Goal: Task Accomplishment & Management: Manage account settings

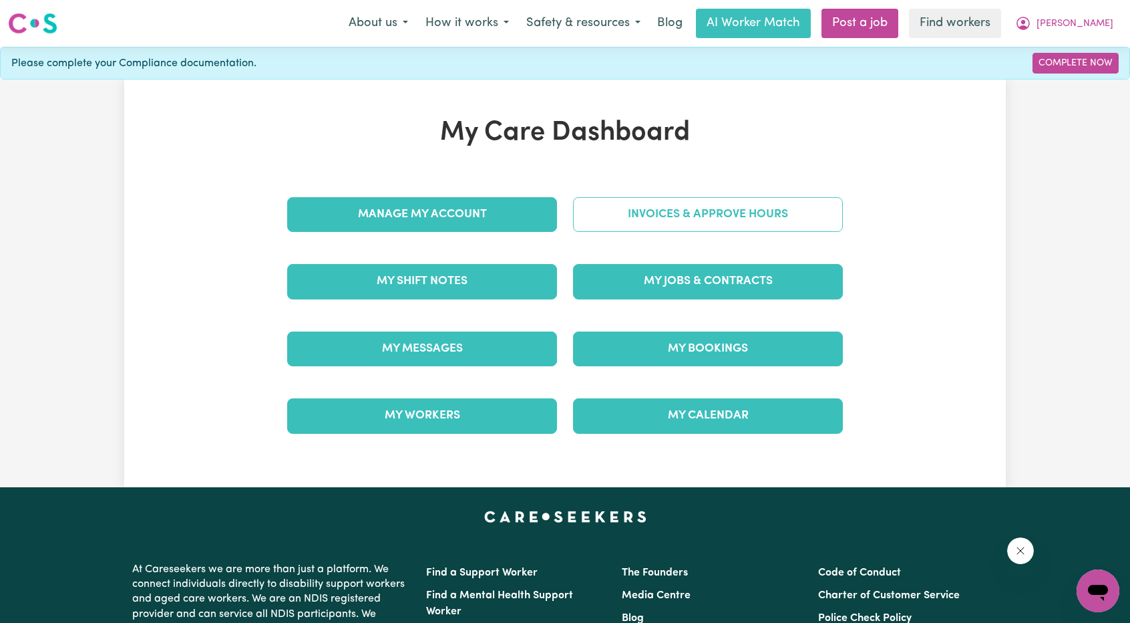
click at [711, 211] on link "Invoices & Approve Hours" at bounding box center [708, 214] width 270 height 35
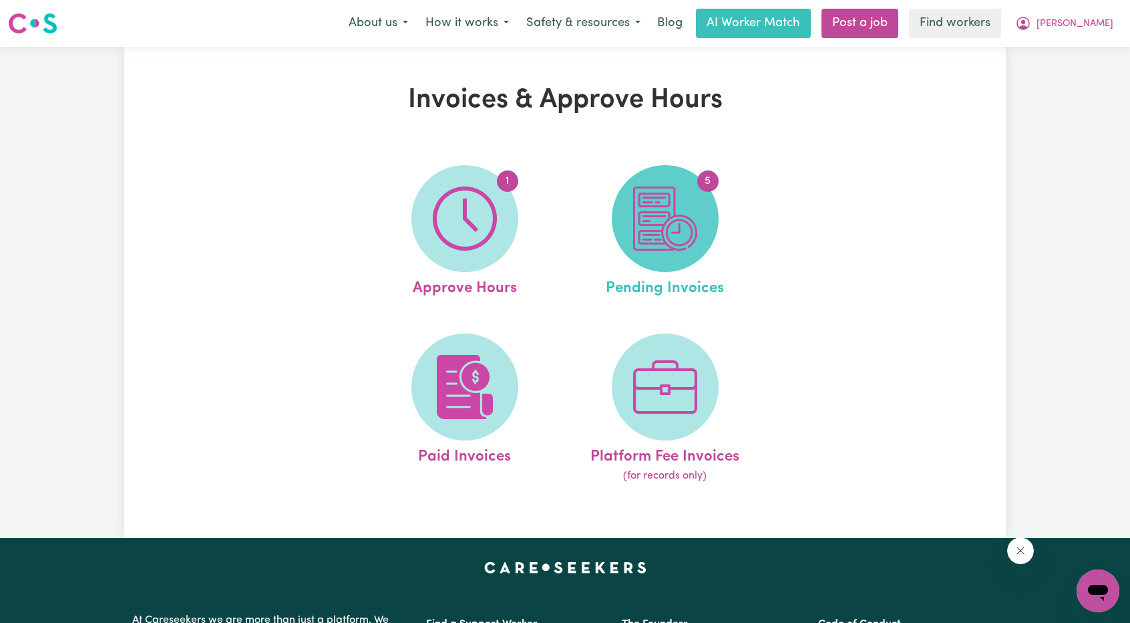
click at [674, 218] on img at bounding box center [665, 218] width 64 height 64
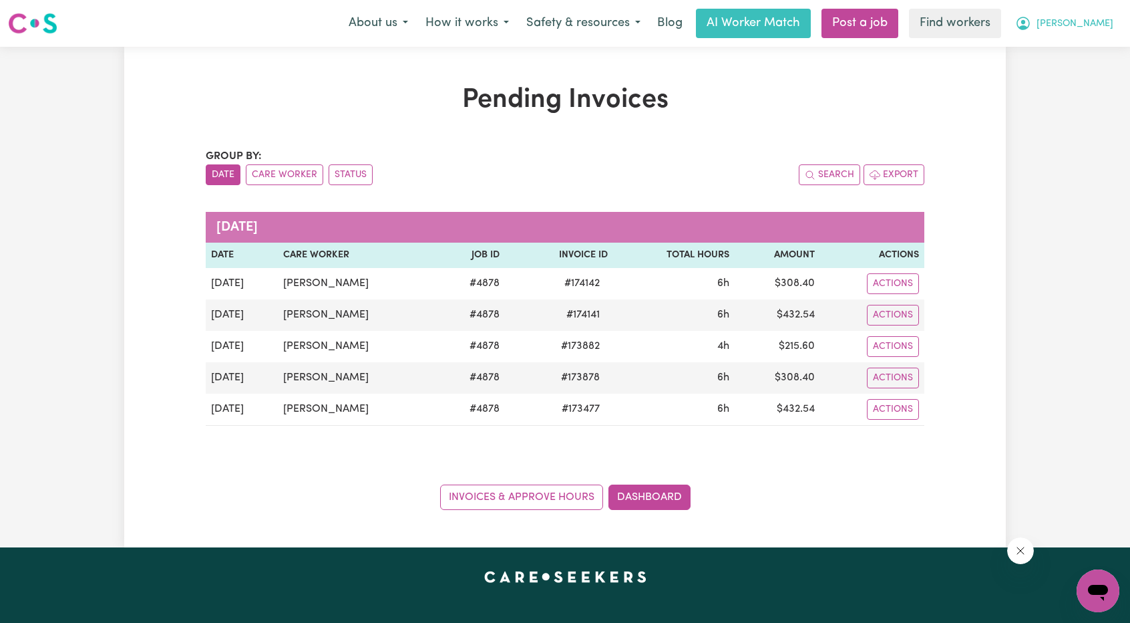
click at [1073, 33] on button "[PERSON_NAME]" at bounding box center [1065, 23] width 116 height 28
click at [1065, 47] on link "My Dashboard" at bounding box center [1069, 51] width 106 height 25
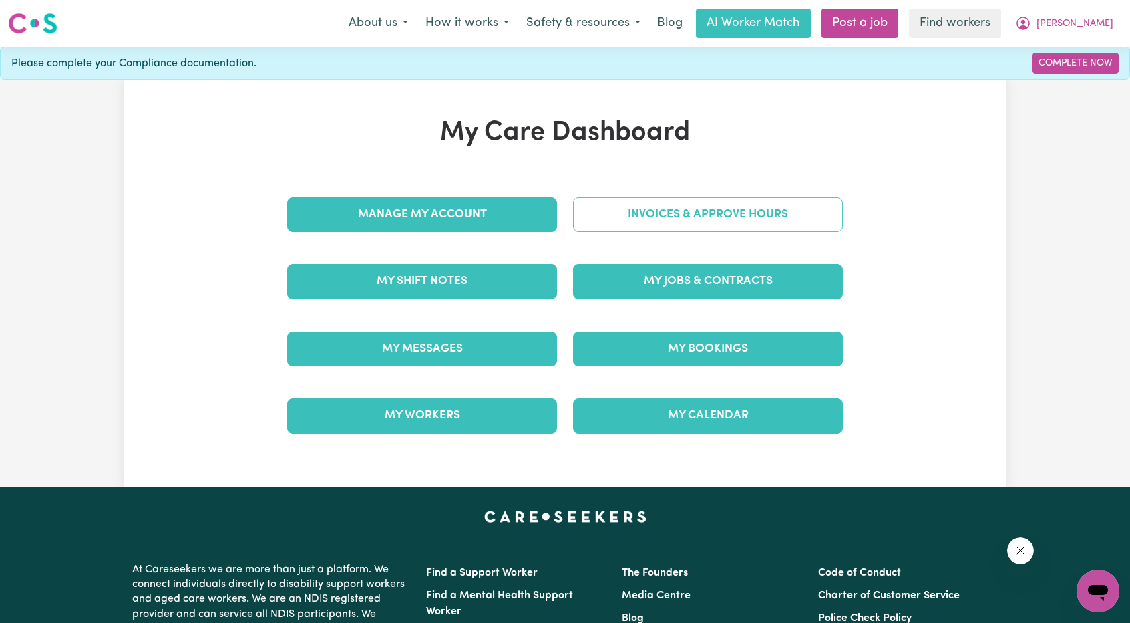
click at [801, 203] on link "Invoices & Approve Hours" at bounding box center [708, 214] width 270 height 35
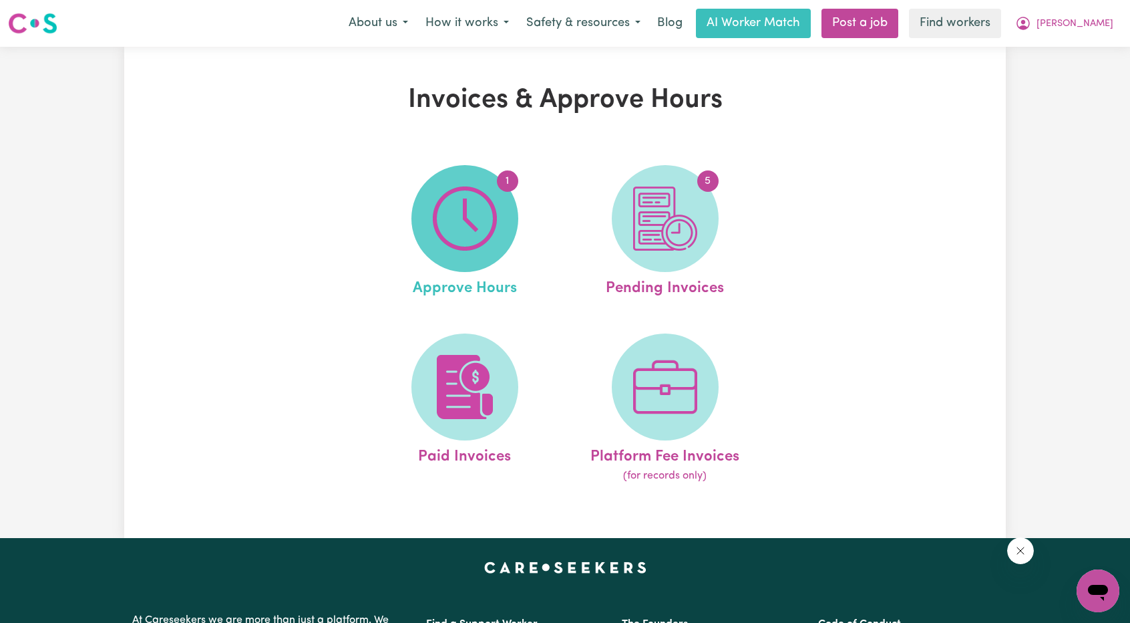
click at [454, 228] on img at bounding box center [465, 218] width 64 height 64
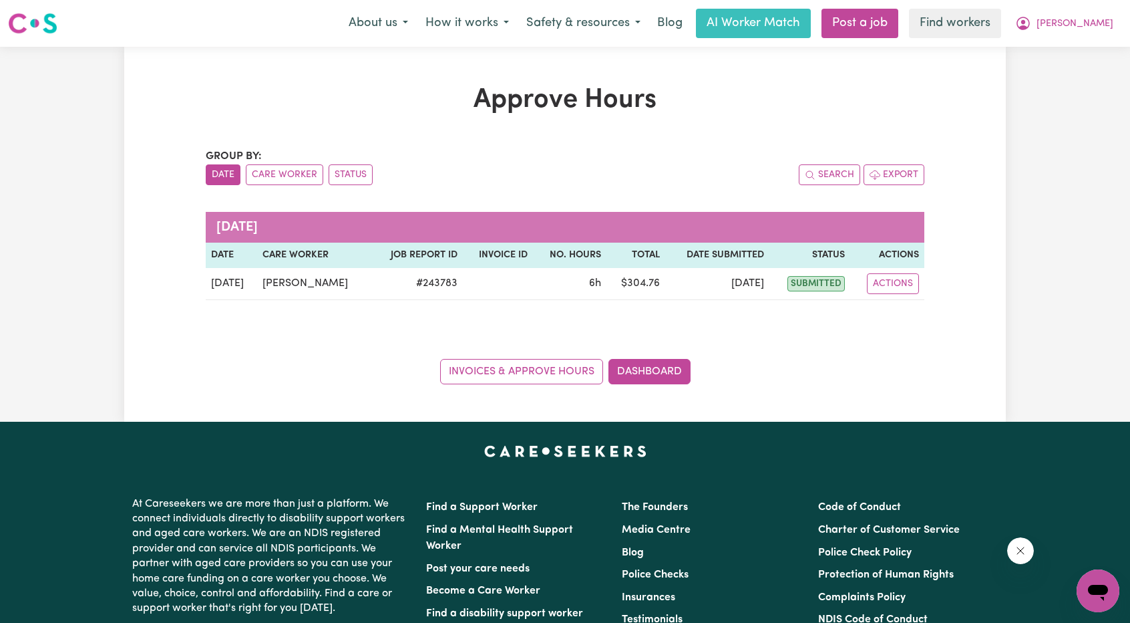
click at [1077, 40] on nav "Menu About us How it works Safety & resources Blog AI Worker Match Post a job F…" at bounding box center [565, 23] width 1130 height 47
click at [1087, 25] on button "[PERSON_NAME]" at bounding box center [1065, 23] width 116 height 28
click at [1066, 45] on link "My Dashboard" at bounding box center [1069, 51] width 106 height 25
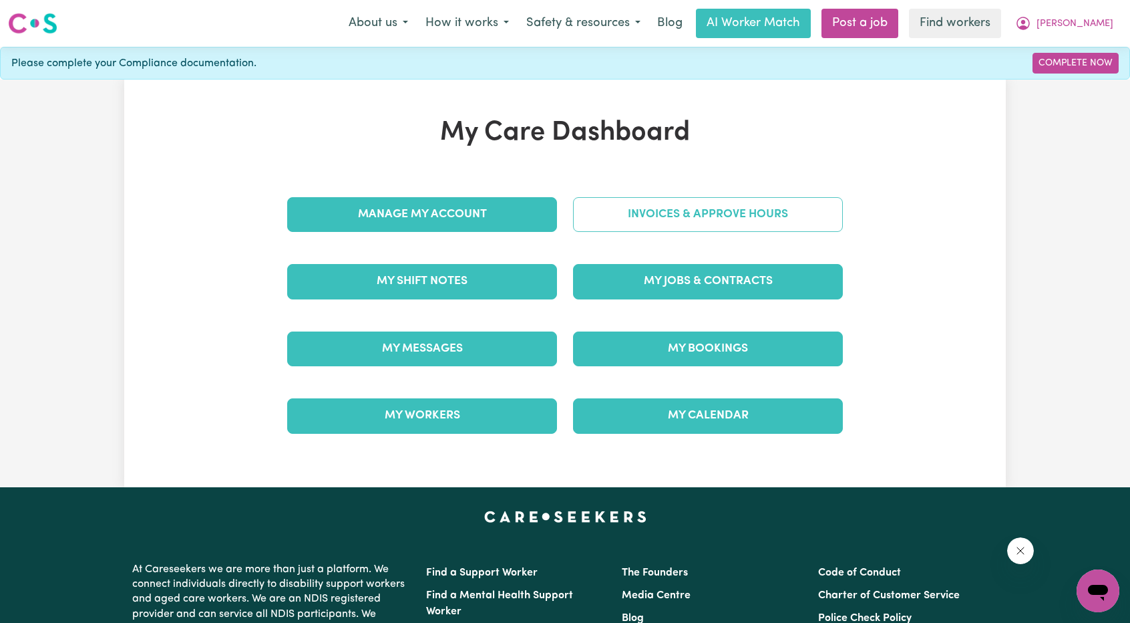
click at [787, 207] on link "Invoices & Approve Hours" at bounding box center [708, 214] width 270 height 35
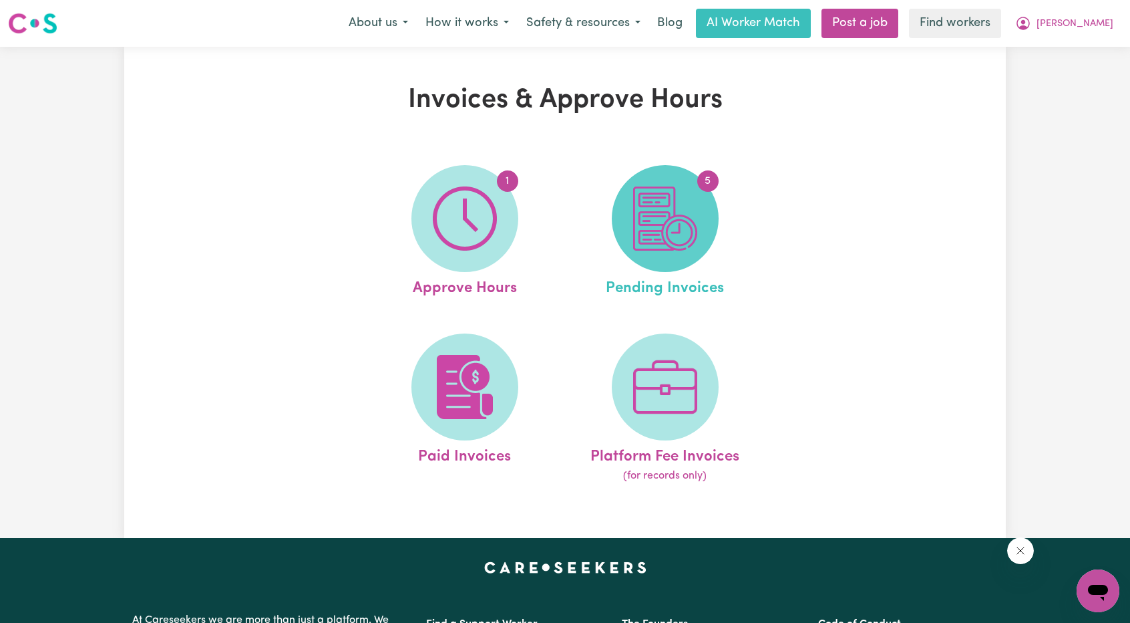
click at [671, 230] on img at bounding box center [665, 218] width 64 height 64
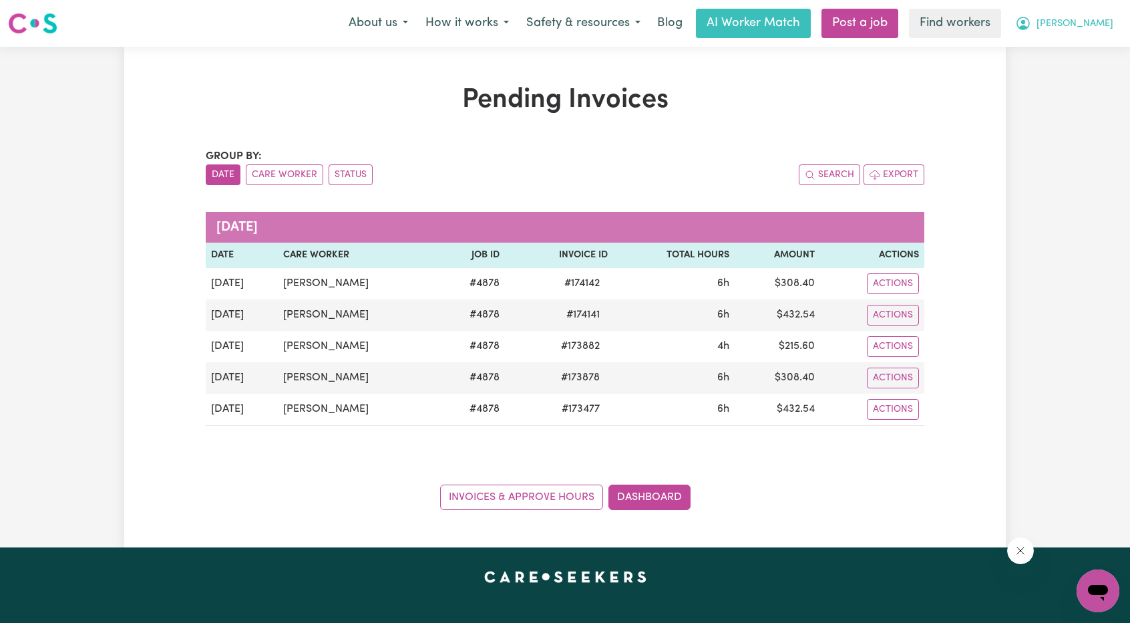
click at [1090, 29] on span "[PERSON_NAME]" at bounding box center [1075, 24] width 77 height 15
click at [1072, 53] on link "My Dashboard" at bounding box center [1069, 51] width 106 height 25
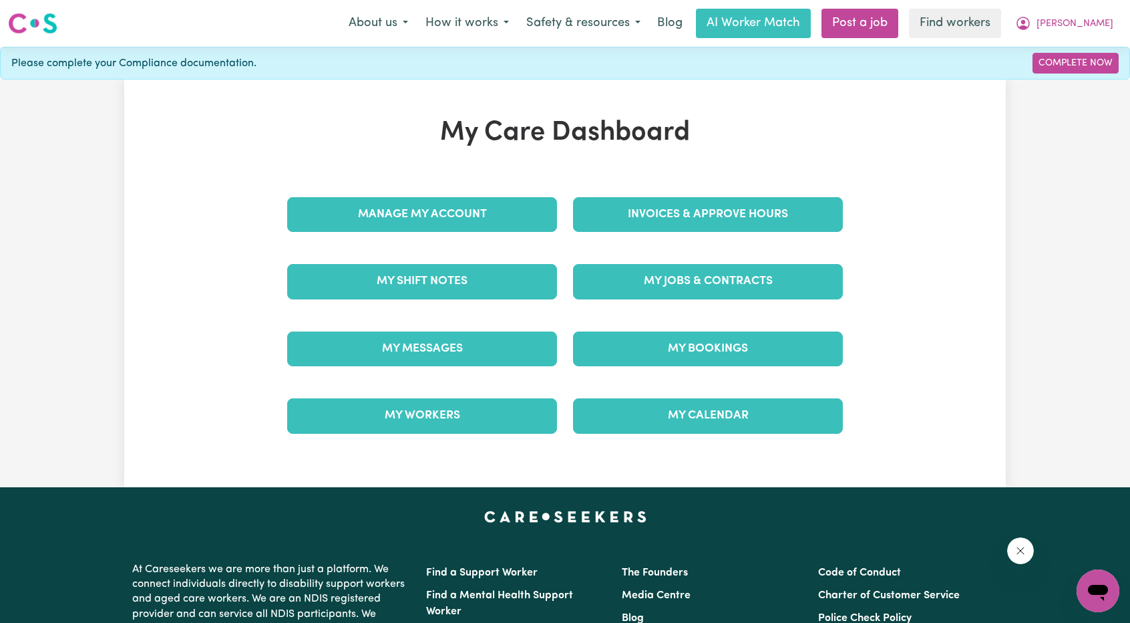
click at [645, 194] on div "Invoices & Approve Hours" at bounding box center [708, 214] width 286 height 67
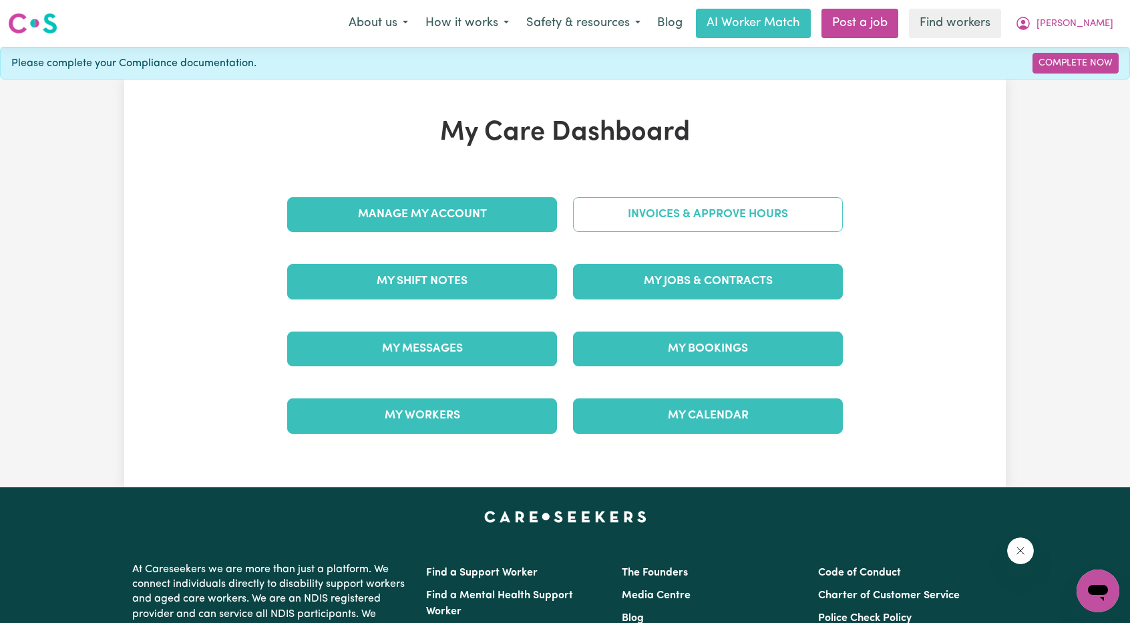
click at [644, 200] on link "Invoices & Approve Hours" at bounding box center [708, 214] width 270 height 35
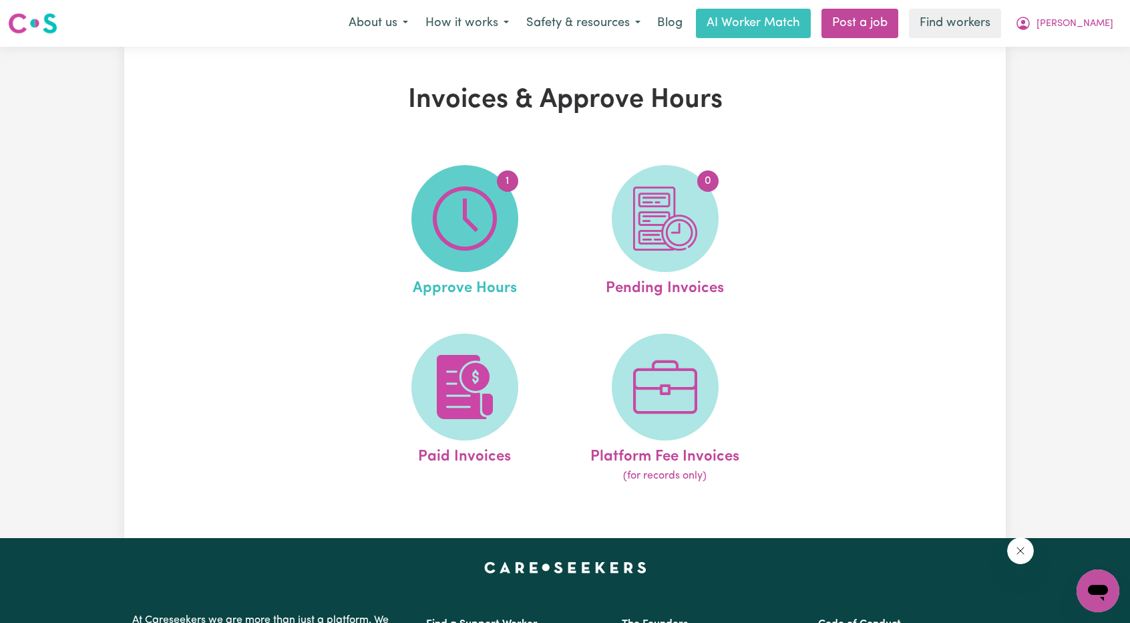
click at [458, 236] on img at bounding box center [465, 218] width 64 height 64
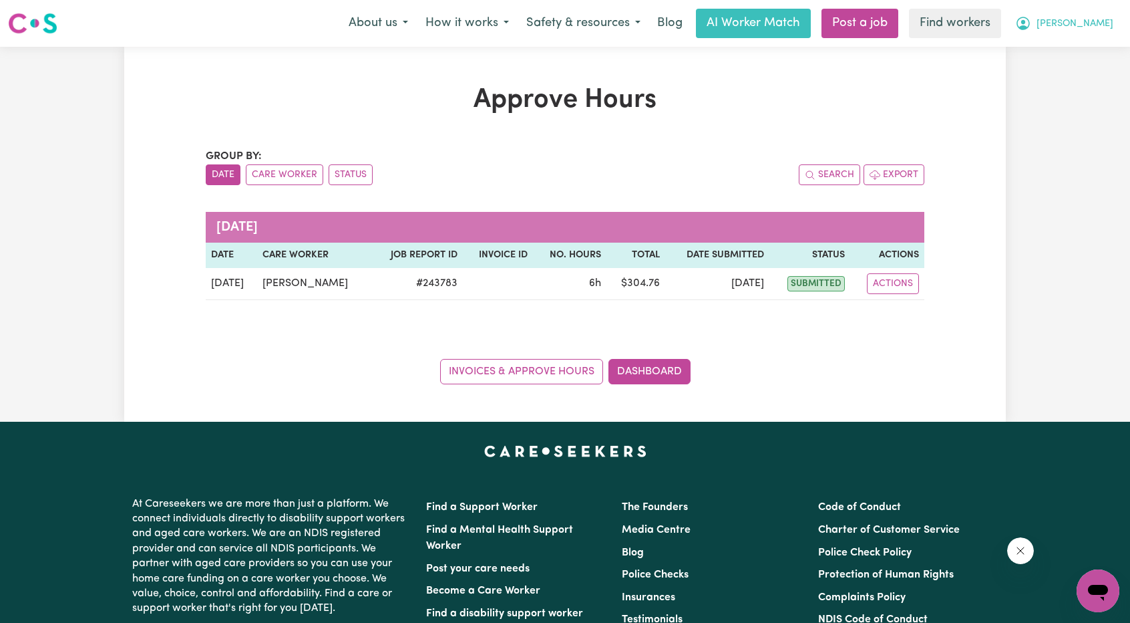
click at [1088, 30] on button "[PERSON_NAME]" at bounding box center [1065, 23] width 116 height 28
drag, startPoint x: 1084, startPoint y: 37, endPoint x: 1078, endPoint y: 49, distance: 12.9
click at [1078, 49] on link "My Dashboard" at bounding box center [1069, 51] width 106 height 25
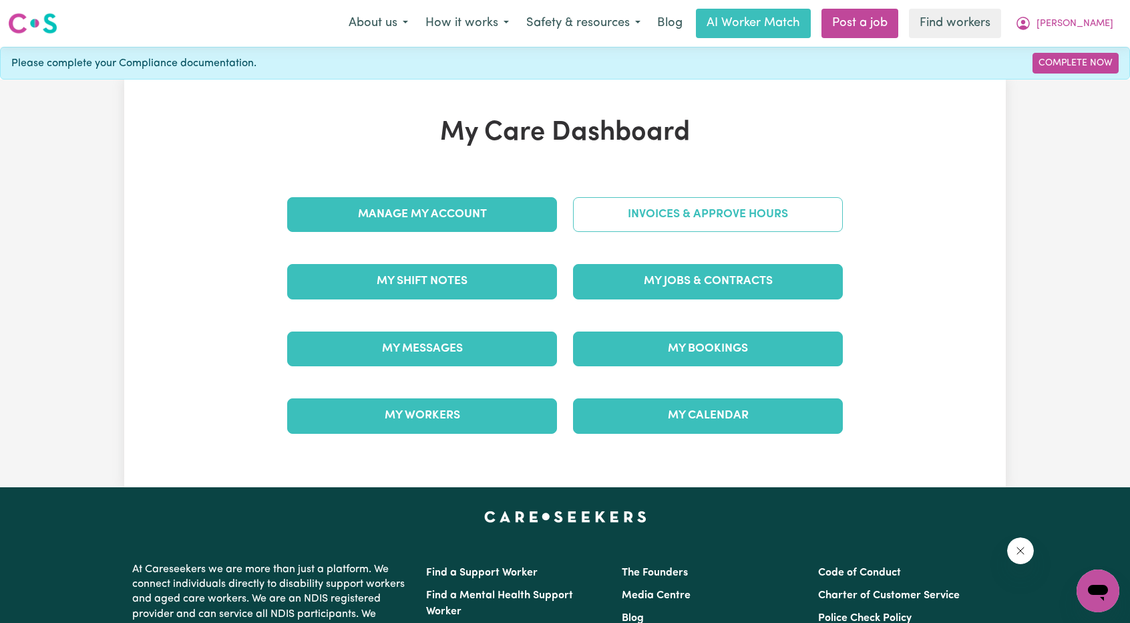
click at [739, 209] on link "Invoices & Approve Hours" at bounding box center [708, 214] width 270 height 35
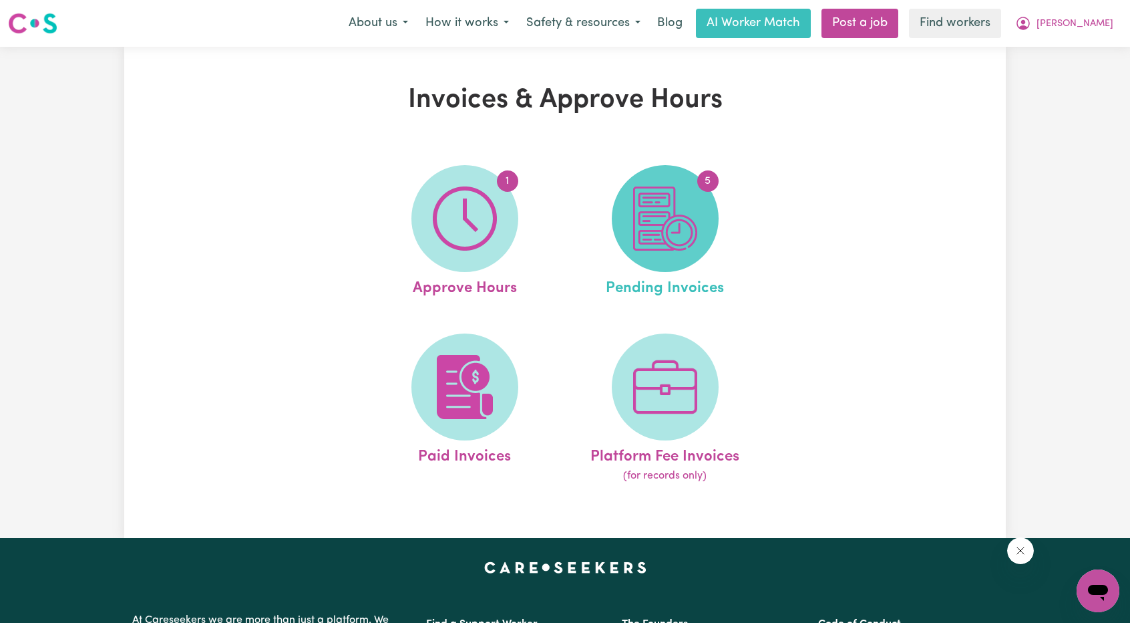
click at [684, 239] on img at bounding box center [665, 218] width 64 height 64
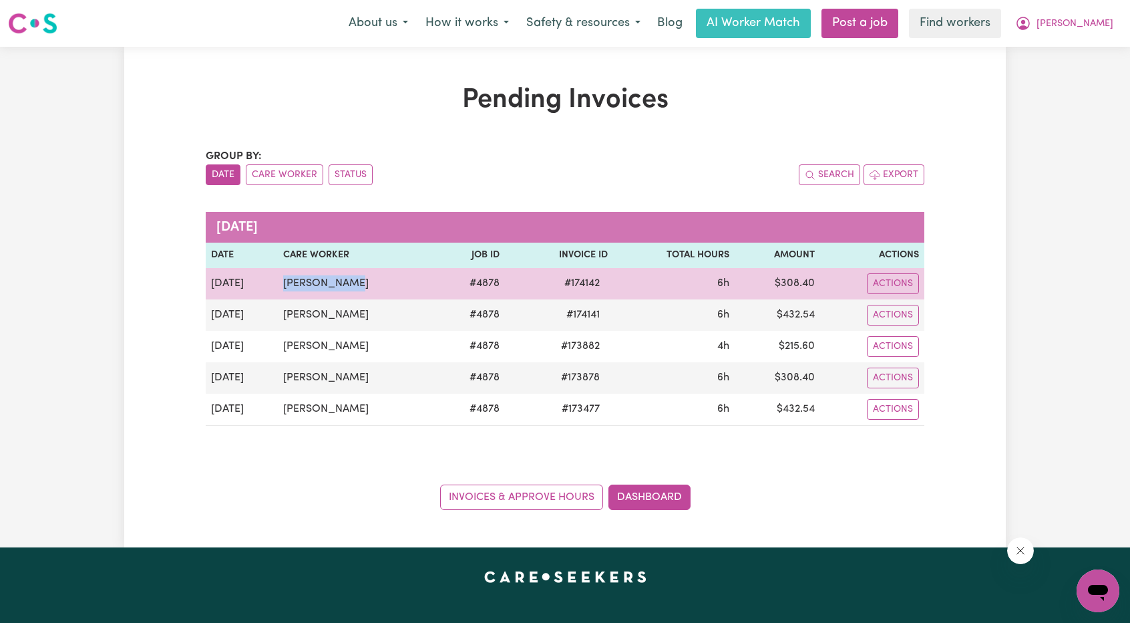
drag, startPoint x: 394, startPoint y: 283, endPoint x: 277, endPoint y: 291, distance: 117.8
click at [278, 291] on td "Francine Ong" at bounding box center [358, 283] width 160 height 31
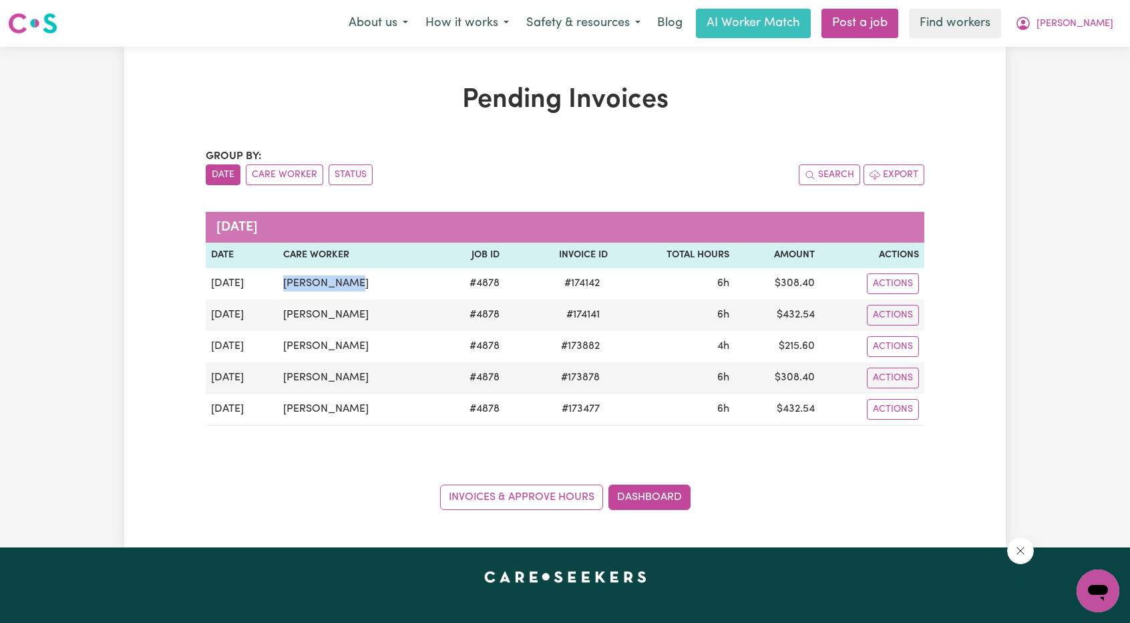
copy td "Francine Ong"
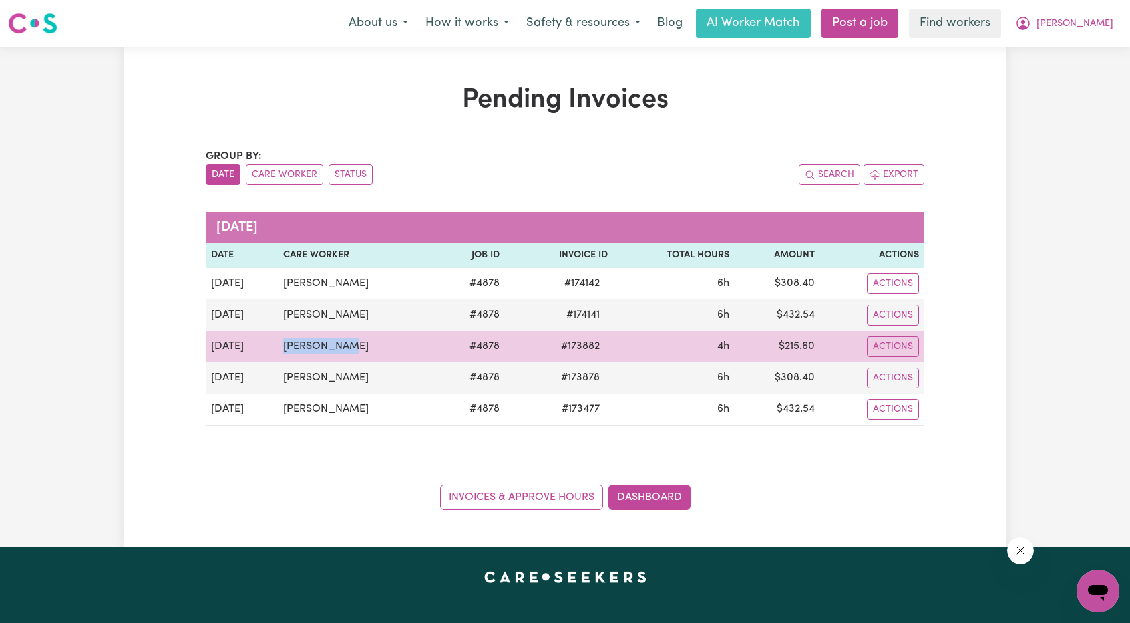
drag, startPoint x: 373, startPoint y: 343, endPoint x: 275, endPoint y: 356, distance: 99.1
click at [275, 356] on tr "Sep 25 Mahima Soni # 4878 # 173882 4h $ 215.60 Actions" at bounding box center [565, 346] width 719 height 31
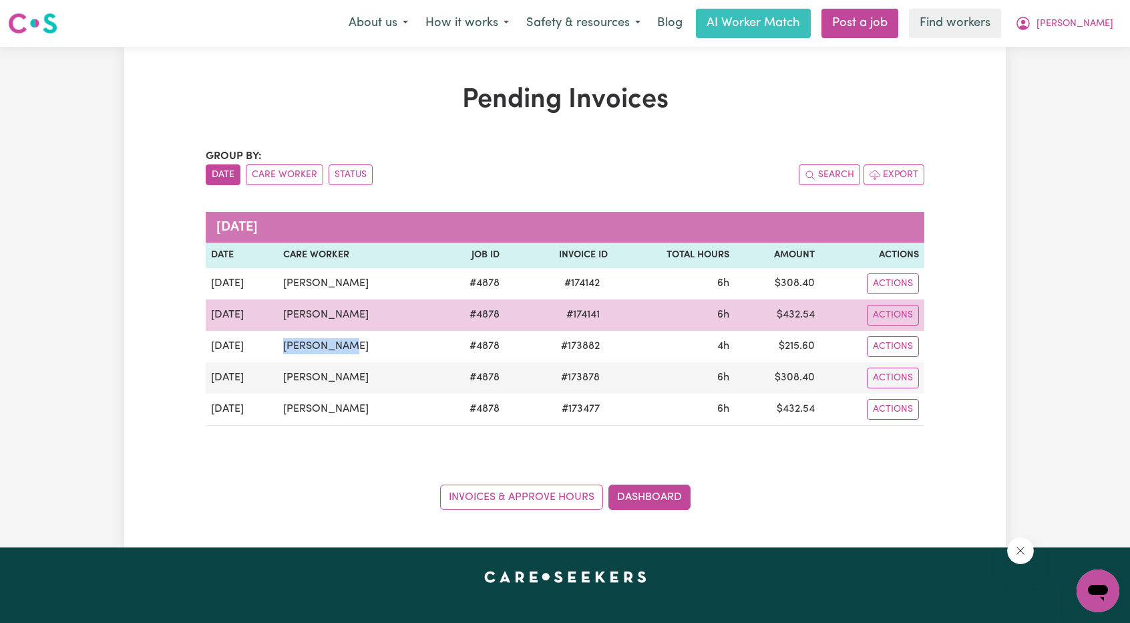
copy tr "Mahima Soni"
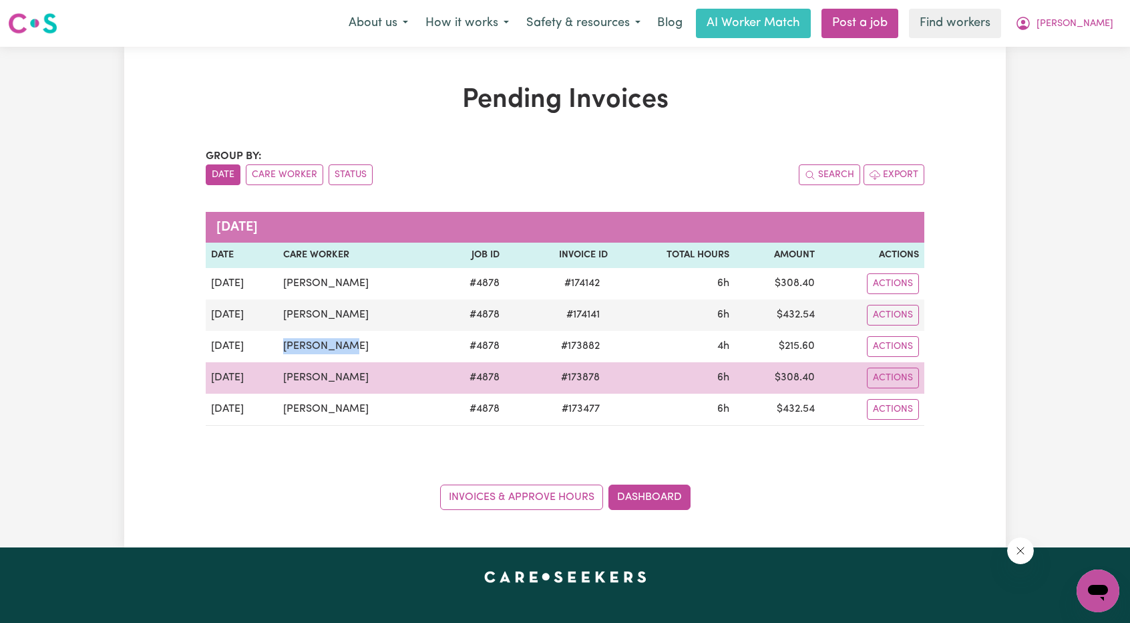
drag, startPoint x: 406, startPoint y: 379, endPoint x: 283, endPoint y: 384, distance: 123.0
click at [283, 384] on td "Wing Kwan Winky Lo" at bounding box center [358, 377] width 160 height 31
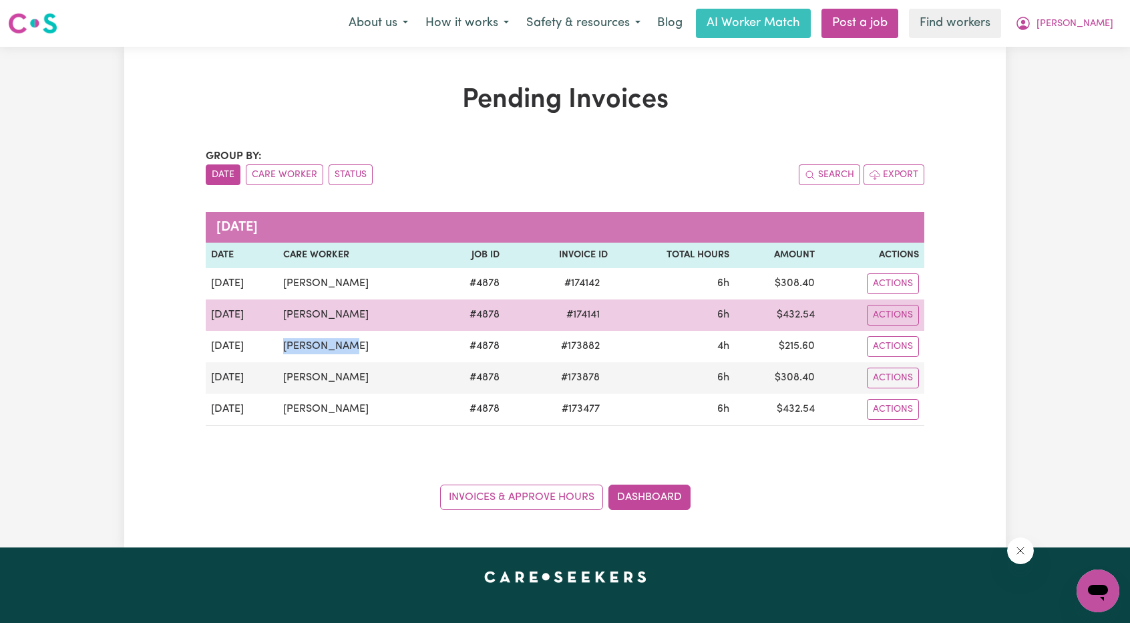
copy td "Wing Kwan Winky Lo"
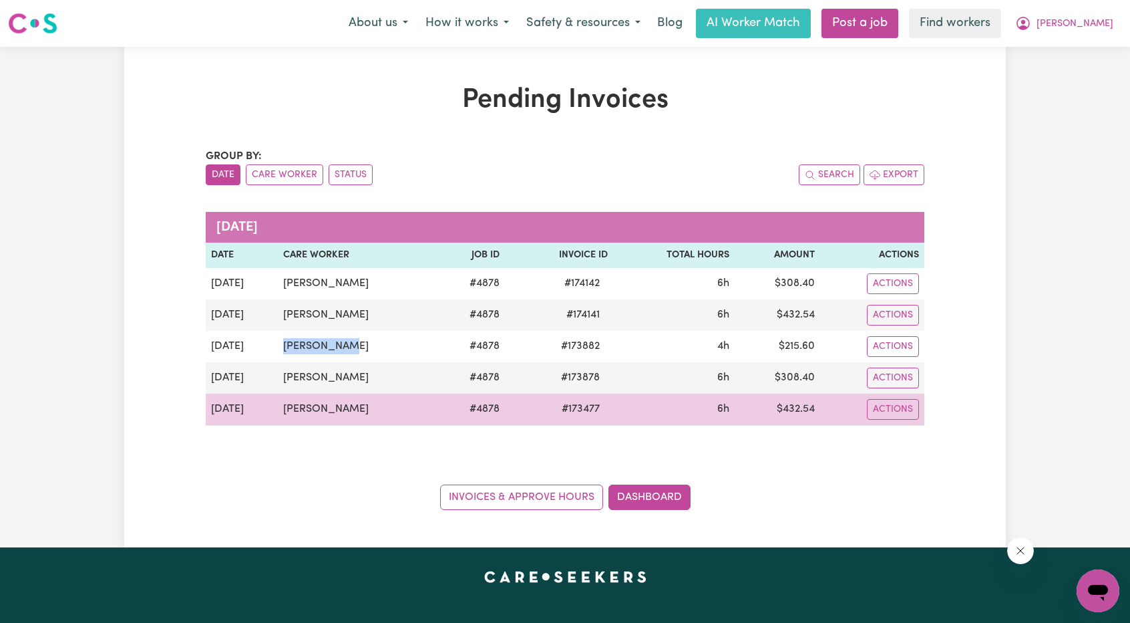
drag, startPoint x: 366, startPoint y: 404, endPoint x: 281, endPoint y: 412, distance: 85.2
click at [281, 412] on td "katherine dovolis" at bounding box center [358, 409] width 160 height 32
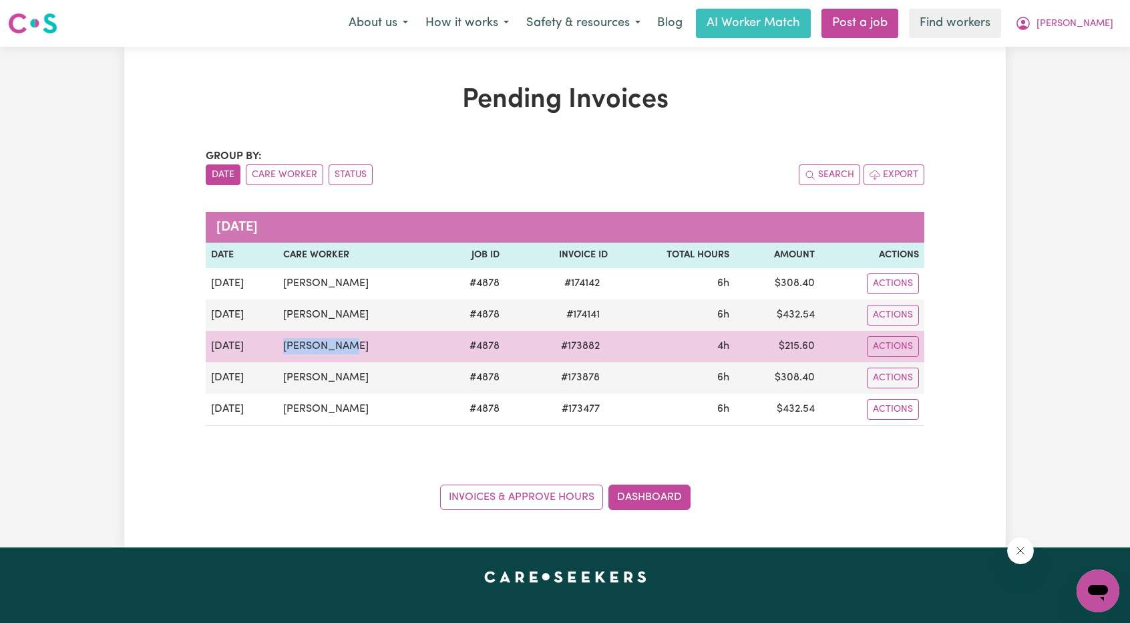
copy td "katherine dovolis"
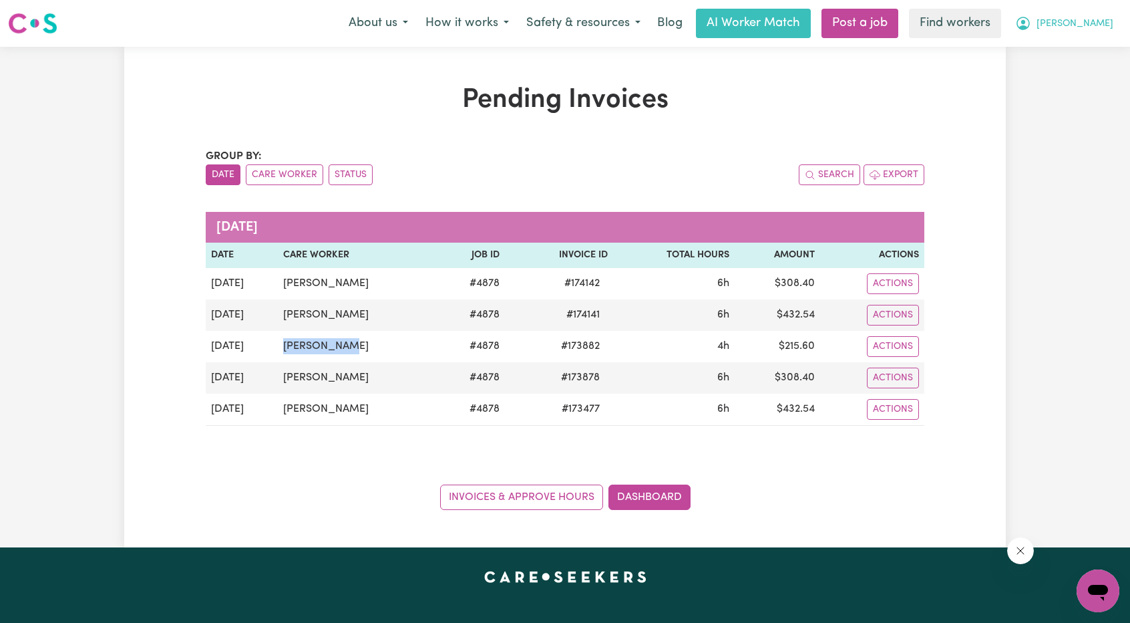
click at [1103, 25] on span "[PERSON_NAME]" at bounding box center [1075, 24] width 77 height 15
click at [1083, 46] on link "My Dashboard" at bounding box center [1069, 51] width 106 height 25
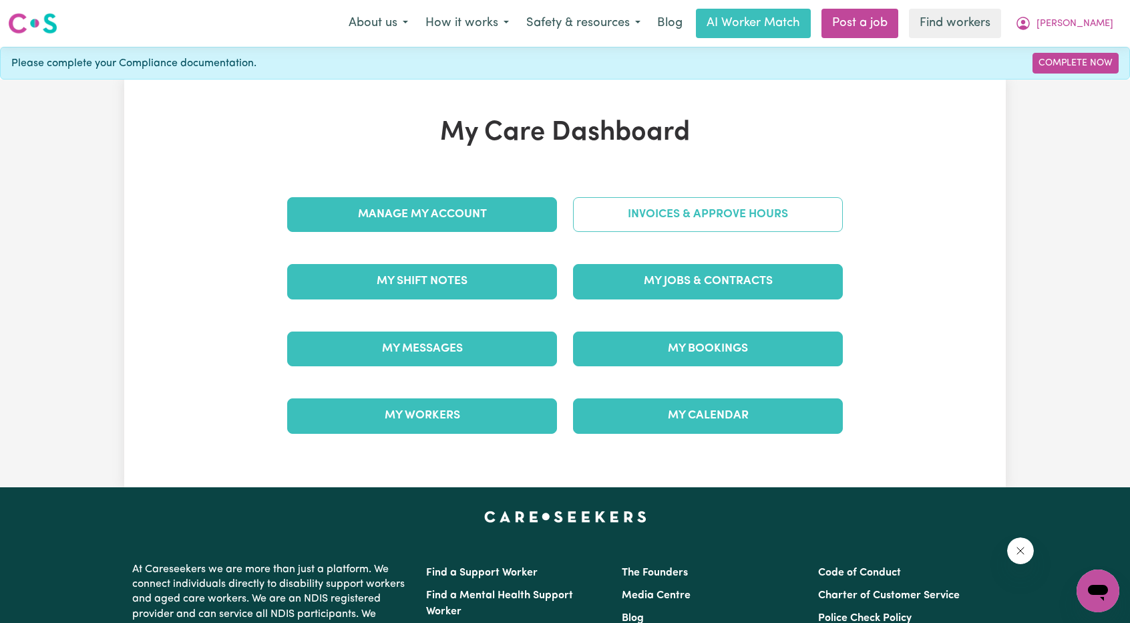
click at [730, 220] on link "Invoices & Approve Hours" at bounding box center [708, 214] width 270 height 35
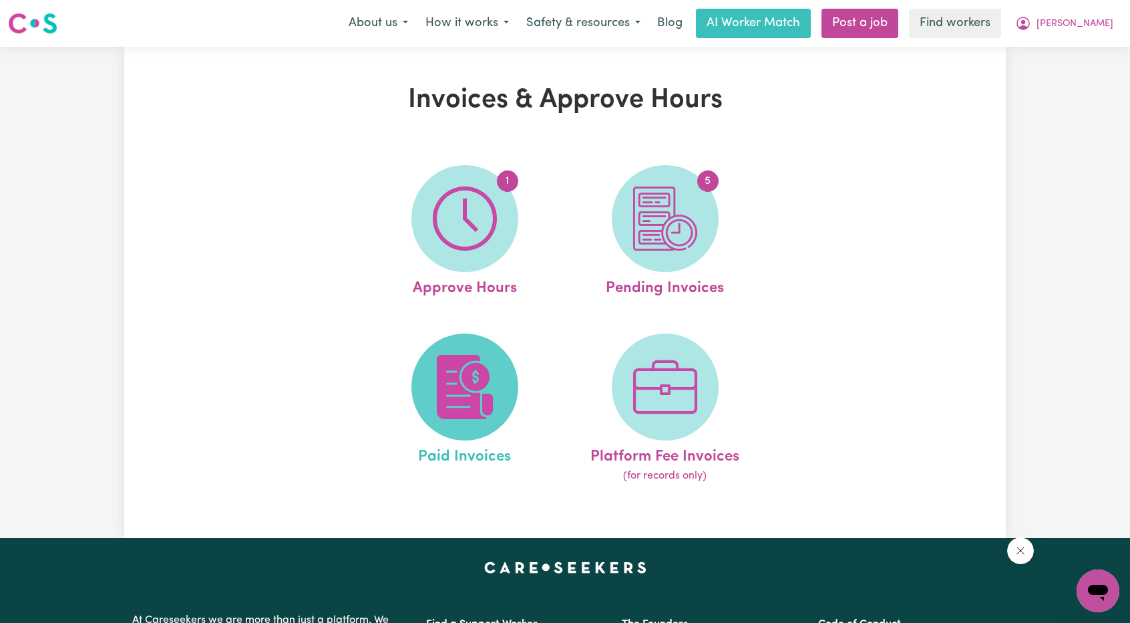
click at [492, 370] on img at bounding box center [465, 387] width 64 height 64
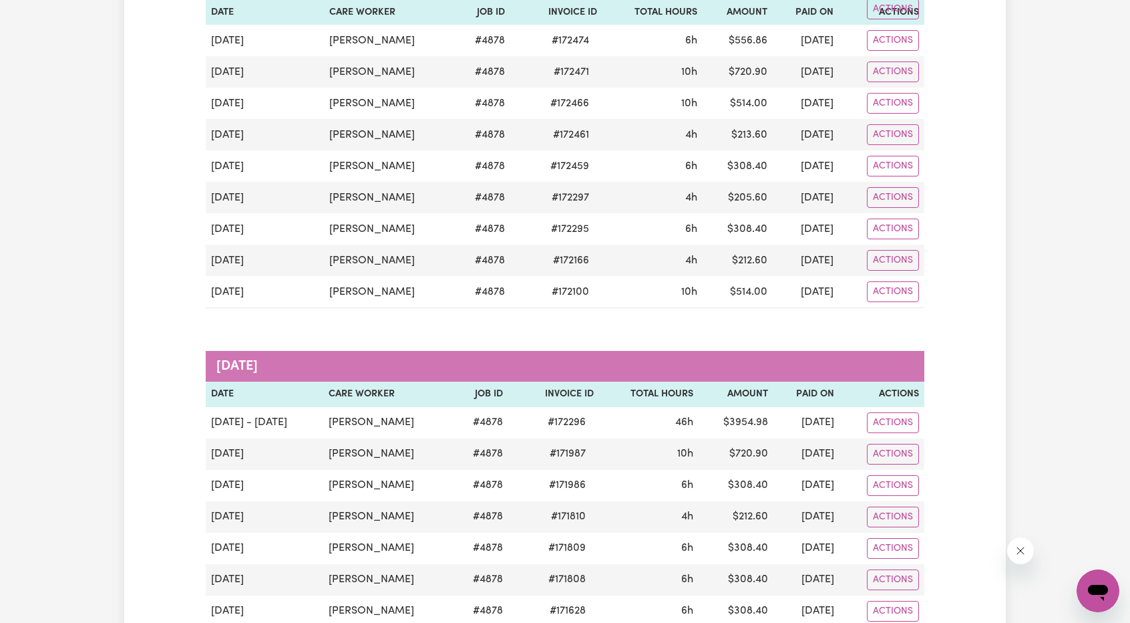
scroll to position [1002, 0]
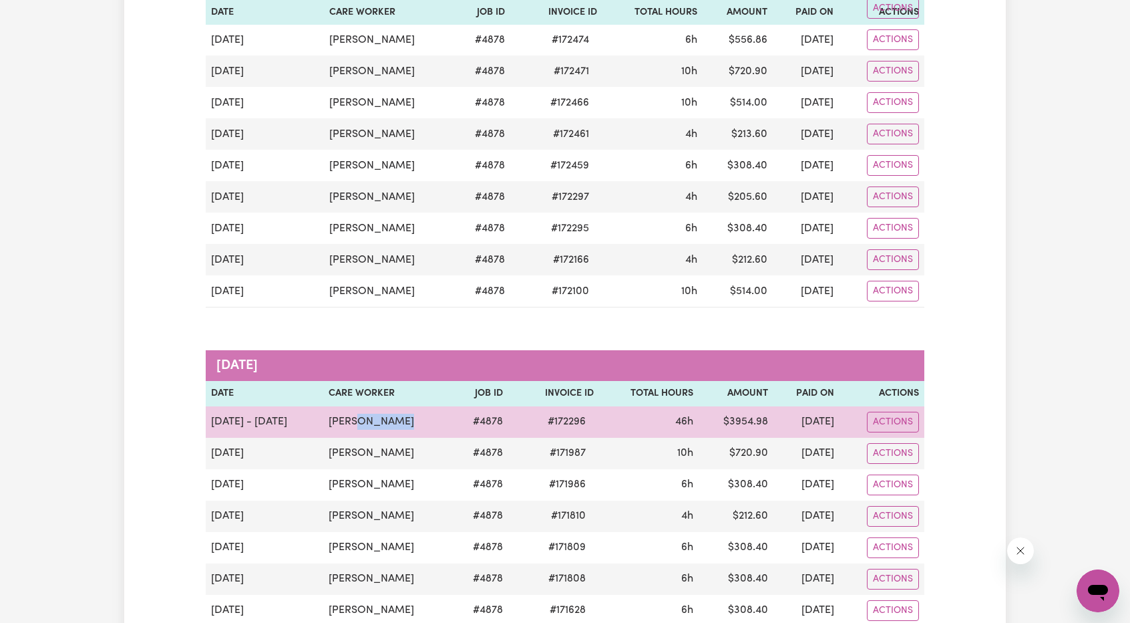
drag, startPoint x: 395, startPoint y: 411, endPoint x: 345, endPoint y: 412, distance: 50.8
click at [346, 412] on td "Cindy Nguyen" at bounding box center [388, 421] width 130 height 31
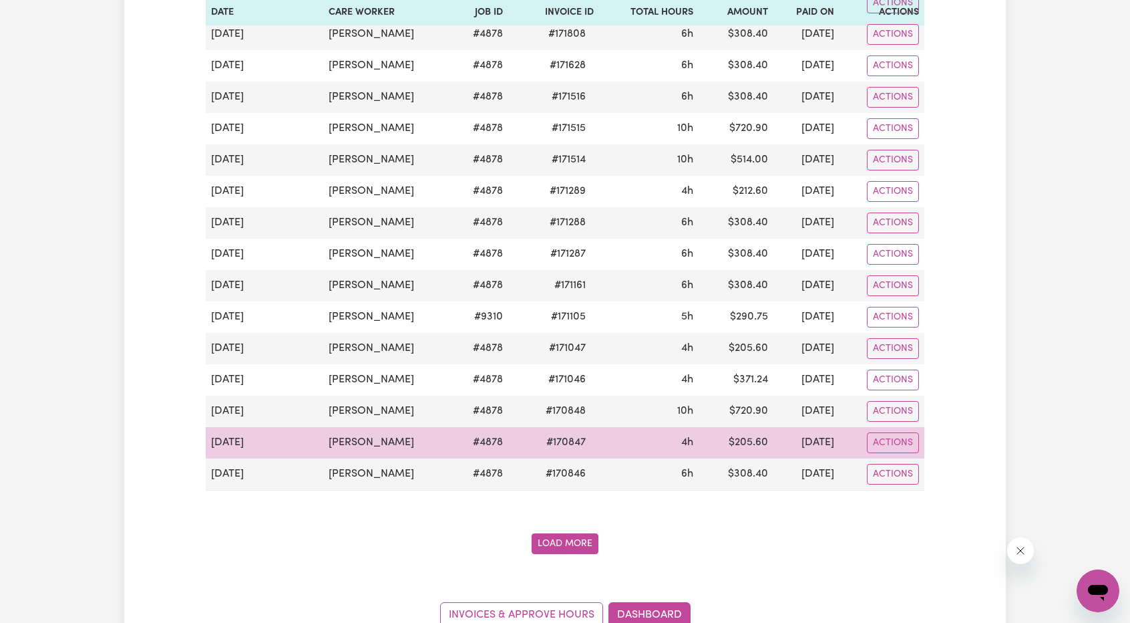
scroll to position [1670, 0]
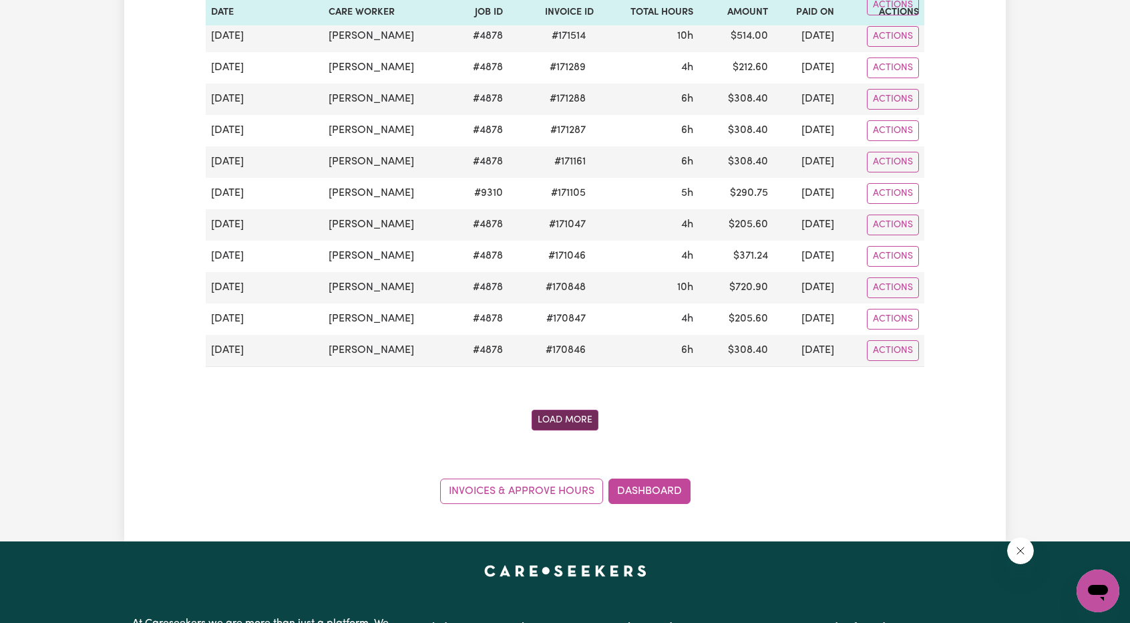
click at [540, 410] on button "Load More" at bounding box center [565, 420] width 67 height 21
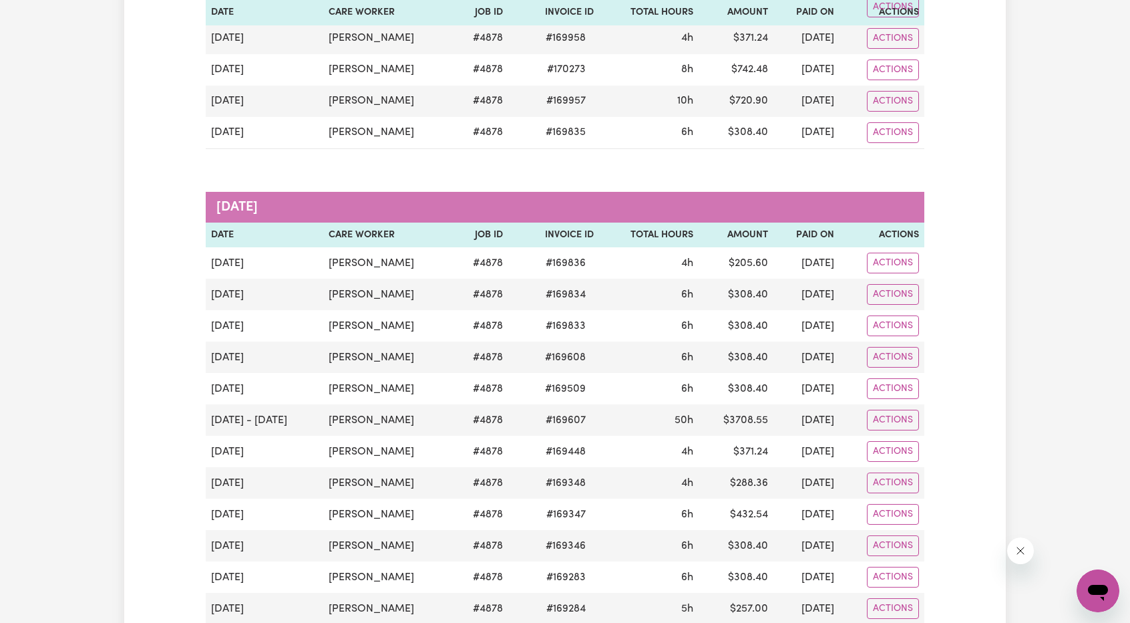
scroll to position [2605, 0]
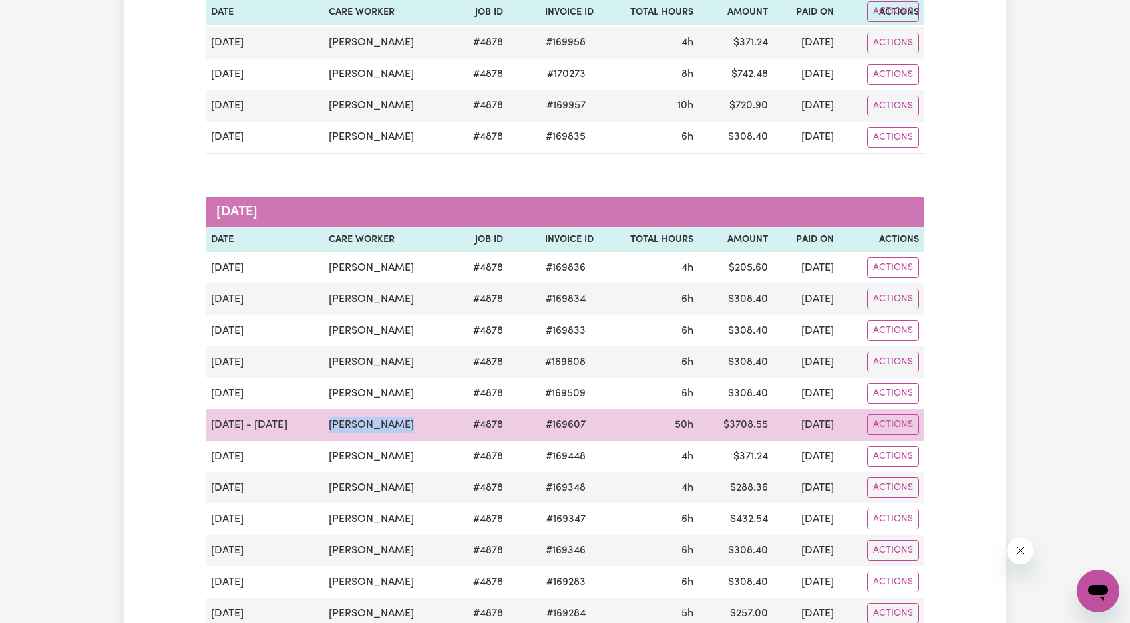
drag, startPoint x: 386, startPoint y: 389, endPoint x: 303, endPoint y: 396, distance: 83.1
click at [323, 409] on td "Cindy Nguyen" at bounding box center [388, 424] width 130 height 31
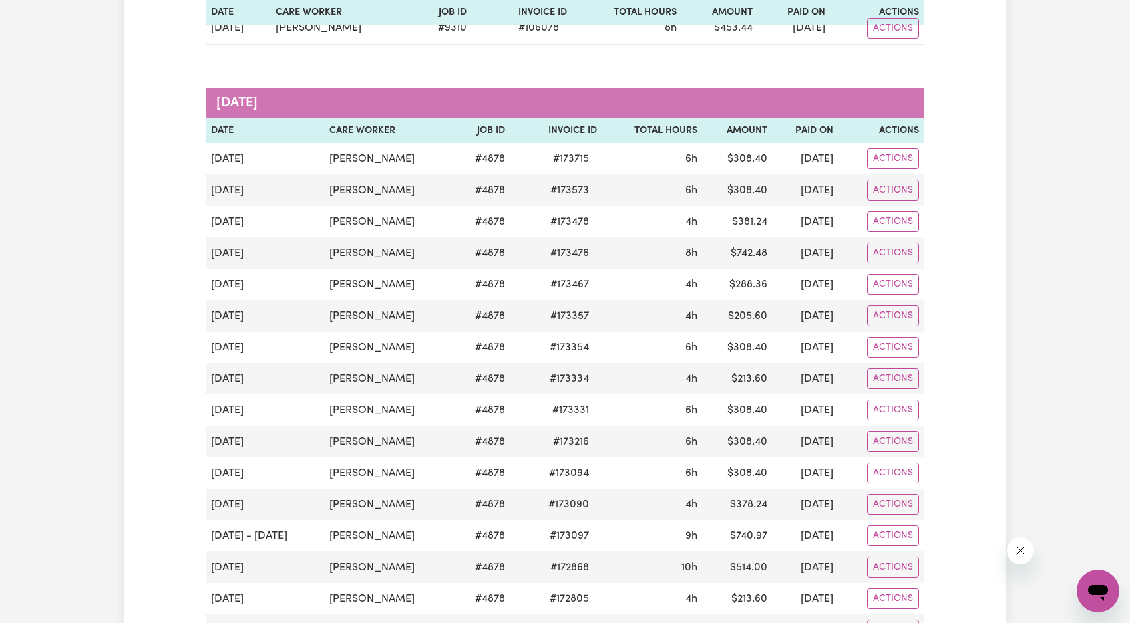
scroll to position [0, 0]
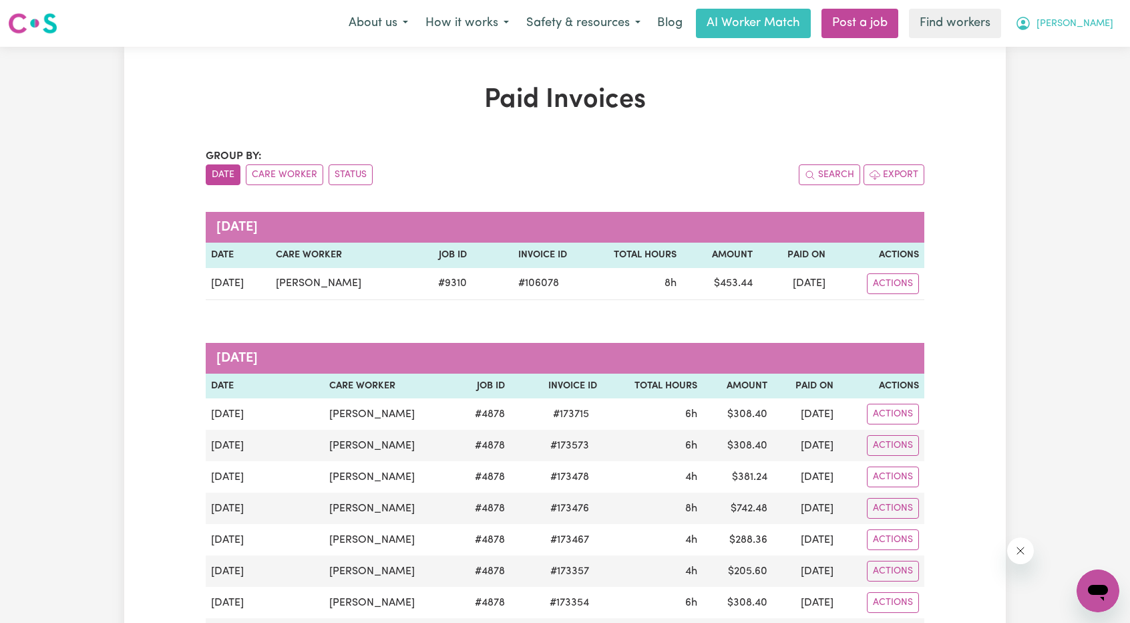
click at [1096, 30] on span "[PERSON_NAME]" at bounding box center [1075, 24] width 77 height 15
drag, startPoint x: 1096, startPoint y: 37, endPoint x: 1090, endPoint y: 50, distance: 14.4
click at [1090, 50] on link "My Dashboard" at bounding box center [1069, 51] width 106 height 25
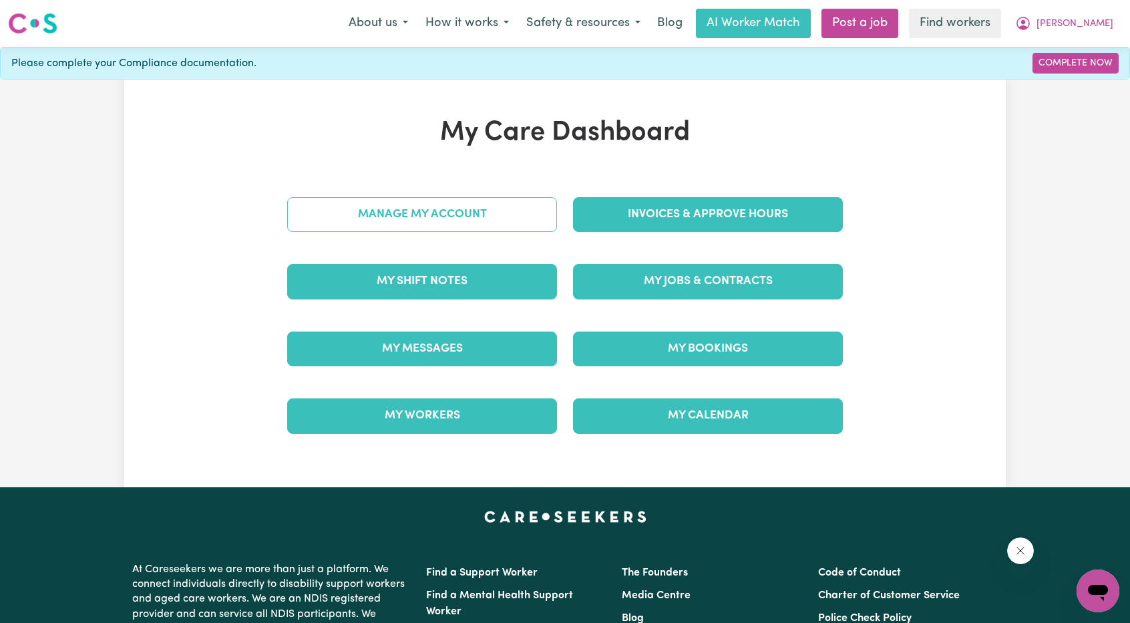
click at [382, 226] on link "Manage My Account" at bounding box center [422, 214] width 270 height 35
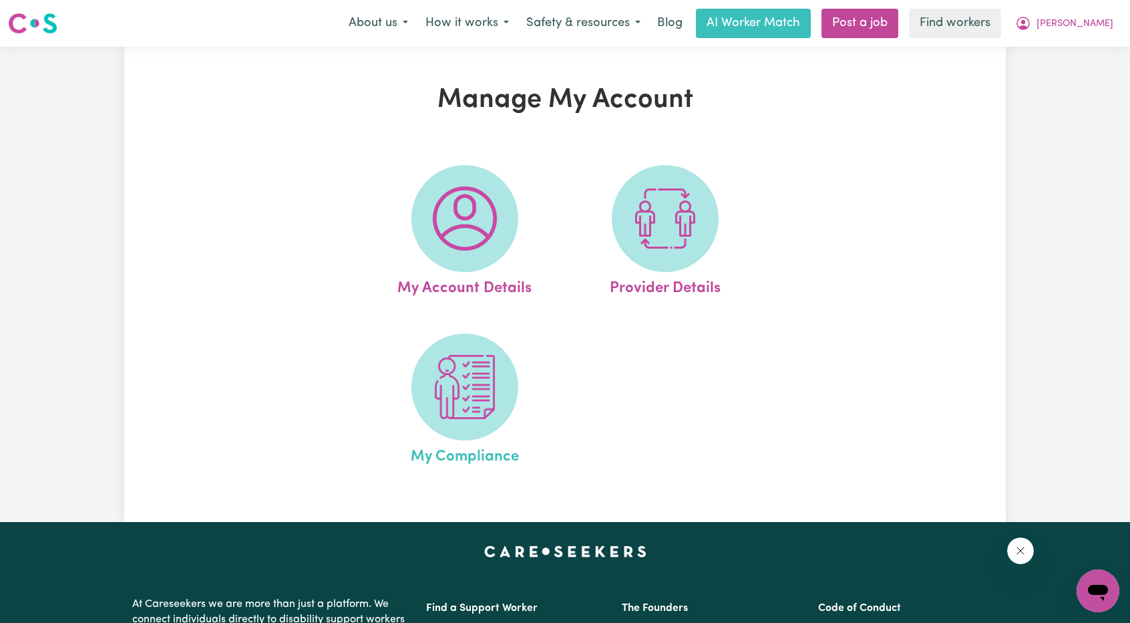
click at [505, 427] on link "My Compliance" at bounding box center [465, 400] width 192 height 135
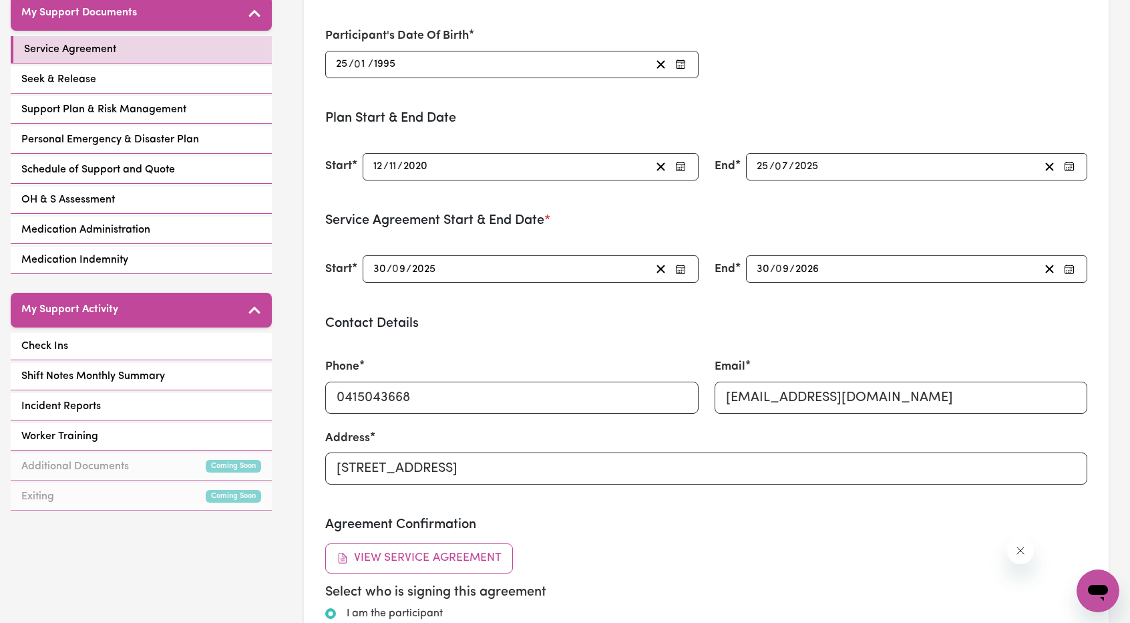
scroll to position [200, 0]
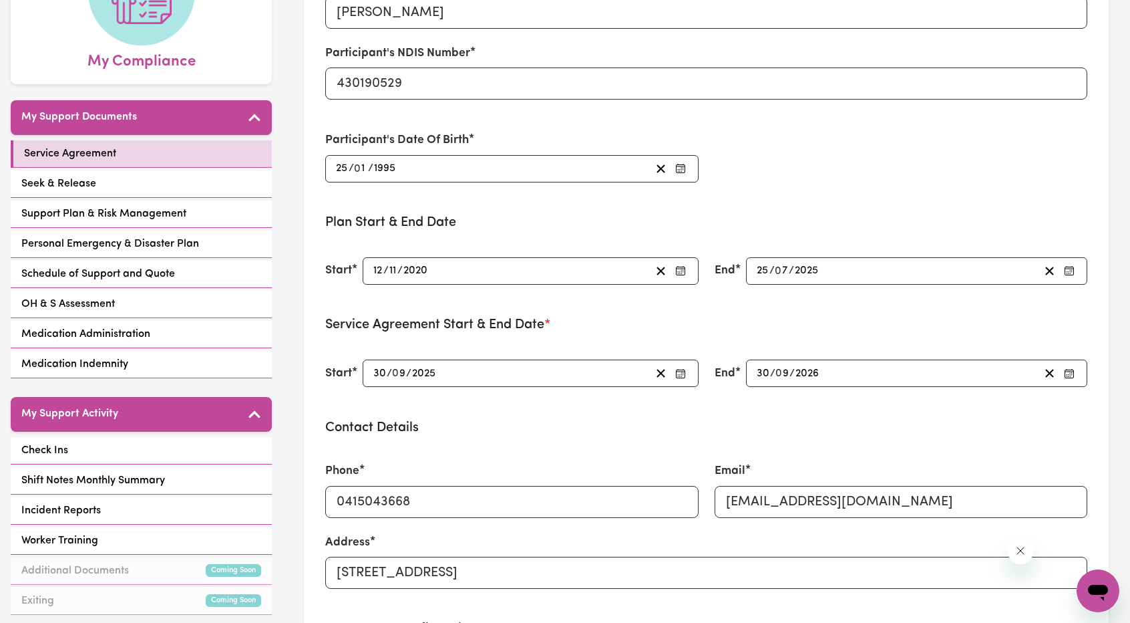
click at [864, 373] on div "2026-09-30 30 / 0 9 / 2026" at bounding box center [897, 373] width 285 height 18
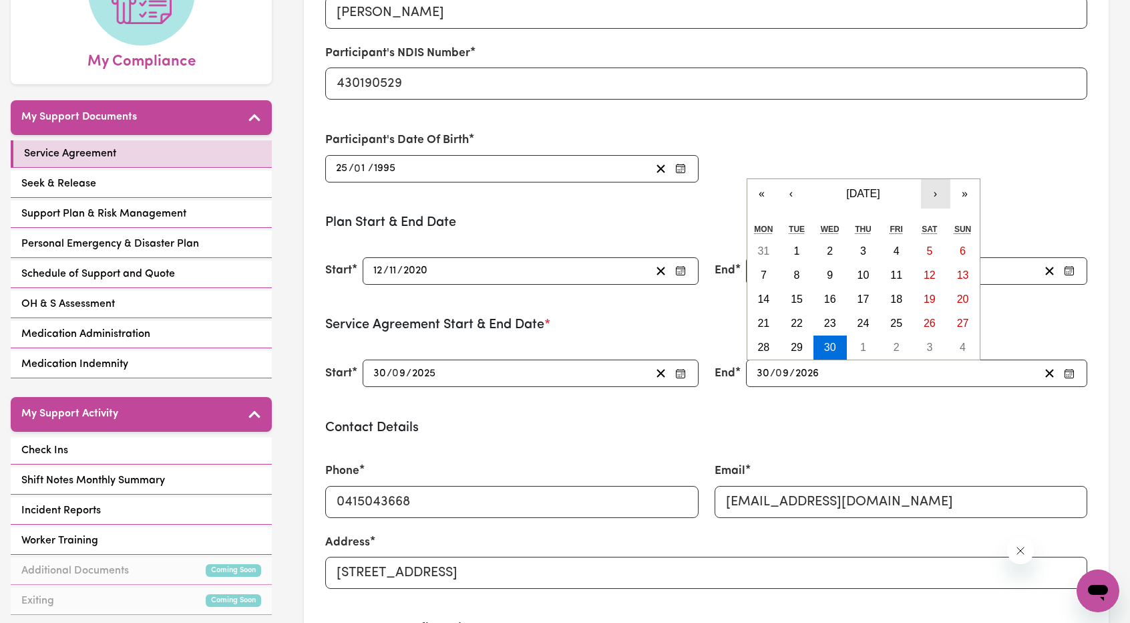
click at [935, 200] on button "›" at bounding box center [935, 193] width 29 height 29
click at [767, 343] on abbr "30" at bounding box center [764, 346] width 12 height 11
type input "2026-11-30"
type input "11"
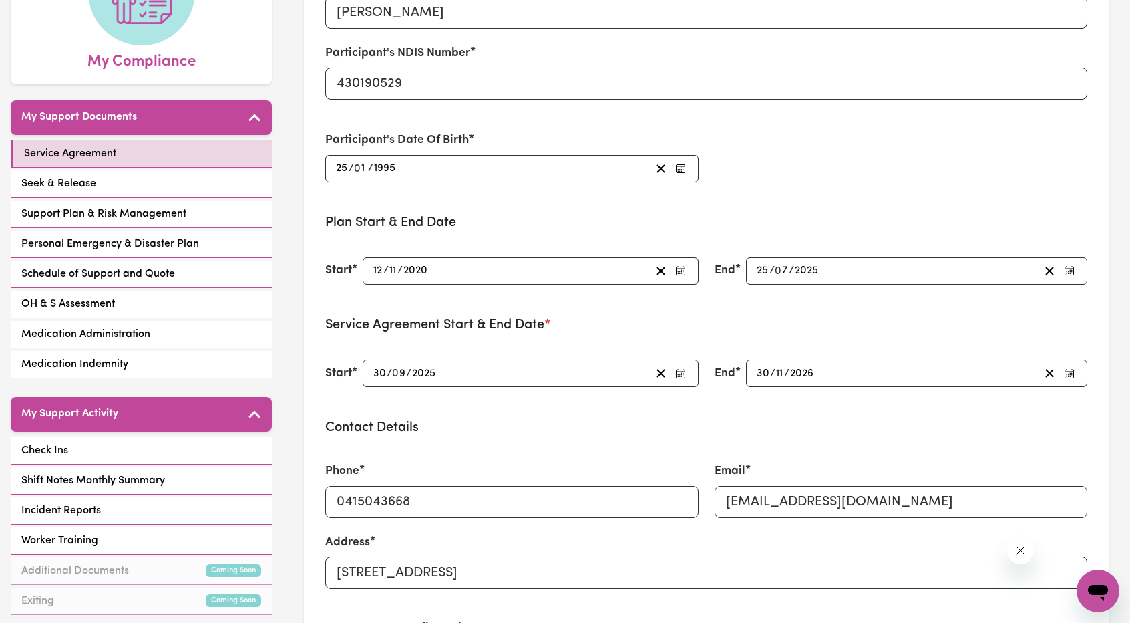
click at [848, 428] on h3 "Contact Details" at bounding box center [706, 428] width 762 height 16
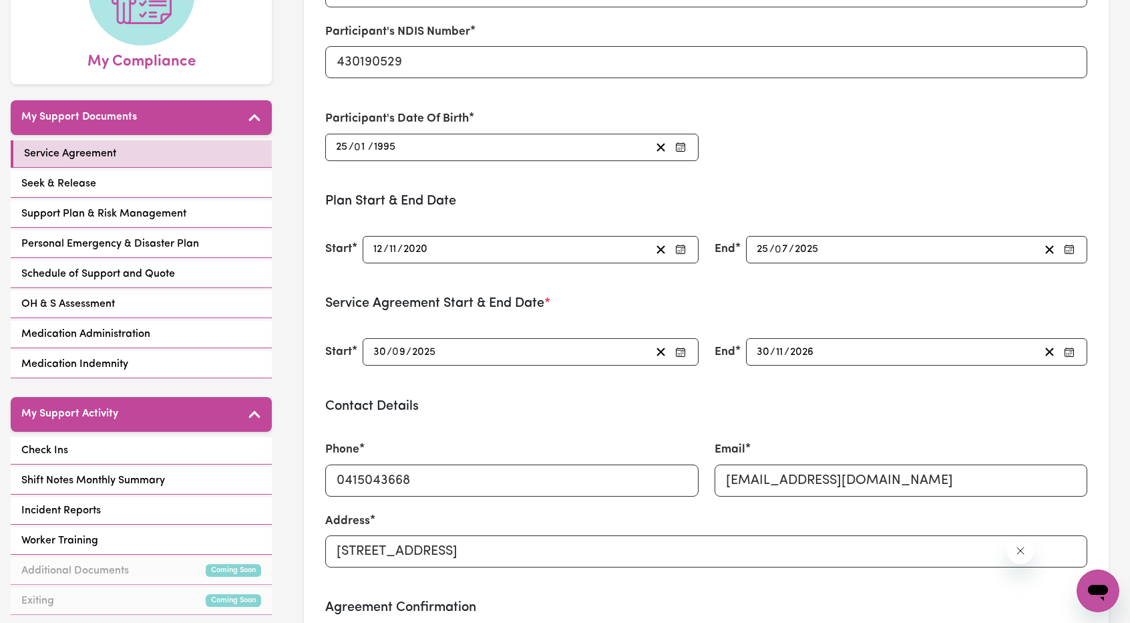
scroll to position [0, 0]
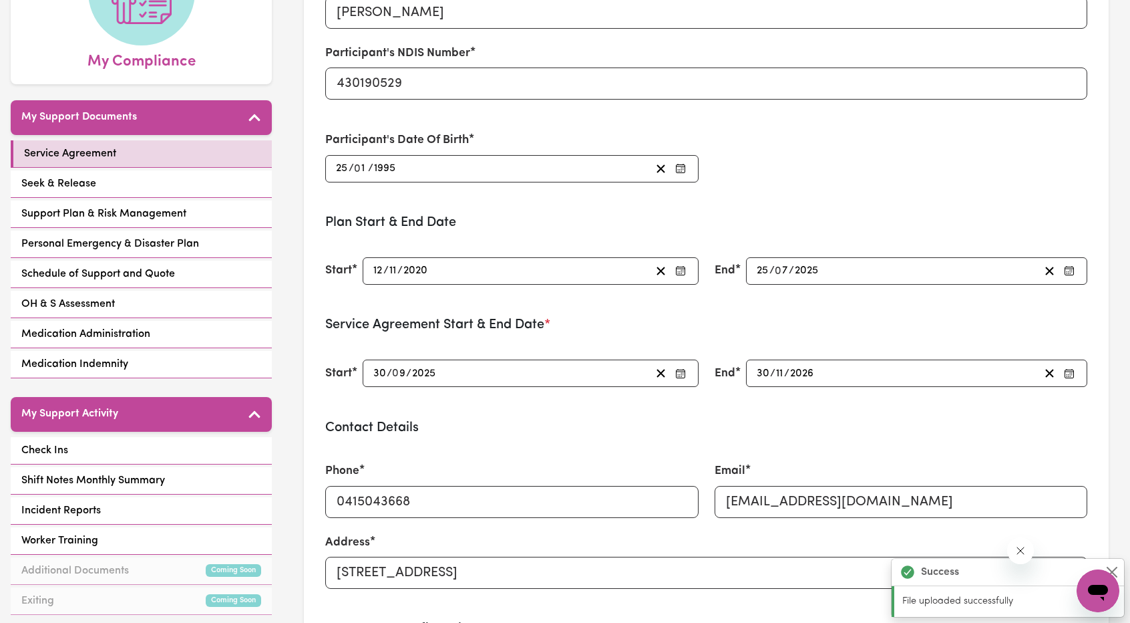
click at [853, 263] on div "2025-07-25 25 / 0 7 / 2025" at bounding box center [897, 271] width 285 height 18
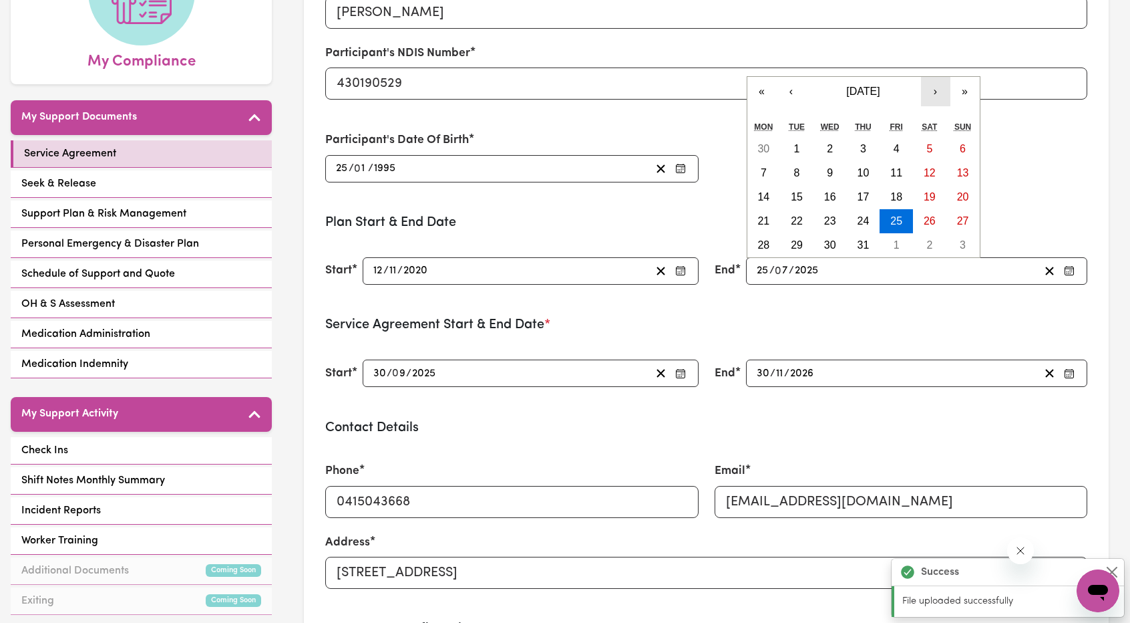
click at [936, 89] on button "›" at bounding box center [935, 91] width 29 height 29
click at [965, 249] on abbr "30" at bounding box center [963, 244] width 12 height 11
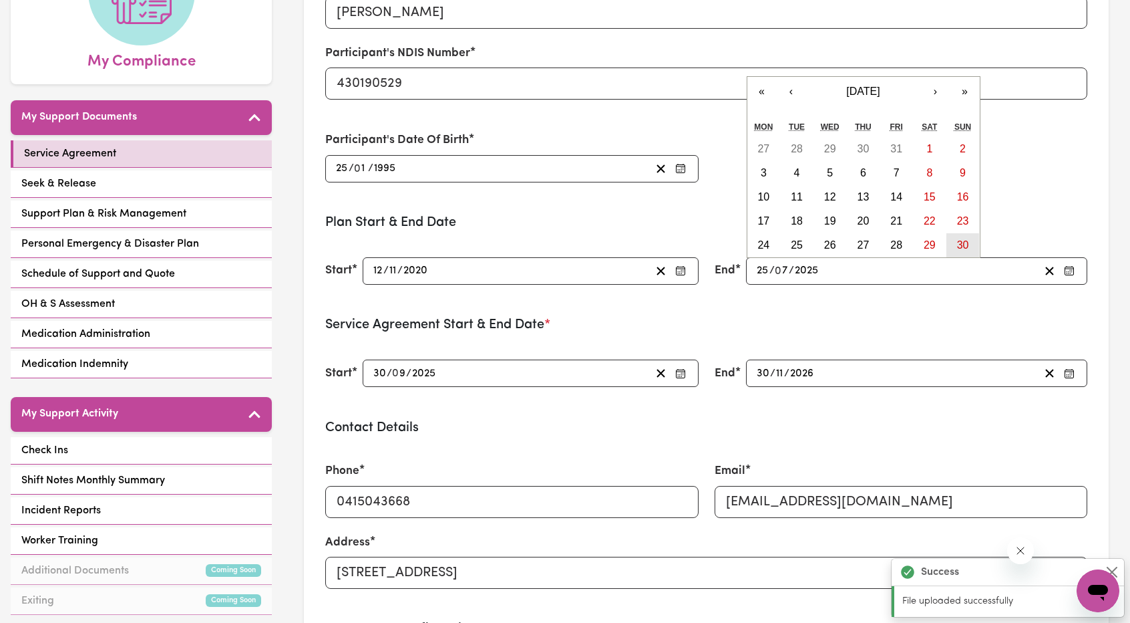
type input "[DATE]"
type input "30"
type input "11"
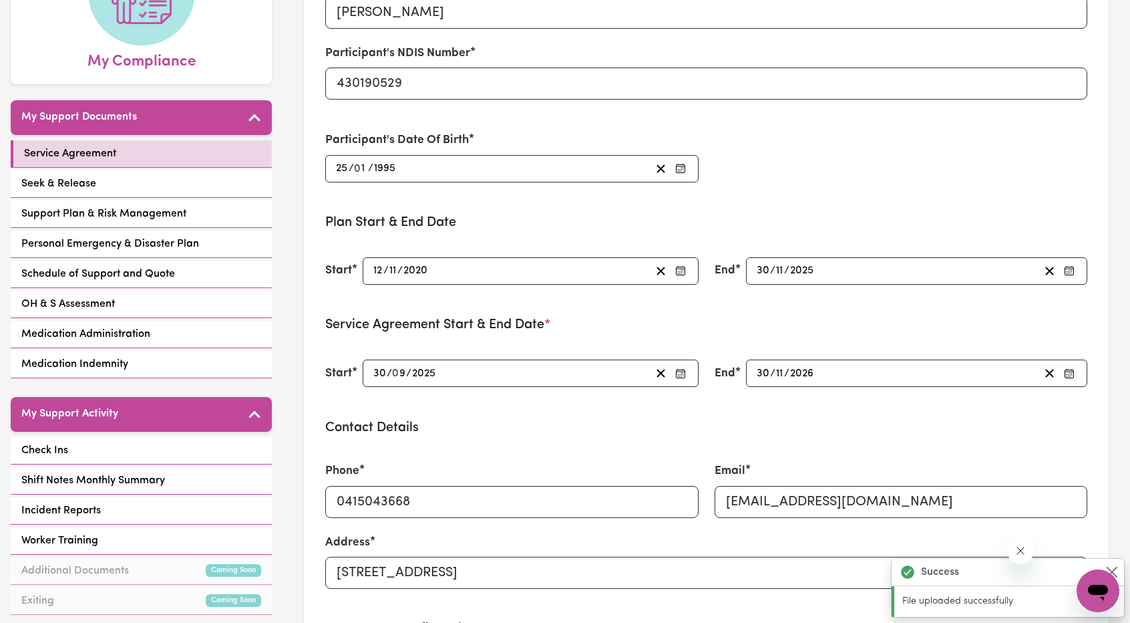
click at [895, 371] on div "2026-11-30 30 / 11 / 2026" at bounding box center [897, 373] width 285 height 18
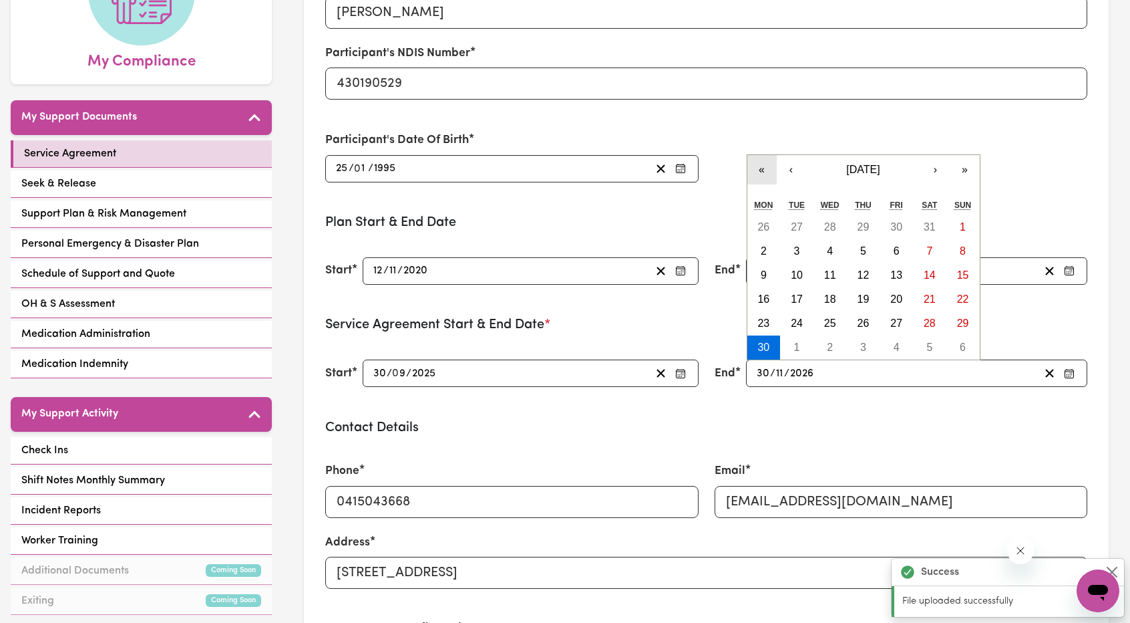
click at [768, 179] on button "«" at bounding box center [762, 169] width 29 height 29
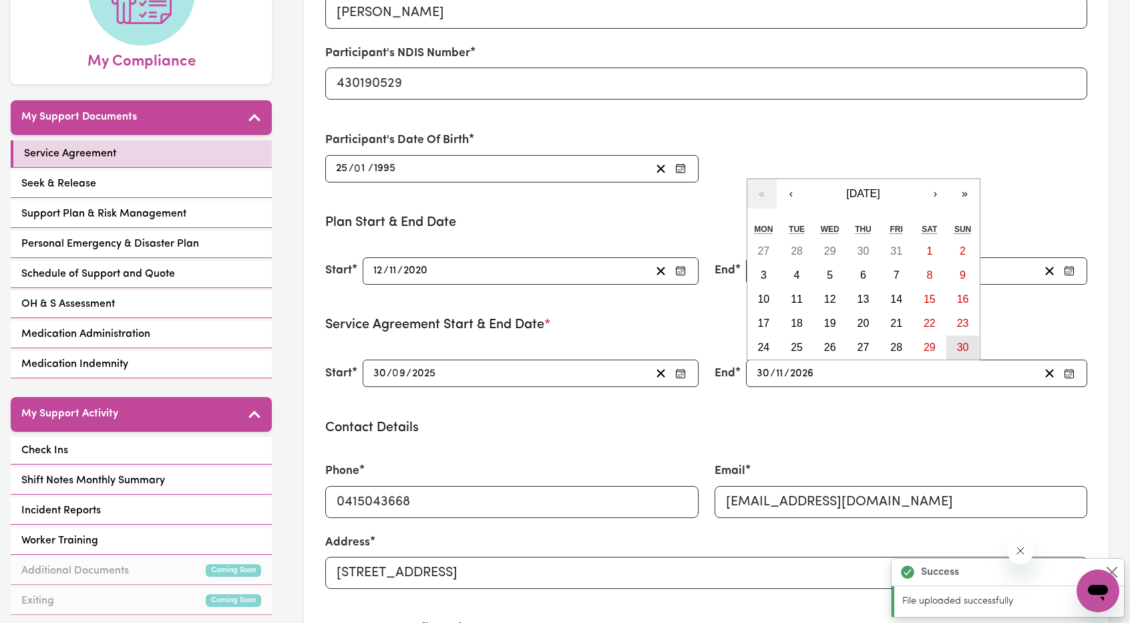
click at [966, 348] on abbr "30" at bounding box center [963, 346] width 12 height 11
type input "[DATE]"
type input "2025"
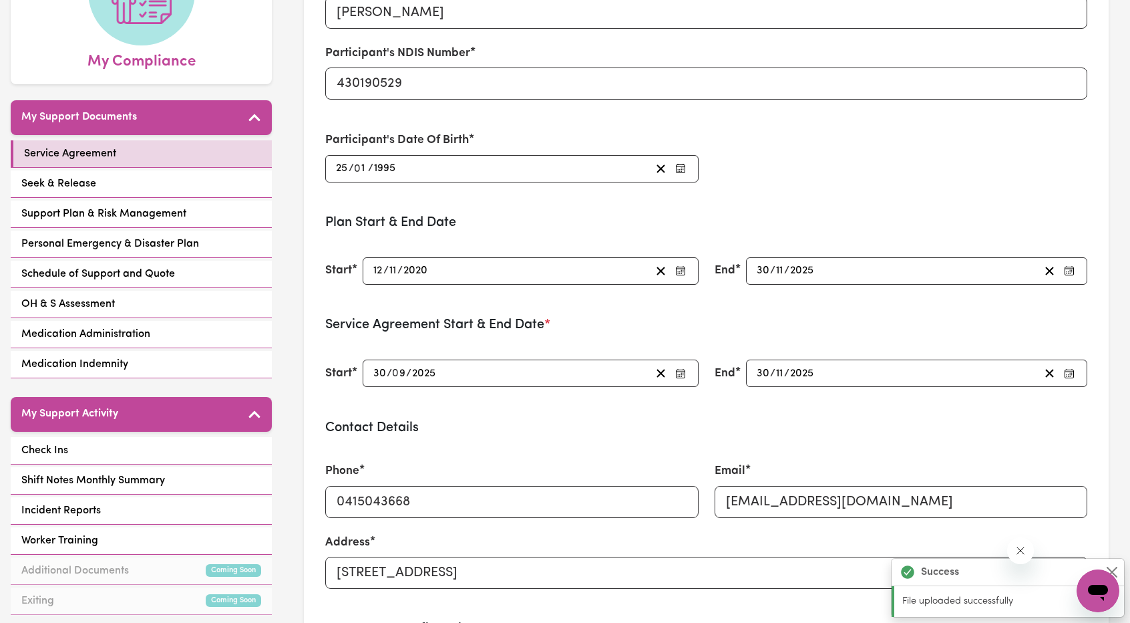
click at [514, 366] on div "2025-09-30 30 / 0 9 / 2025" at bounding box center [510, 373] width 279 height 18
type input "2025-07-25"
type input "25"
type input "7"
type input "[DATE]"
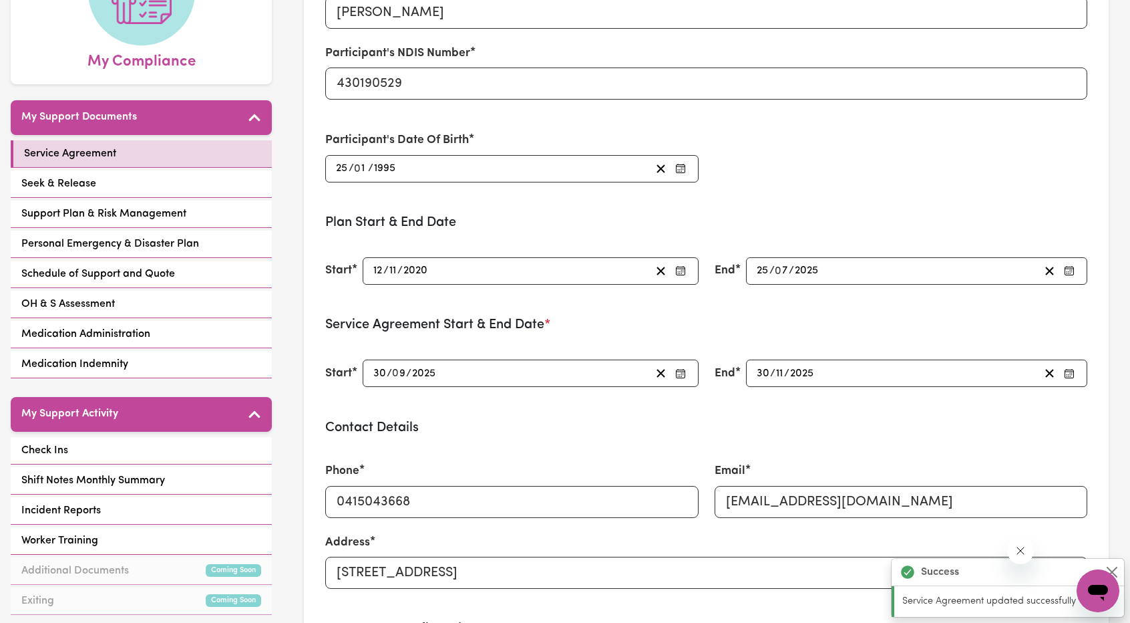
type input "30"
type input "11"
click at [541, 368] on div "2025-09-30 30 / 0 9 / 2025" at bounding box center [510, 373] width 279 height 18
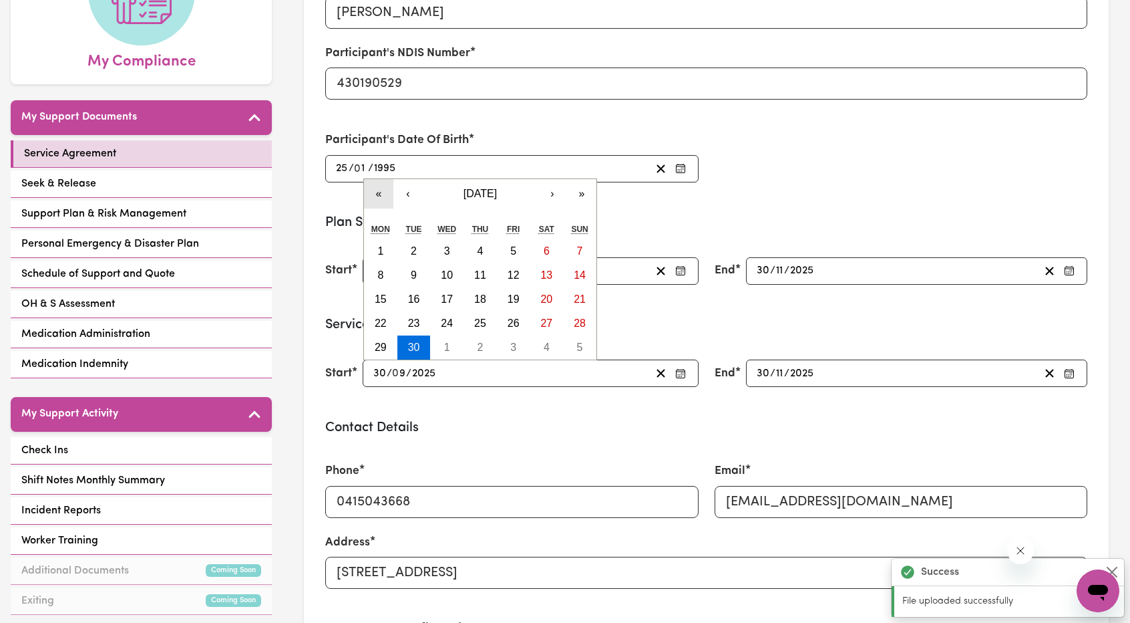
click at [386, 190] on button "«" at bounding box center [378, 193] width 29 height 29
click at [378, 184] on div "« ‹ September 2024 › » Mon Tue Wed Thu Fri Sat Sun 26 27 28 29 30 31 1 2 3 4 5 …" at bounding box center [480, 257] width 234 height 206
click at [380, 173] on button "«" at bounding box center [378, 169] width 29 height 29
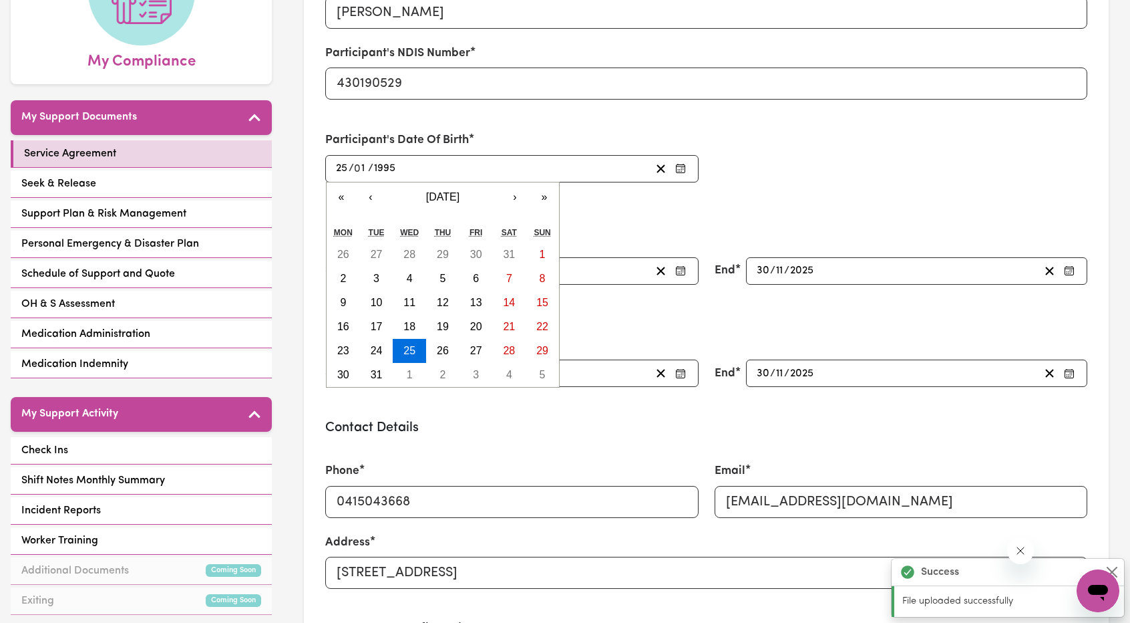
click at [379, 172] on input "1995" at bounding box center [384, 169] width 23 height 18
click at [762, 172] on div "Participant's Name Angie Dong Participant's NDIS Number 430190529 Participant's…" at bounding box center [706, 77] width 778 height 240
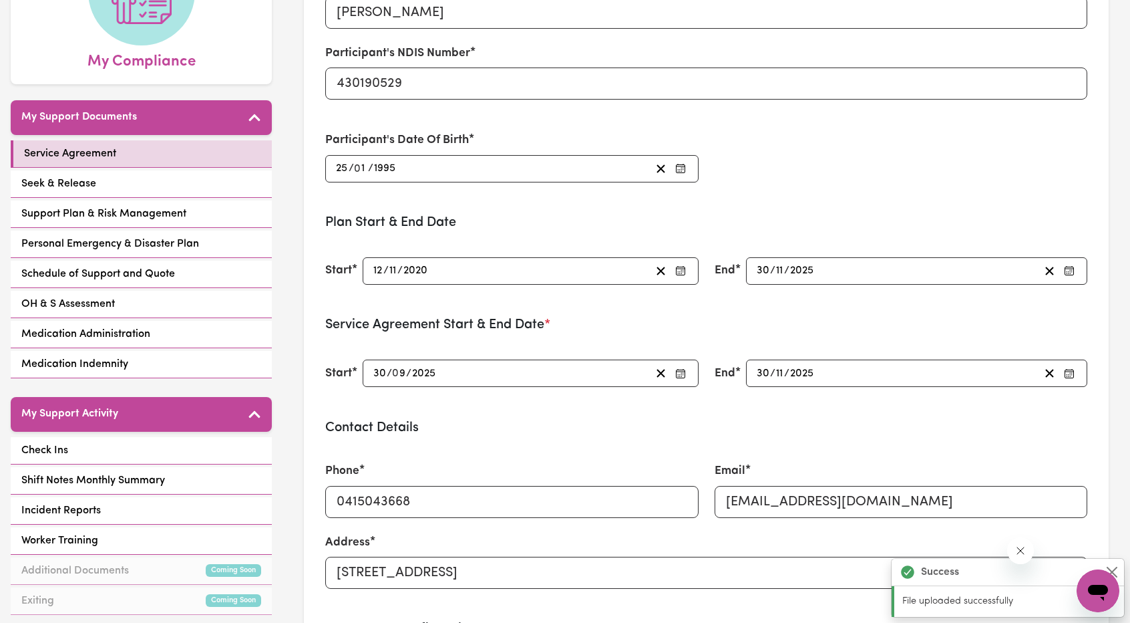
click at [512, 367] on div "2025-09-30 30 / 0 9 / 2025" at bounding box center [510, 373] width 279 height 18
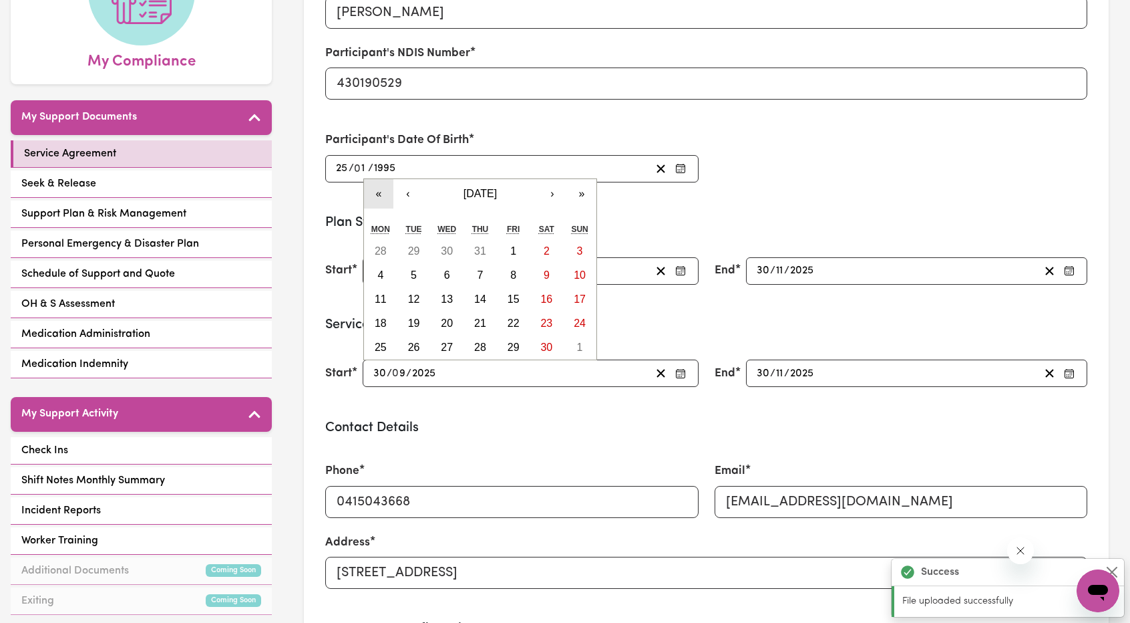
click at [389, 202] on button "«" at bounding box center [378, 193] width 29 height 29
click at [732, 218] on h3 "Plan Start & End Date" at bounding box center [706, 222] width 762 height 16
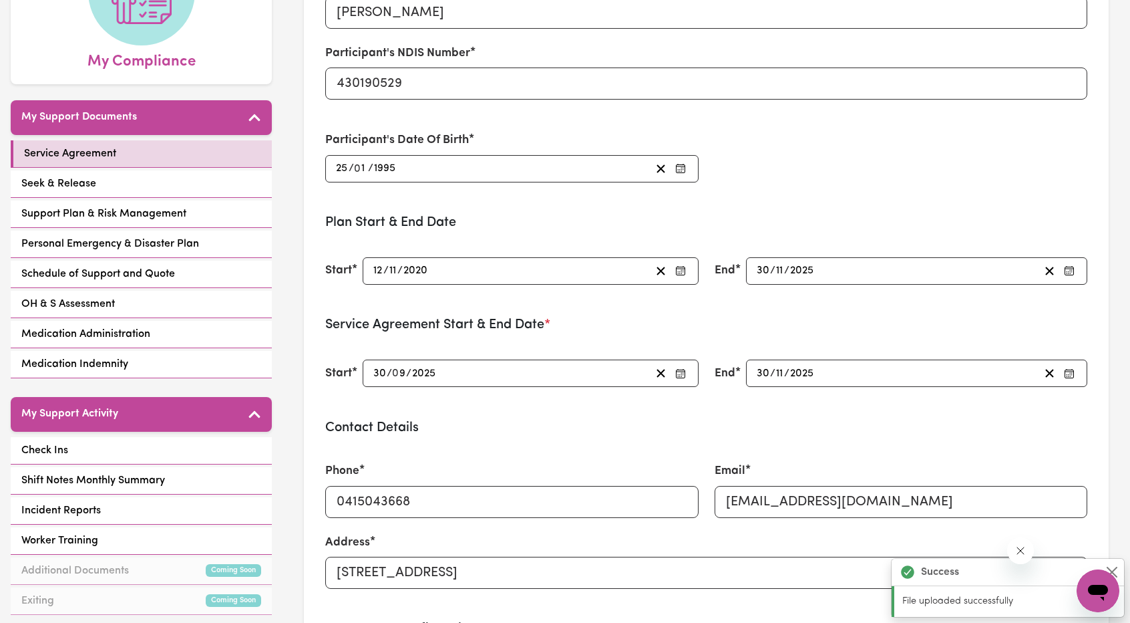
click at [540, 369] on div "2025-09-30 30 / 0 9 / 2025" at bounding box center [510, 373] width 279 height 18
click at [708, 205] on form "Participant's Name Angie Dong Participant's NDIS Number 430190529 Participant's…" at bounding box center [706, 468] width 762 height 1022
click at [539, 365] on div "2025-09-30 30 / 0 9 / 2025" at bounding box center [510, 373] width 279 height 18
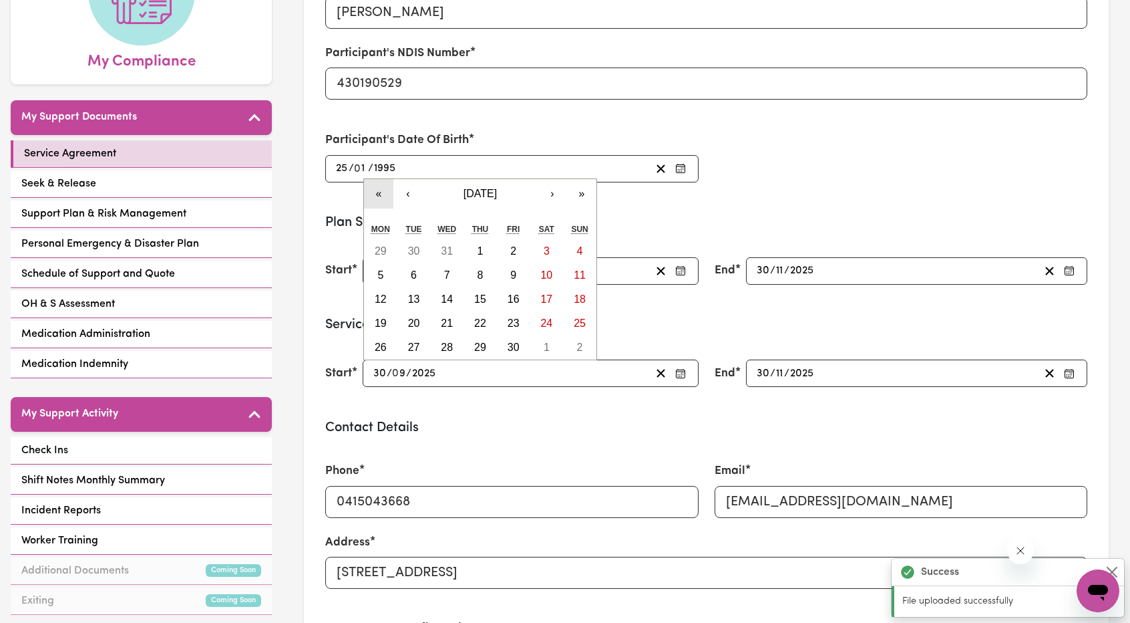
click at [381, 194] on button "«" at bounding box center [378, 193] width 29 height 29
click at [752, 198] on form "Participant's Name Angie Dong Participant's NDIS Number 430190529 Participant's…" at bounding box center [706, 468] width 762 height 1022
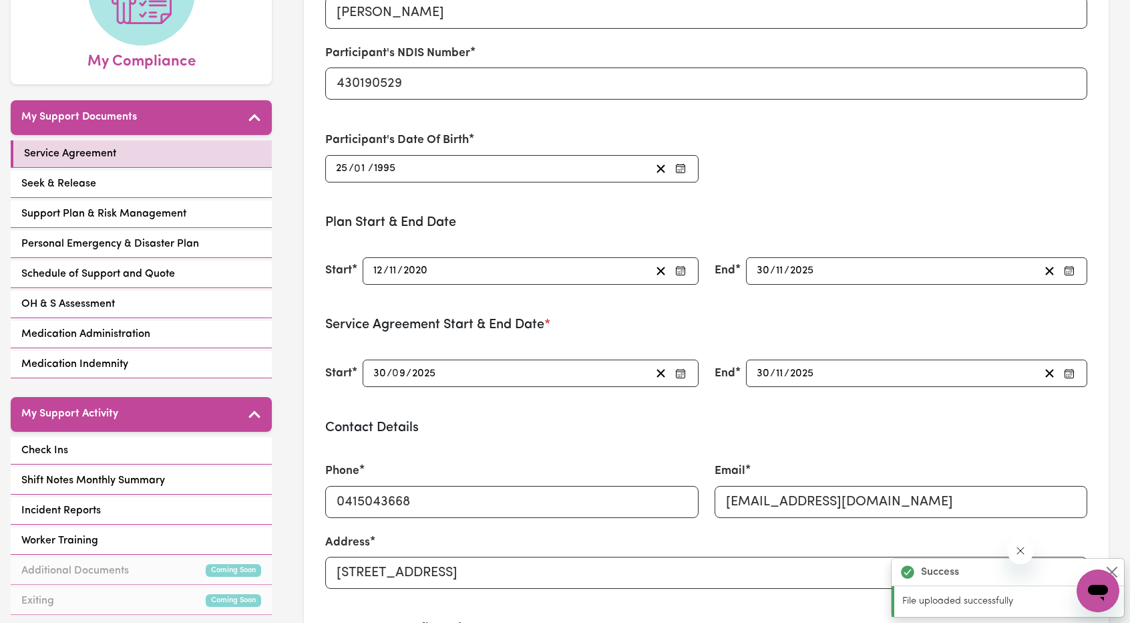
click at [573, 364] on div "2025-09-30 30 / 0 9 / 2025" at bounding box center [510, 373] width 279 height 18
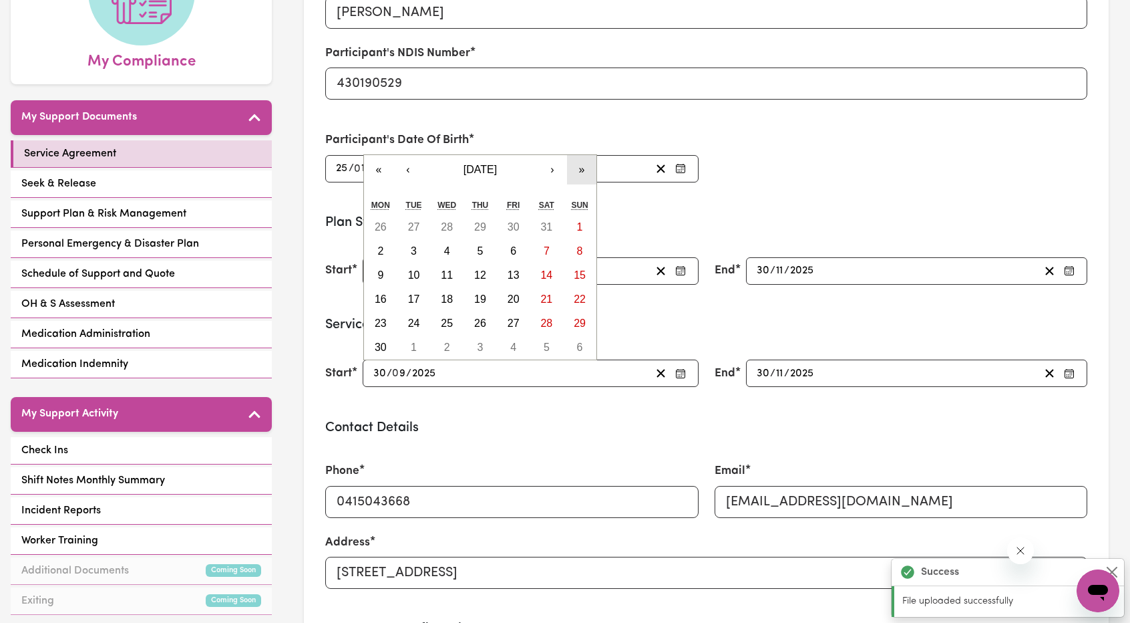
click at [582, 170] on button "»" at bounding box center [581, 169] width 29 height 29
click at [546, 201] on button "›" at bounding box center [552, 193] width 29 height 29
click at [485, 272] on abbr "12" at bounding box center [480, 274] width 12 height 11
type input "[DATE]"
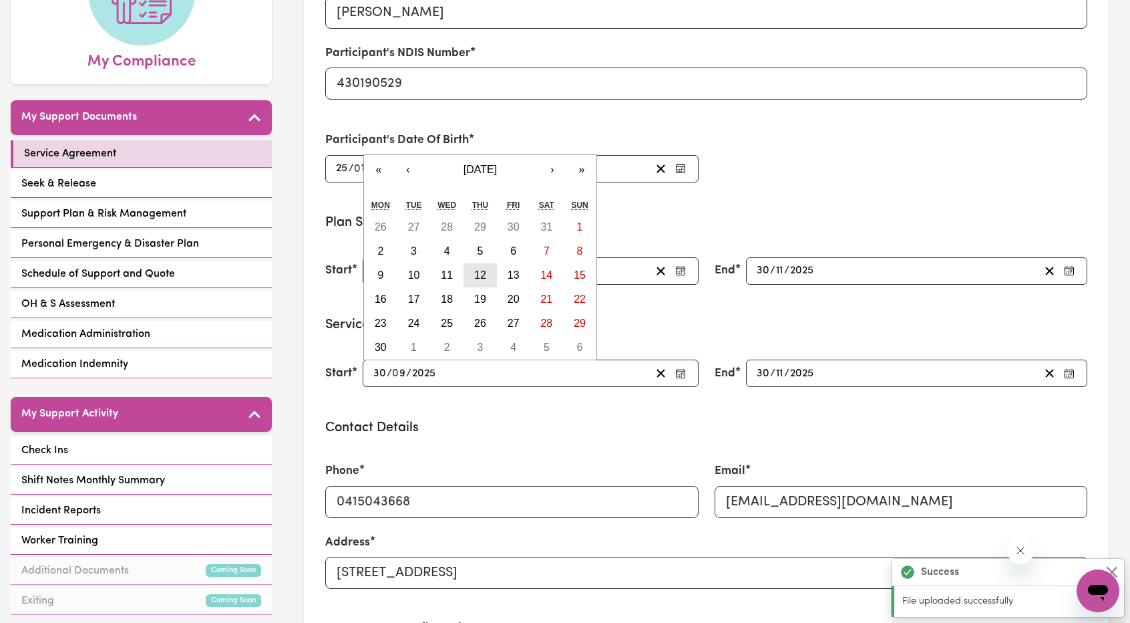
type input "12"
type input "11"
type input "2020"
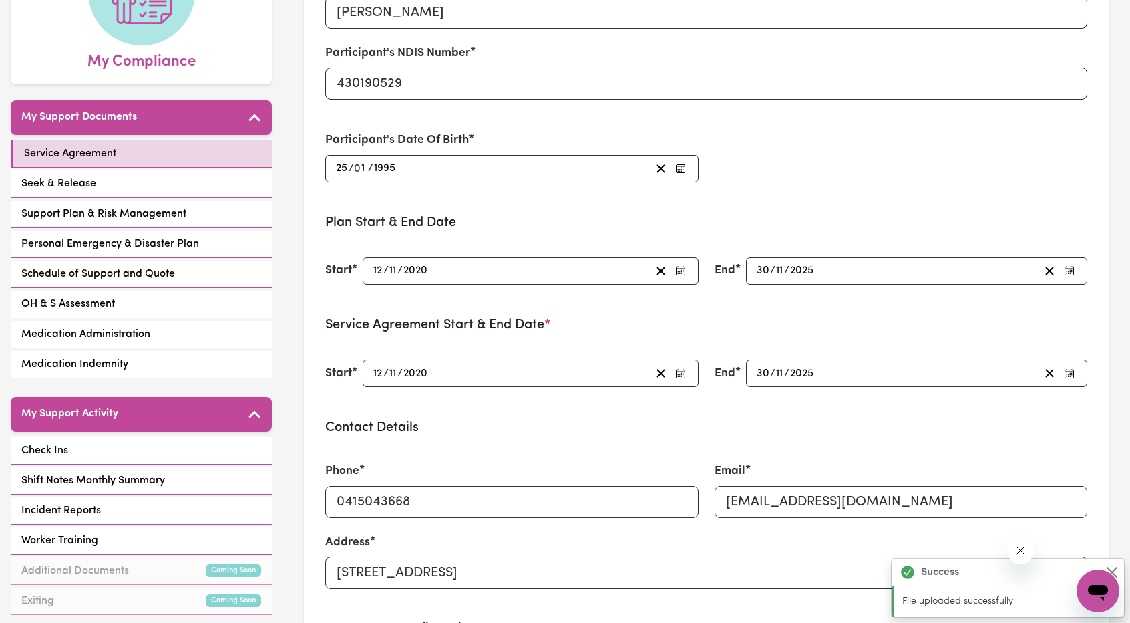
click at [833, 198] on form "Participant's Name Angie Dong Participant's NDIS Number 430190529 Participant's…" at bounding box center [706, 468] width 762 height 1022
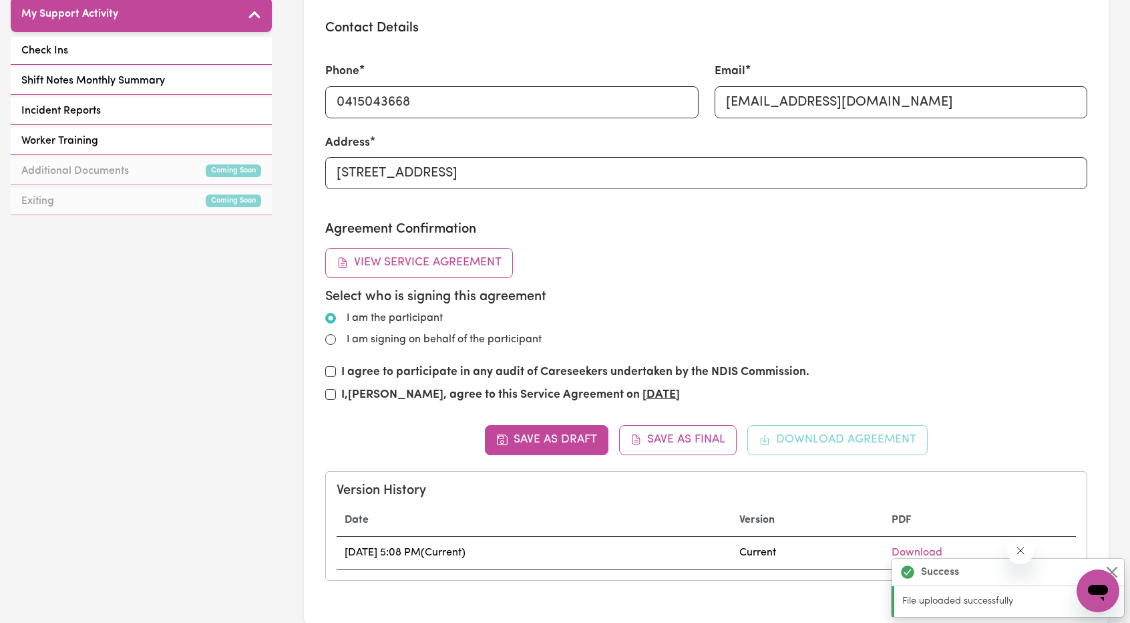
scroll to position [601, 0]
click at [336, 365] on div "I agree to participate in any audit of Careseekers undertaken by the NDIS Commi…" at bounding box center [706, 373] width 762 height 23
click at [327, 365] on input "I agree to participate in any audit of Careseekers undertaken by the NDIS Commi…" at bounding box center [330, 370] width 11 height 11
checkbox input "true"
click at [331, 389] on input "I, Angie Dong , agree to this Service Agreement on 30/09/2025" at bounding box center [330, 392] width 11 height 11
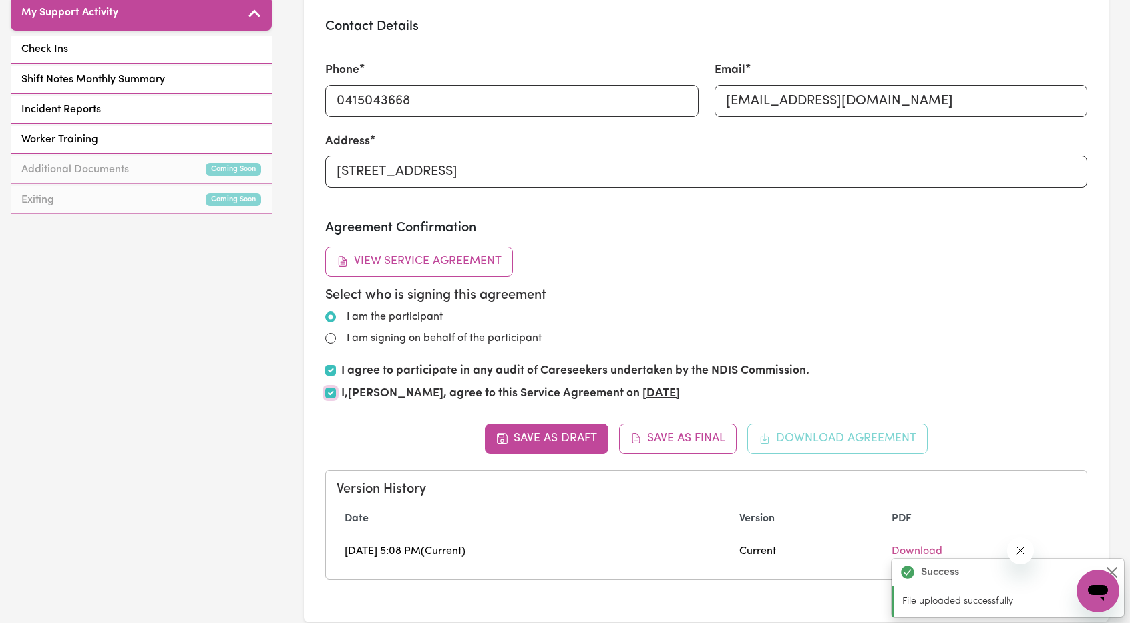
checkbox input "true"
click at [331, 367] on input "I agree to participate in any audit of Careseekers undertaken by the NDIS Commi…" at bounding box center [330, 370] width 11 height 11
checkbox input "false"
click at [335, 387] on input "I, Angie Dong , agree to this Service Agreement on 30/09/2025" at bounding box center [330, 392] width 11 height 11
click at [826, 430] on div "Save as Draft Save as Final Download Agreement Version History Date Version PDF…" at bounding box center [706, 501] width 762 height 155
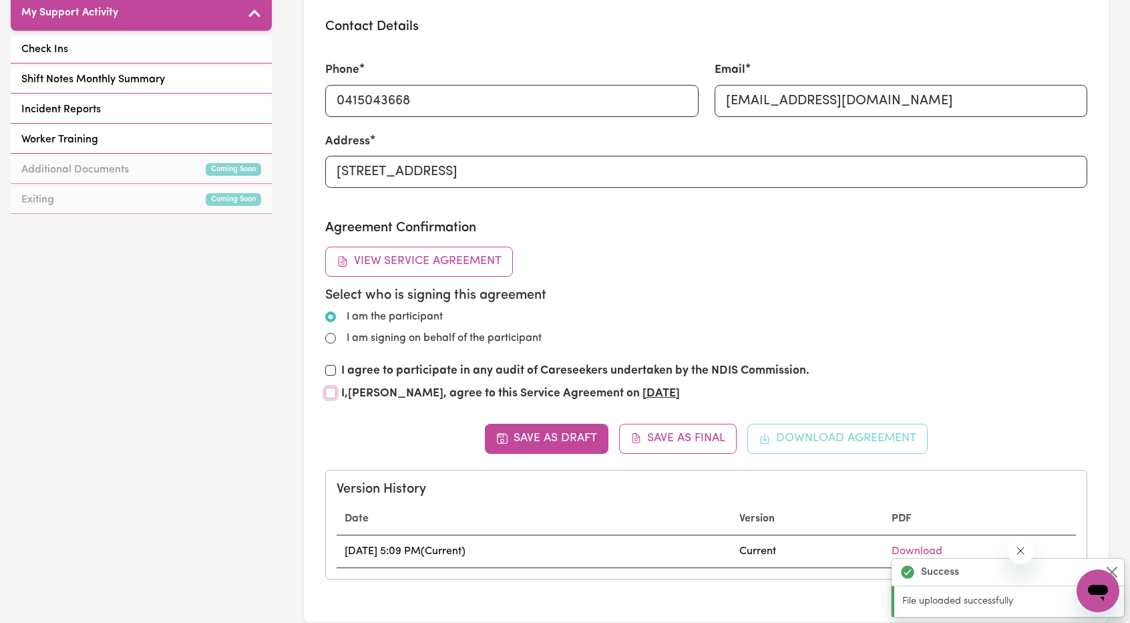
click at [334, 389] on input "I, Angie Dong , agree to this Service Agreement on 30/09/2025" at bounding box center [330, 392] width 11 height 11
checkbox input "true"
click at [337, 340] on div "I am signing on behalf of the participant" at bounding box center [706, 338] width 762 height 16
click at [329, 335] on input "I am signing on behalf of the participant" at bounding box center [330, 338] width 11 height 11
radio input "true"
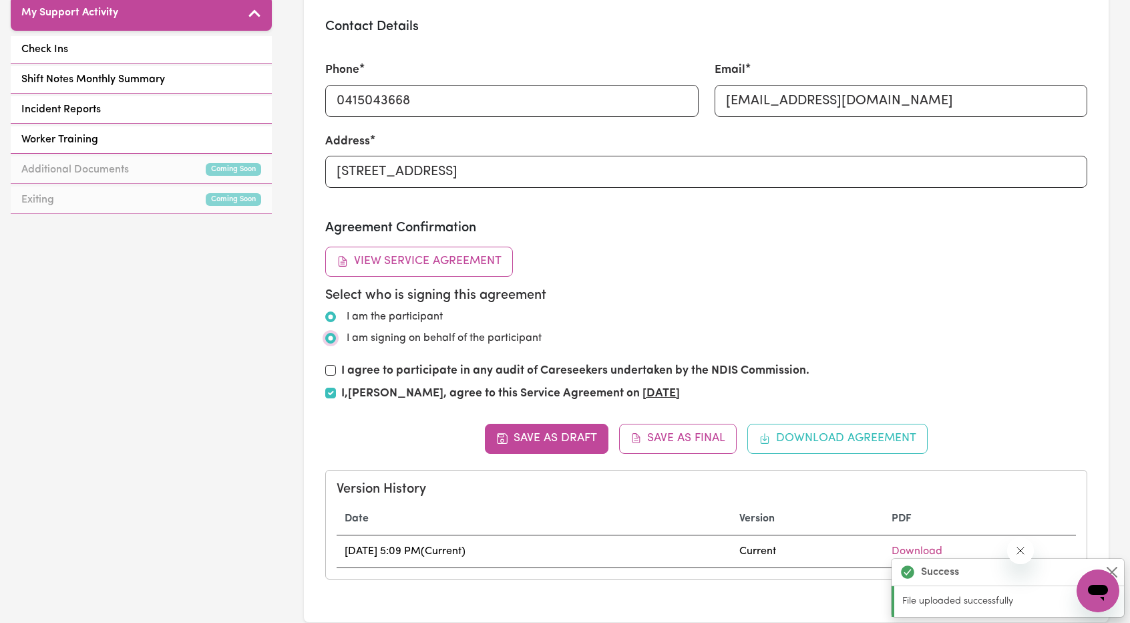
radio input "false"
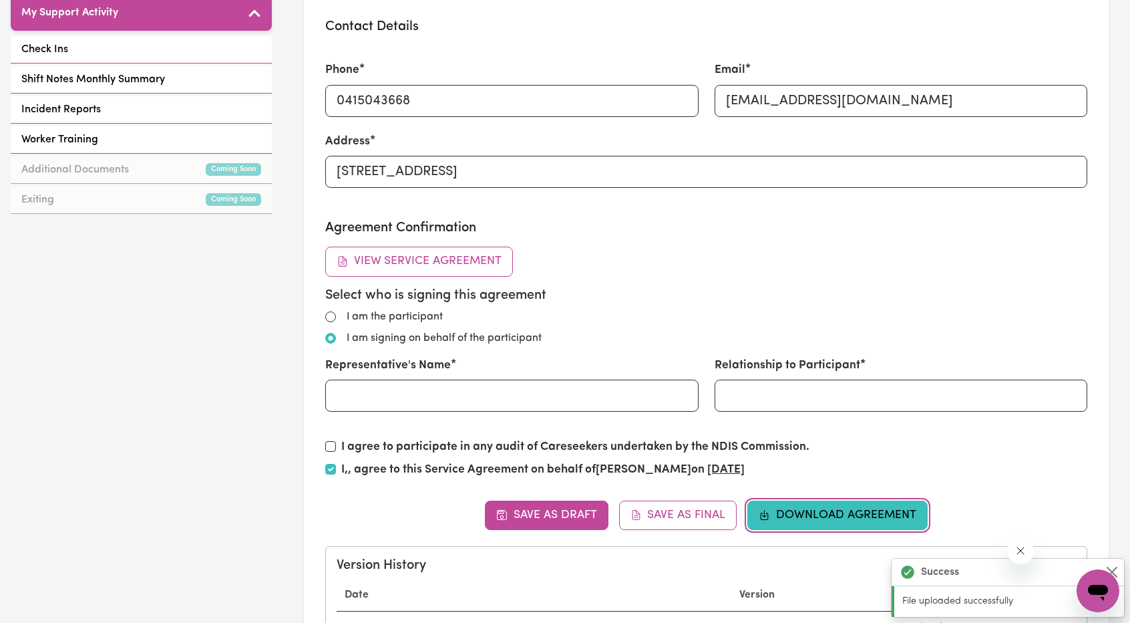
click at [842, 509] on button "Download Agreement" at bounding box center [838, 514] width 180 height 29
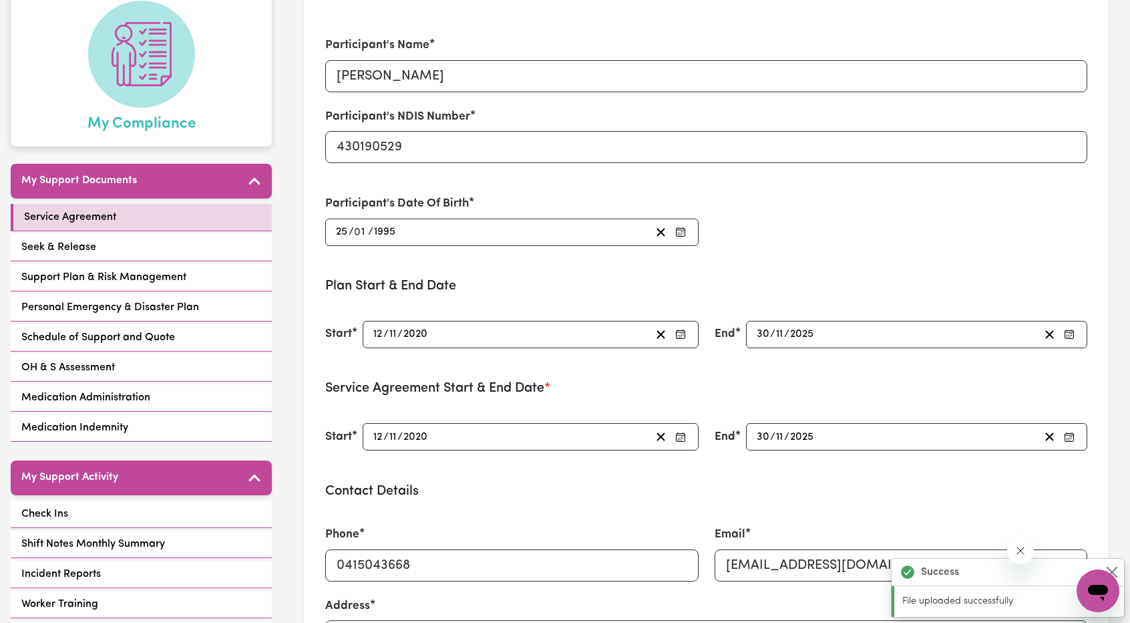
scroll to position [134, 0]
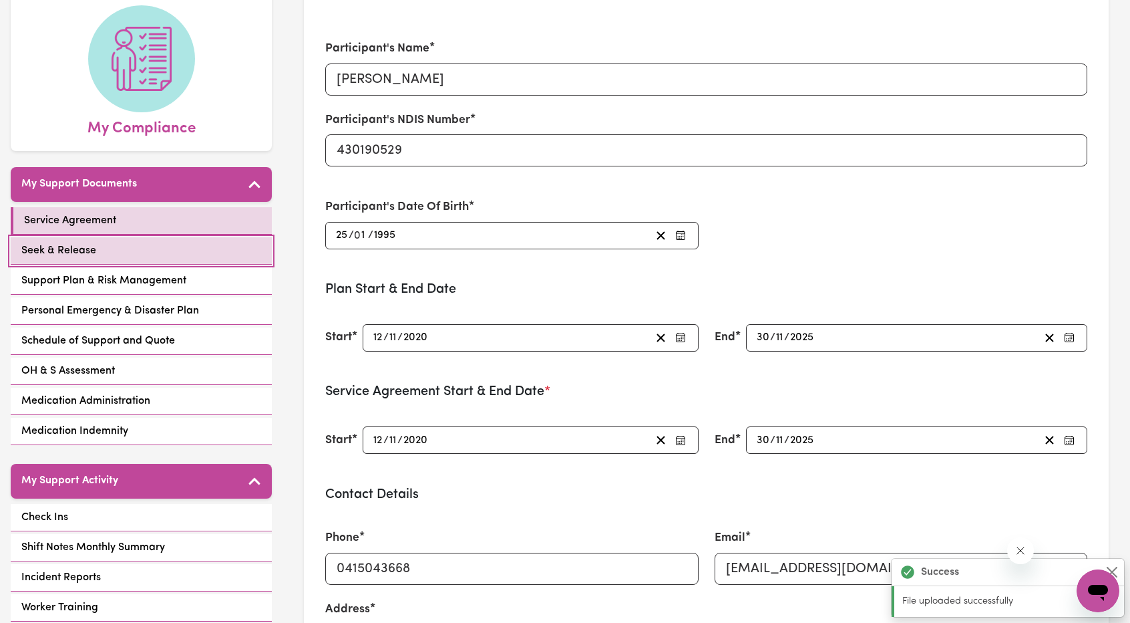
click at [167, 237] on link "Seek & Release" at bounding box center [141, 250] width 261 height 27
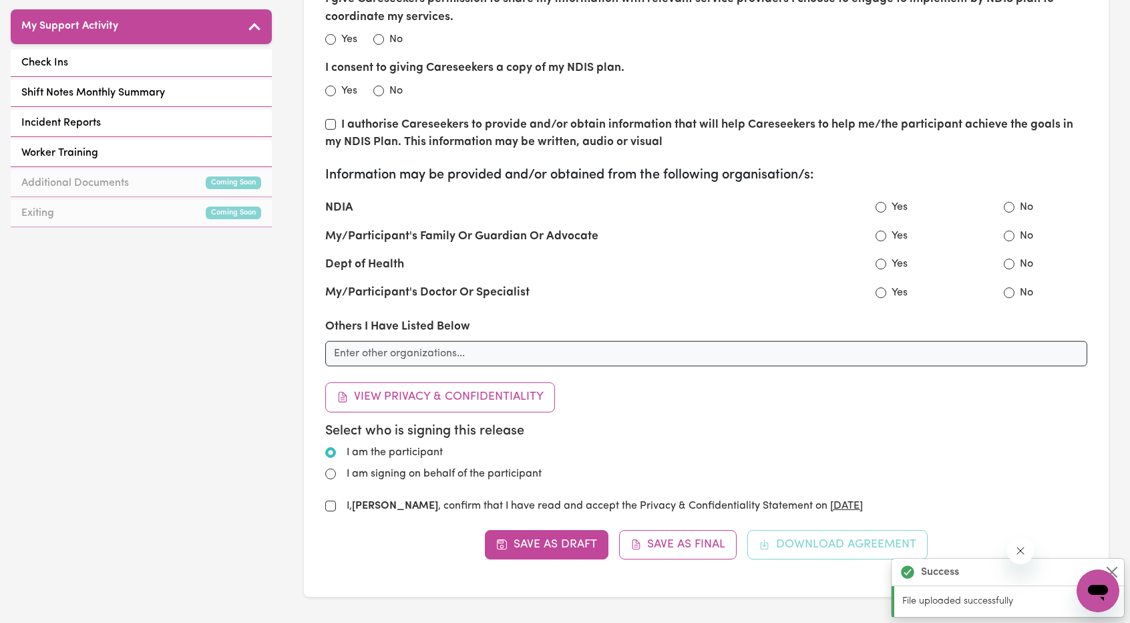
scroll to position [601, 0]
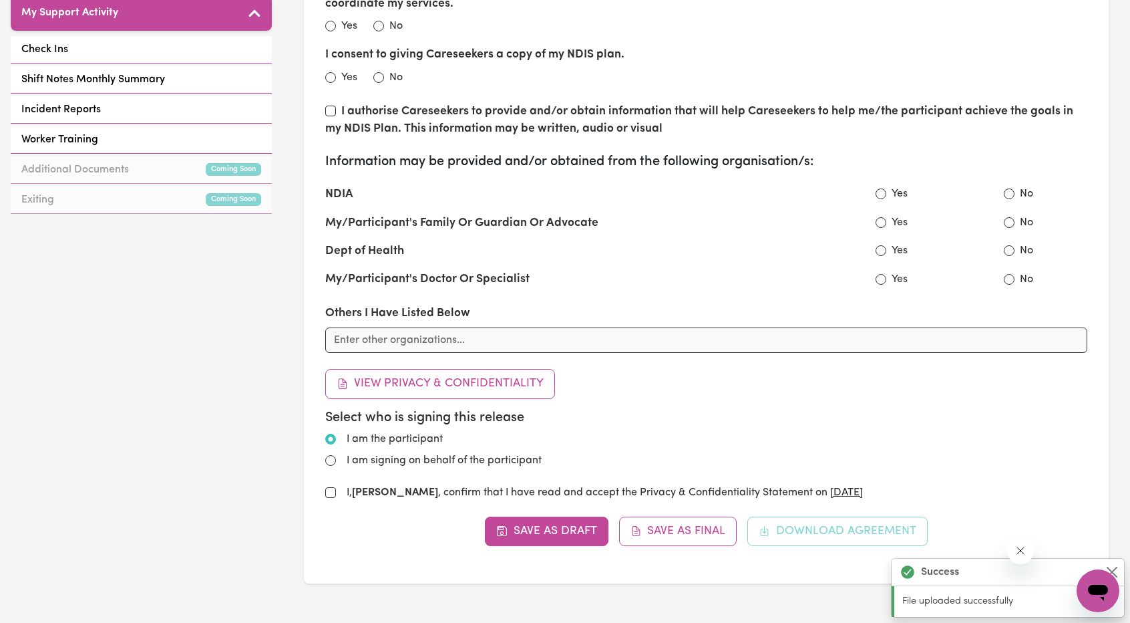
click at [832, 532] on div "Save as Draft Save as Final Download Agreement" at bounding box center [706, 530] width 762 height 29
click at [518, 470] on div "I agree that Careseekers can record my information so that a service can be pro…" at bounding box center [706, 214] width 762 height 574
click at [410, 490] on strong "[PERSON_NAME]" at bounding box center [395, 492] width 86 height 11
click at [336, 490] on input "I, Angie Dong , confirm that I have read and accept the Privacy & Confidentiali…" at bounding box center [330, 492] width 11 height 11
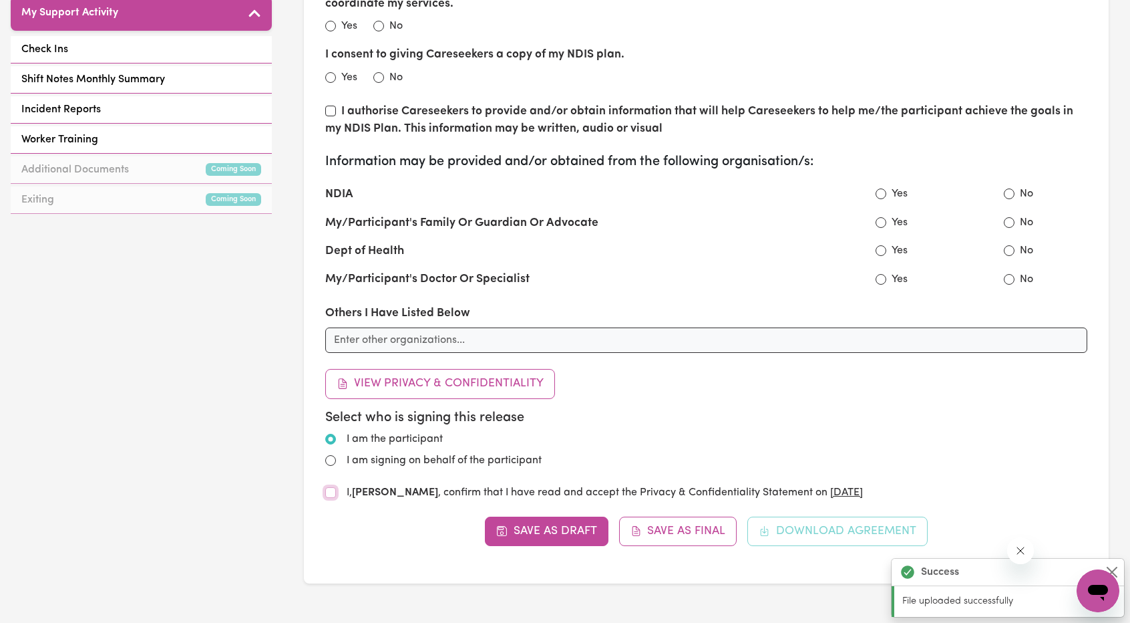
checkbox input "true"
click at [436, 452] on label "I am signing on behalf of the participant" at bounding box center [444, 460] width 195 height 16
click at [336, 455] on input "I am signing on behalf of the participant" at bounding box center [330, 460] width 11 height 11
radio input "true"
radio input "false"
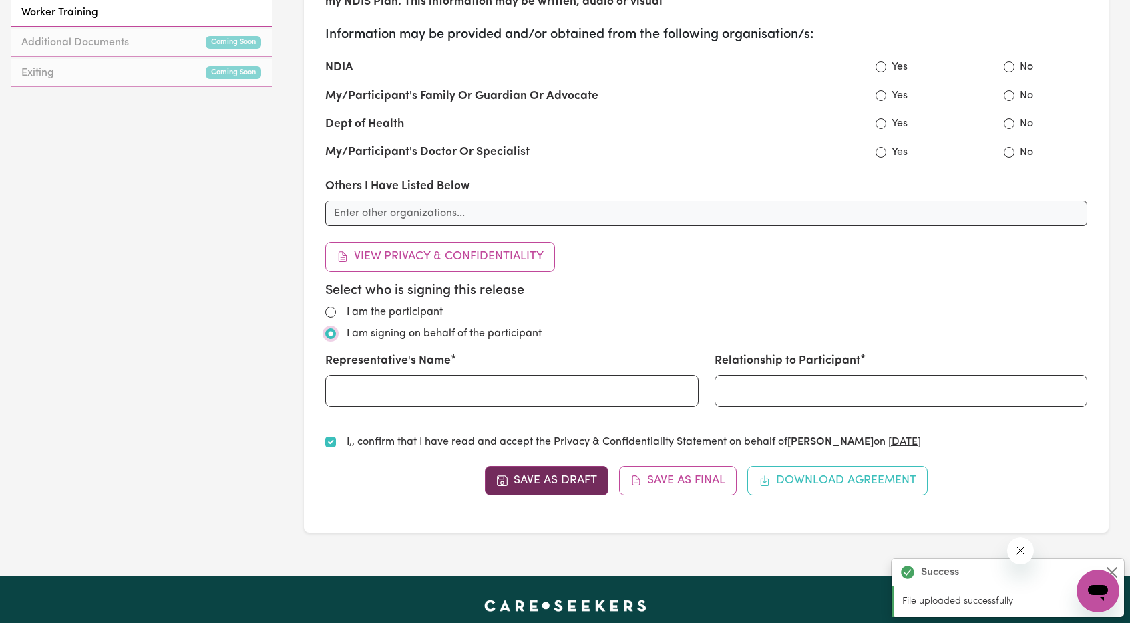
scroll to position [735, 0]
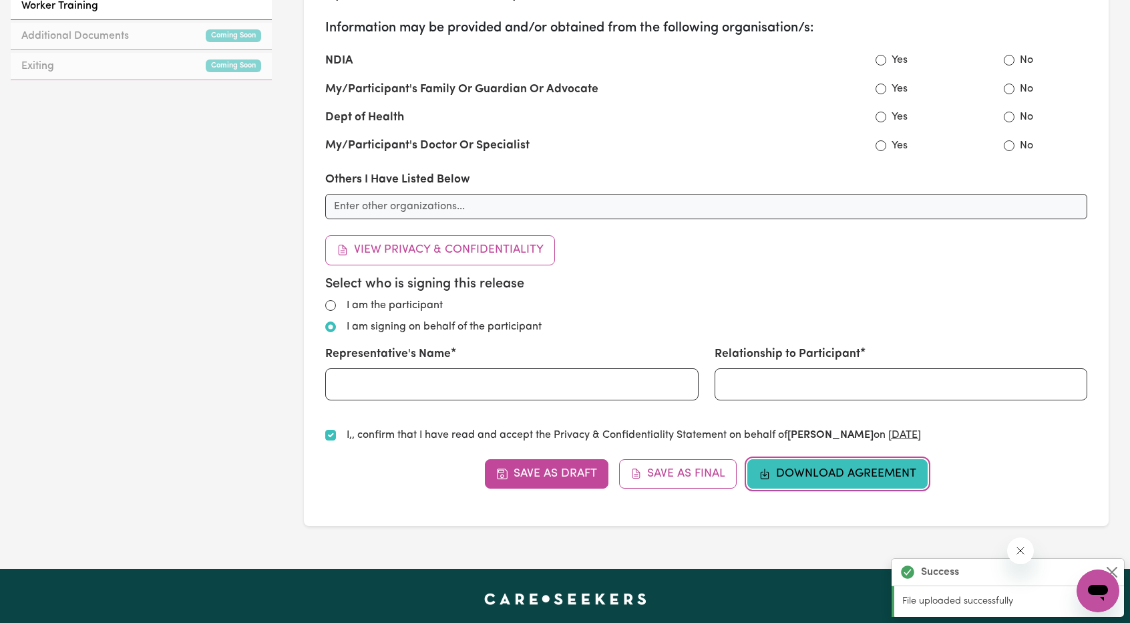
click at [846, 470] on button "Download Agreement" at bounding box center [838, 473] width 180 height 29
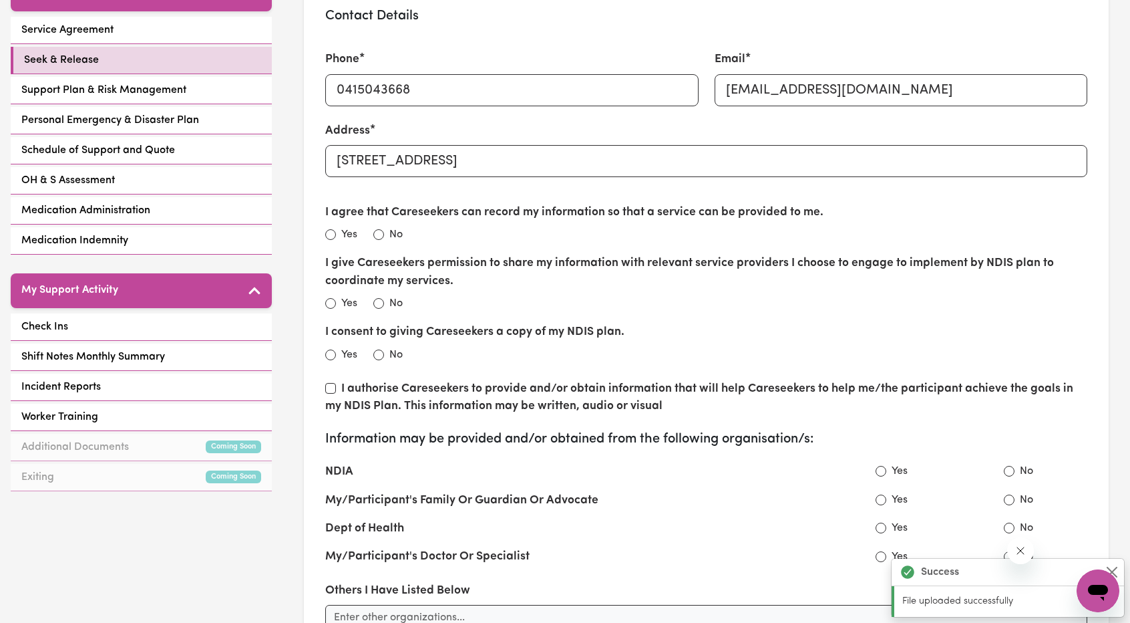
scroll to position [67, 0]
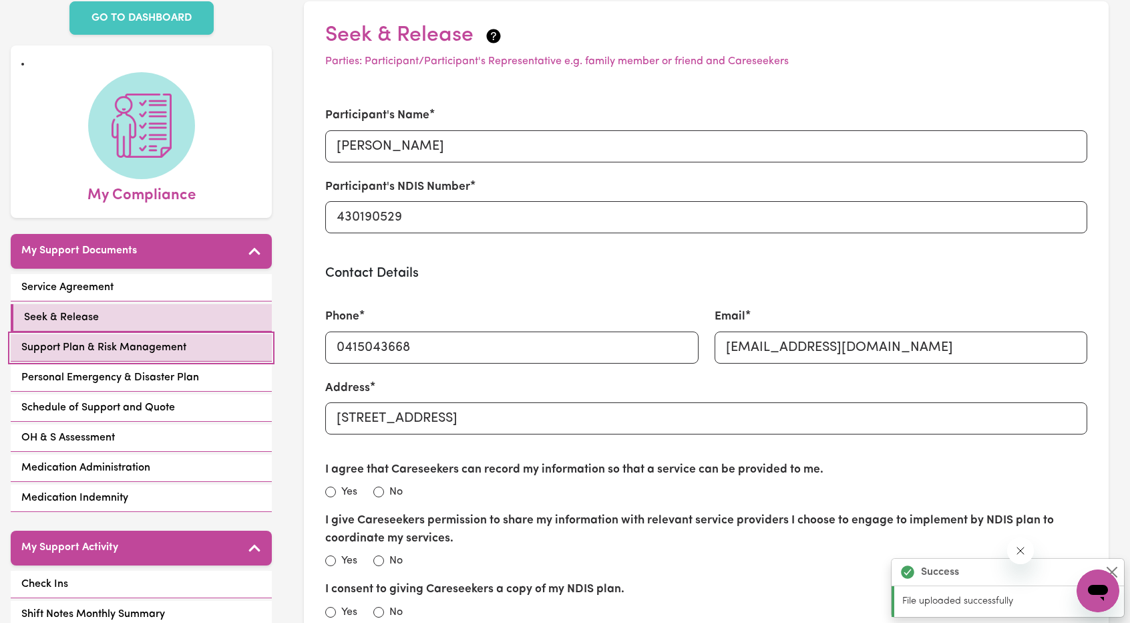
click at [148, 339] on span "Support Plan & Risk Management" at bounding box center [103, 347] width 165 height 16
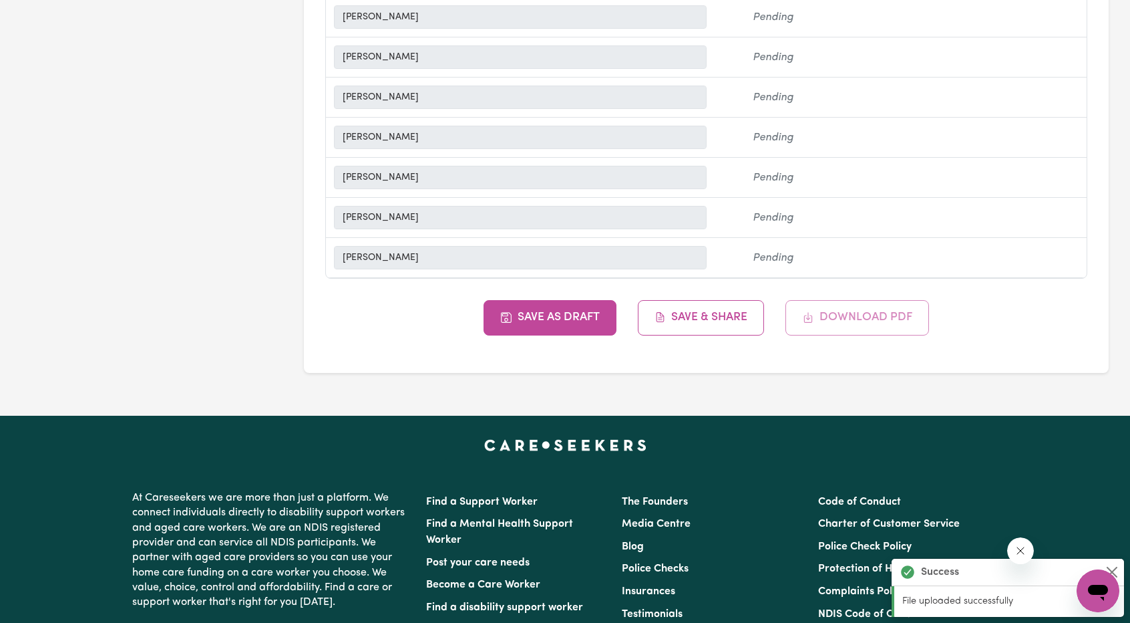
click at [827, 300] on div "Save as Draft Save & Share Download PDF" at bounding box center [706, 317] width 762 height 35
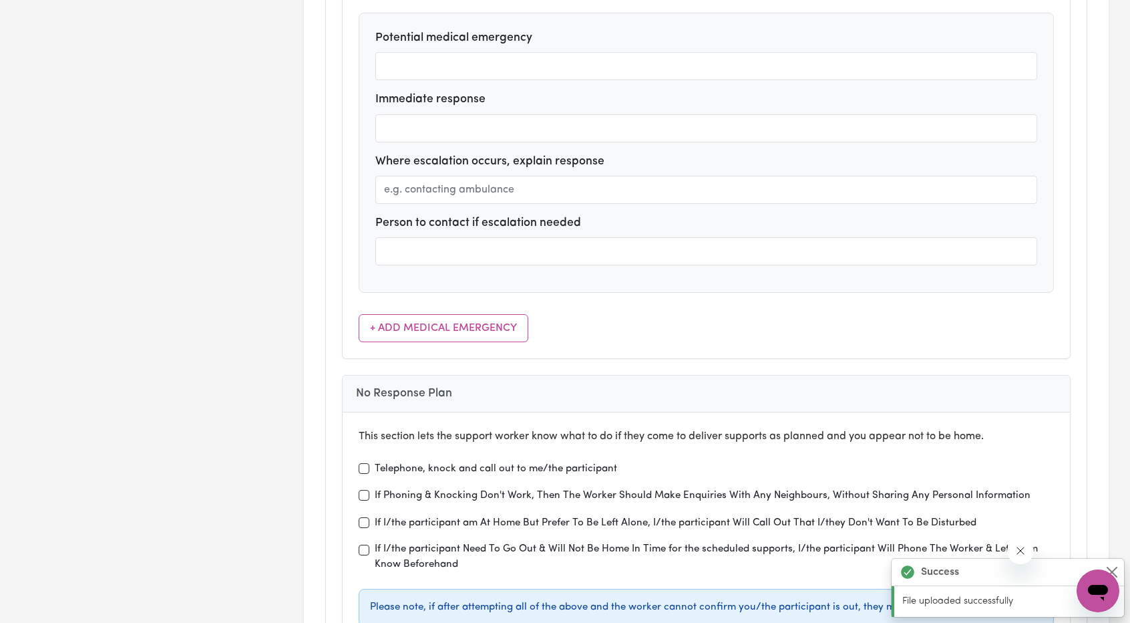
scroll to position [4521, 0]
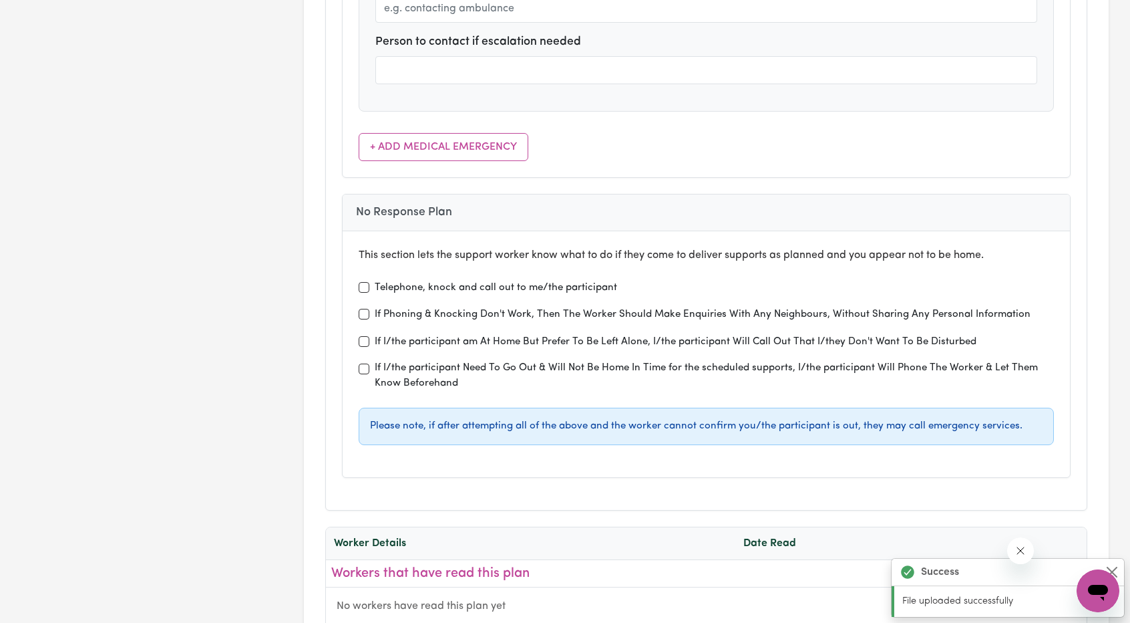
click at [453, 361] on label "If I/the participant Need To Go Out & Will Not Be Home In Time for the schedule…" at bounding box center [714, 376] width 679 height 31
click at [369, 363] on input "If I/the participant Need To Go Out & Will Not Be Home In Time for the schedule…" at bounding box center [364, 368] width 11 height 11
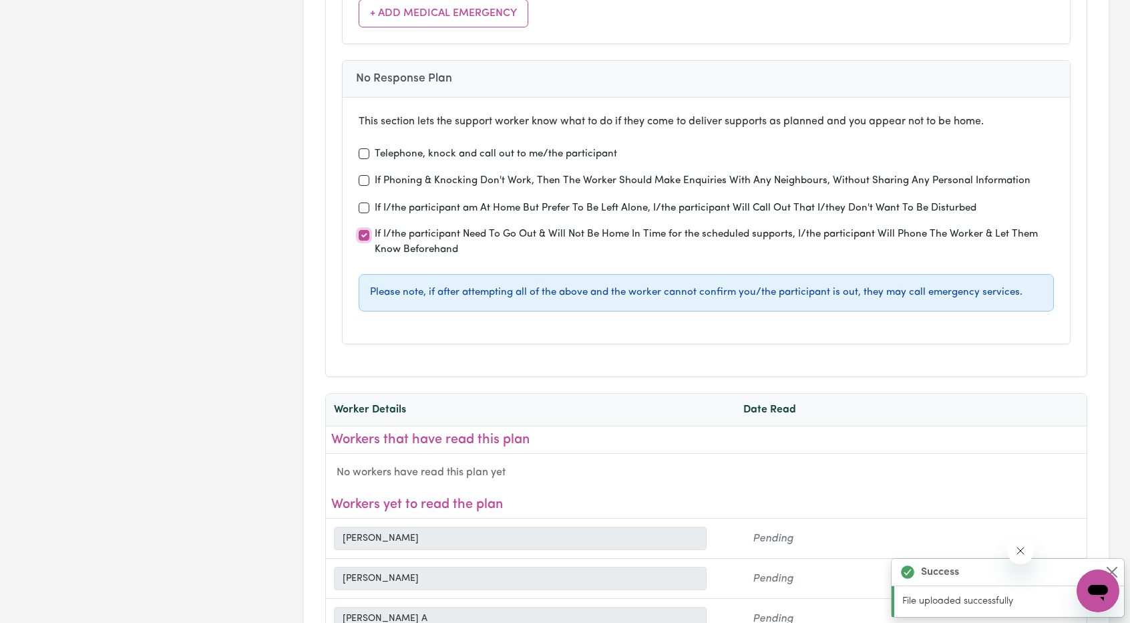
scroll to position [4454, 0]
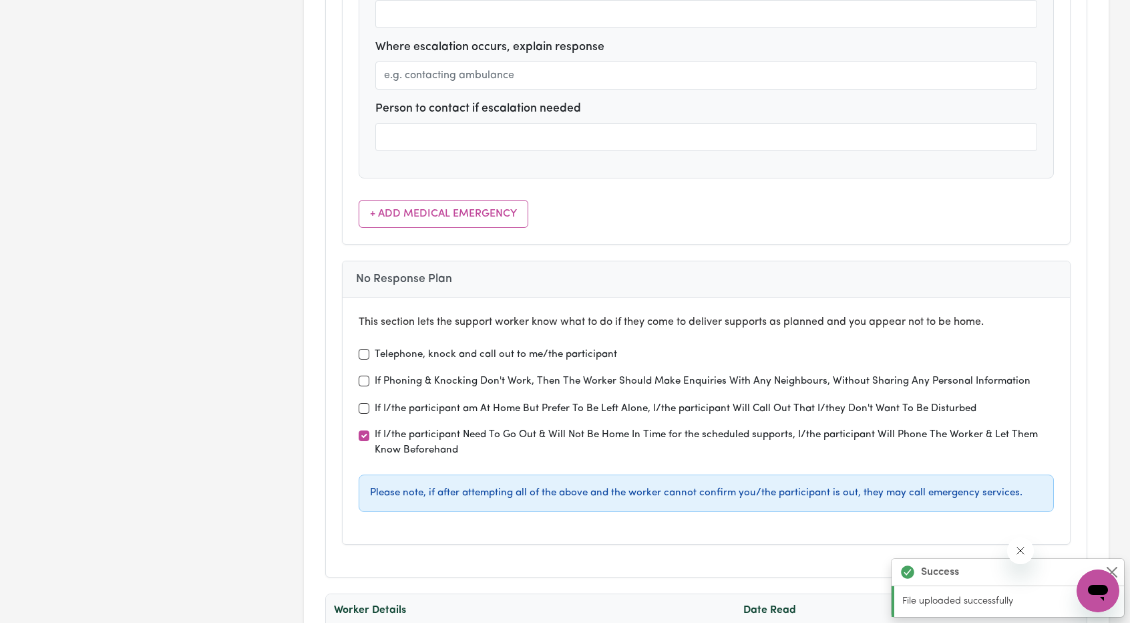
click at [422, 428] on label "If I/the participant Need To Go Out & Will Not Be Home In Time for the schedule…" at bounding box center [714, 443] width 679 height 31
click at [369, 430] on input "If I/the participant Need To Go Out & Will Not Be Home In Time for the schedule…" at bounding box center [364, 435] width 11 height 11
checkbox input "false"
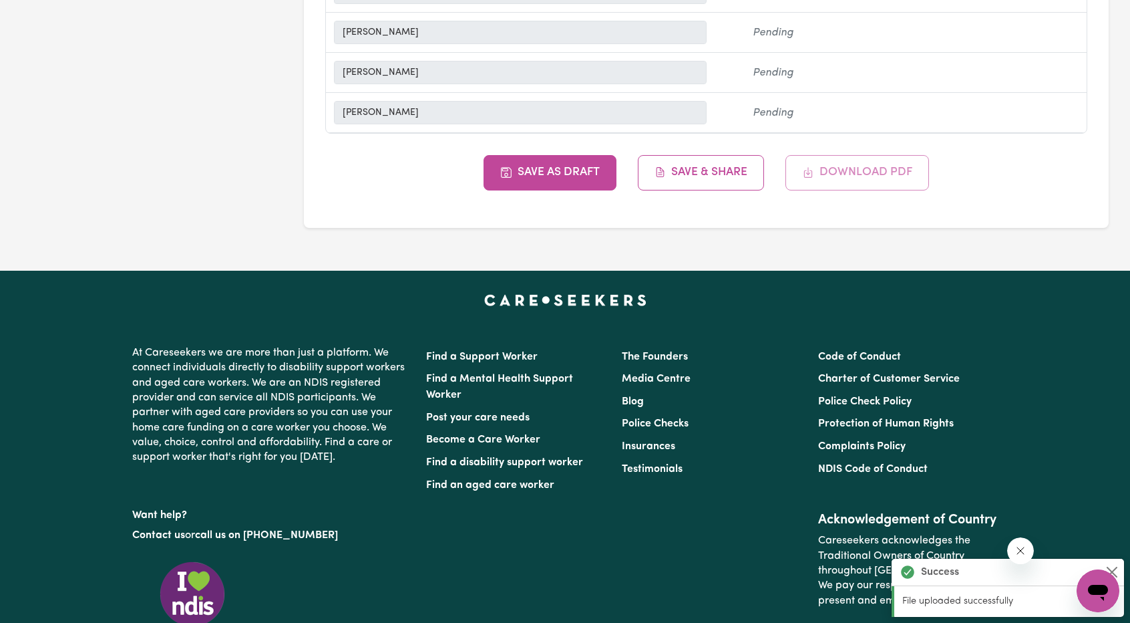
scroll to position [5456, 0]
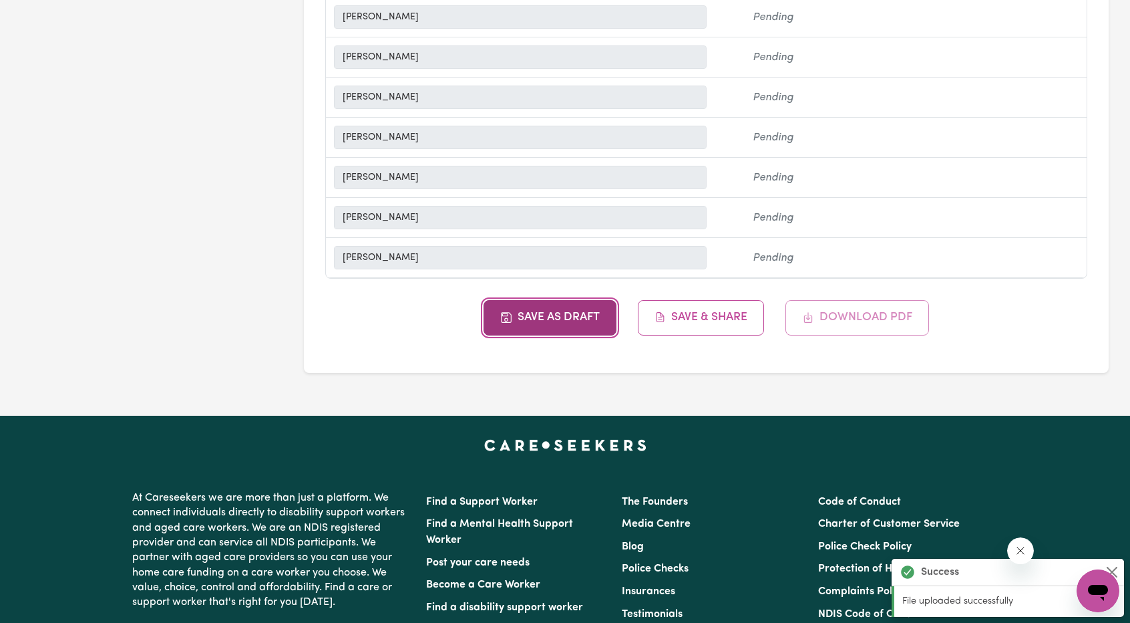
click at [549, 300] on button "Save as Draft" at bounding box center [550, 317] width 133 height 35
click at [589, 300] on button "Save as Draft" at bounding box center [550, 317] width 133 height 35
click at [839, 300] on div "Save as Draft Save & Share Download PDF" at bounding box center [706, 317] width 762 height 35
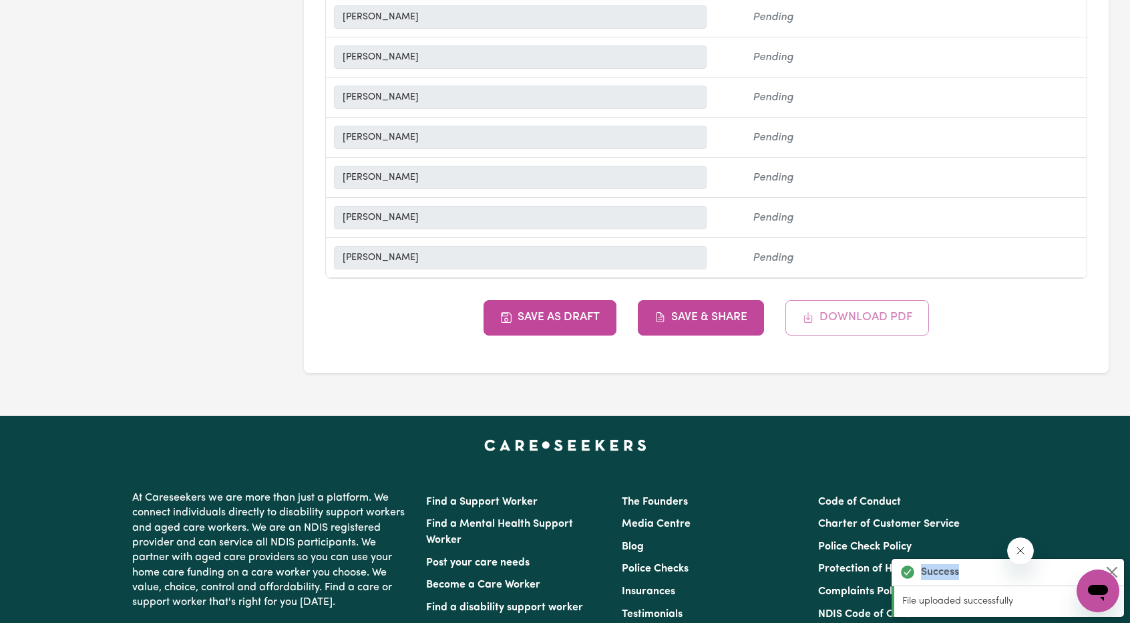
drag, startPoint x: 839, startPoint y: 261, endPoint x: 731, endPoint y: 263, distance: 108.2
click at [839, 300] on div "Save as Draft Save & Share Download PDF" at bounding box center [706, 317] width 762 height 35
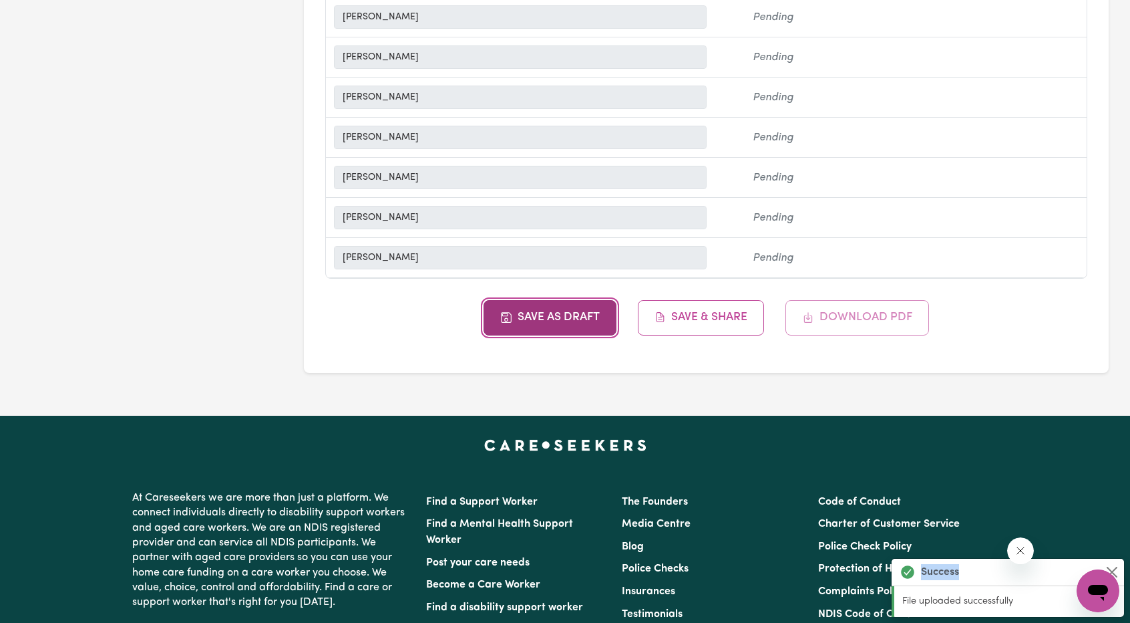
click at [570, 300] on button "Save as Draft" at bounding box center [550, 317] width 133 height 35
click at [907, 300] on div "Save as Draft Save & Share Download PDF" at bounding box center [706, 317] width 762 height 35
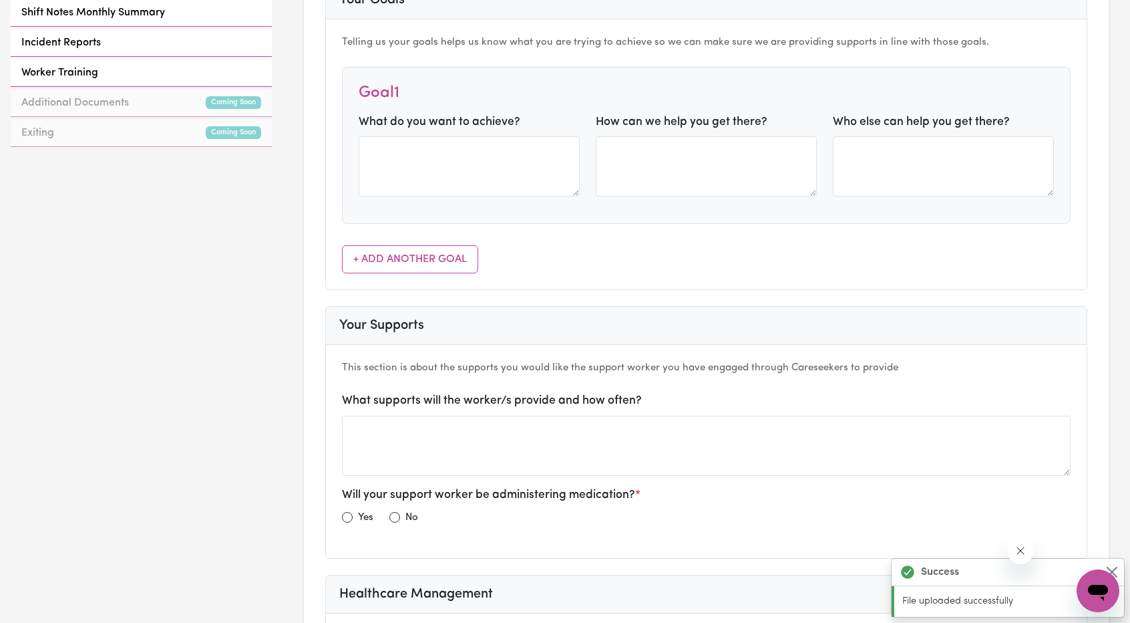
scroll to position [935, 0]
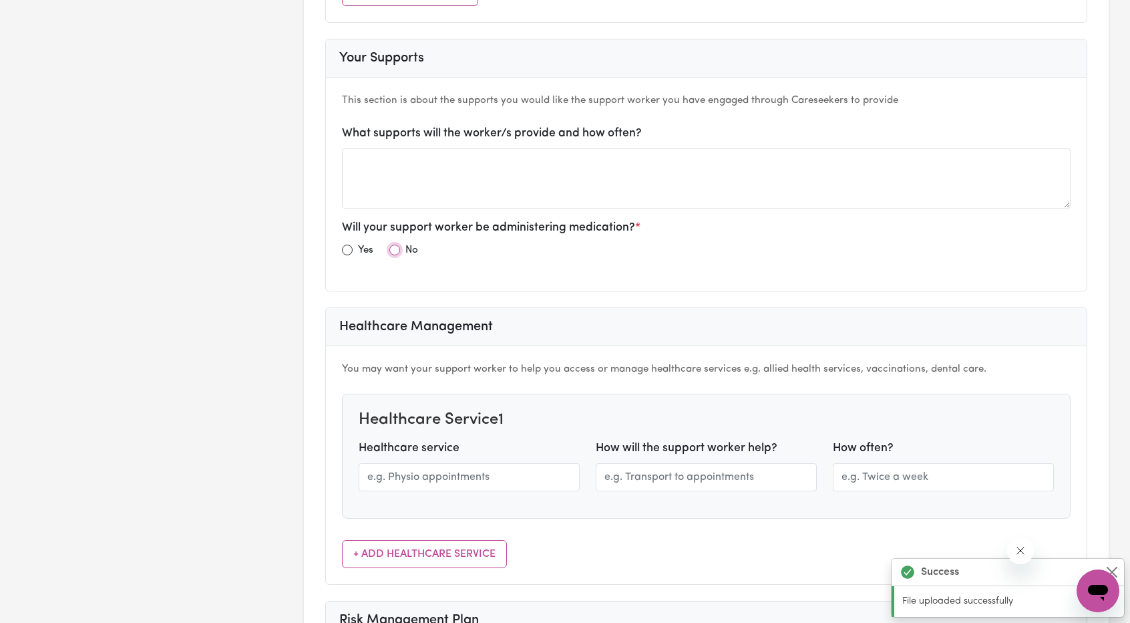
click at [393, 245] on input "radio" at bounding box center [394, 250] width 11 height 11
radio input "true"
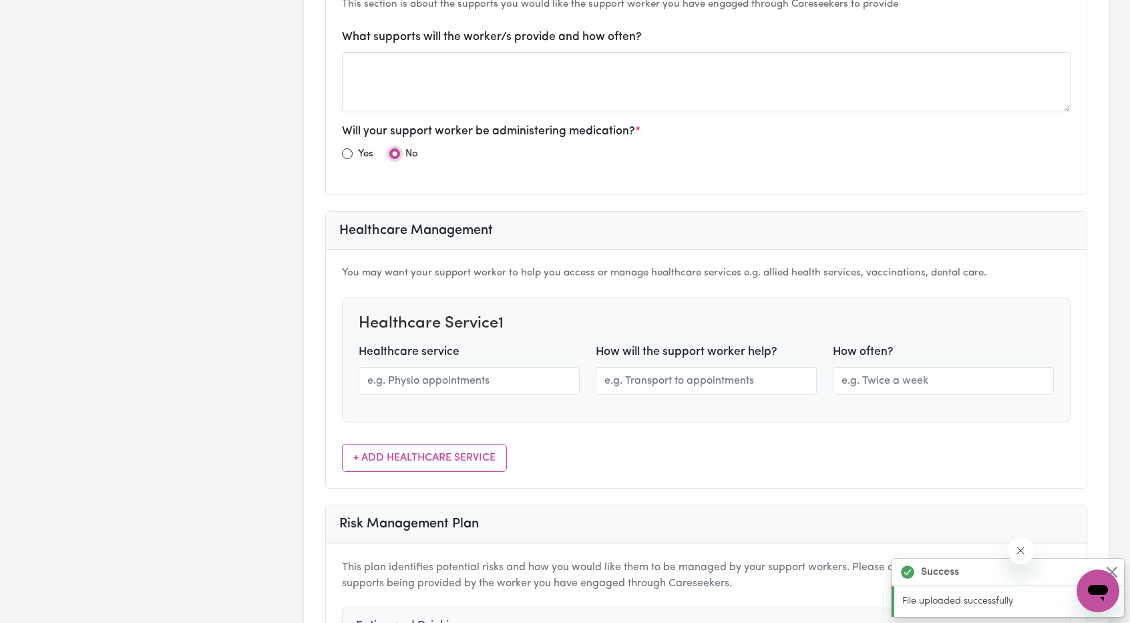
scroll to position [1026, 0]
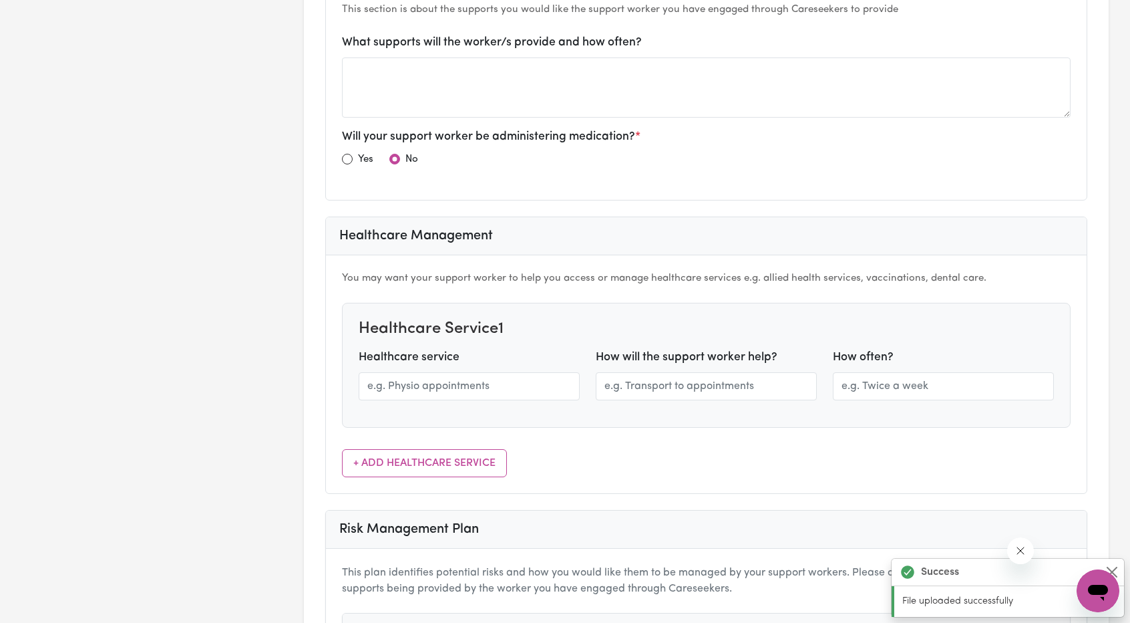
drag, startPoint x: 399, startPoint y: 162, endPoint x: 388, endPoint y: 158, distance: 11.8
click at [398, 160] on div "Yes No" at bounding box center [706, 162] width 729 height 22
click at [345, 154] on input "radio" at bounding box center [347, 159] width 11 height 11
radio input "true"
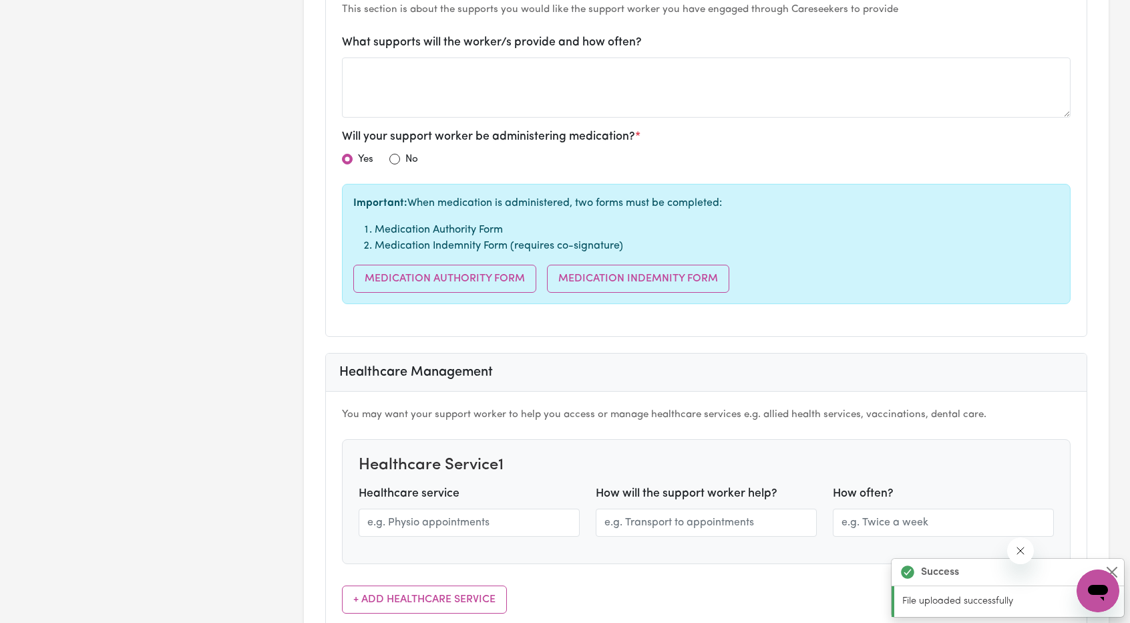
click at [386, 151] on div "Yes No" at bounding box center [706, 162] width 729 height 22
click at [395, 154] on input "radio" at bounding box center [394, 159] width 11 height 11
radio input "true"
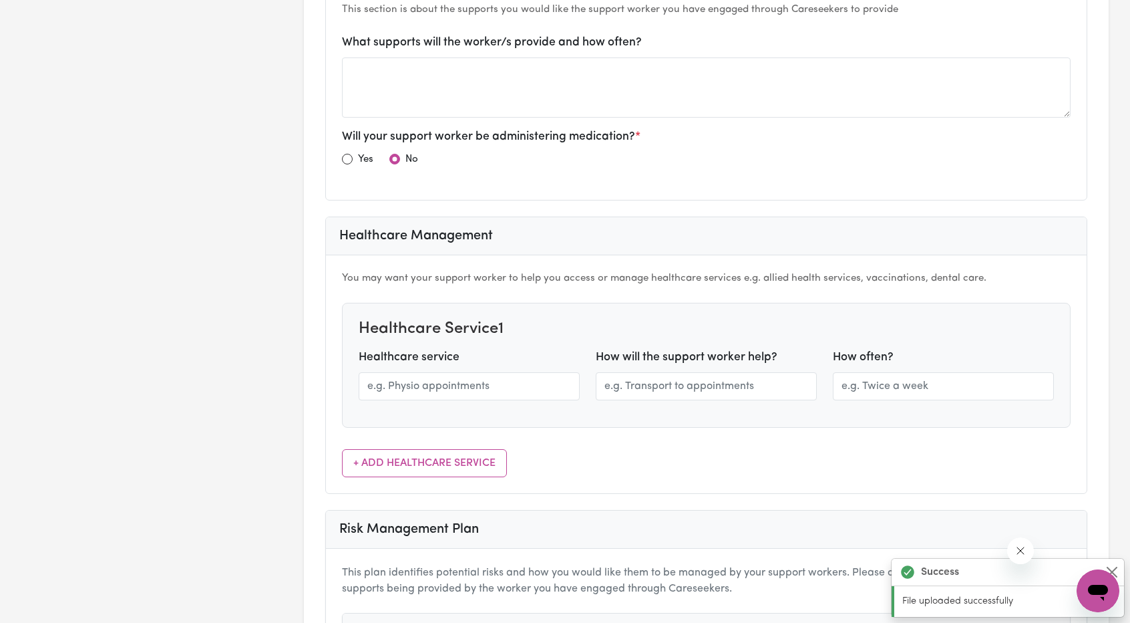
drag, startPoint x: 653, startPoint y: 132, endPoint x: 667, endPoint y: 142, distance: 17.2
click at [653, 132] on div "Will your support worker be administering medication? * Yes No" at bounding box center [706, 150] width 729 height 45
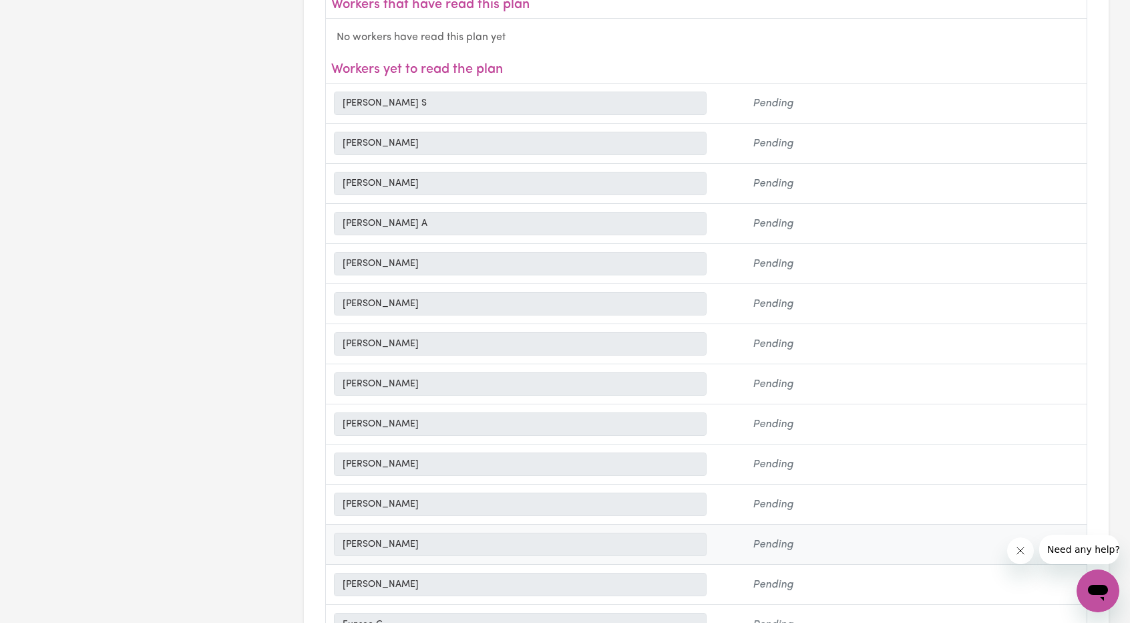
scroll to position [5290, 0]
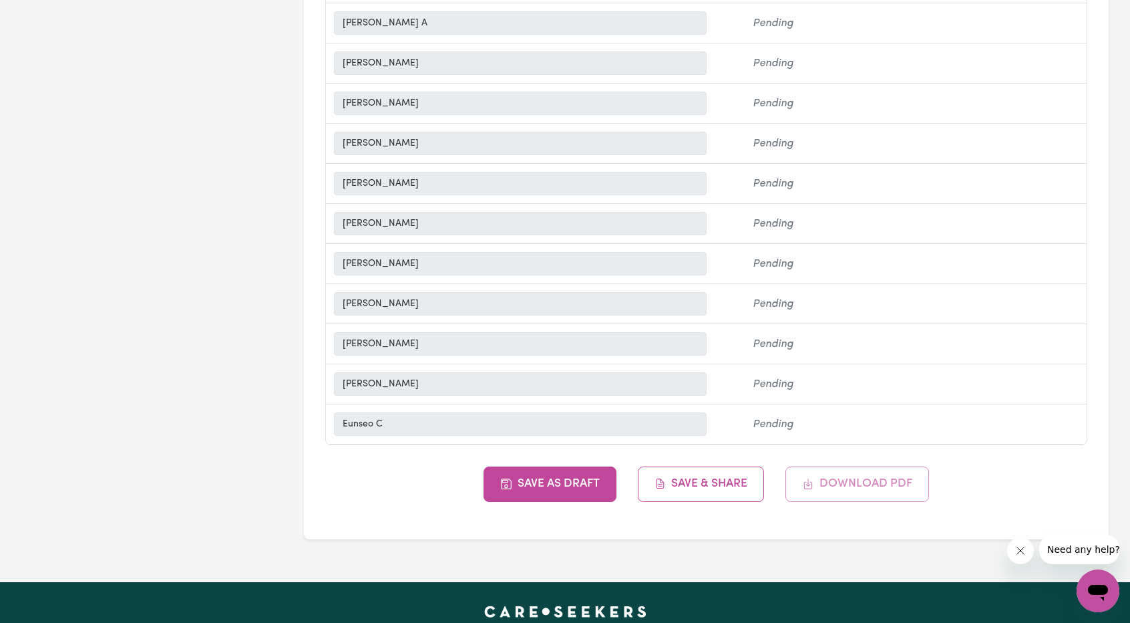
click at [849, 466] on div "Save as Draft Save & Share Download PDF" at bounding box center [706, 483] width 762 height 35
click at [546, 466] on button "Save as Draft" at bounding box center [550, 483] width 133 height 35
click at [848, 466] on div "Save as Draft Save & Share Download PDF" at bounding box center [706, 483] width 762 height 35
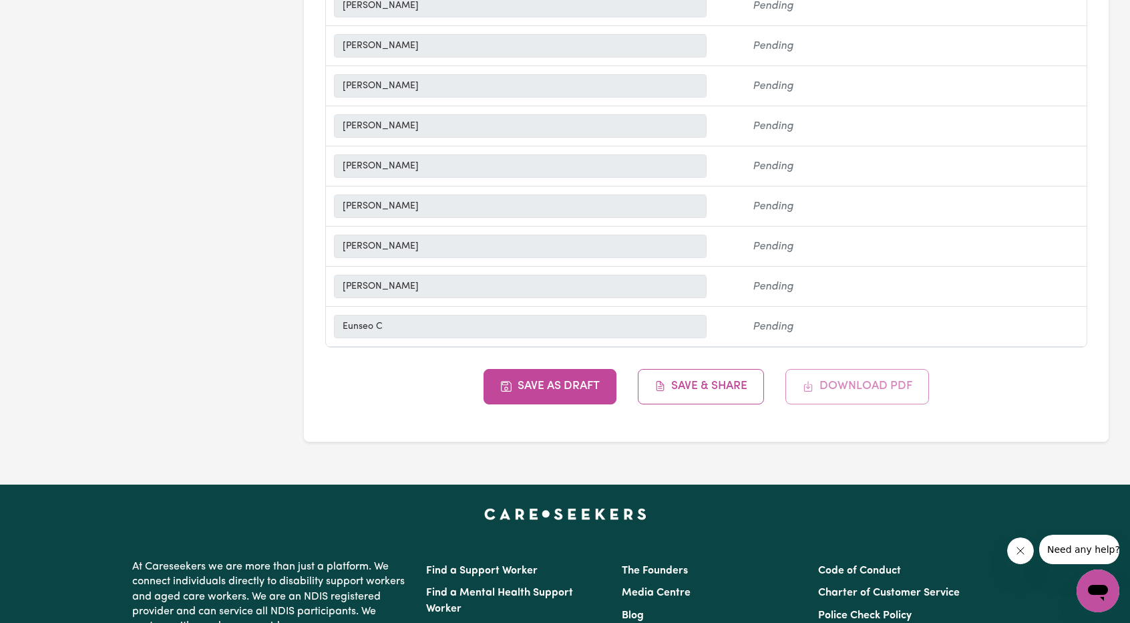
scroll to position [5490, 0]
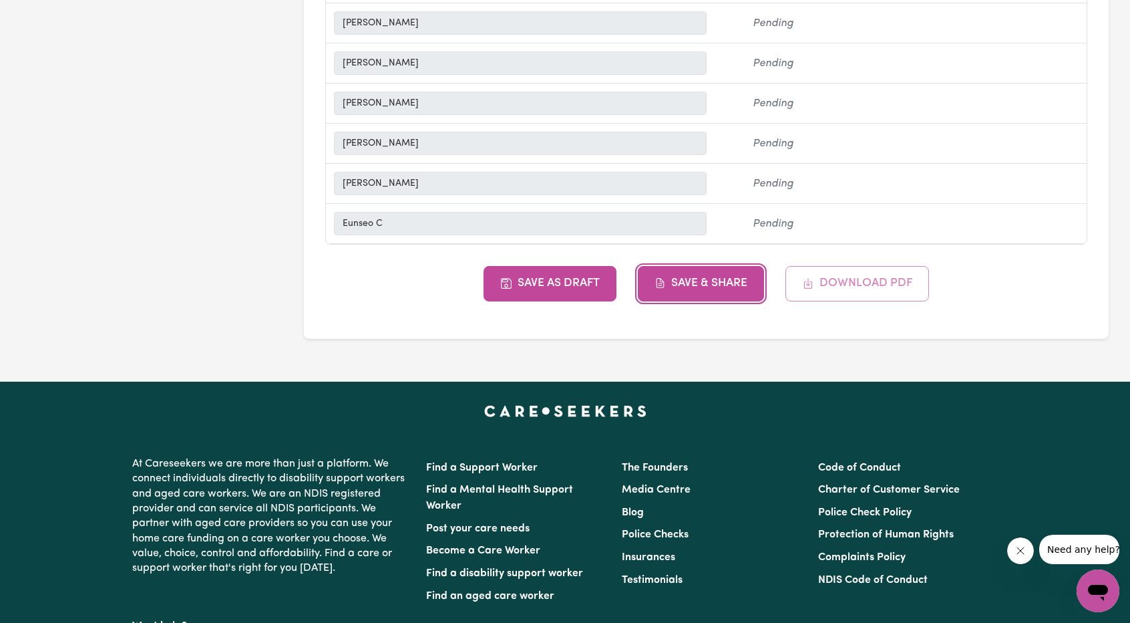
click at [696, 266] on button "Save & Share" at bounding box center [701, 283] width 127 height 35
click at [829, 266] on div "Save as Draft Save & Share Download PDF" at bounding box center [706, 283] width 762 height 35
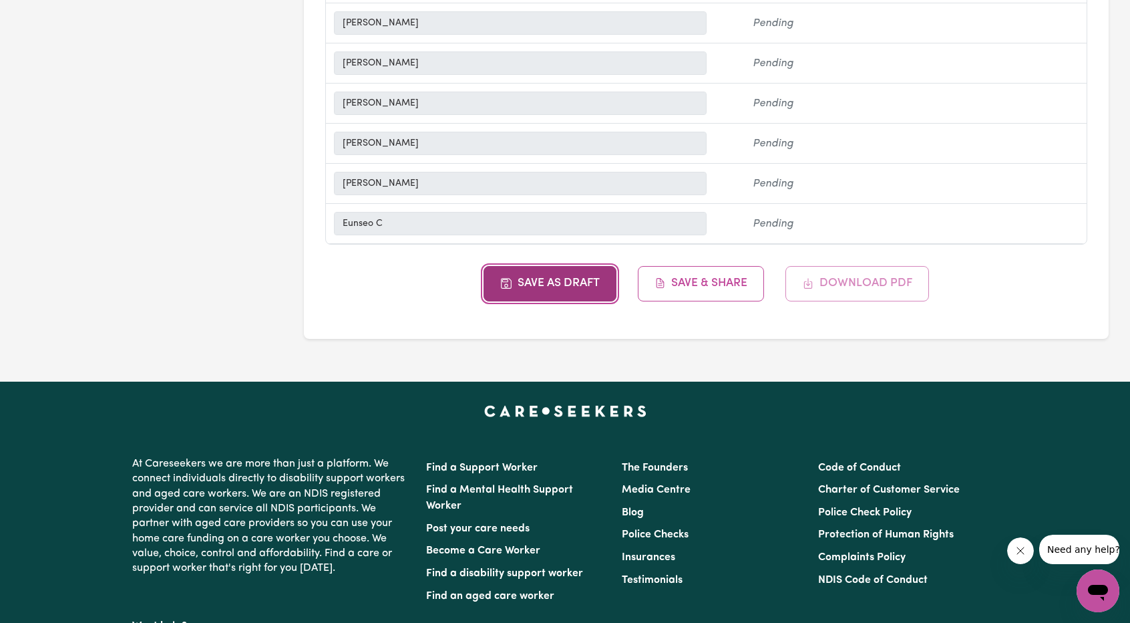
click at [581, 266] on button "Save as Draft" at bounding box center [550, 283] width 133 height 35
click at [815, 266] on div "Save as Draft Save & Share Download PDF" at bounding box center [706, 283] width 762 height 35
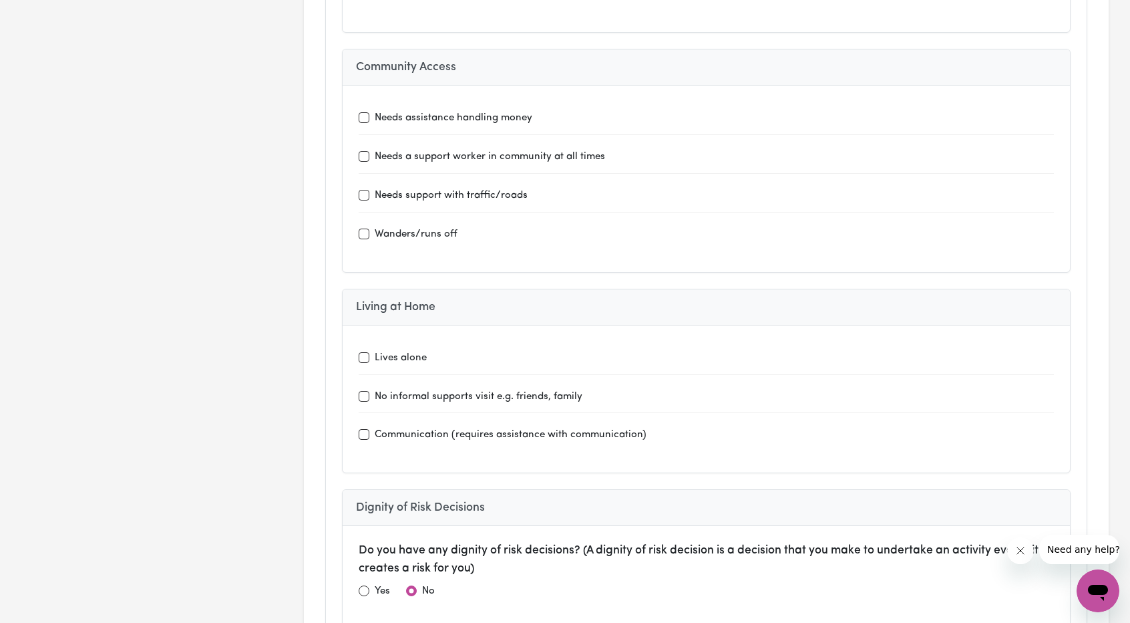
scroll to position [3620, 0]
click at [573, 349] on div "Lives alone" at bounding box center [706, 357] width 695 height 17
click at [392, 351] on label "Lives alone" at bounding box center [401, 358] width 52 height 15
click at [369, 352] on input "Lives alone" at bounding box center [364, 357] width 11 height 11
checkbox input "true"
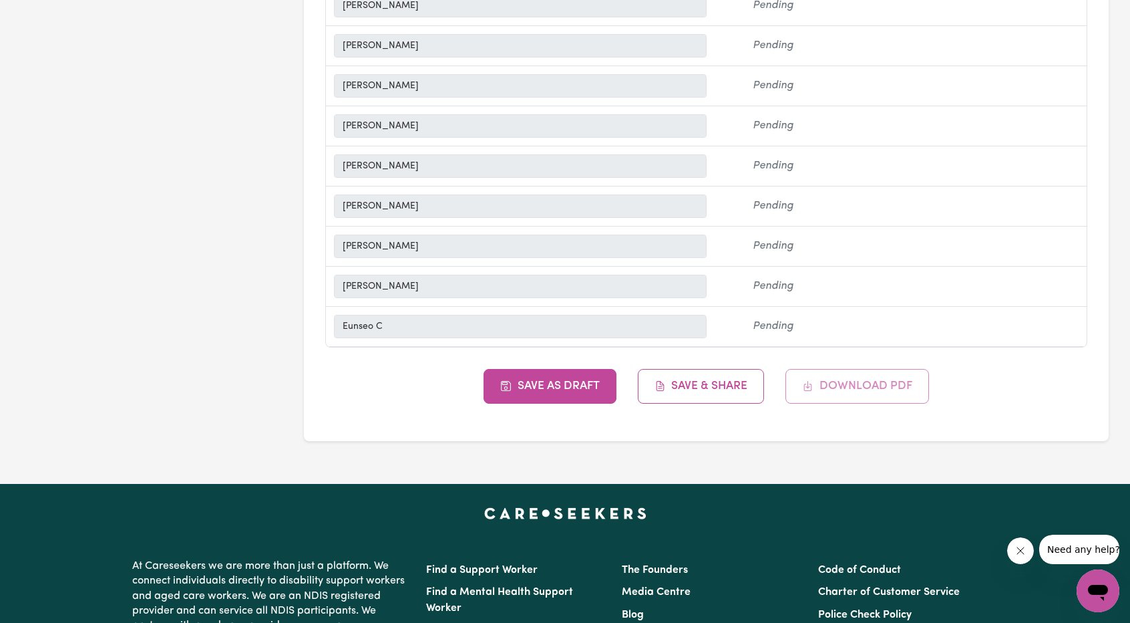
click at [856, 369] on div "Save as Draft Save & Share Download PDF" at bounding box center [706, 386] width 762 height 35
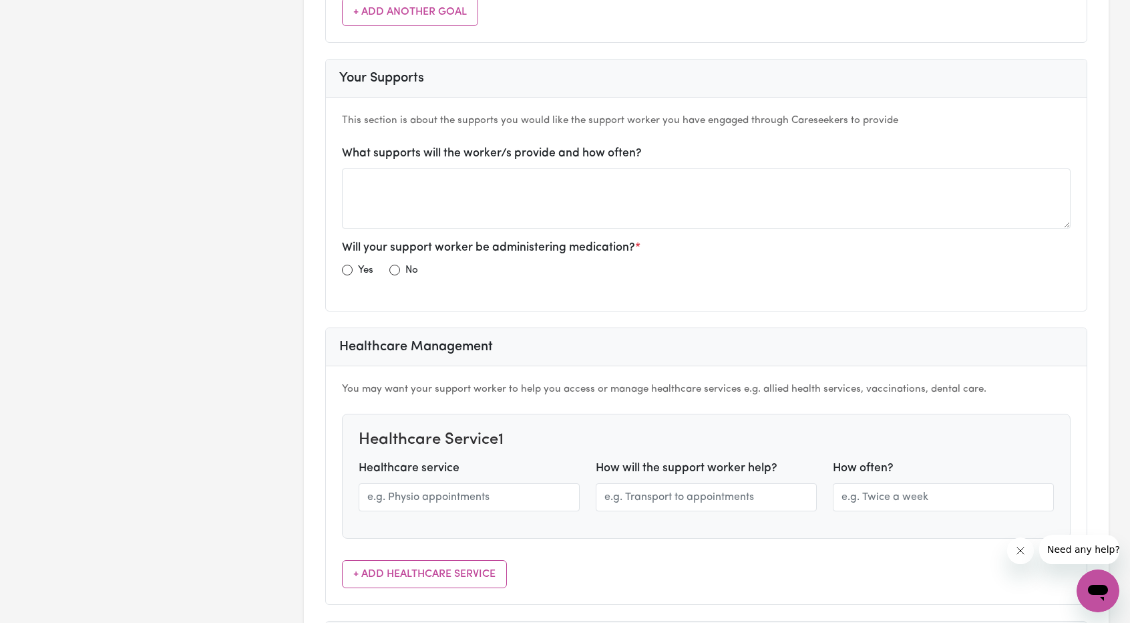
scroll to position [1116, 0]
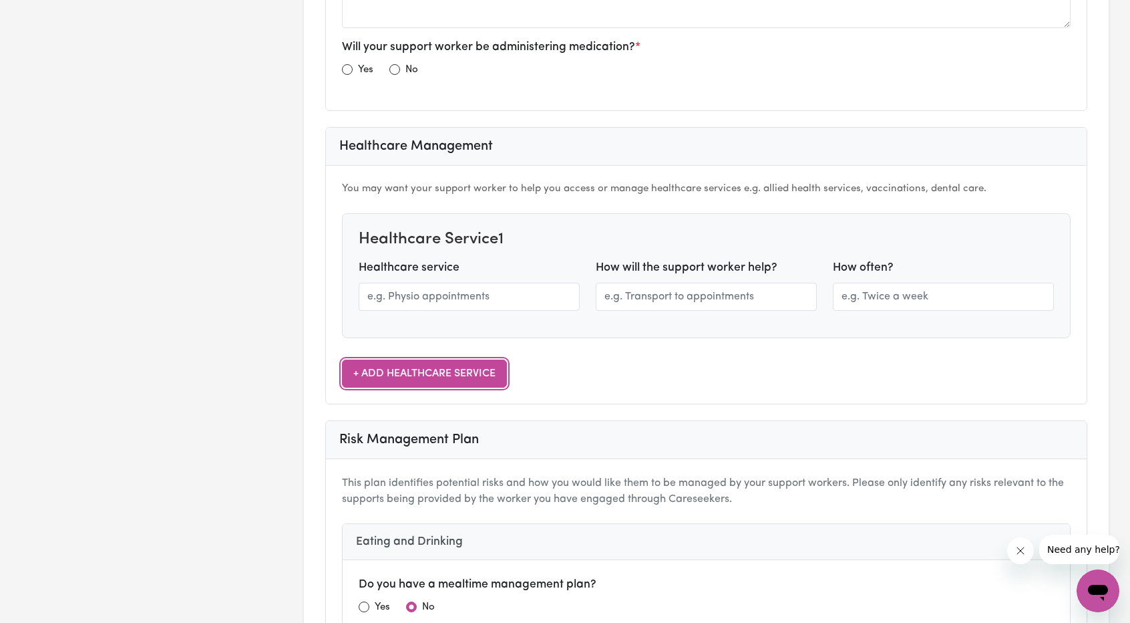
click at [482, 359] on button "+ Add Healthcare Service" at bounding box center [424, 373] width 165 height 28
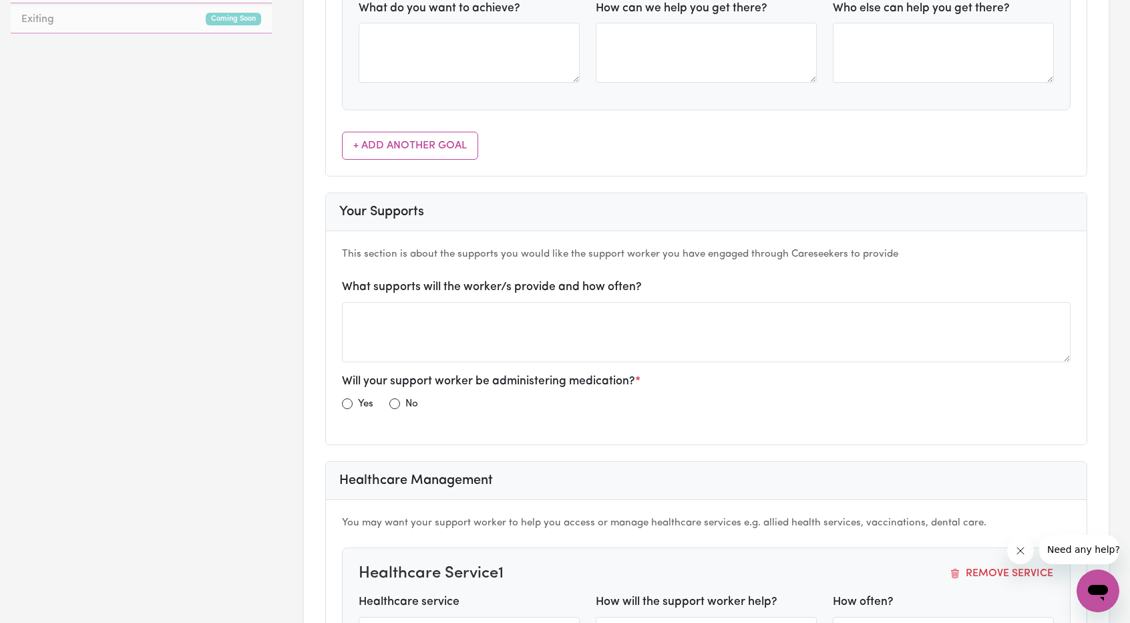
scroll to position [1049, 0]
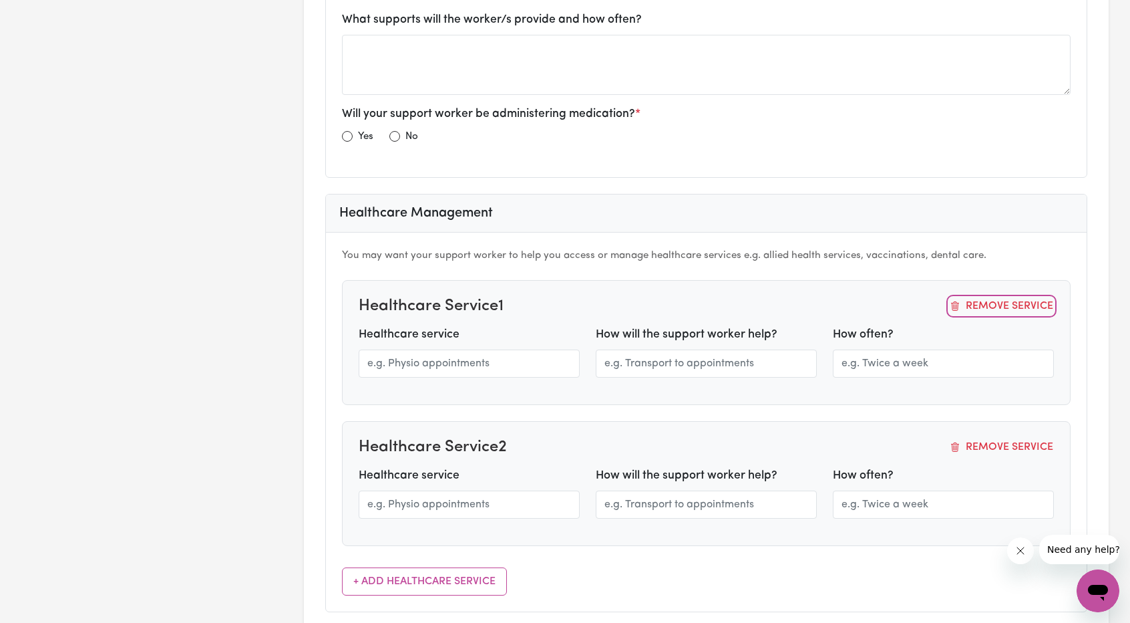
click at [981, 297] on button "Remove Service" at bounding box center [1001, 305] width 105 height 17
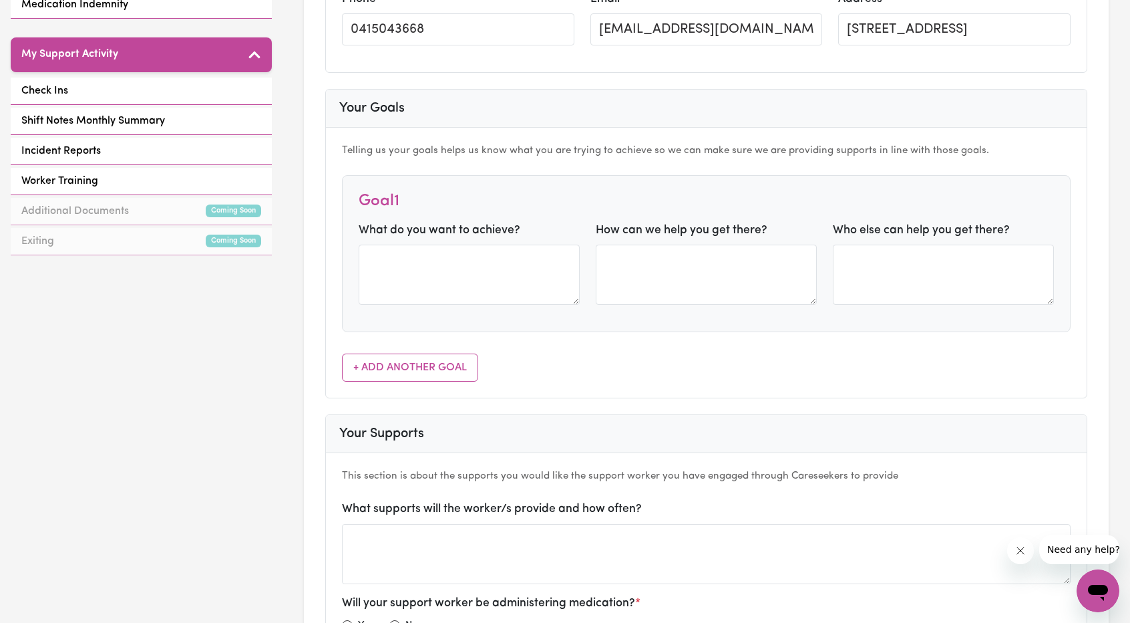
scroll to position [648, 0]
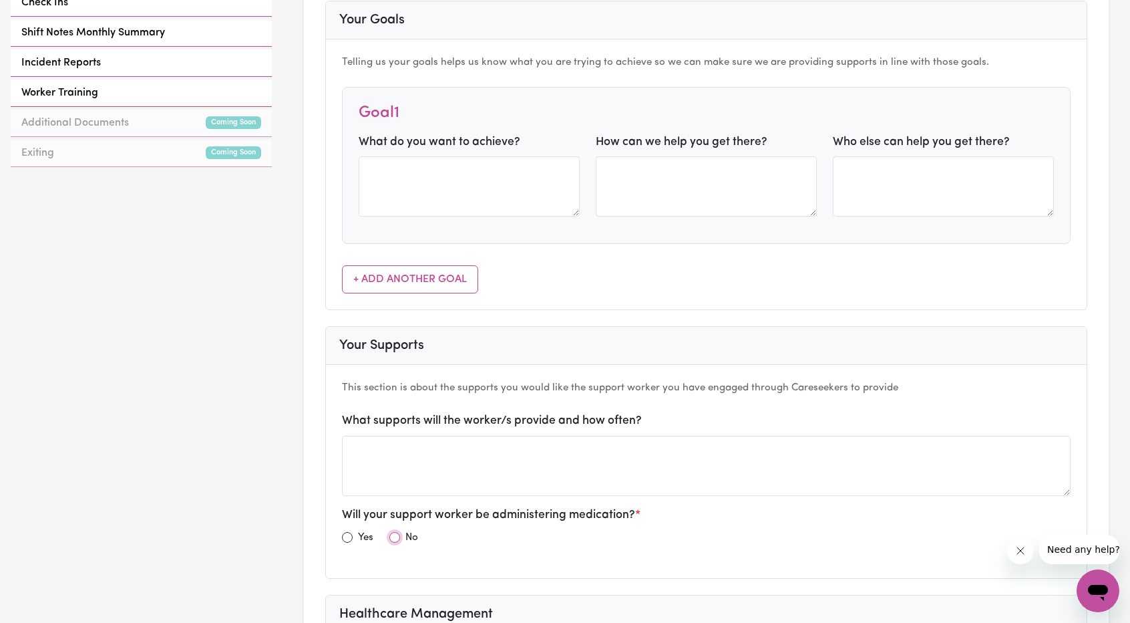
click at [396, 532] on input "radio" at bounding box center [394, 537] width 11 height 11
radio input "true"
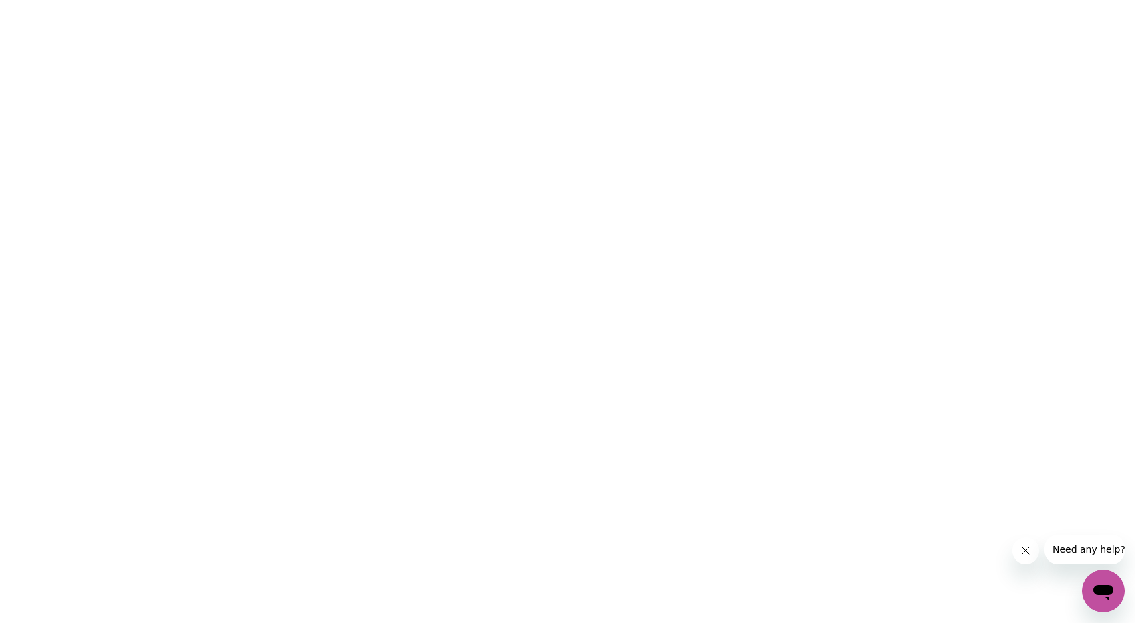
scroll to position [0, 0]
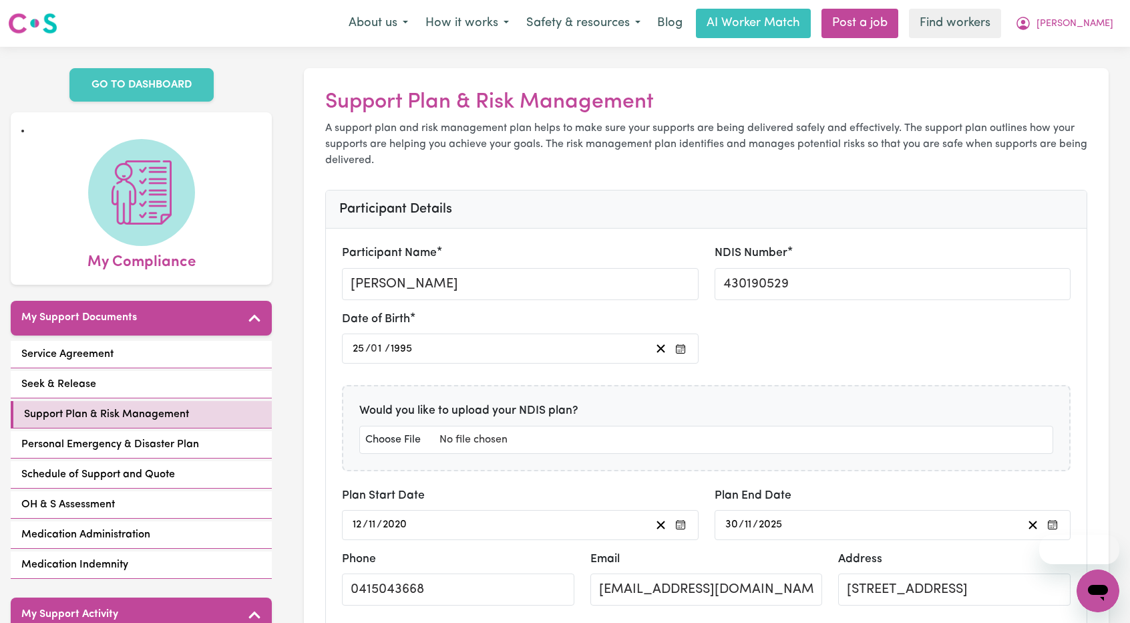
scroll to position [200, 0]
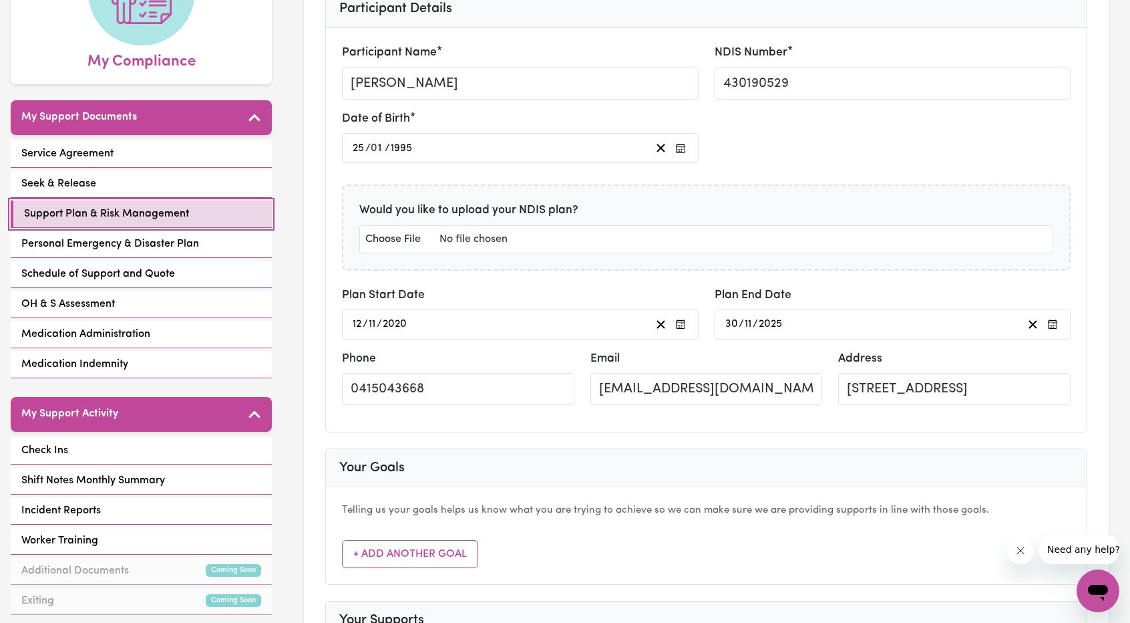
click at [218, 200] on link "Support Plan & Risk Management" at bounding box center [141, 213] width 261 height 27
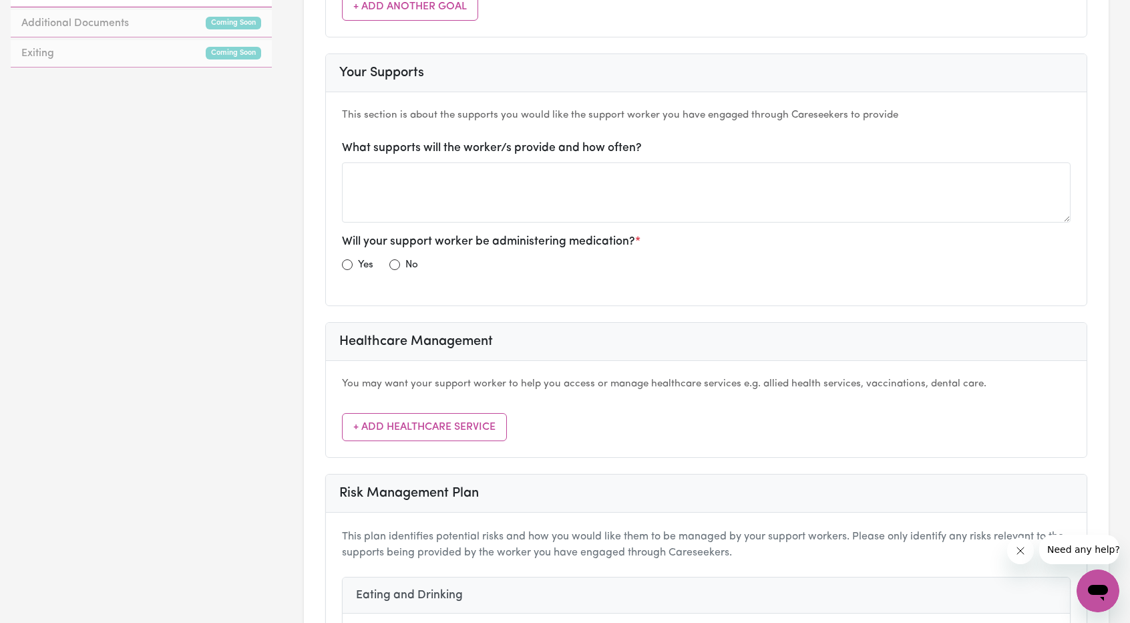
scroll to position [601, 0]
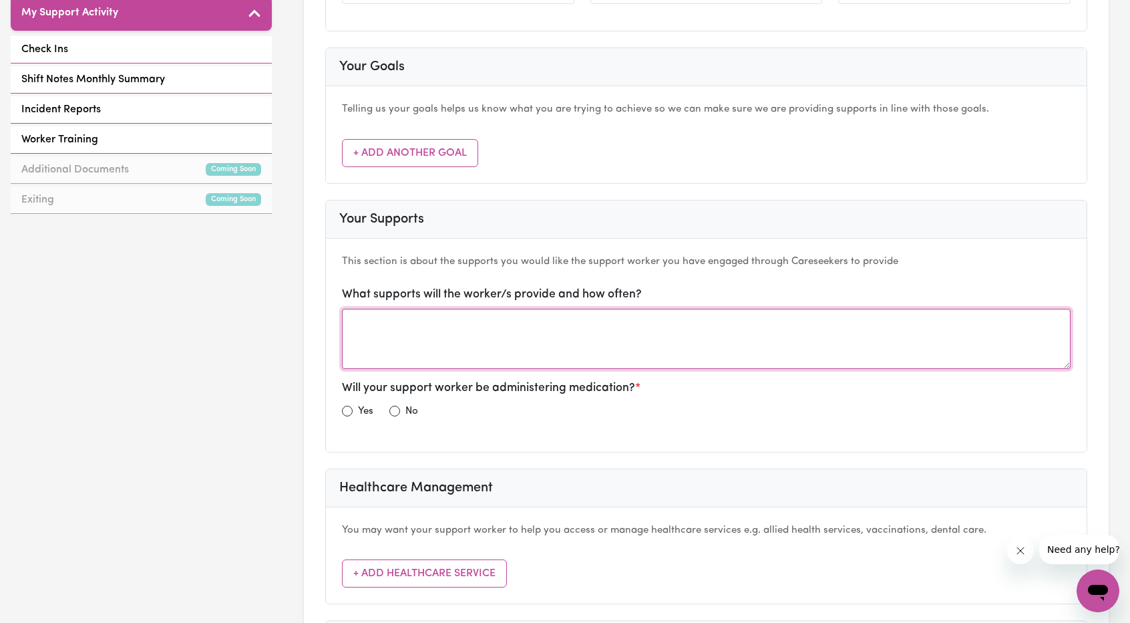
click at [445, 349] on textarea at bounding box center [706, 339] width 729 height 60
click at [452, 356] on textarea at bounding box center [706, 339] width 729 height 60
type textarea "z"
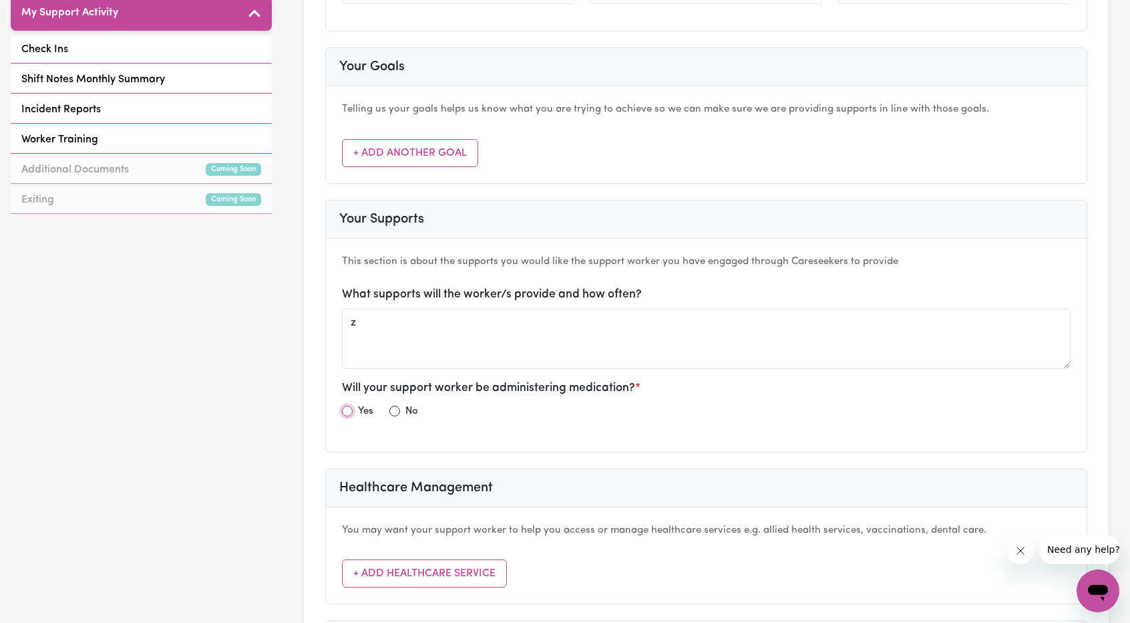
click at [349, 406] on input "radio" at bounding box center [347, 411] width 11 height 11
radio input "true"
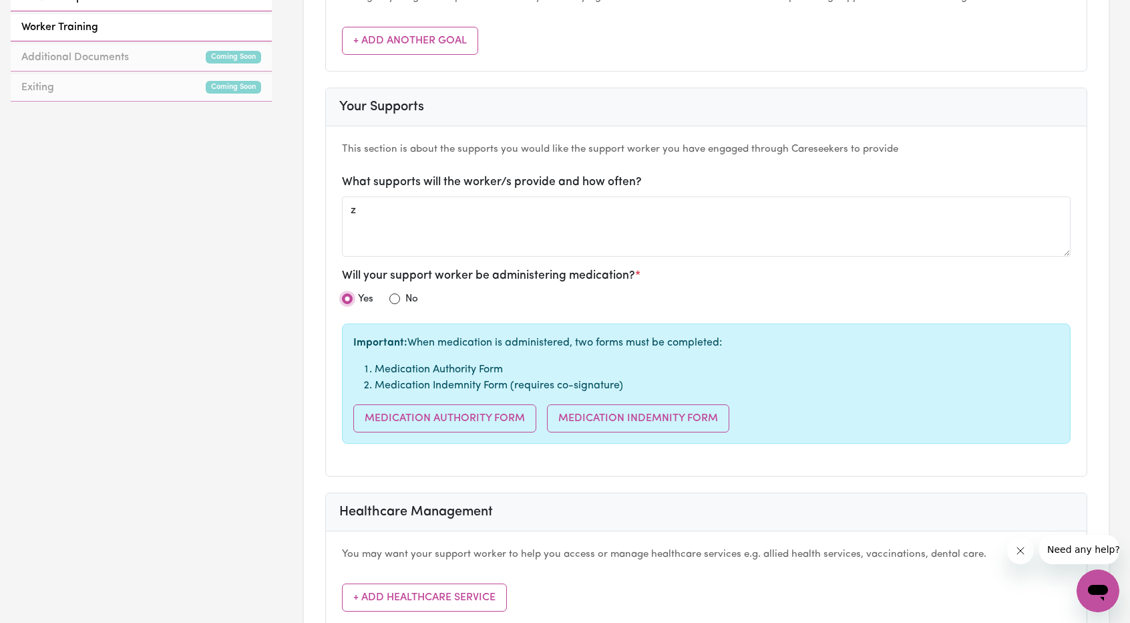
scroll to position [802, 0]
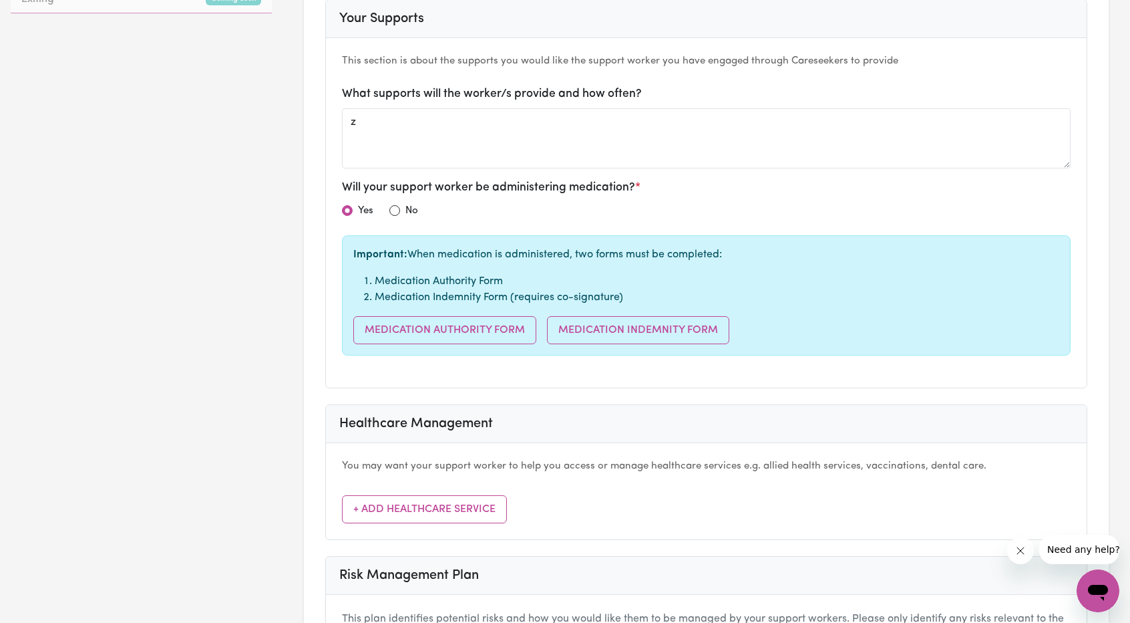
click at [385, 206] on div "Yes No" at bounding box center [706, 213] width 729 height 22
click at [387, 205] on div "Yes No" at bounding box center [706, 213] width 729 height 22
click at [397, 205] on input "radio" at bounding box center [394, 210] width 11 height 11
radio input "true"
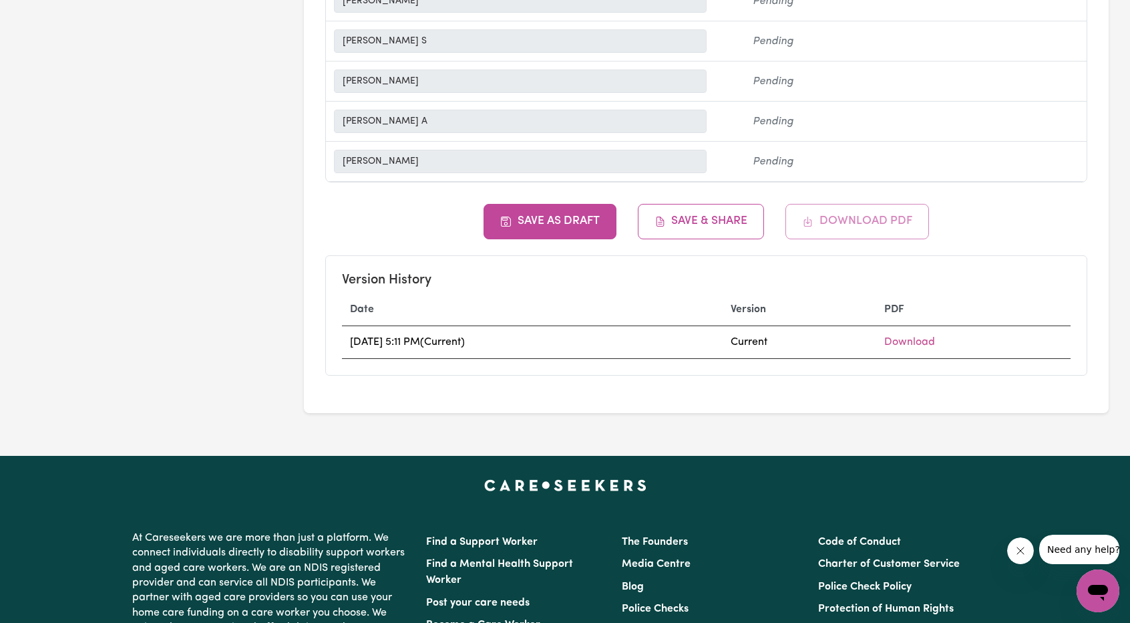
scroll to position [4937, 0]
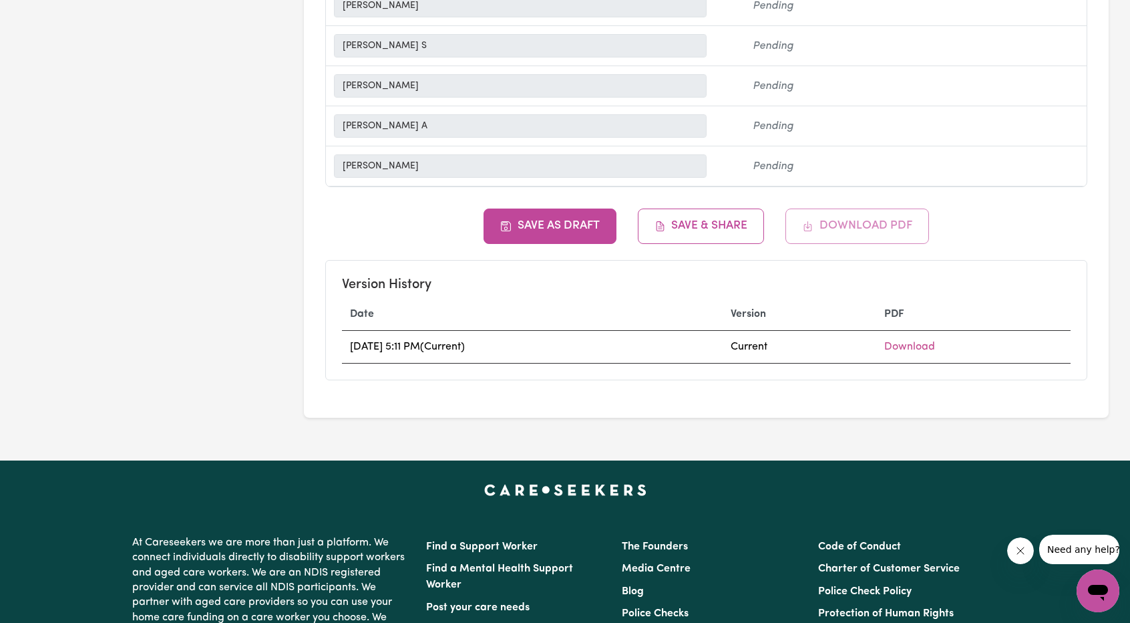
click at [860, 208] on div "Save as Draft Save & Share Download PDF Version History Date Version PDF 30/09/…" at bounding box center [706, 293] width 762 height 171
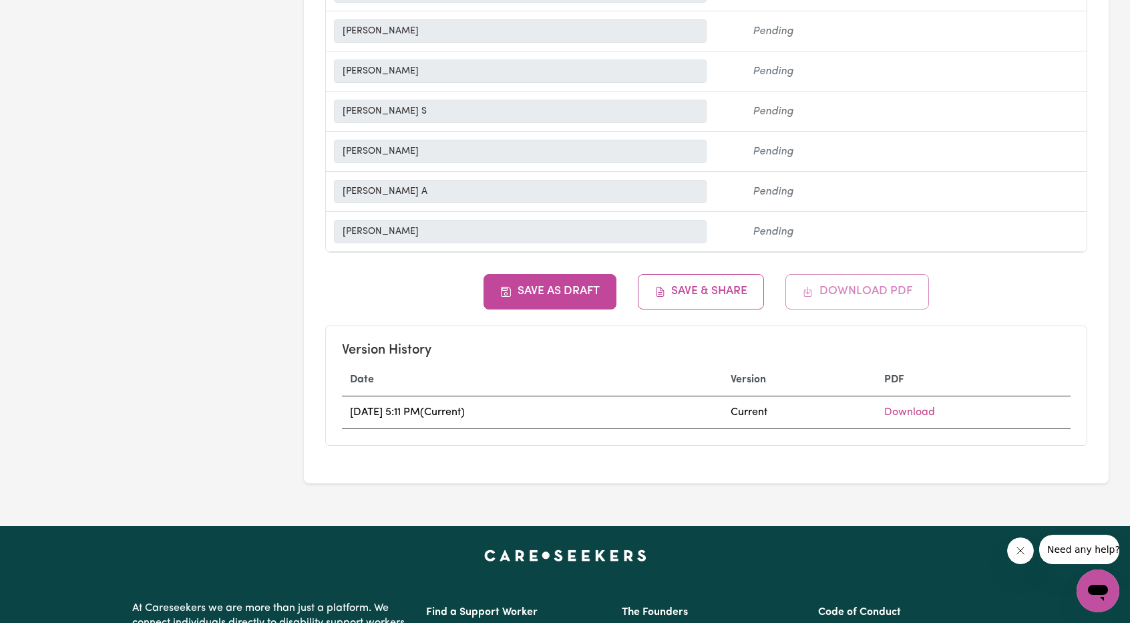
scroll to position [4870, 0]
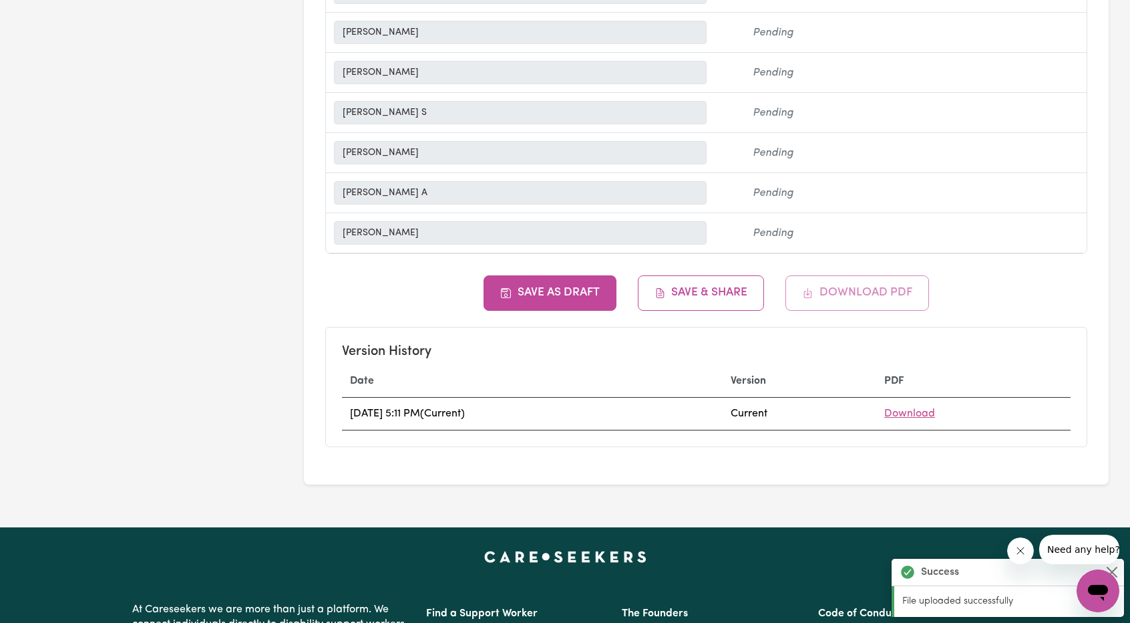
click at [935, 408] on link "Download" at bounding box center [909, 413] width 51 height 11
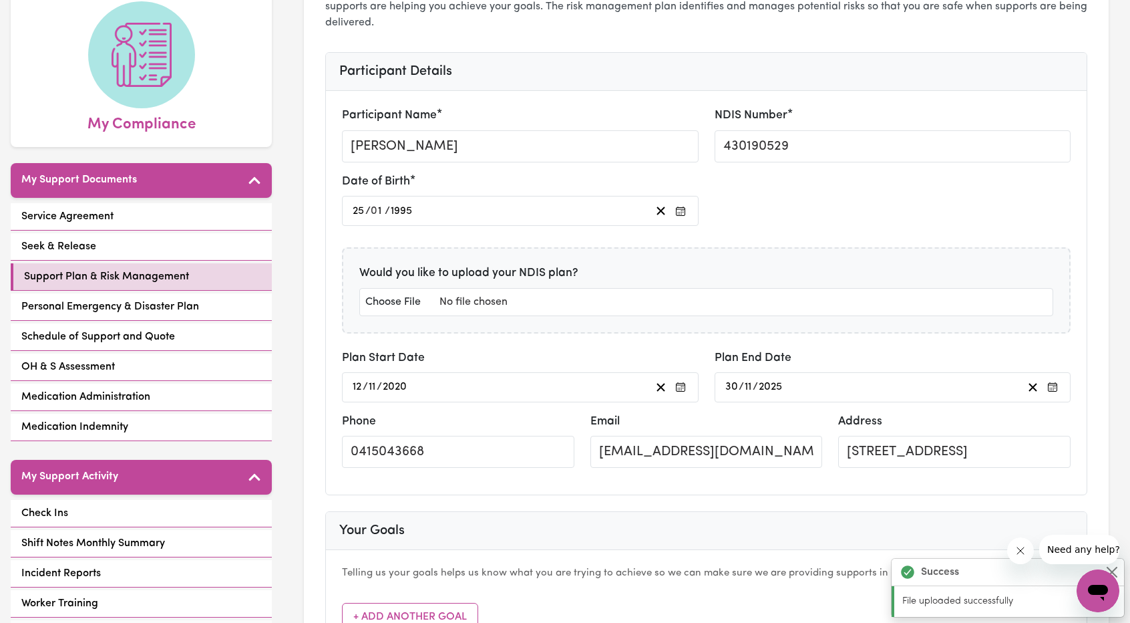
scroll to position [0, 0]
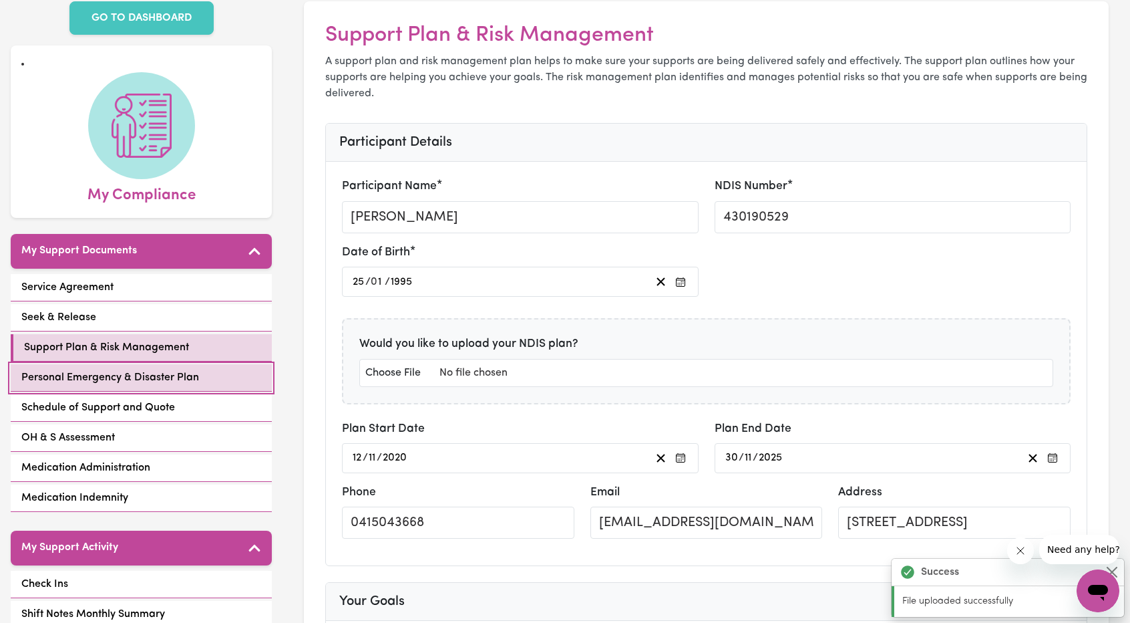
click at [124, 369] on span "Personal Emergency & Disaster Plan" at bounding box center [110, 377] width 178 height 16
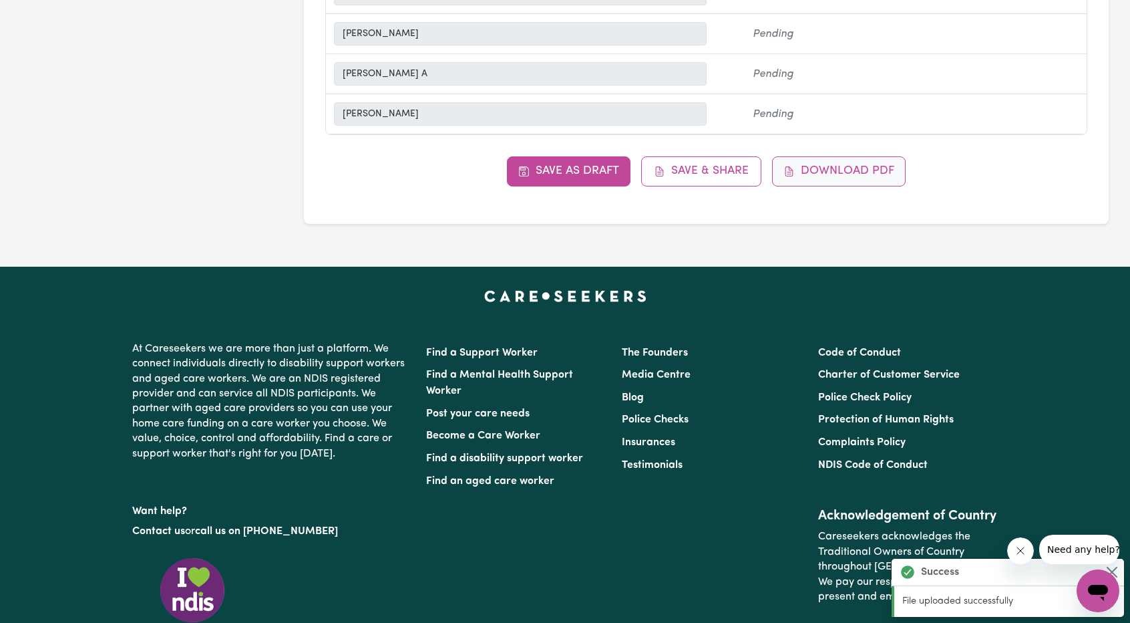
scroll to position [2472, 0]
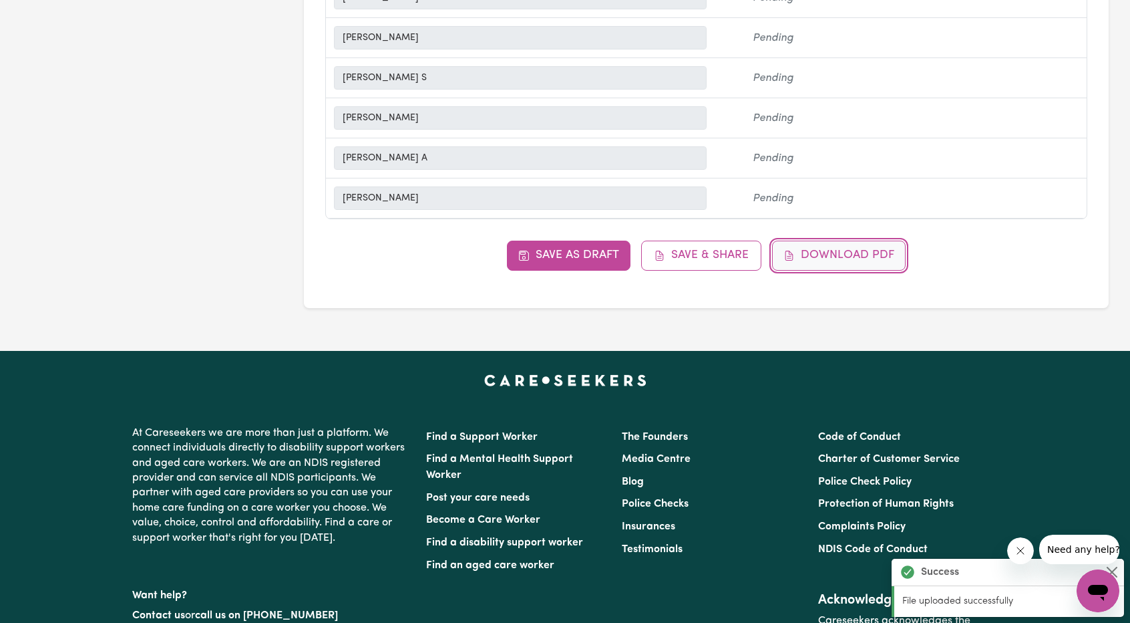
click at [838, 247] on button "Download PDF" at bounding box center [839, 254] width 134 height 29
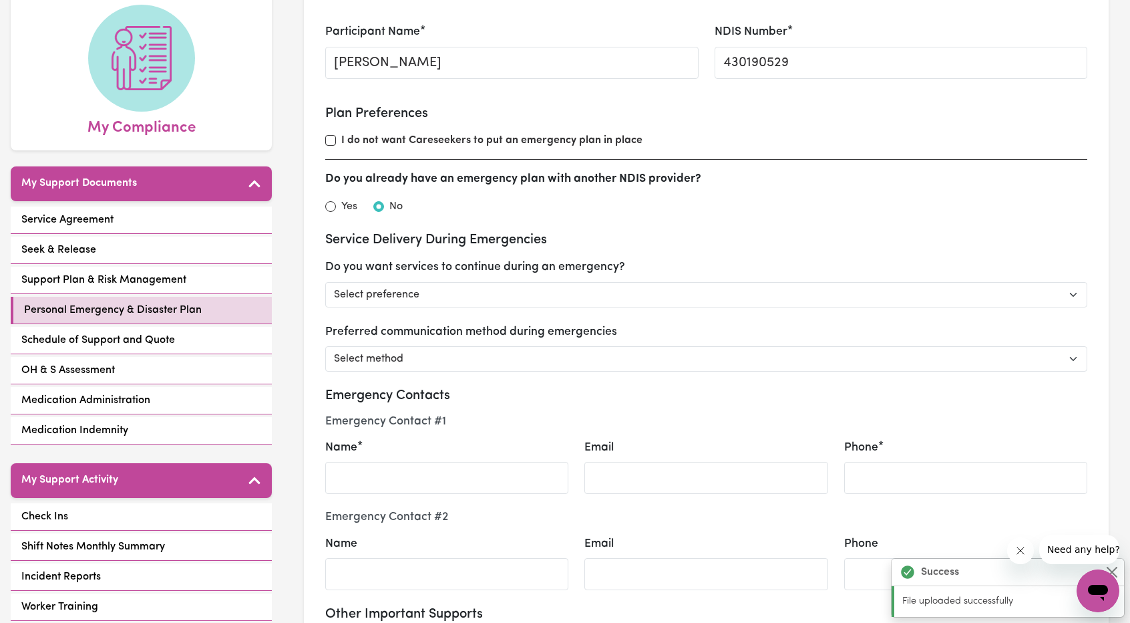
scroll to position [134, 0]
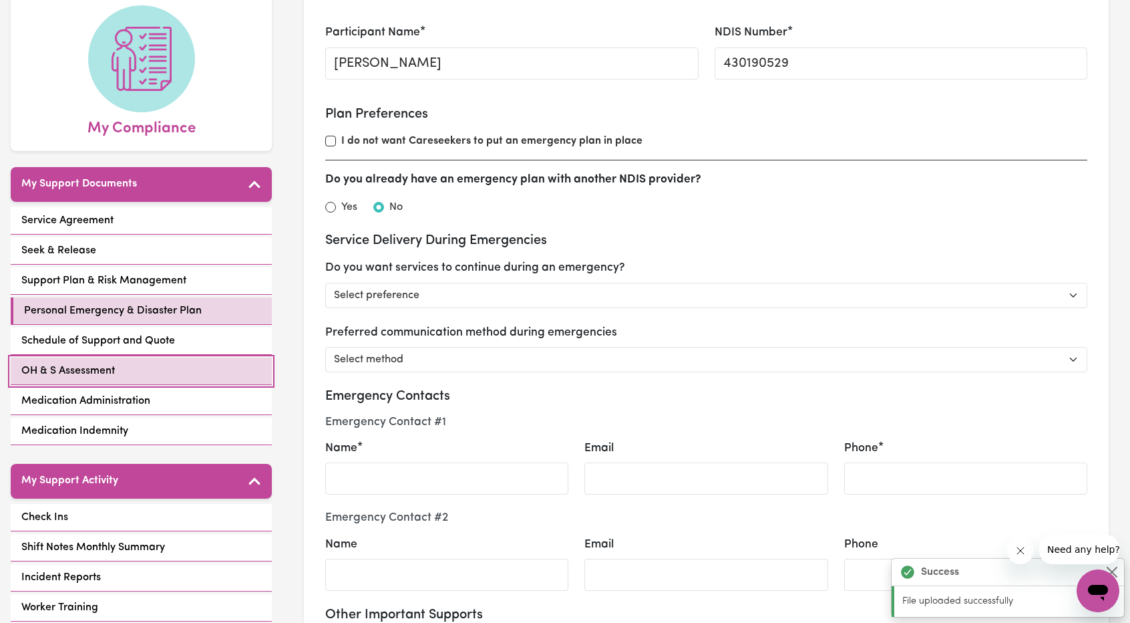
click at [100, 363] on span "OH & S Assessment" at bounding box center [68, 371] width 94 height 16
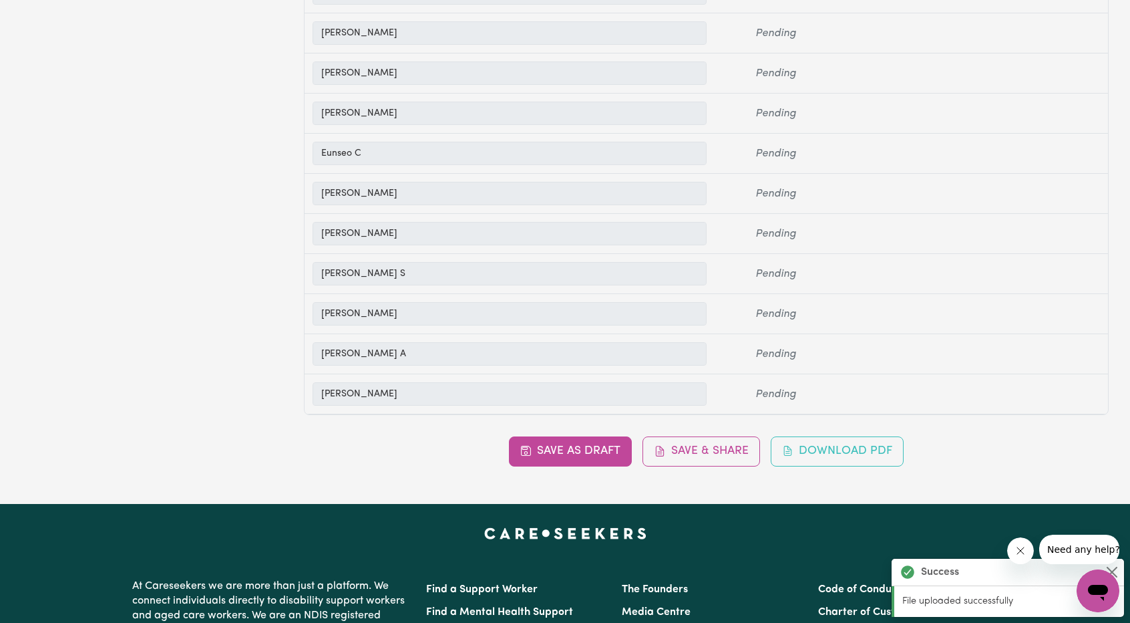
scroll to position [2873, 0]
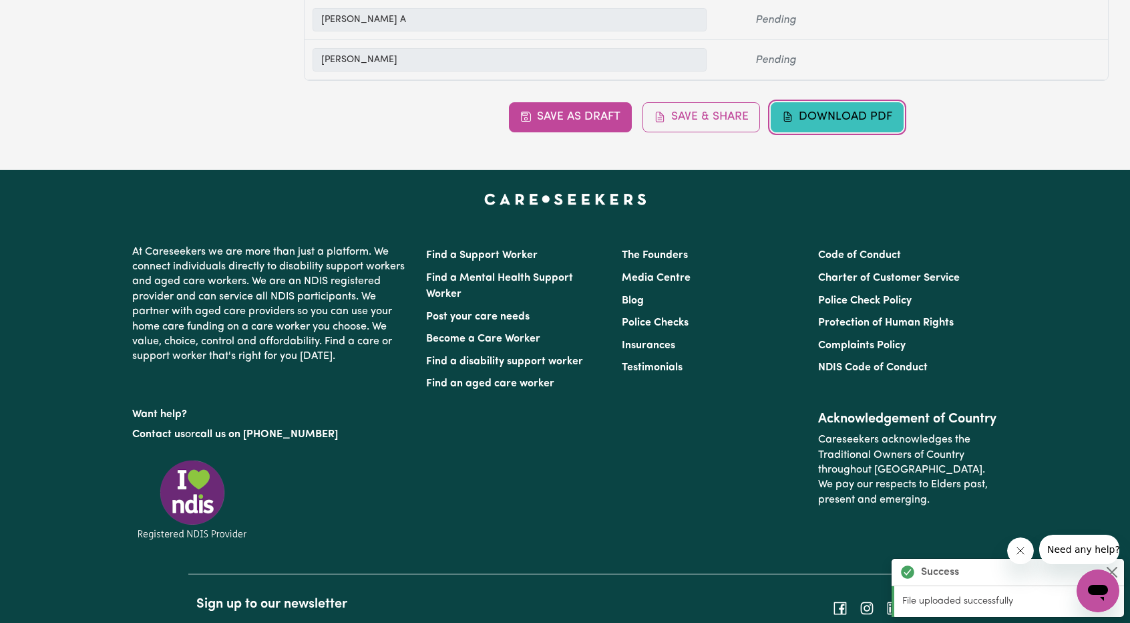
click at [824, 102] on button "Download PDF" at bounding box center [838, 116] width 134 height 29
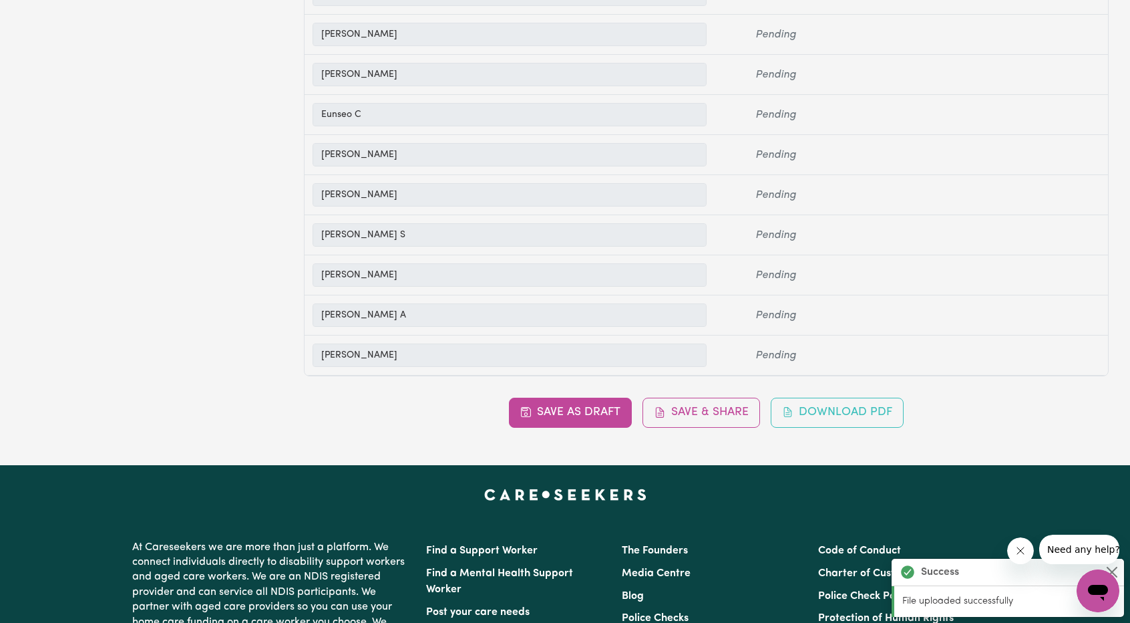
scroll to position [2672, 0]
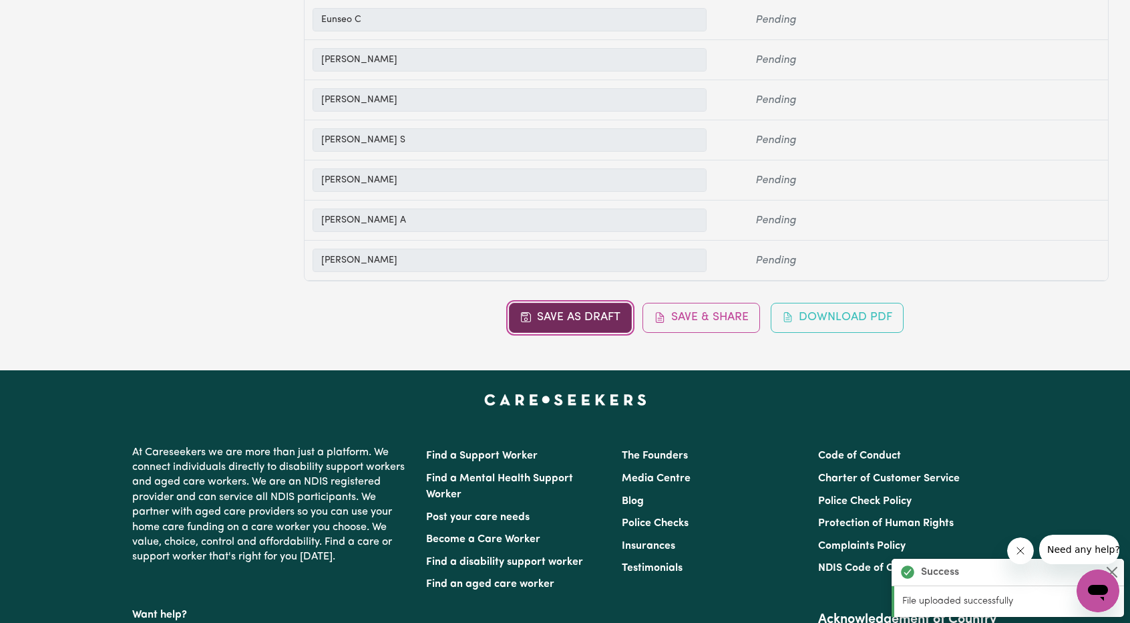
click at [585, 303] on button "Save as Draft" at bounding box center [571, 317] width 124 height 29
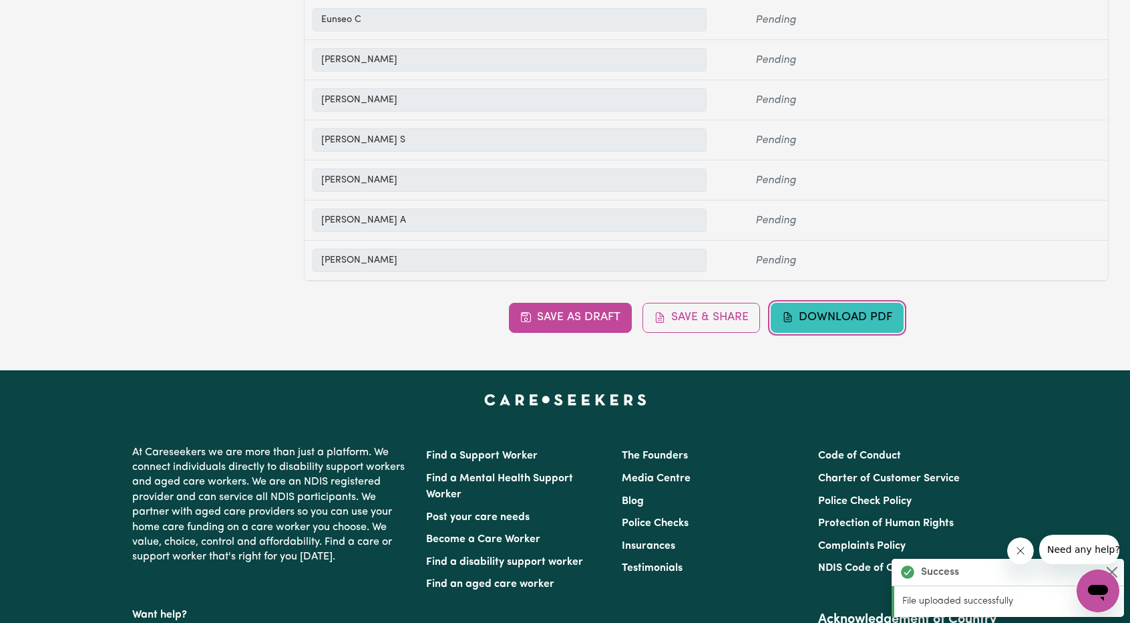
click at [841, 303] on button "Download PDF" at bounding box center [838, 317] width 134 height 29
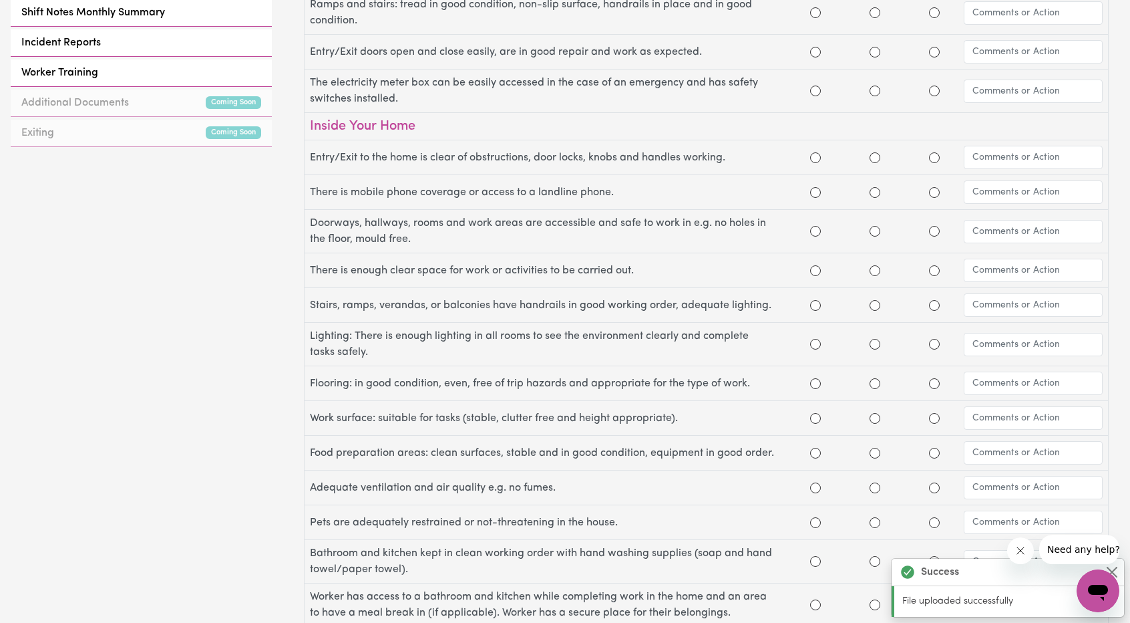
scroll to position [334, 0]
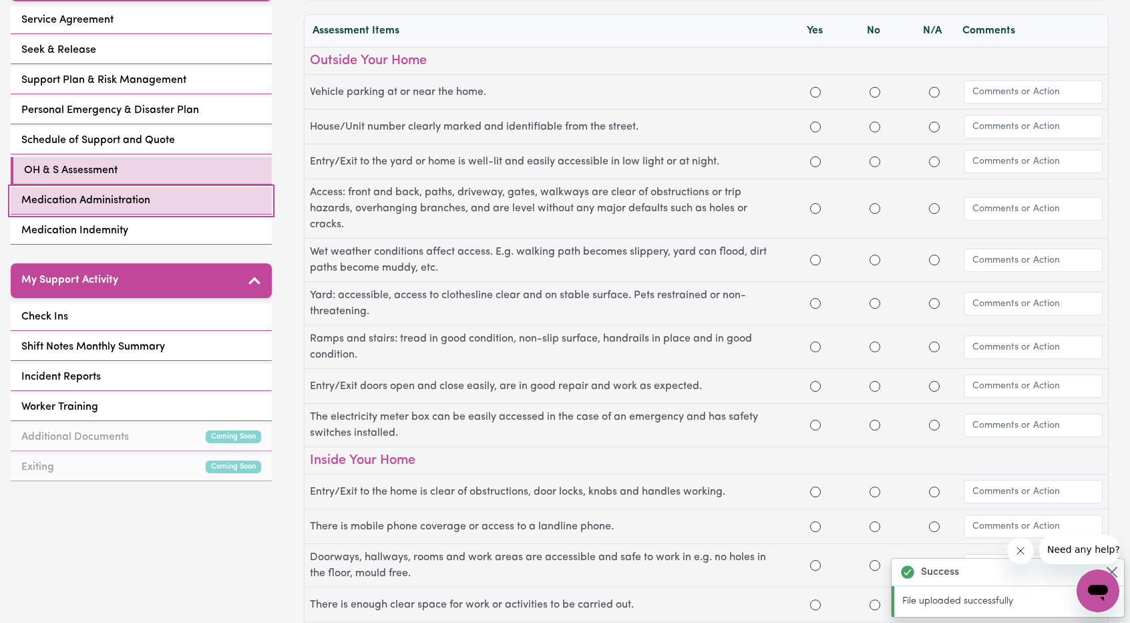
click at [112, 192] on span "Medication Administration" at bounding box center [85, 200] width 129 height 16
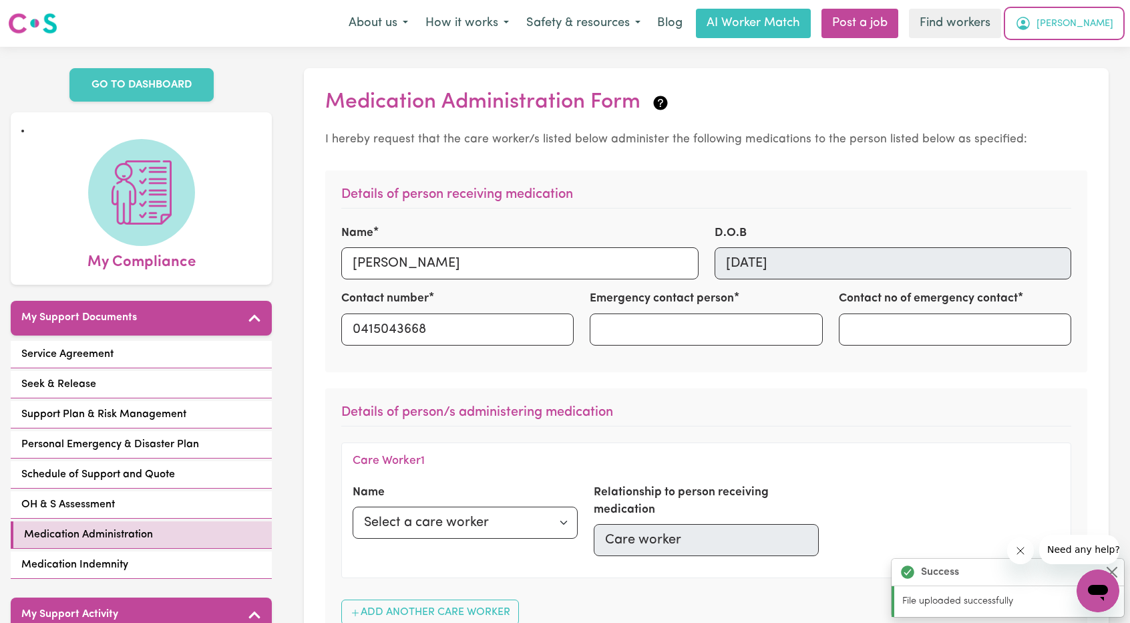
click at [1106, 34] on button "[PERSON_NAME]" at bounding box center [1065, 23] width 116 height 28
click at [1076, 43] on link "My Dashboard" at bounding box center [1069, 51] width 106 height 25
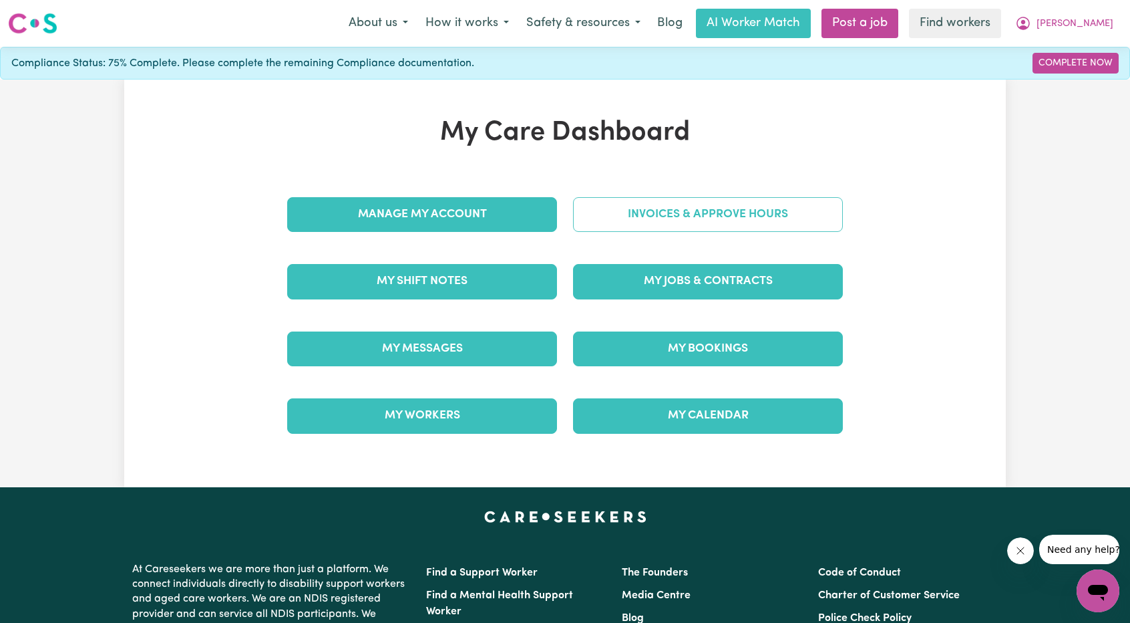
click at [642, 226] on link "Invoices & Approve Hours" at bounding box center [708, 214] width 270 height 35
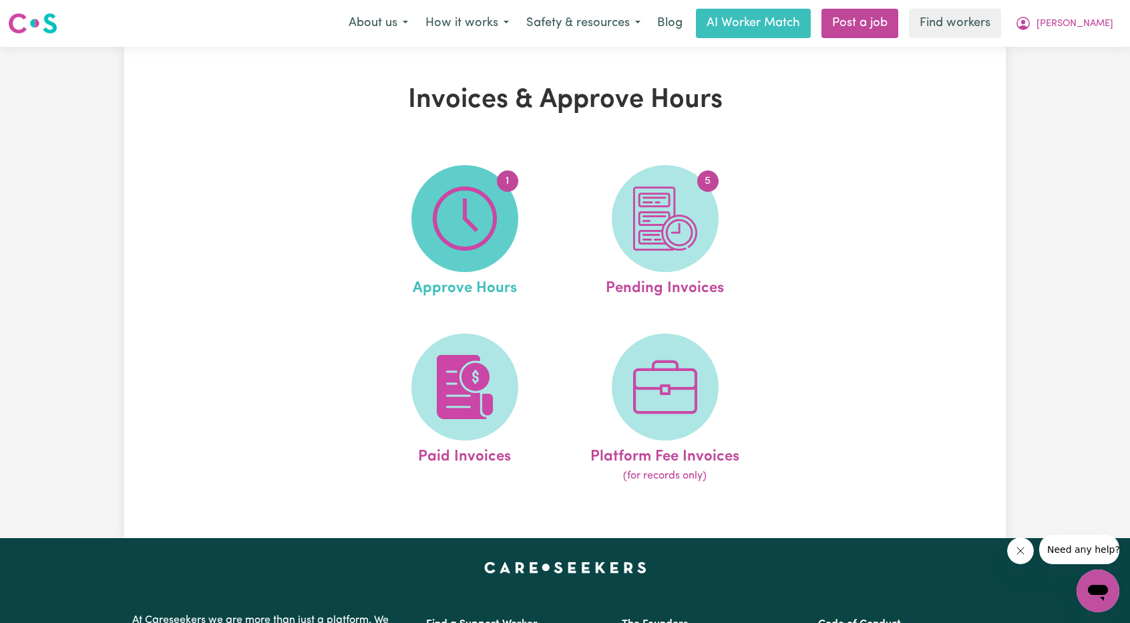
click at [483, 242] on img at bounding box center [465, 218] width 64 height 64
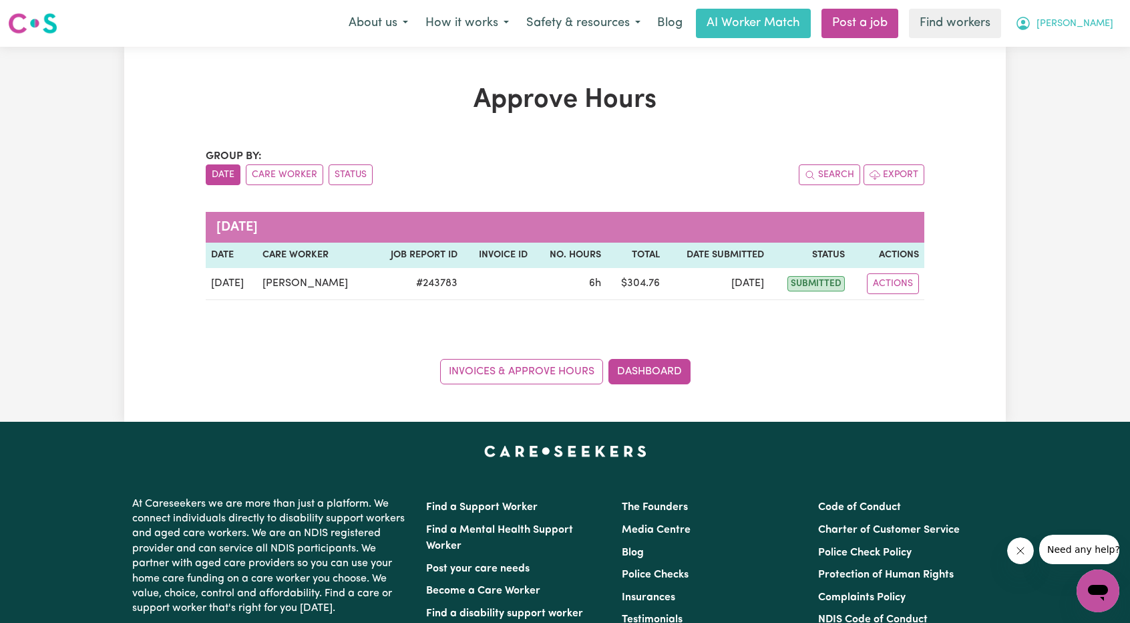
click at [1090, 25] on span "[PERSON_NAME]" at bounding box center [1075, 24] width 77 height 15
click at [1074, 41] on link "My Dashboard" at bounding box center [1069, 51] width 106 height 25
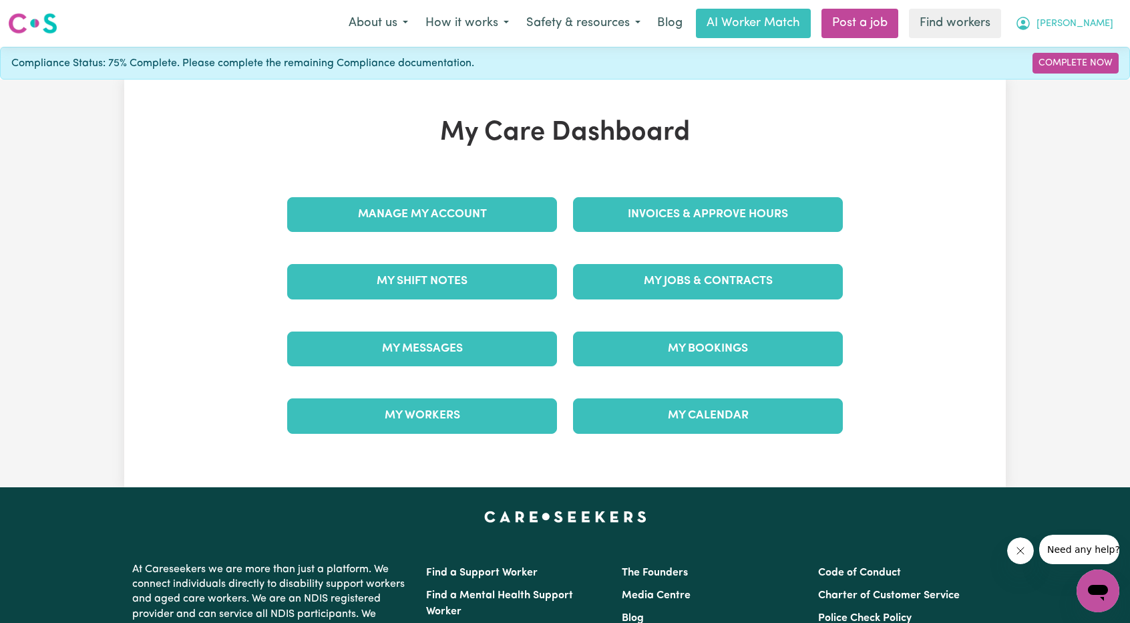
click at [1096, 25] on span "[PERSON_NAME]" at bounding box center [1075, 24] width 77 height 15
click at [1023, 53] on link "My Dashboard" at bounding box center [1069, 51] width 106 height 25
click at [1050, 47] on link "My Dashboard" at bounding box center [1069, 51] width 106 height 25
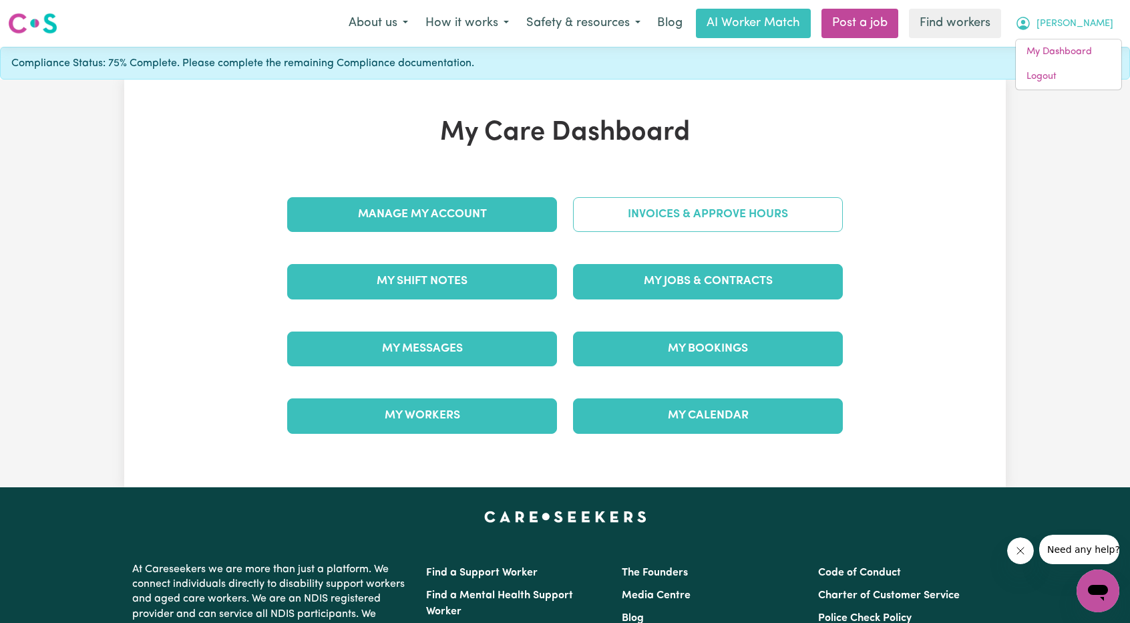
click at [756, 198] on link "Invoices & Approve Hours" at bounding box center [708, 214] width 270 height 35
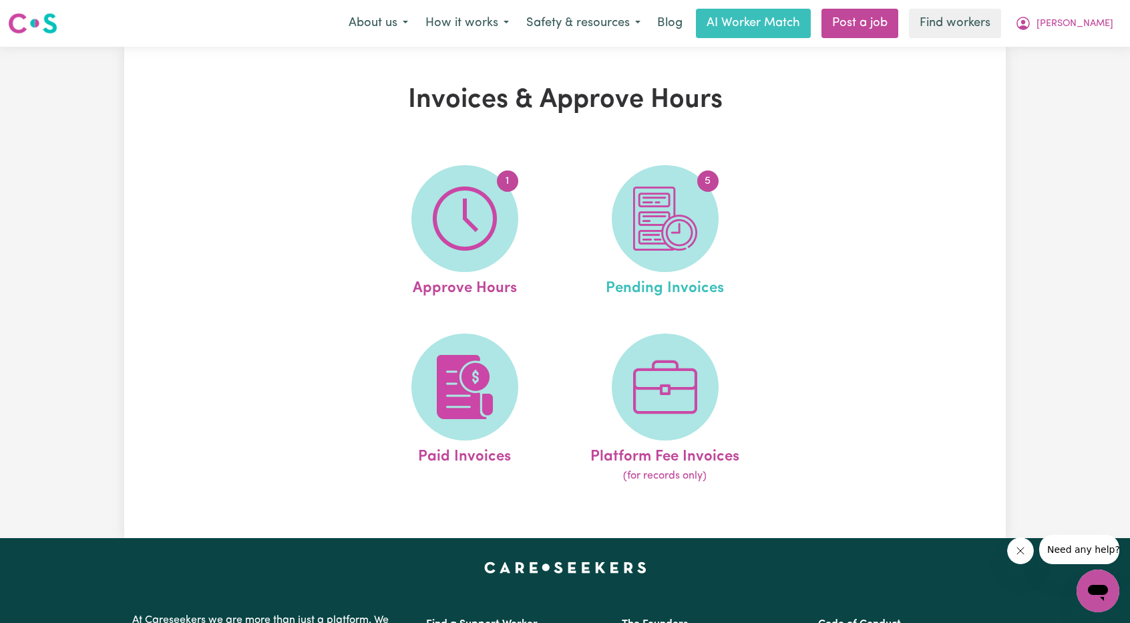
click at [615, 268] on link "5 Pending Invoices" at bounding box center [665, 232] width 192 height 135
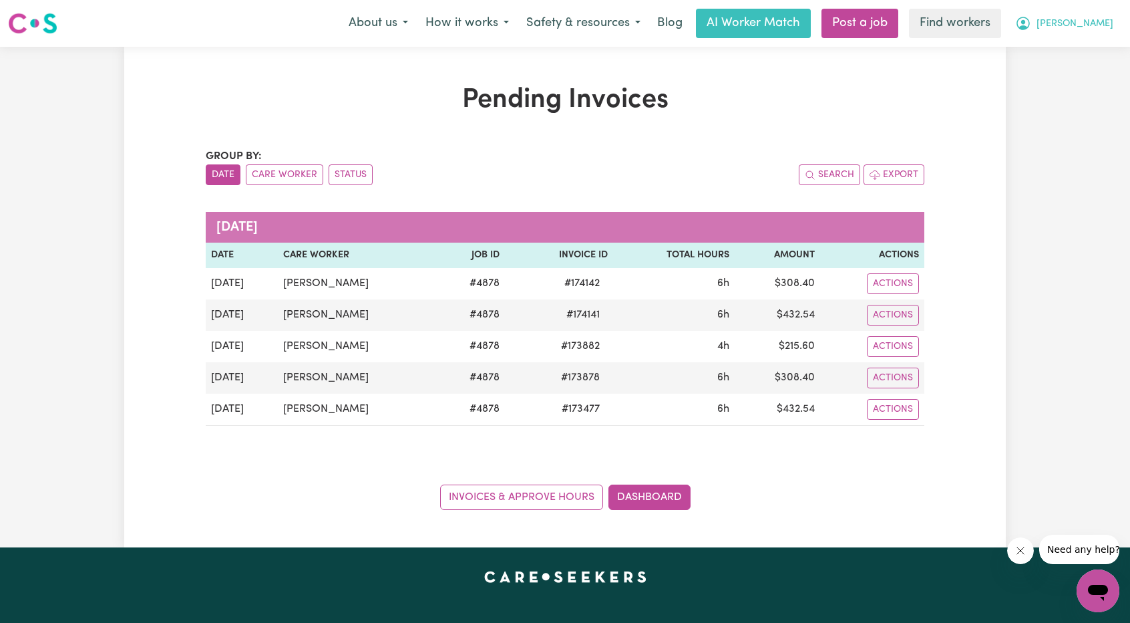
click at [1101, 17] on span "[PERSON_NAME]" at bounding box center [1075, 24] width 77 height 15
click at [1084, 41] on link "My Dashboard" at bounding box center [1069, 51] width 106 height 25
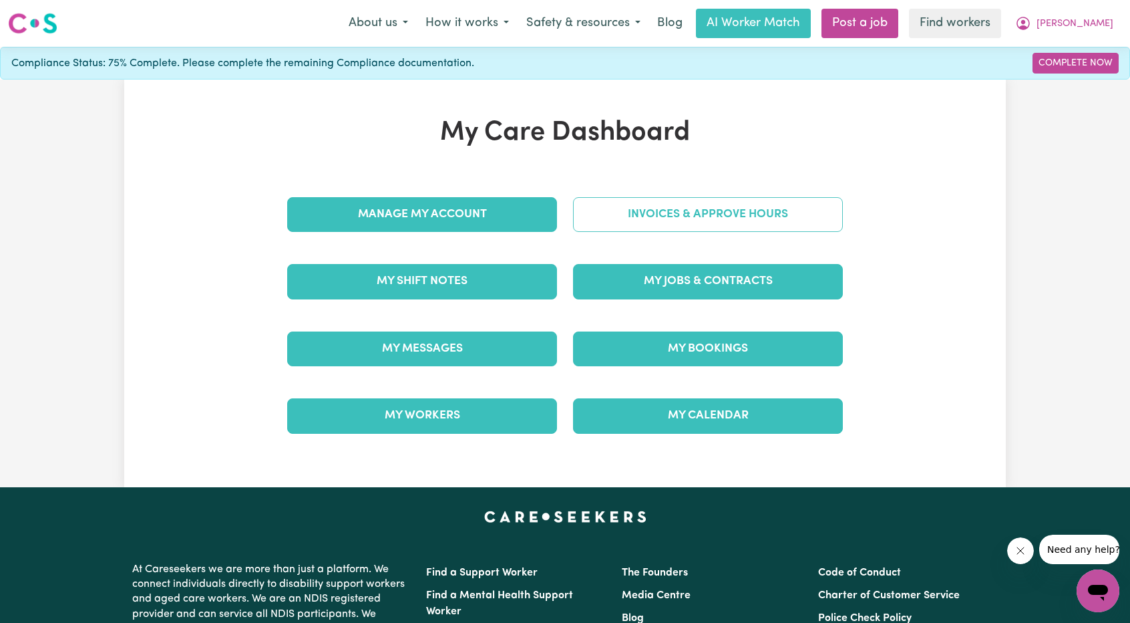
drag, startPoint x: 756, startPoint y: 190, endPoint x: 750, endPoint y: 198, distance: 9.6
click at [756, 190] on div "Invoices & Approve Hours" at bounding box center [708, 214] width 286 height 67
click at [729, 206] on link "Invoices & Approve Hours" at bounding box center [708, 214] width 270 height 35
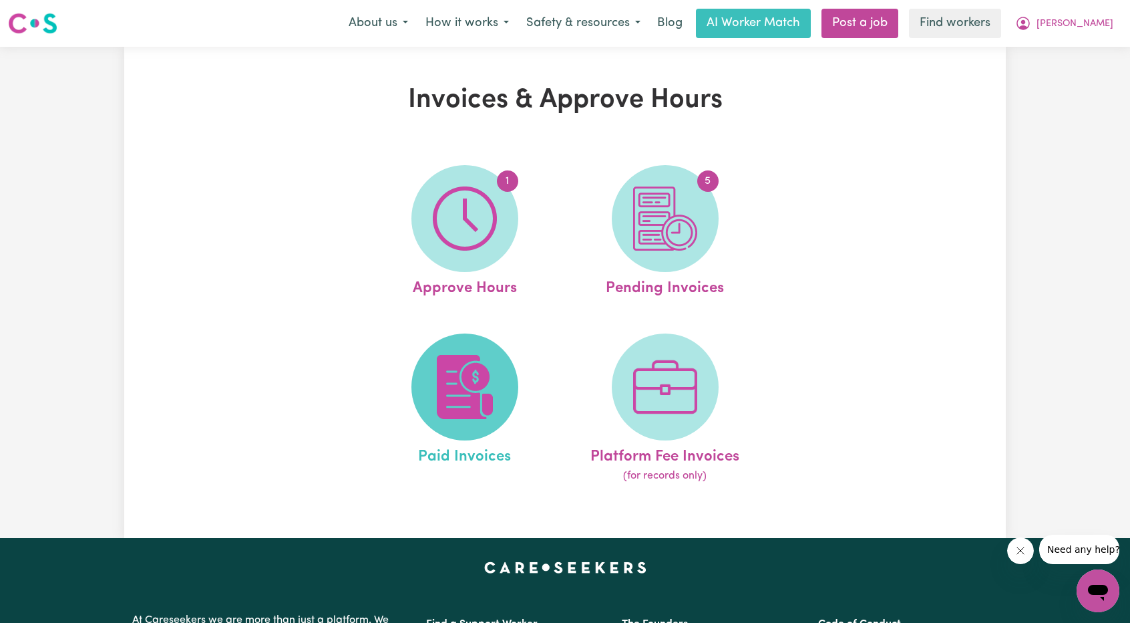
click at [493, 359] on img at bounding box center [465, 387] width 64 height 64
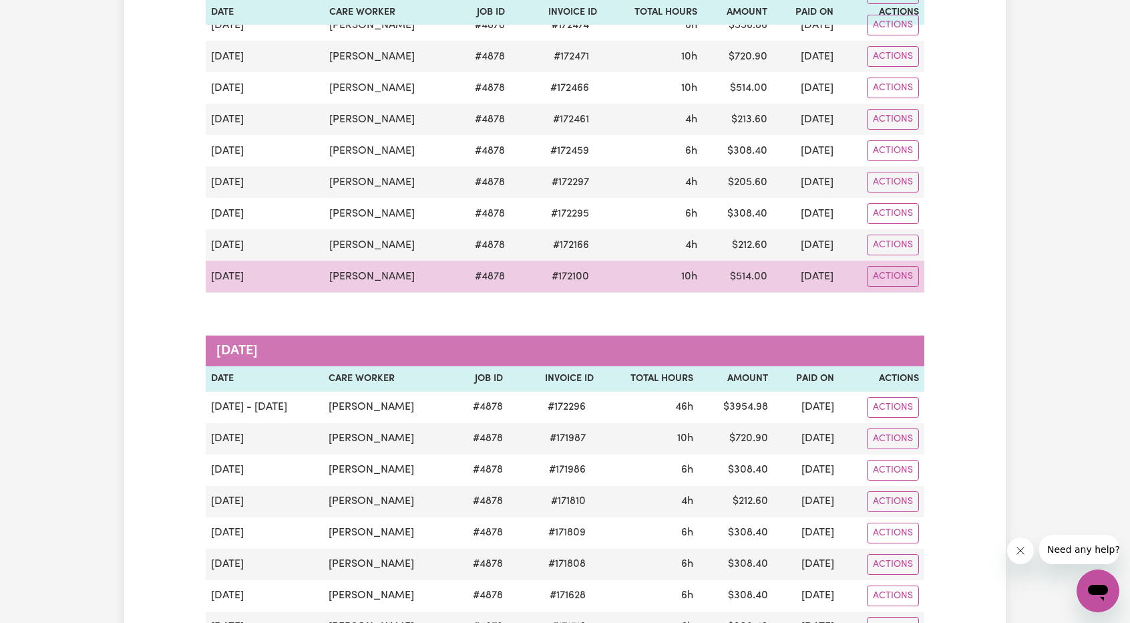
scroll to position [935, 0]
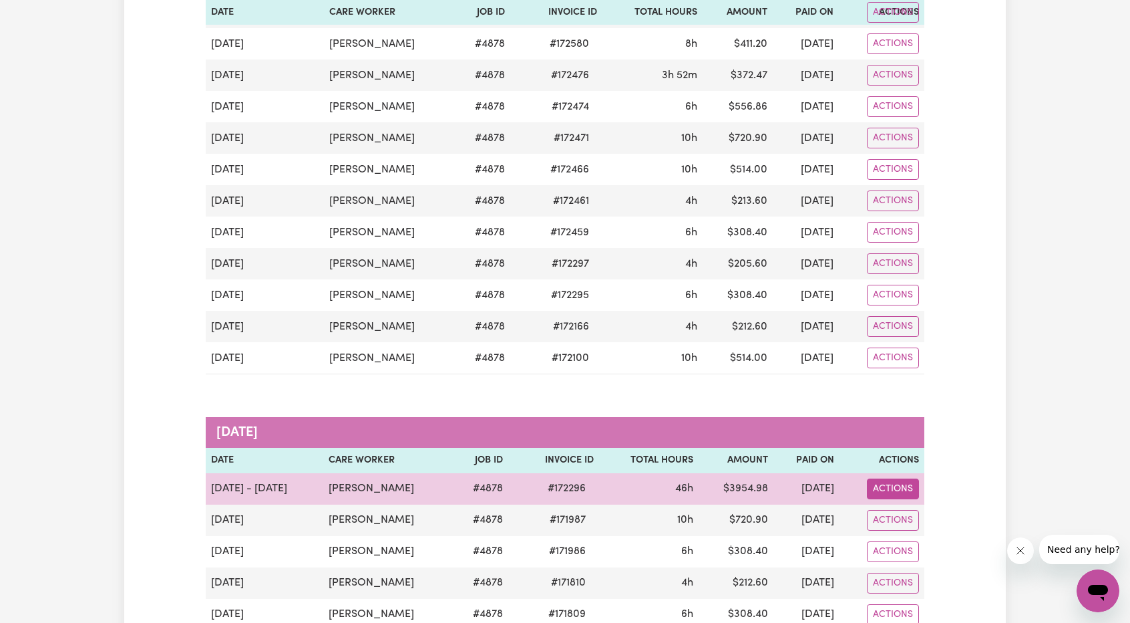
click at [879, 478] on button "Actions" at bounding box center [893, 488] width 52 height 21
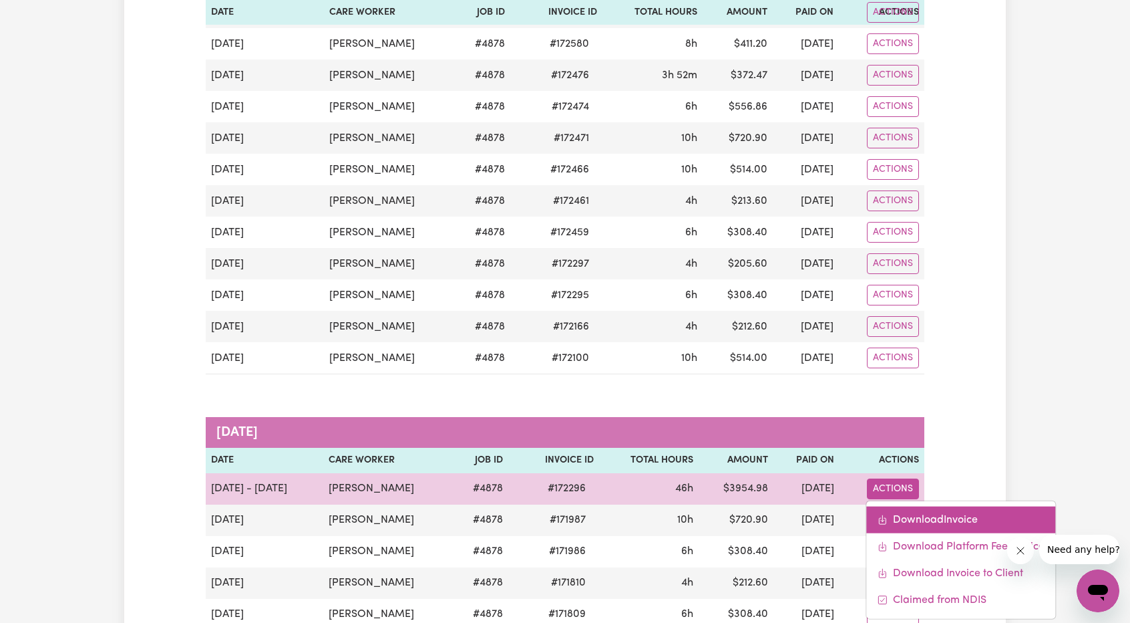
click at [919, 506] on link "Download Invoice" at bounding box center [960, 519] width 189 height 27
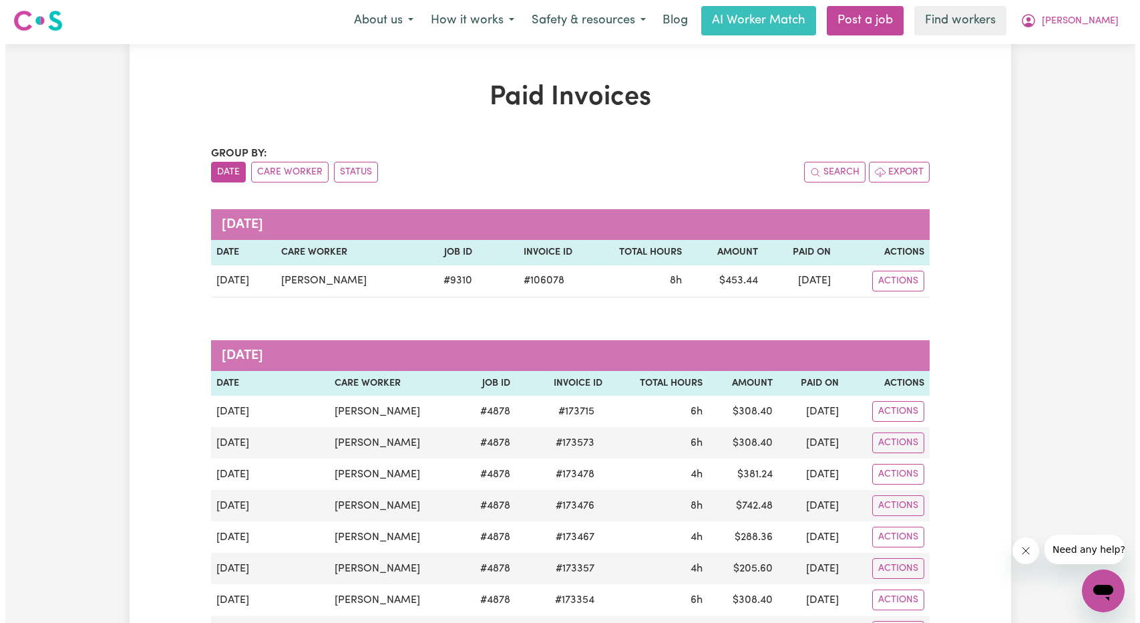
scroll to position [0, 0]
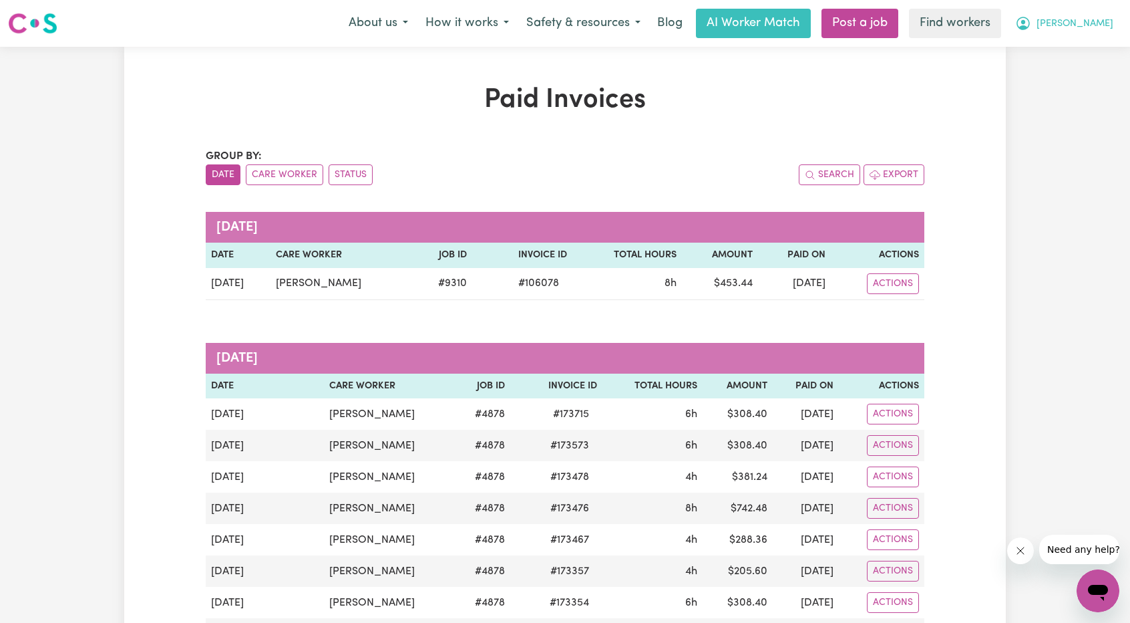
click at [1093, 23] on span "[PERSON_NAME]" at bounding box center [1075, 24] width 77 height 15
drag, startPoint x: 1084, startPoint y: 35, endPoint x: 1069, endPoint y: 49, distance: 20.3
click at [1069, 49] on link "My Dashboard" at bounding box center [1069, 51] width 106 height 25
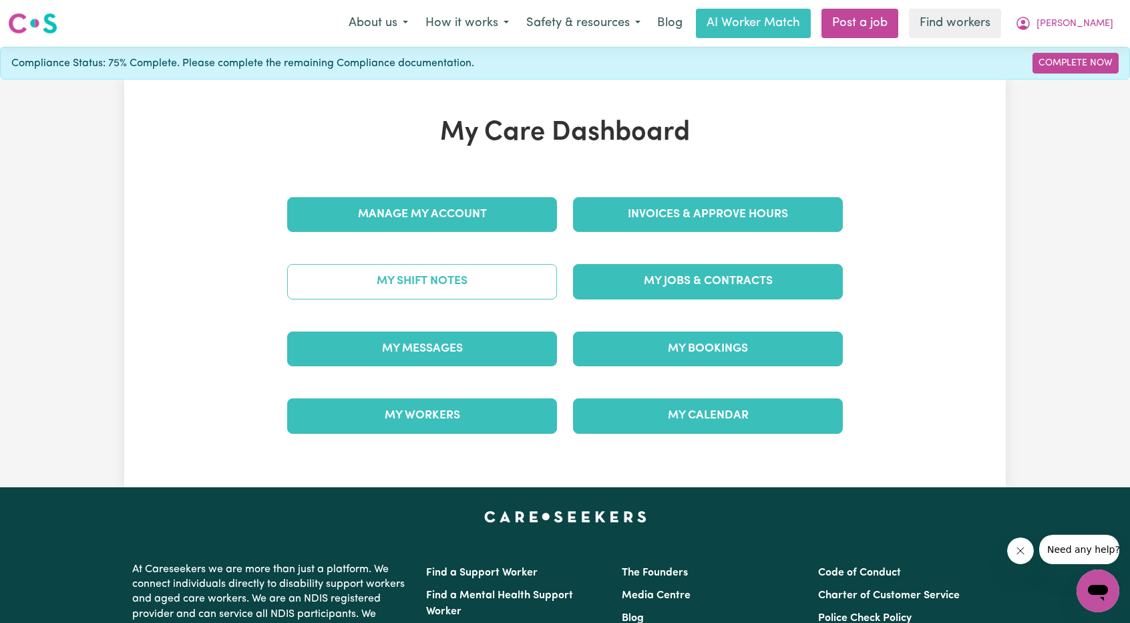
click at [474, 277] on link "My Shift Notes" at bounding box center [422, 281] width 270 height 35
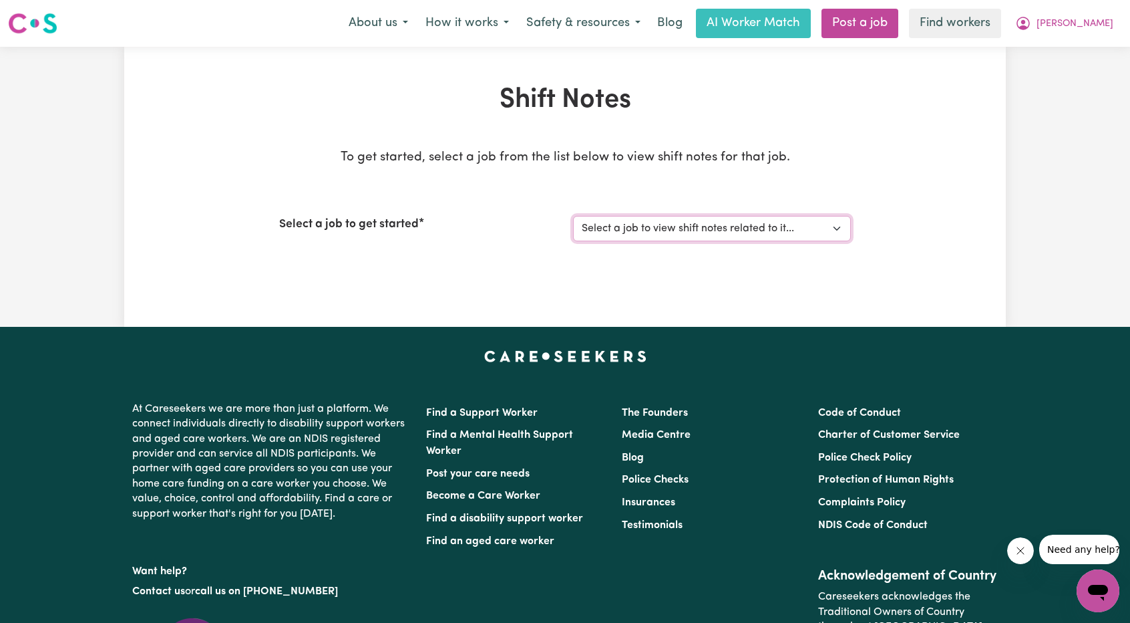
click at [609, 230] on select "Select a job to view shift notes related to it... Disability Support Team Leade…" at bounding box center [712, 228] width 278 height 25
select select "9310"
click at [573, 216] on select "Select a job to view shift notes related to it... Disability Support Team Leade…" at bounding box center [712, 228] width 278 height 25
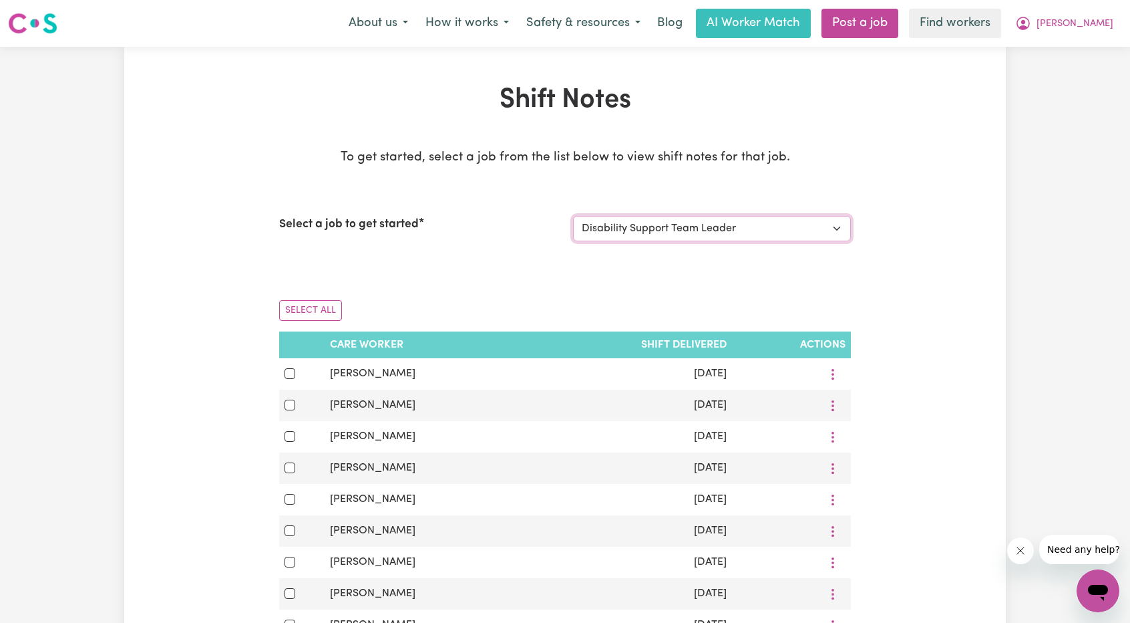
click at [688, 234] on select "Select a job to view shift notes related to it... Disability Support Team Leade…" at bounding box center [712, 228] width 278 height 25
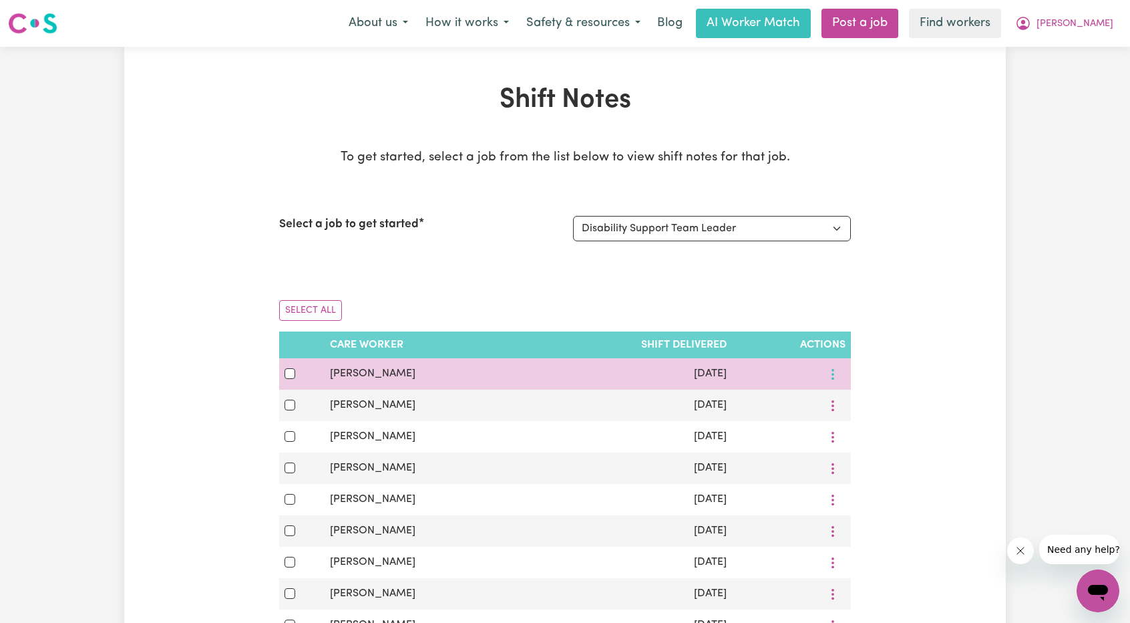
click at [838, 372] on button "More options" at bounding box center [832, 373] width 25 height 21
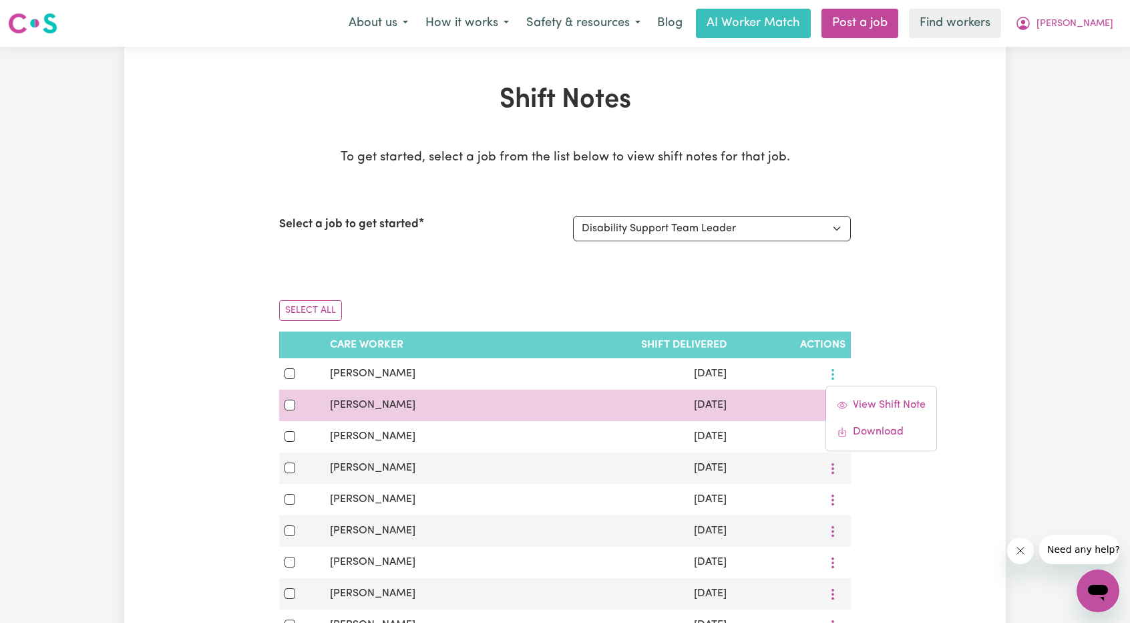
click at [738, 408] on div at bounding box center [792, 405] width 108 height 21
click at [840, 406] on button "More options" at bounding box center [832, 405] width 25 height 21
click at [853, 427] on link "View Shift Note" at bounding box center [881, 436] width 110 height 27
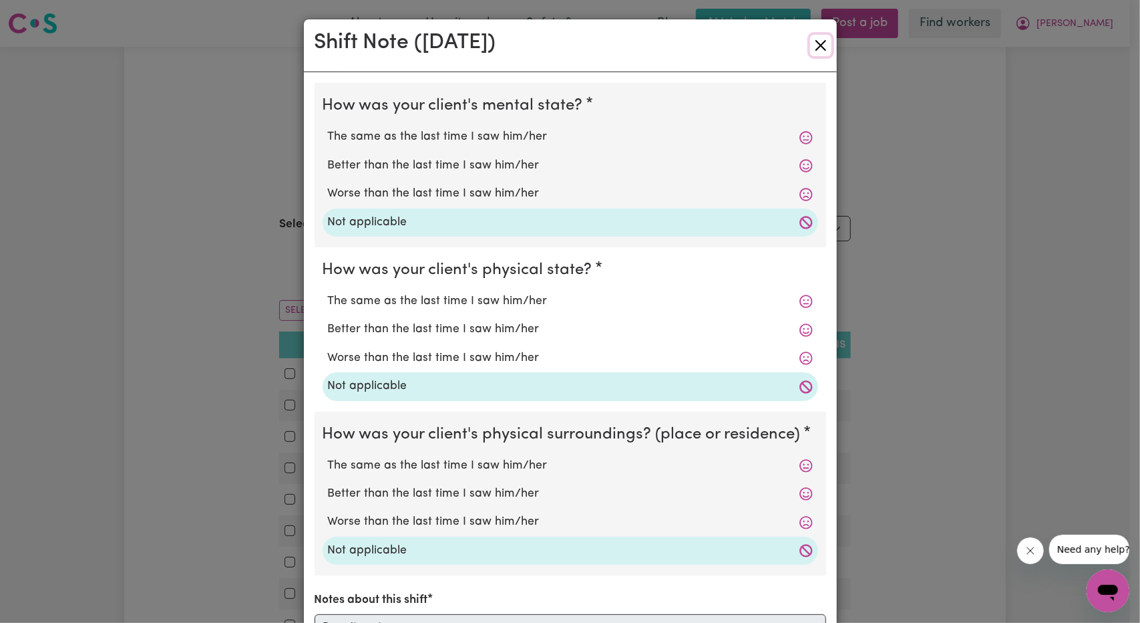
click at [822, 45] on button "Close" at bounding box center [820, 45] width 21 height 21
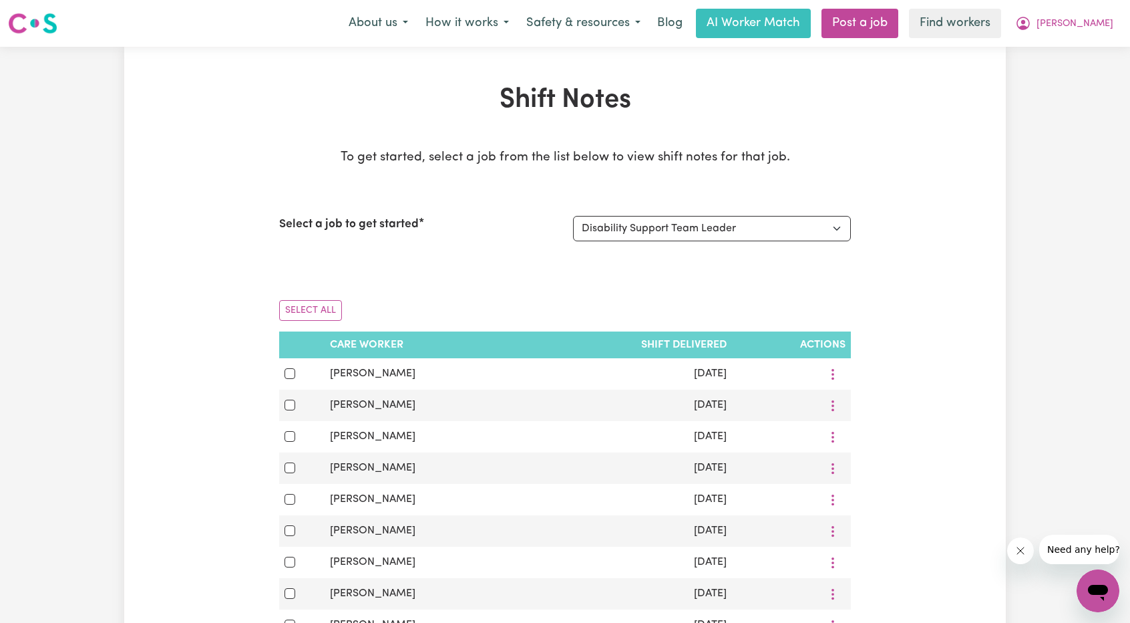
click at [792, 245] on div "Select a job to get started Select a job to view shift notes related to it... D…" at bounding box center [565, 228] width 572 height 57
click at [795, 230] on select "Select a job to view shift notes related to it... Disability Support Team Leade…" at bounding box center [712, 228] width 278 height 25
click at [1101, 23] on span "[PERSON_NAME]" at bounding box center [1075, 24] width 77 height 15
click at [1080, 47] on link "My Dashboard" at bounding box center [1069, 51] width 106 height 25
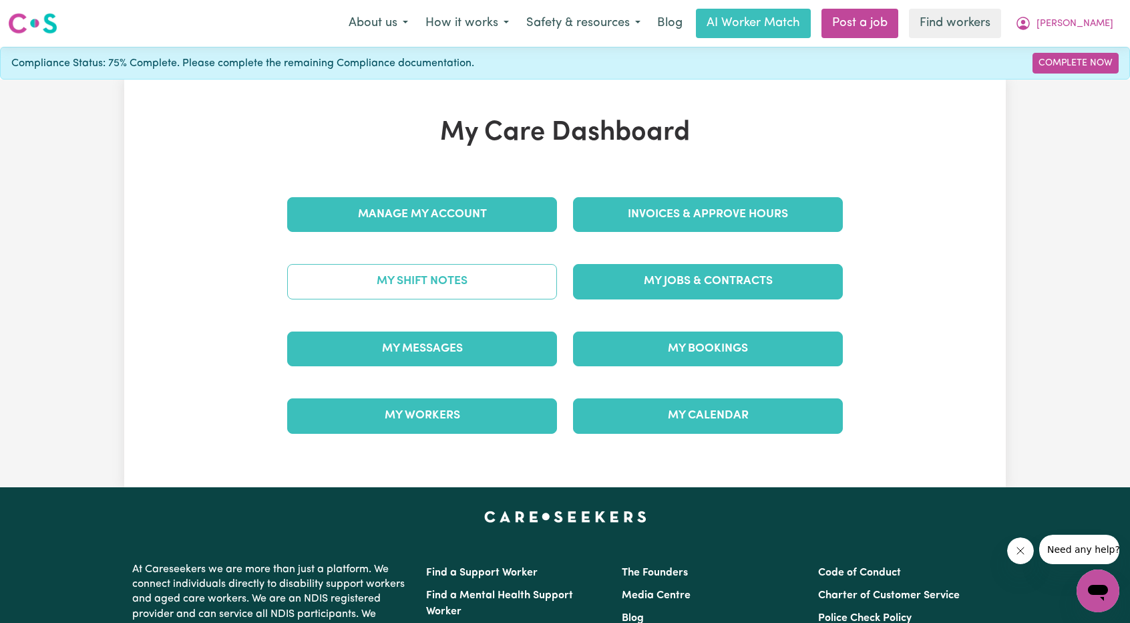
click at [504, 283] on link "My Shift Notes" at bounding box center [422, 281] width 270 height 35
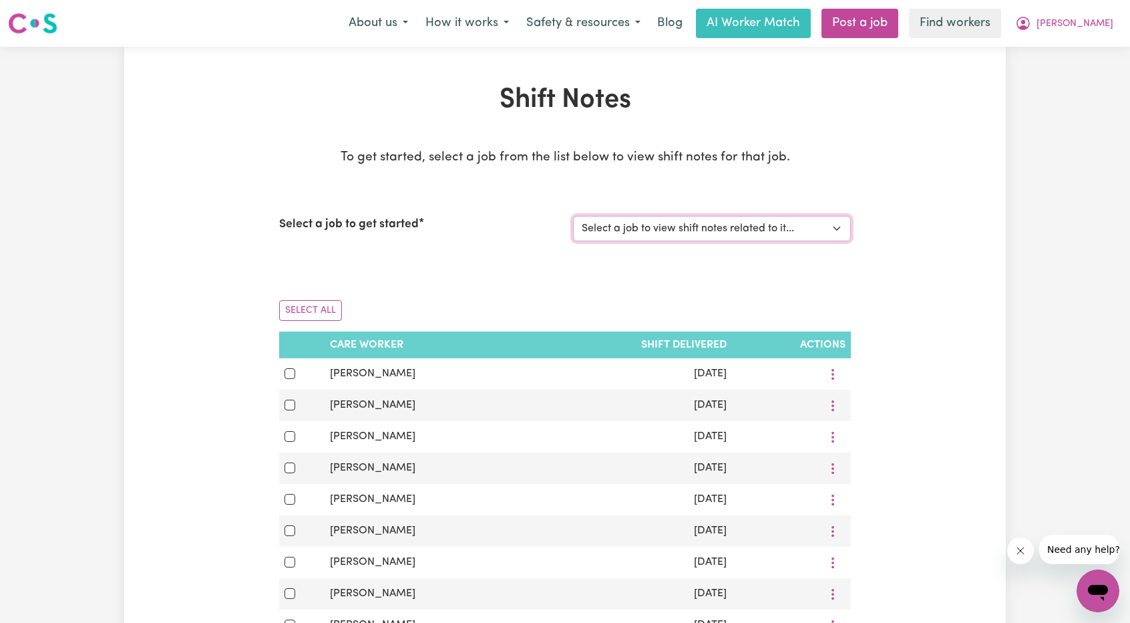
click at [726, 216] on select "Select a job to view shift notes related to it... Disability Support Team Leade…" at bounding box center [712, 228] width 278 height 25
select select "4878"
click at [573, 216] on select "Select a job to view shift notes related to it... Disability Support Team Leade…" at bounding box center [712, 228] width 278 height 25
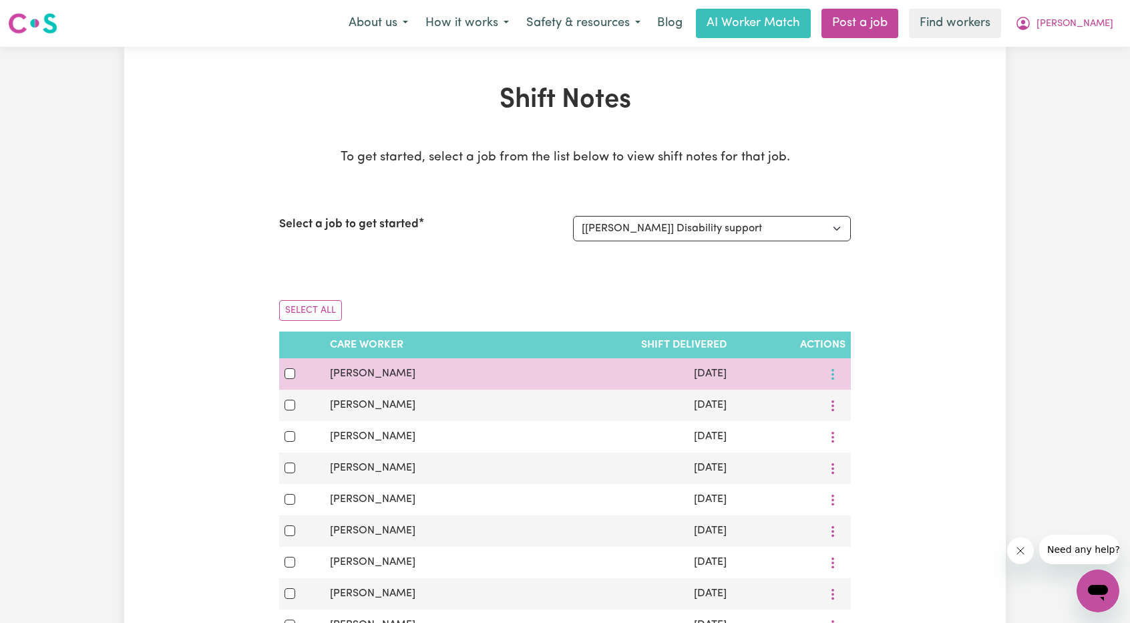
click at [830, 371] on icon "More options" at bounding box center [832, 373] width 13 height 13
click at [836, 397] on span at bounding box center [831, 405] width 11 height 16
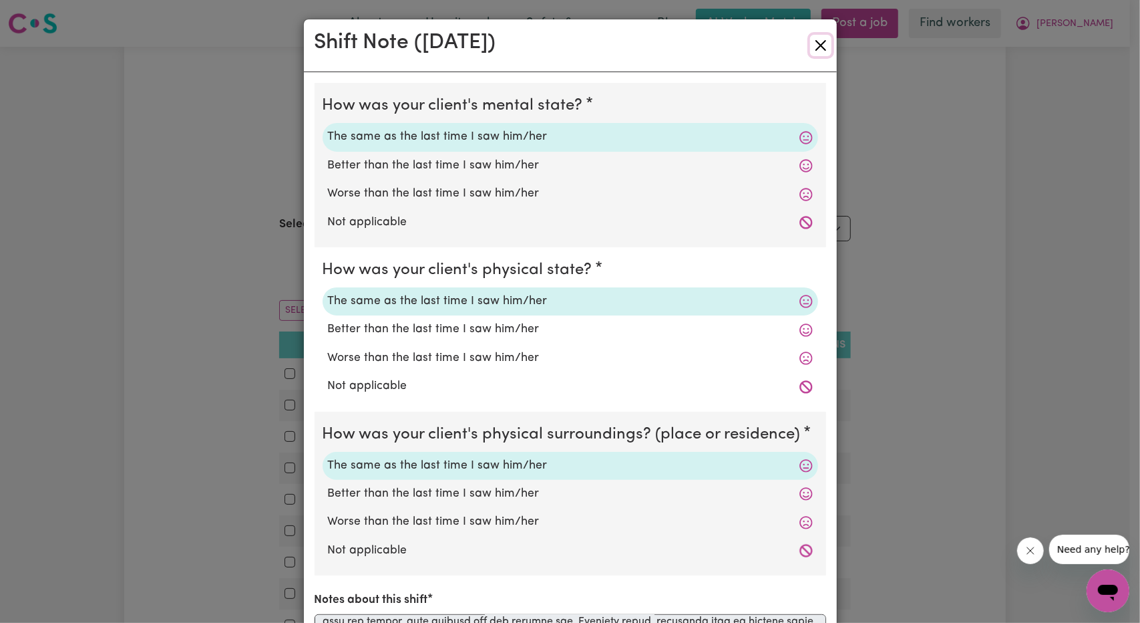
click at [817, 49] on button "Close" at bounding box center [820, 45] width 21 height 21
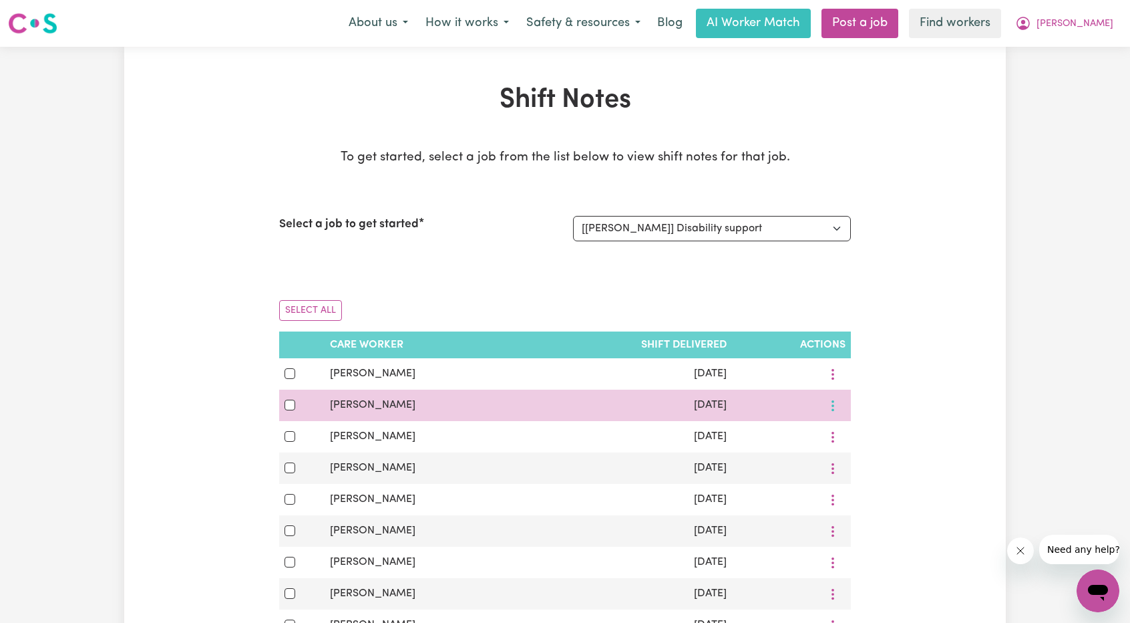
click at [839, 398] on button "More options" at bounding box center [832, 405] width 25 height 21
click at [847, 434] on link "View Shift Note" at bounding box center [870, 436] width 110 height 27
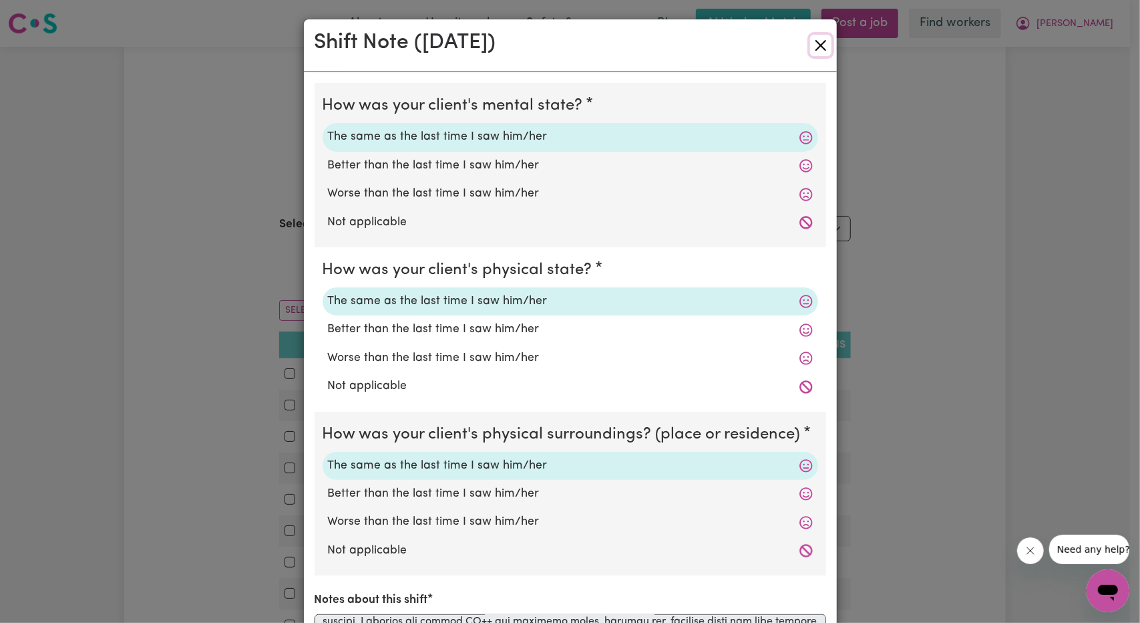
click at [820, 44] on button "Close" at bounding box center [820, 45] width 21 height 21
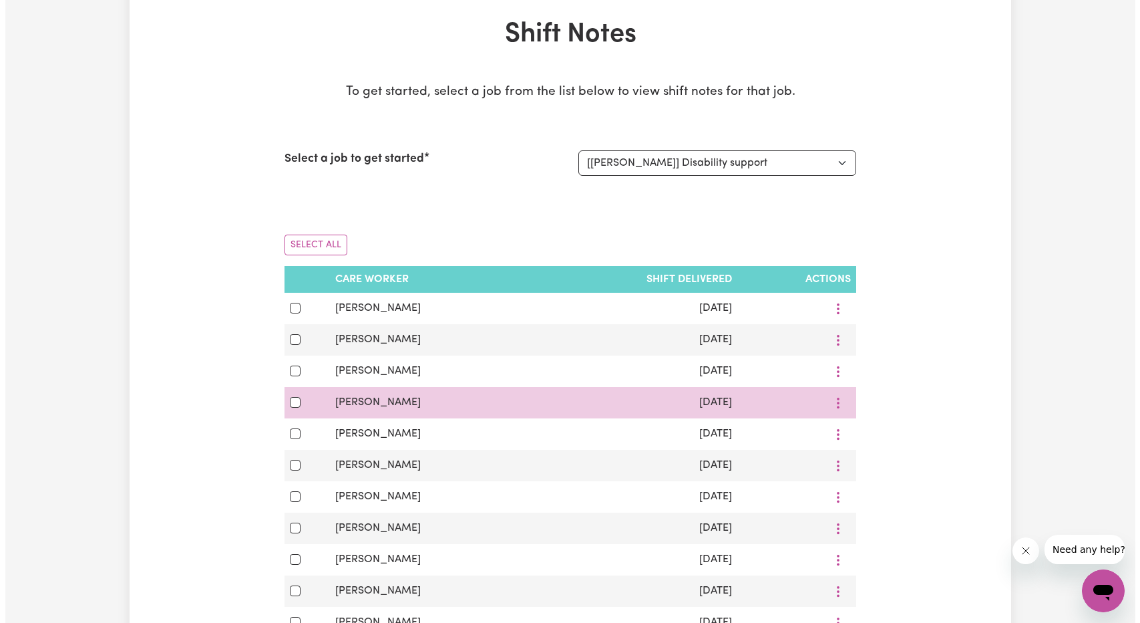
scroll to position [67, 0]
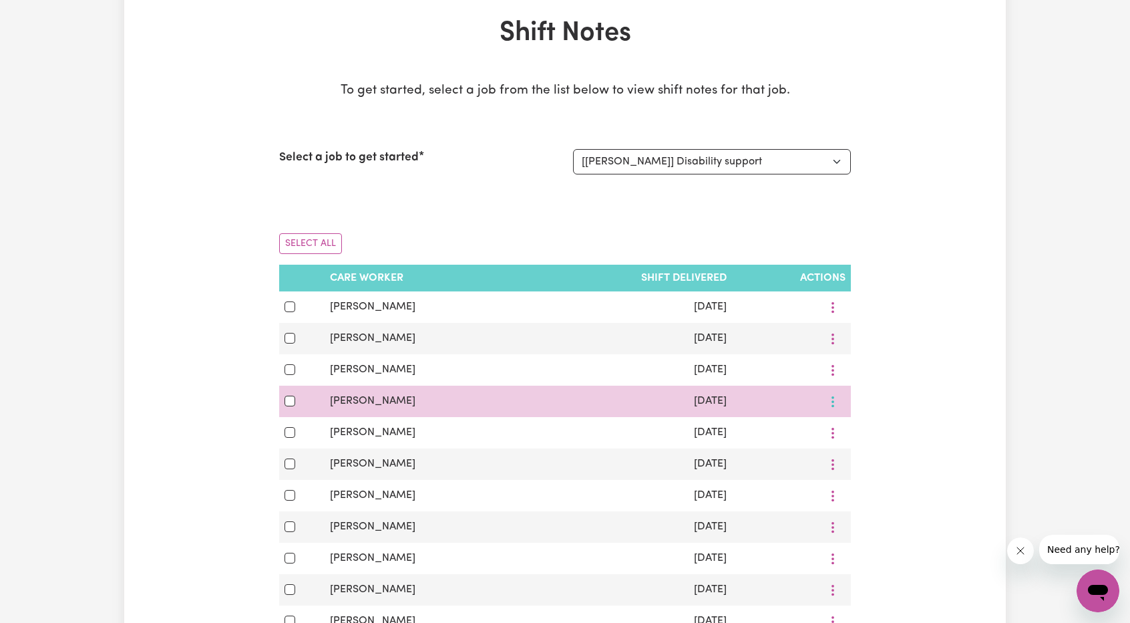
click at [835, 404] on button "More options" at bounding box center [832, 401] width 25 height 21
click at [851, 434] on span "View Shift Note" at bounding box center [878, 432] width 73 height 11
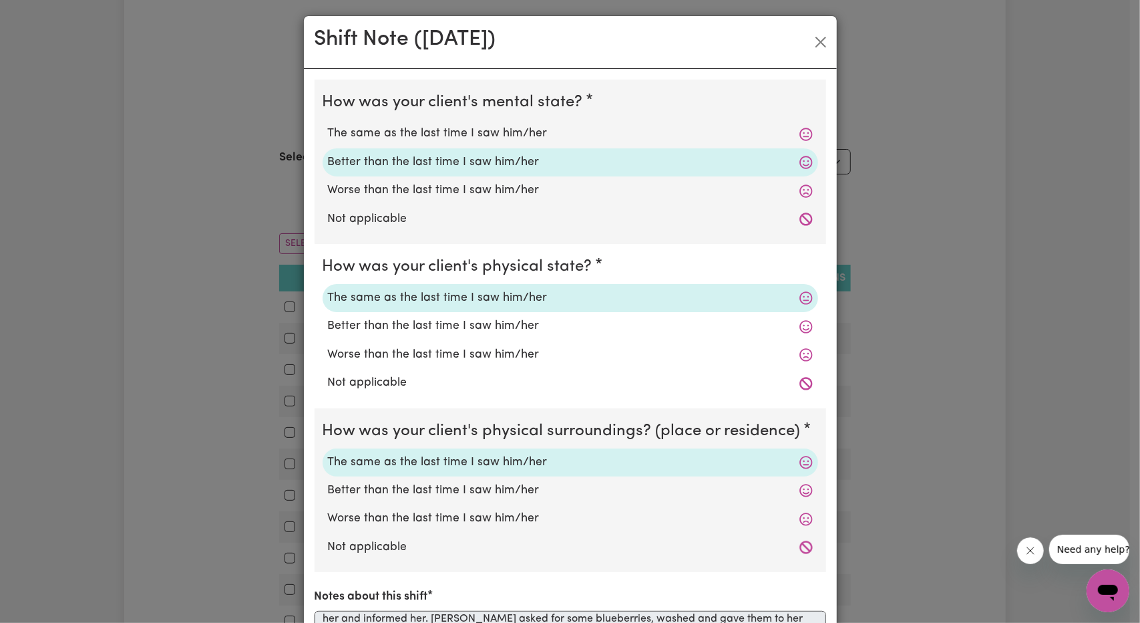
scroll to position [0, 0]
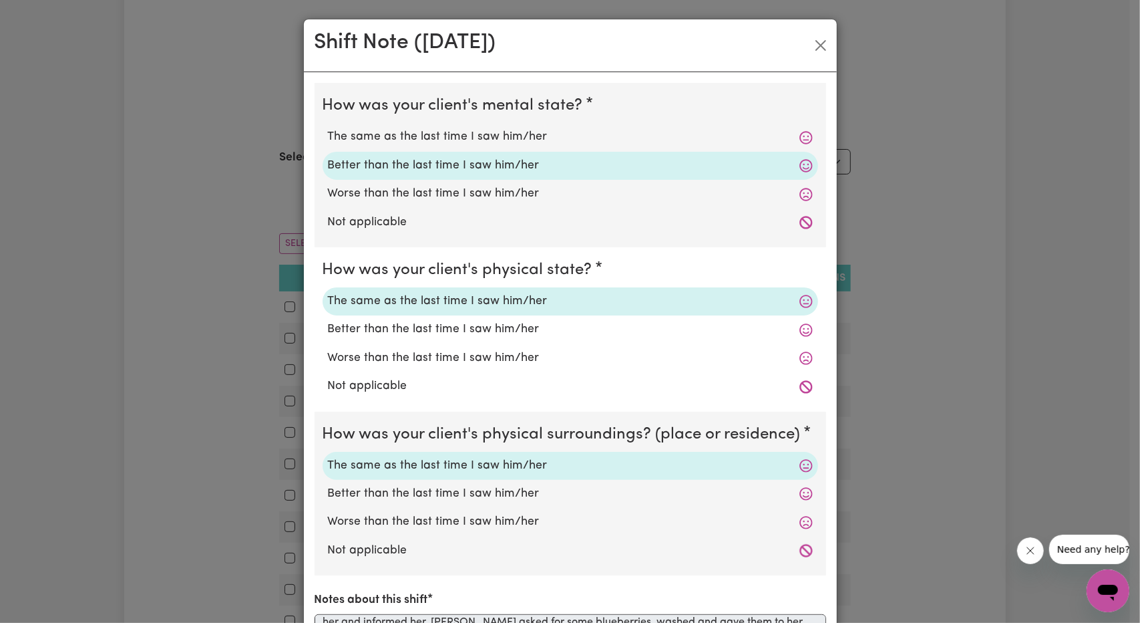
click at [824, 24] on div "Shift Note ( 25 Sep, 2025 )" at bounding box center [570, 45] width 533 height 53
click at [816, 42] on button "Close" at bounding box center [820, 45] width 21 height 21
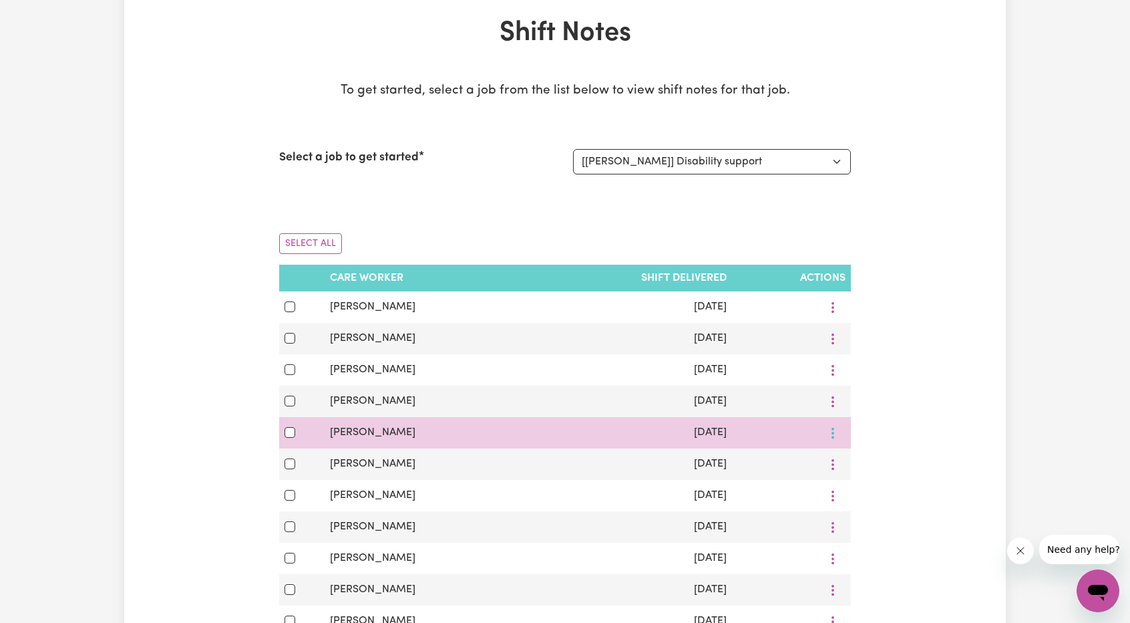
click at [830, 433] on icon "More options" at bounding box center [832, 432] width 13 height 13
click at [851, 468] on span "View Shift Note" at bounding box center [878, 463] width 73 height 11
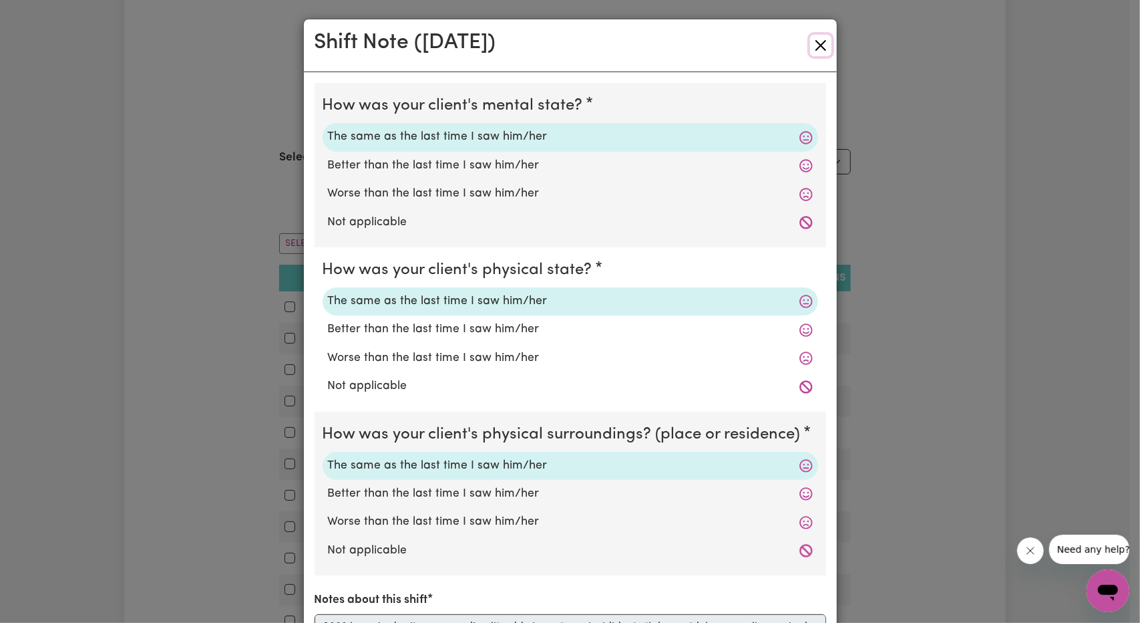
click at [813, 45] on button "Close" at bounding box center [820, 45] width 21 height 21
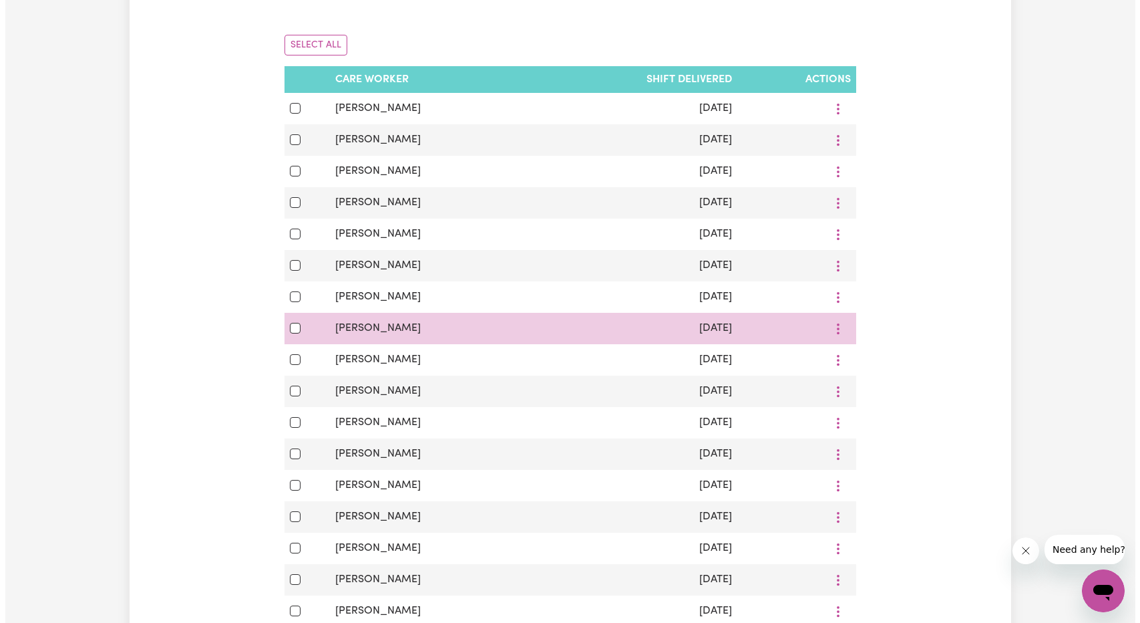
scroll to position [267, 0]
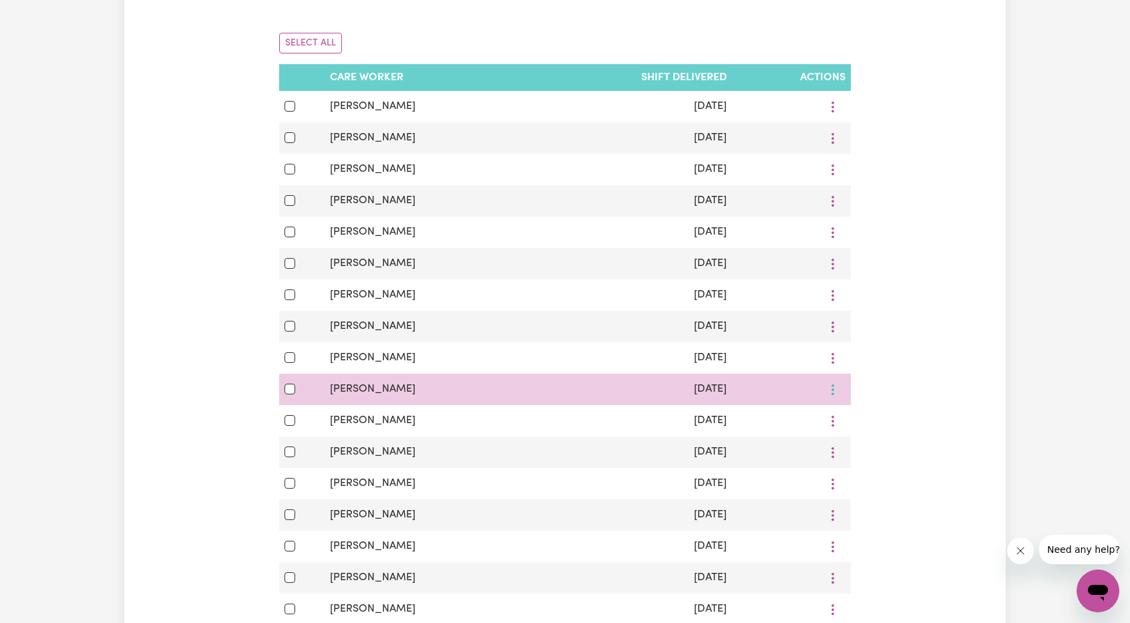
click at [839, 396] on icon "More options" at bounding box center [832, 389] width 13 height 13
click at [852, 419] on span "View Shift Note" at bounding box center [878, 420] width 73 height 11
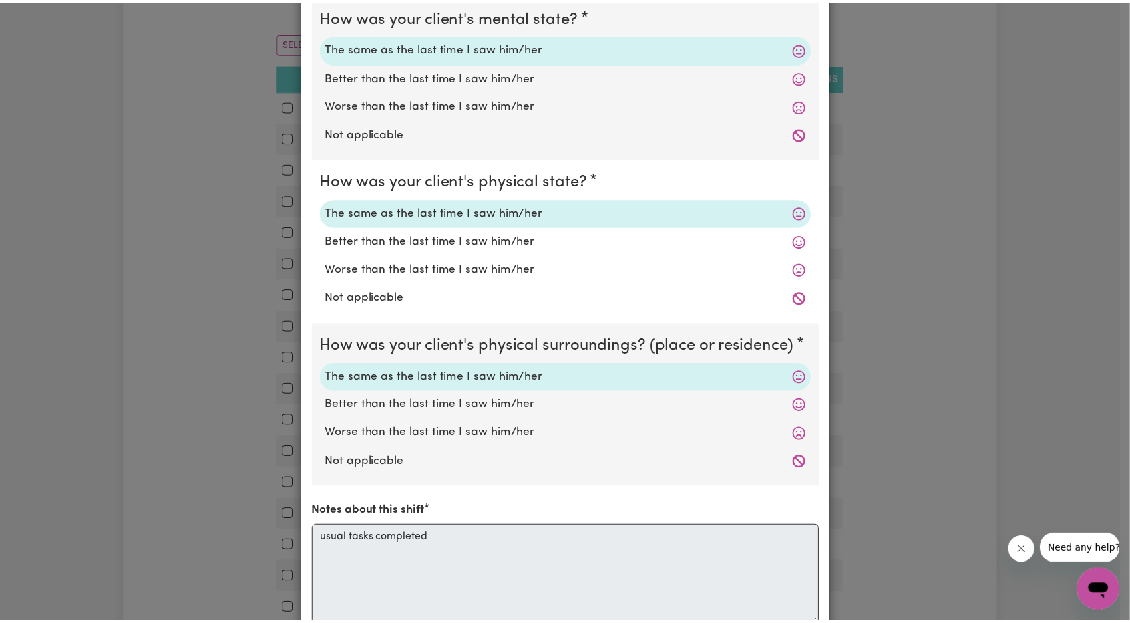
scroll to position [0, 0]
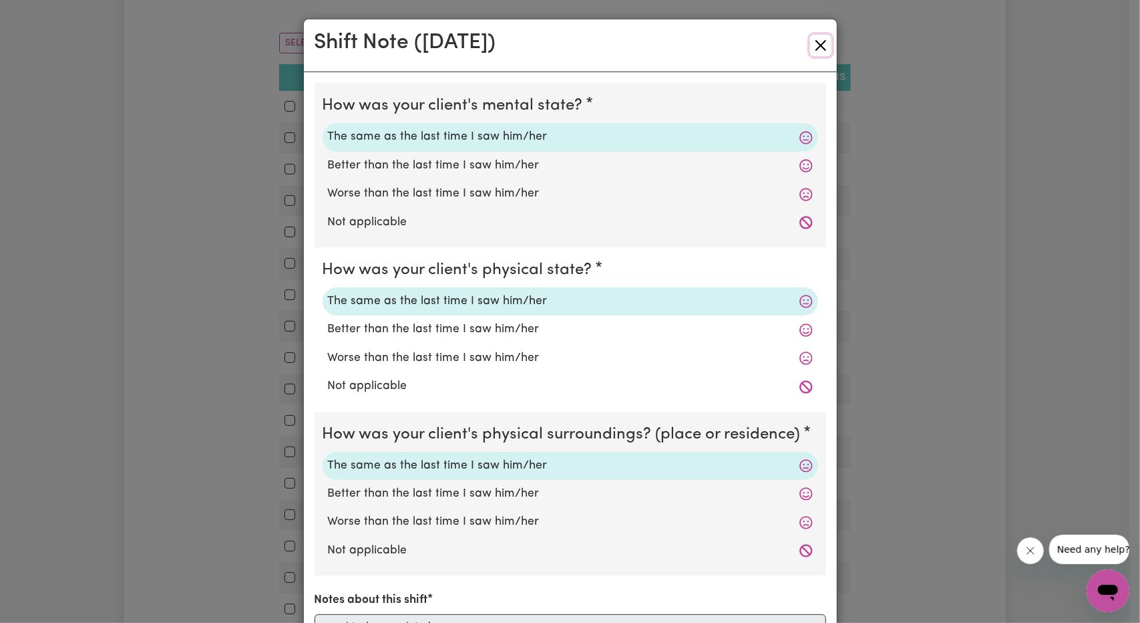
click at [818, 47] on button "Close" at bounding box center [820, 45] width 21 height 21
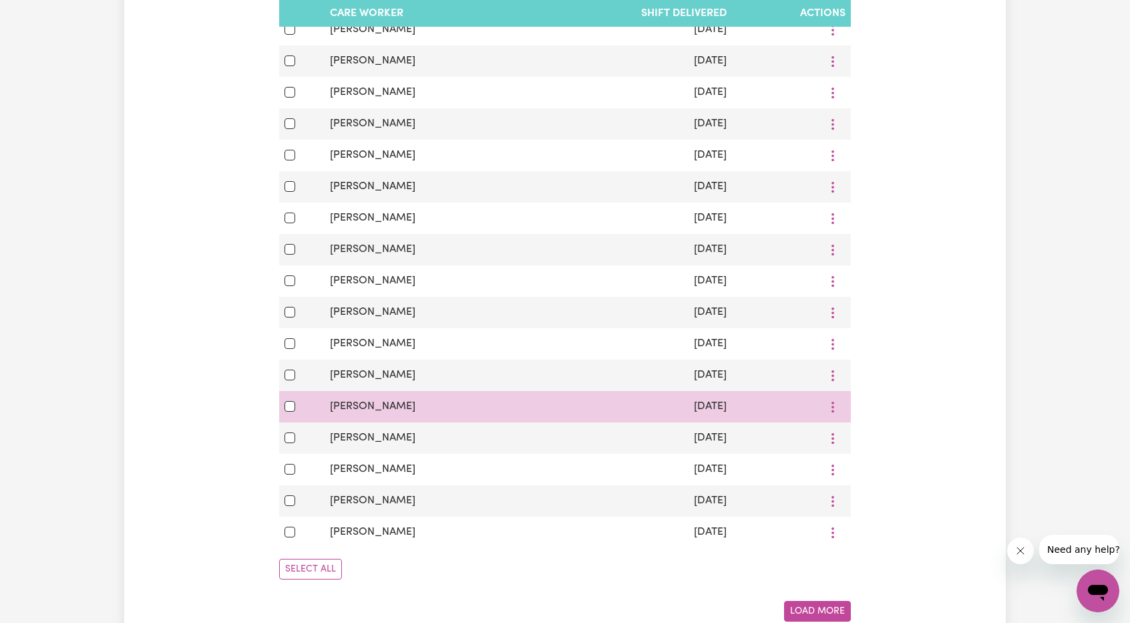
scroll to position [601, 0]
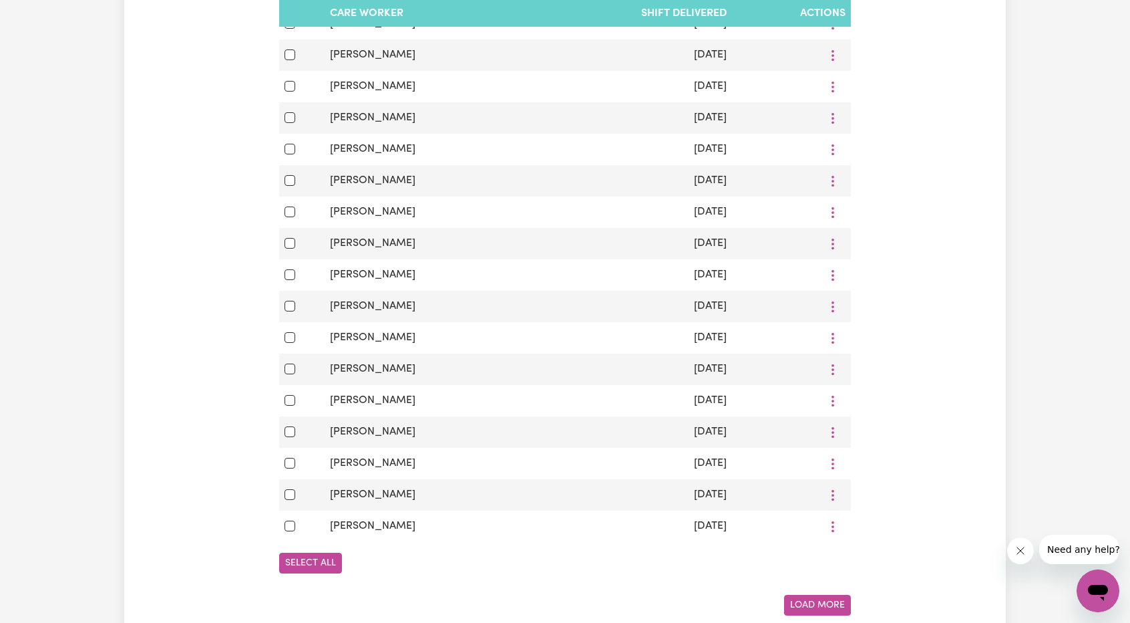
click at [323, 565] on button "Select All" at bounding box center [310, 562] width 63 height 21
checkbox input "true"
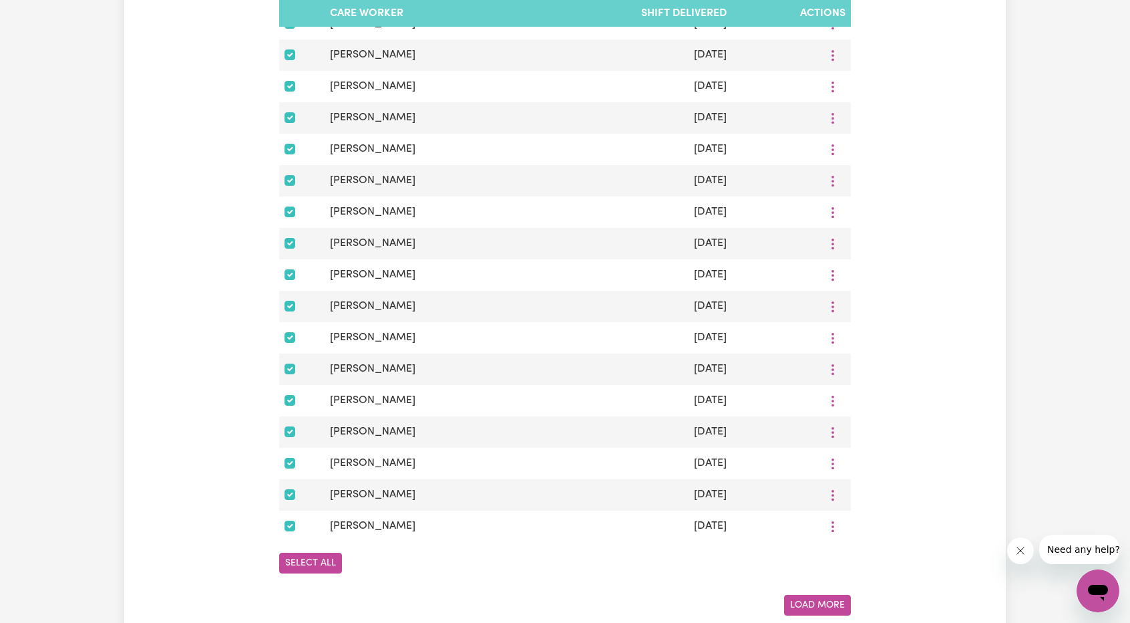
checkbox input "true"
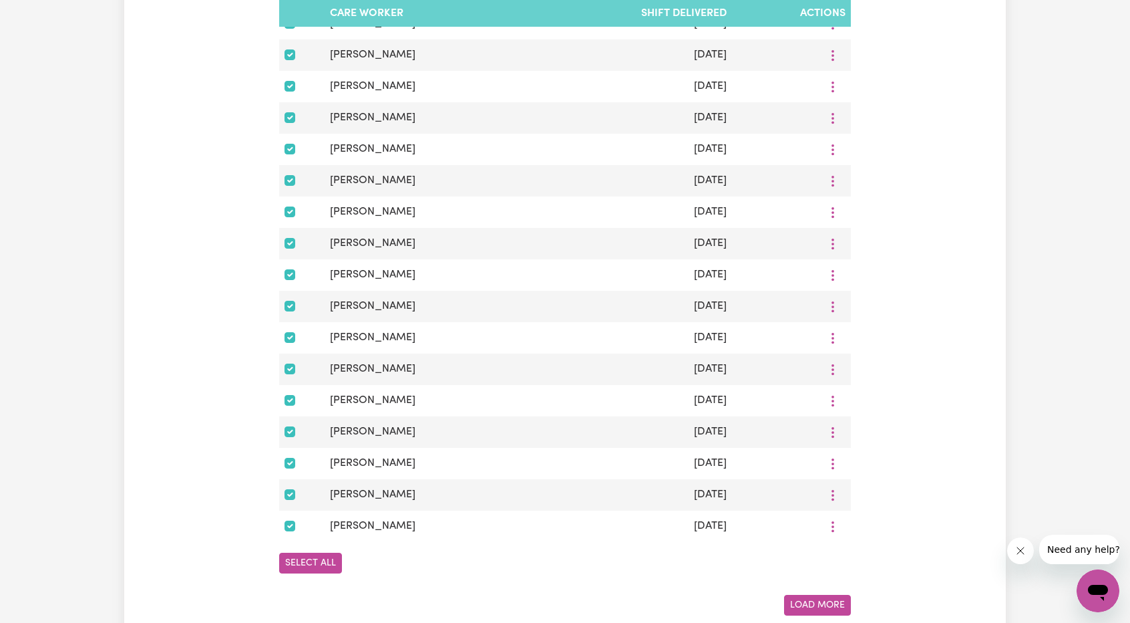
checkbox input "true"
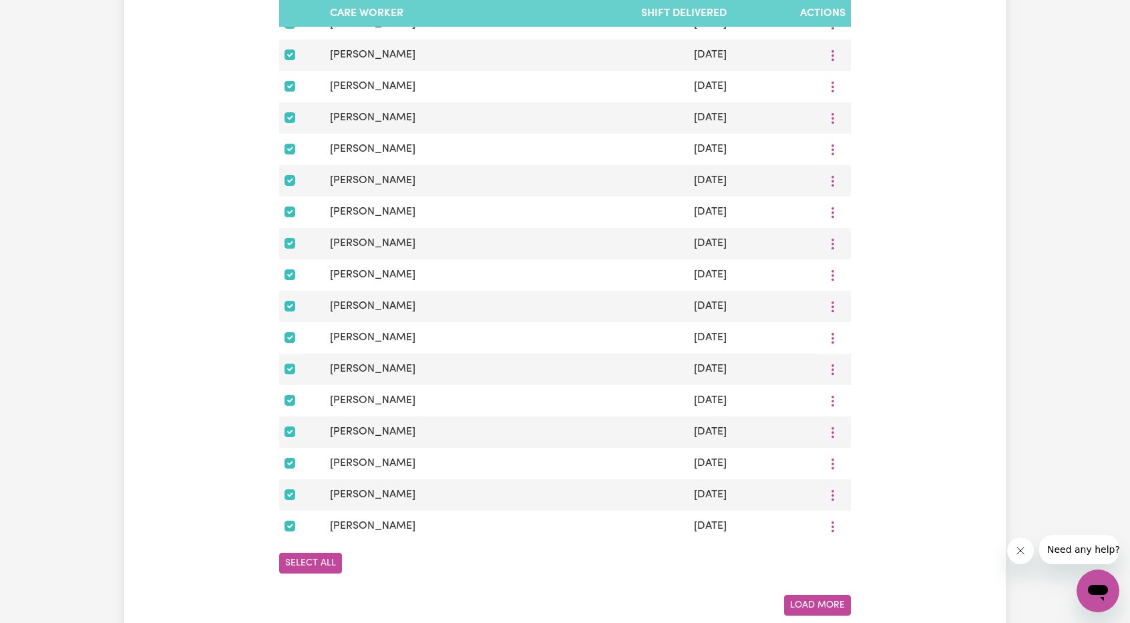
checkbox input "true"
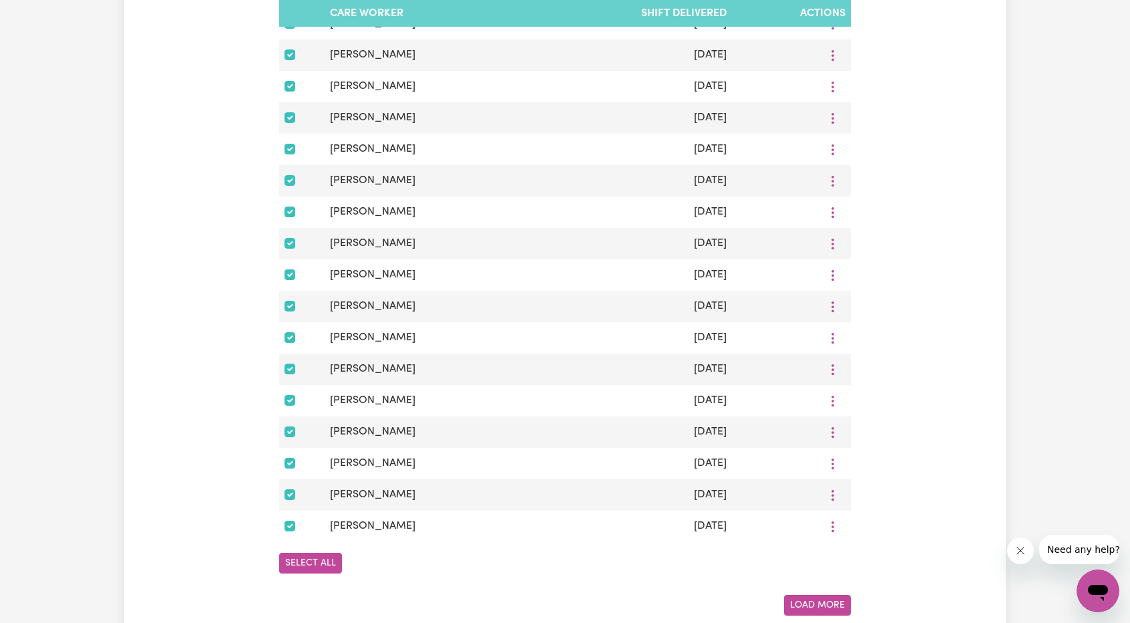
checkbox input "true"
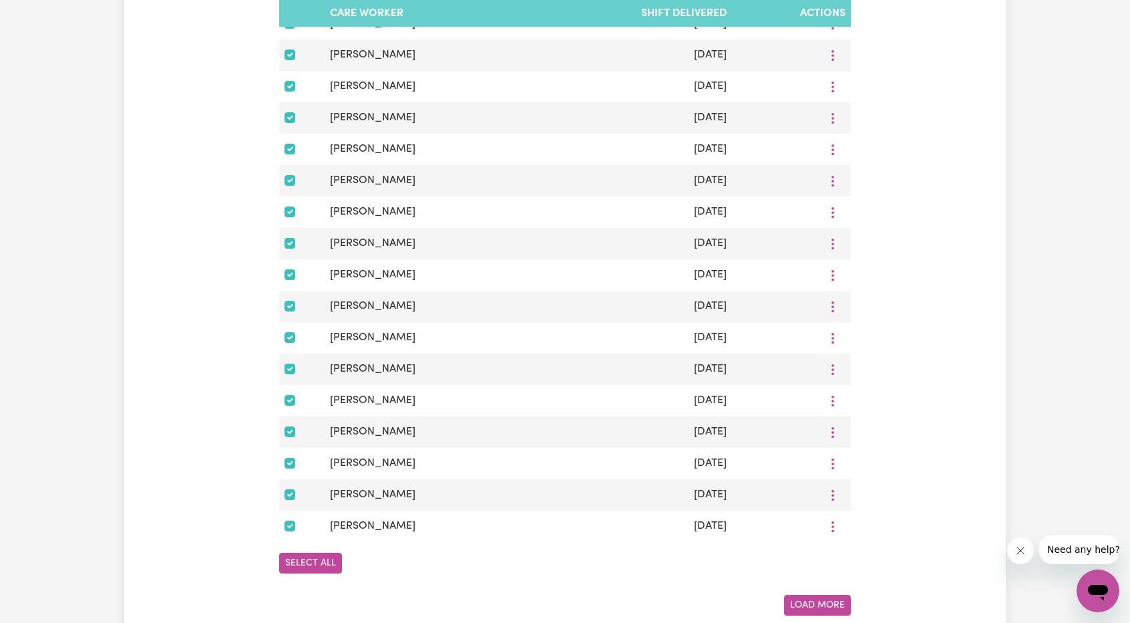
checkbox input "true"
click at [309, 573] on button "Select All" at bounding box center [310, 562] width 63 height 21
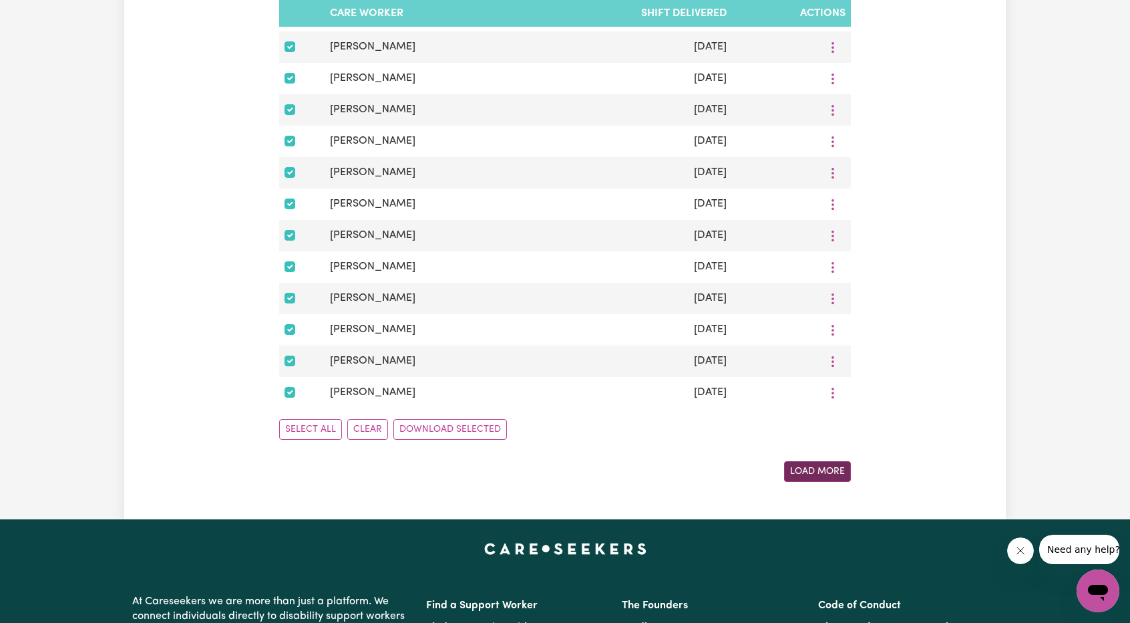
drag, startPoint x: 792, startPoint y: 463, endPoint x: 797, endPoint y: 468, distance: 7.1
click at [804, 477] on button "Load More" at bounding box center [817, 471] width 67 height 21
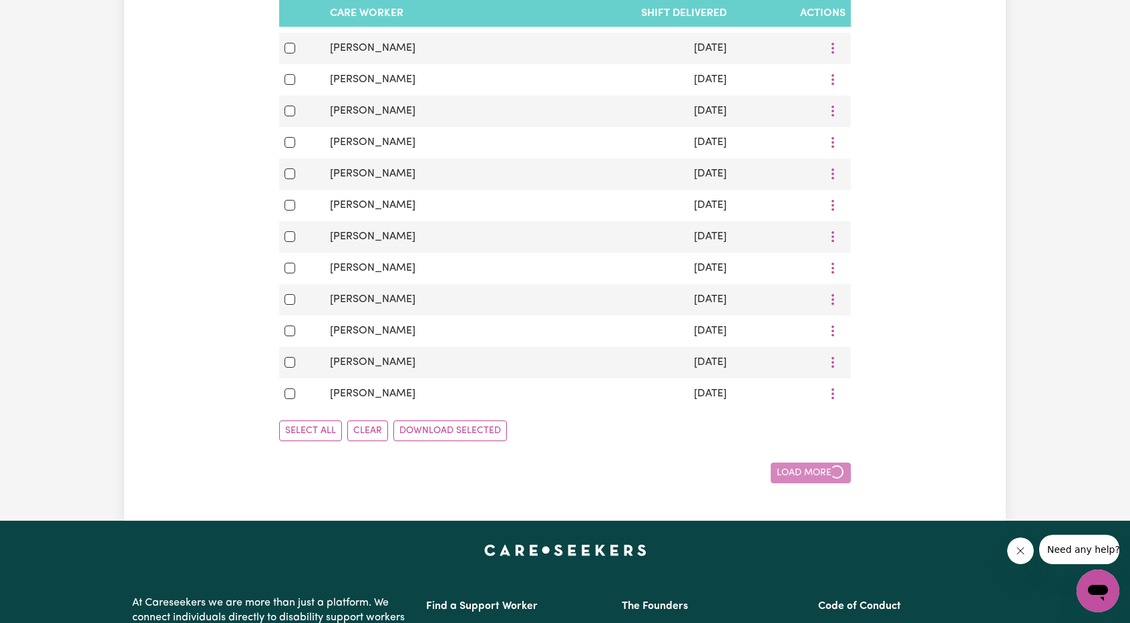
checkbox input "false"
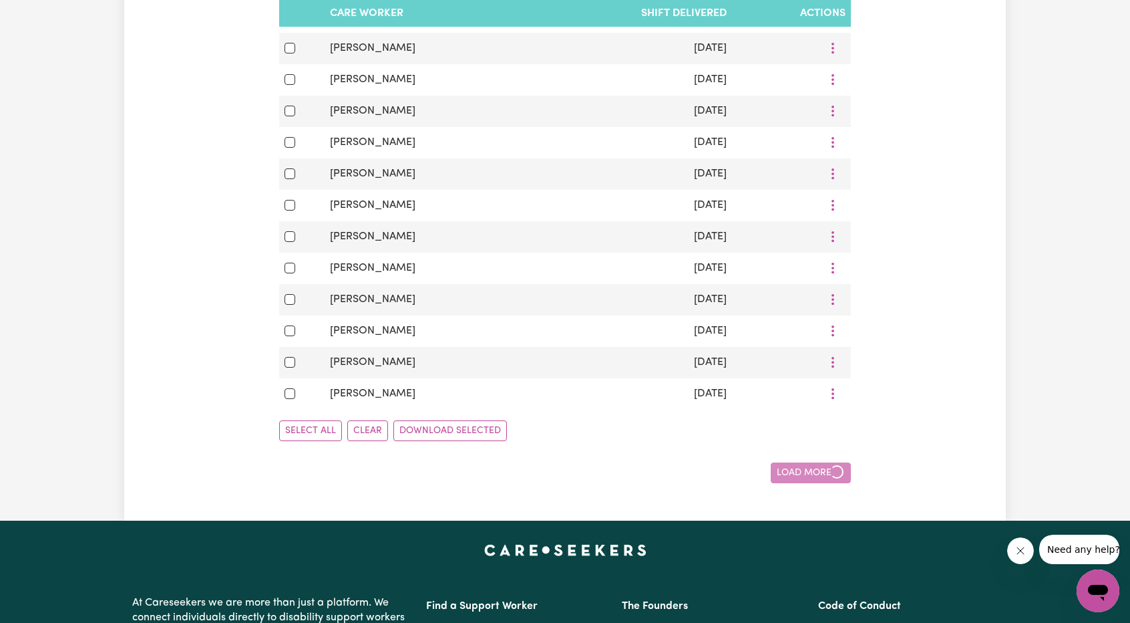
checkbox input "false"
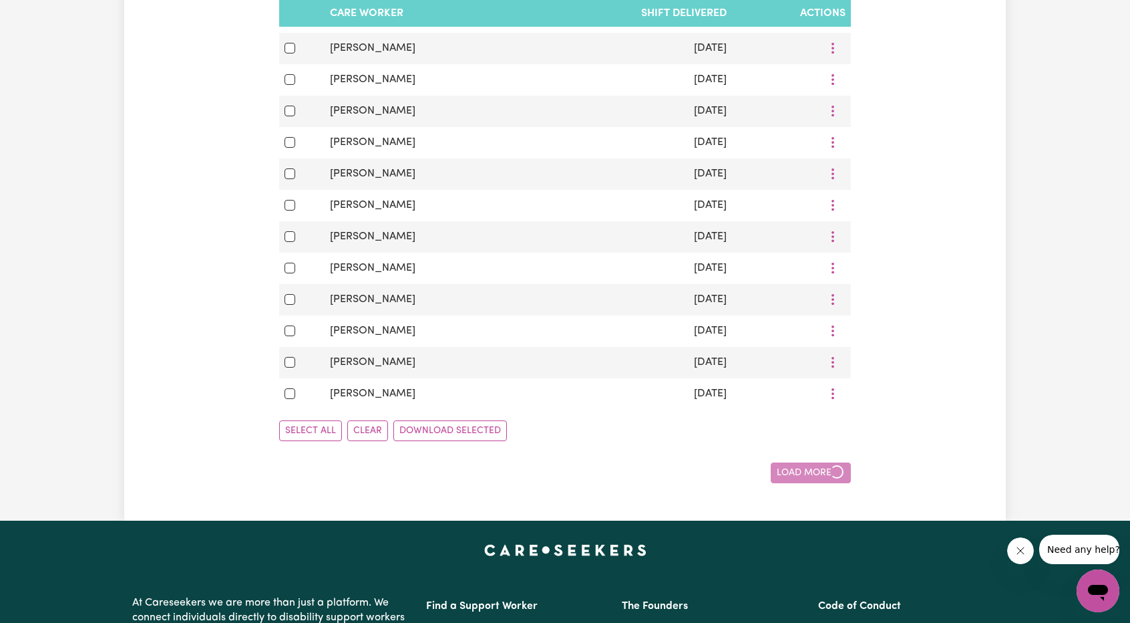
checkbox input "false"
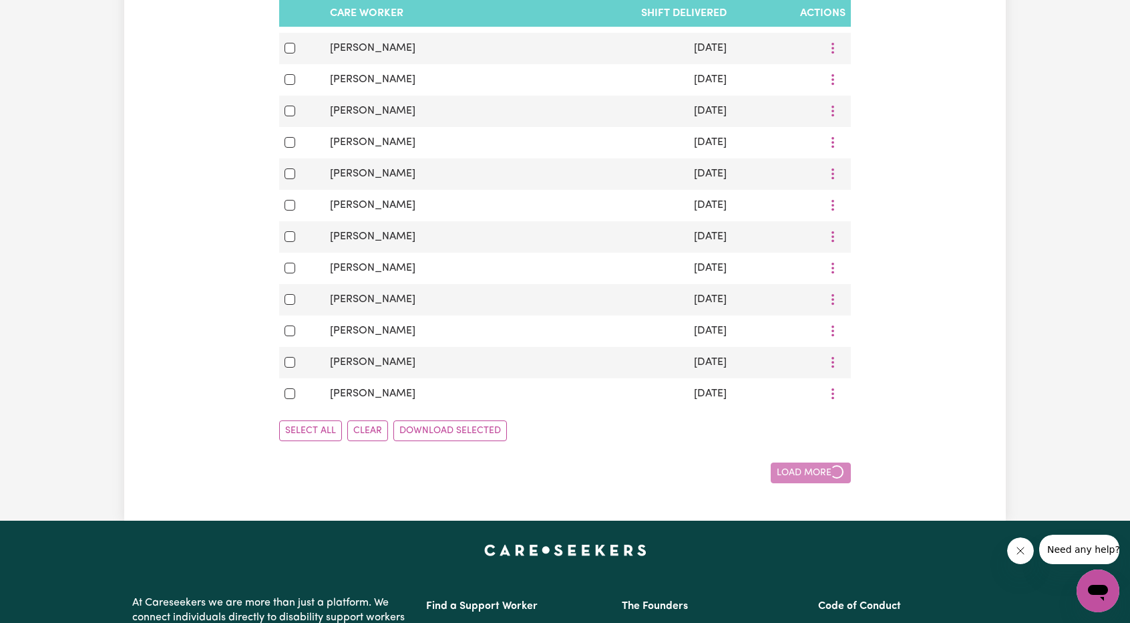
checkbox input "false"
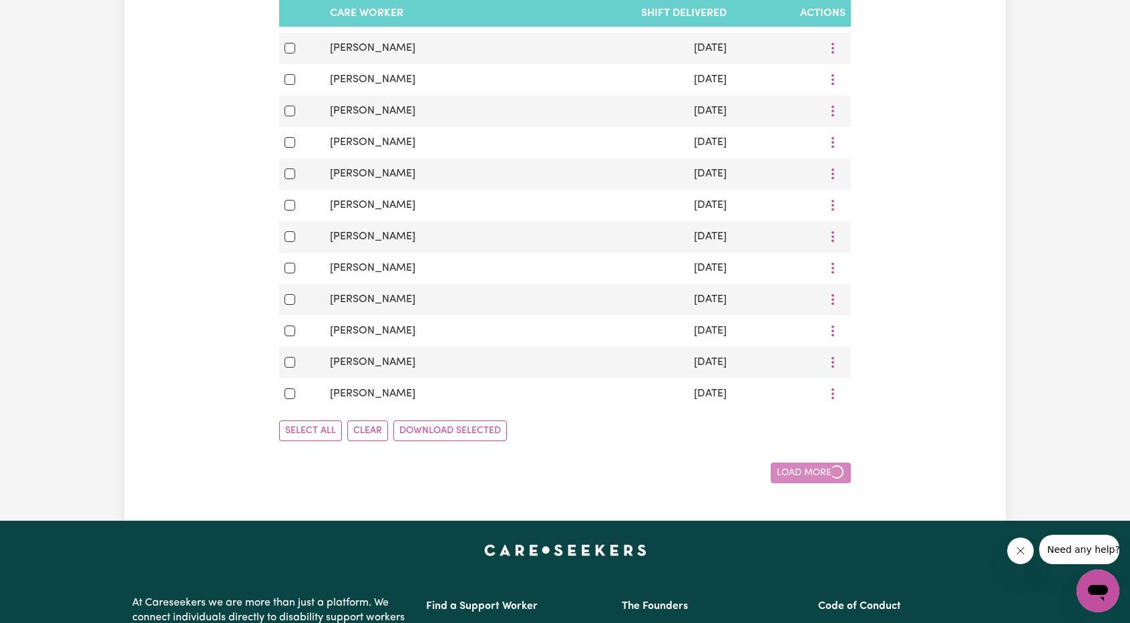
checkbox input "false"
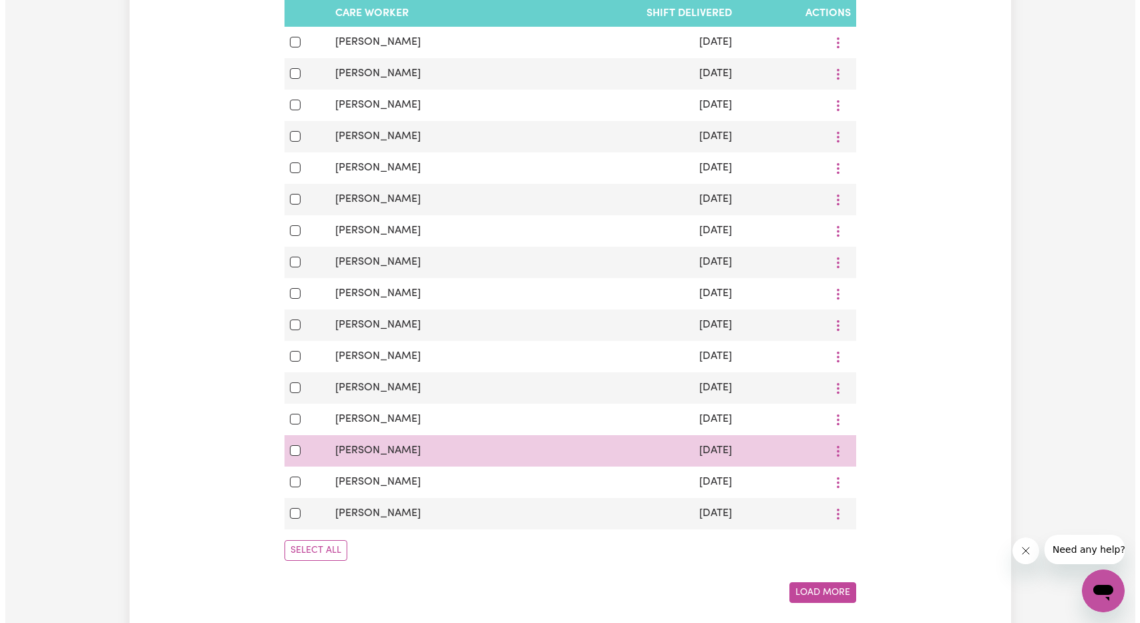
scroll to position [1403, 0]
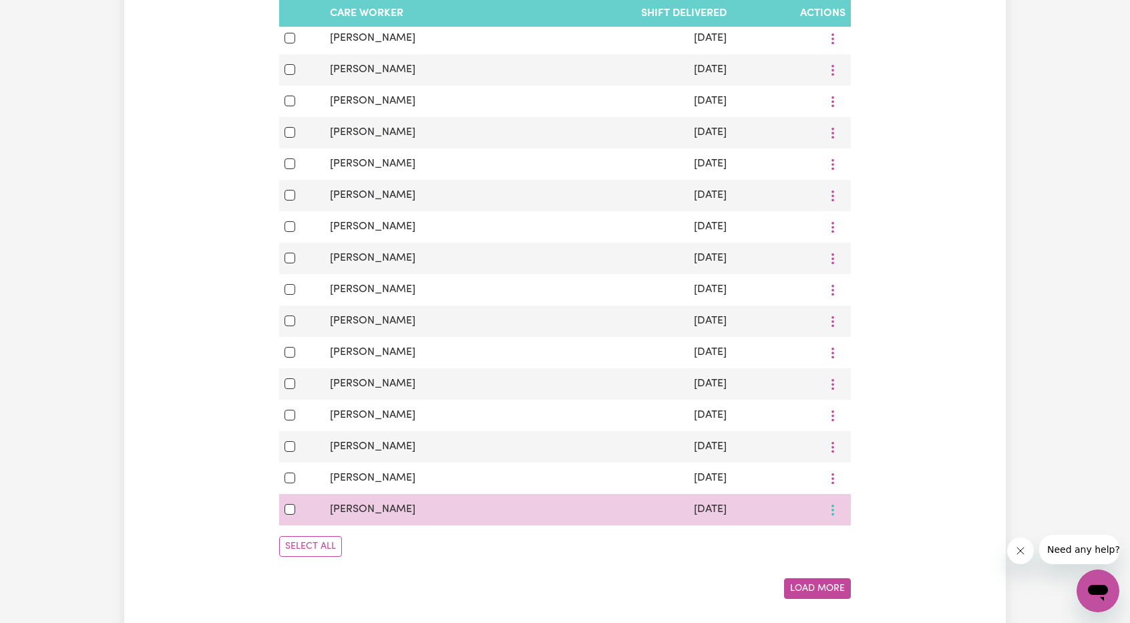
click at [832, 520] on button "More options" at bounding box center [832, 509] width 25 height 21
click at [860, 539] on link "View Shift Note" at bounding box center [870, 540] width 110 height 27
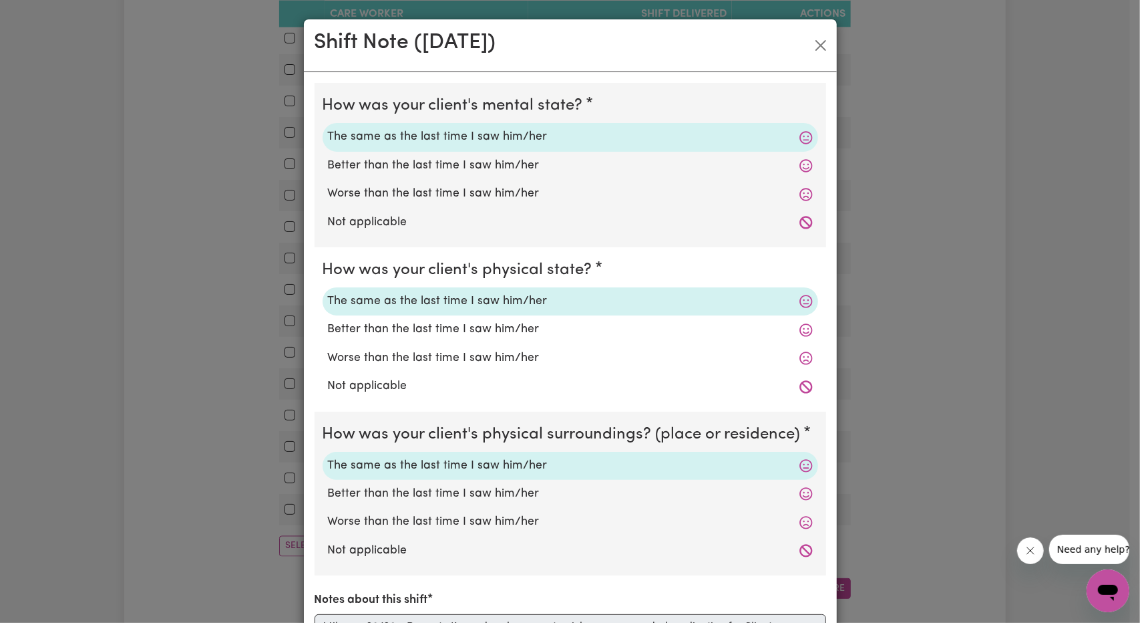
scroll to position [200, 0]
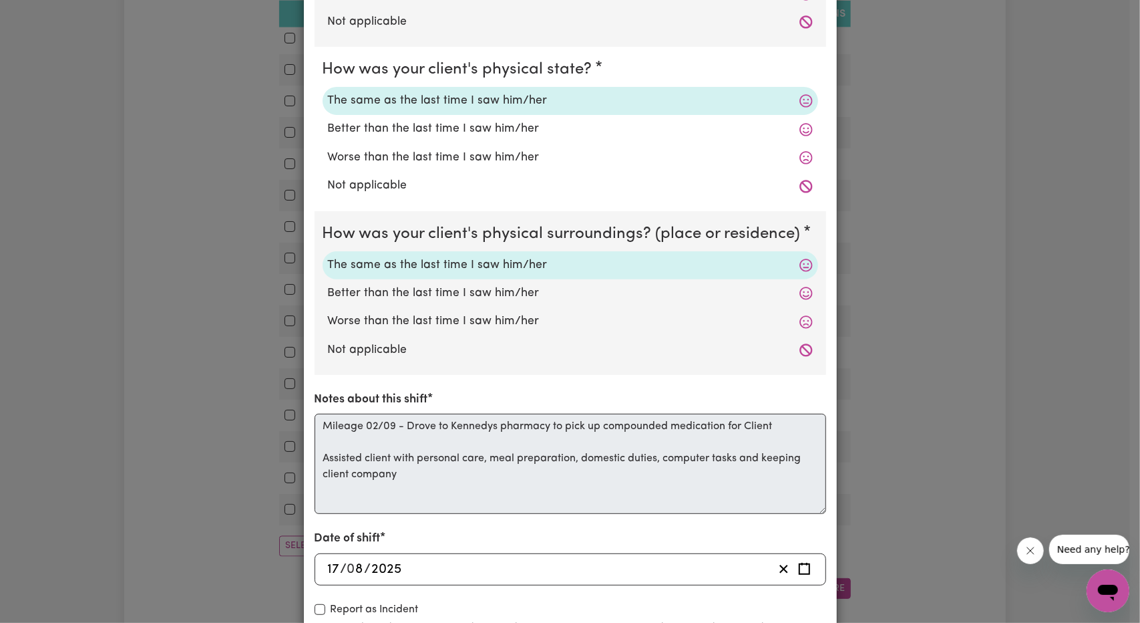
click at [915, 361] on div "Shift Note ( 17 Aug, 2025 ) How was your client's mental state? The same as the…" at bounding box center [570, 311] width 1140 height 623
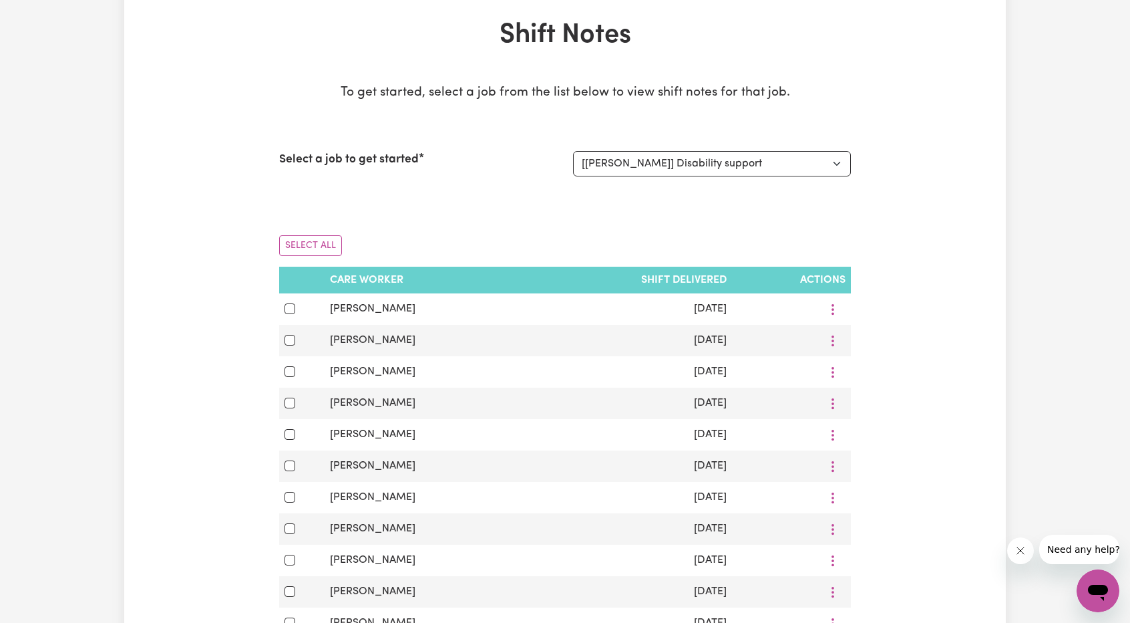
scroll to position [0, 0]
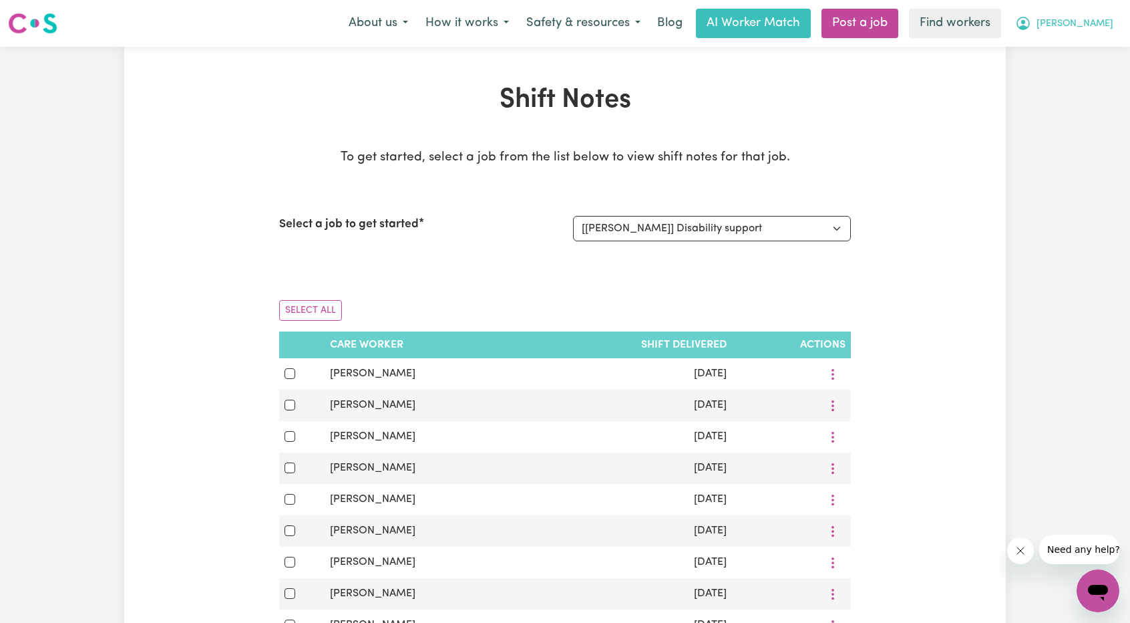
click at [1089, 20] on span "[PERSON_NAME]" at bounding box center [1075, 24] width 77 height 15
click at [1082, 54] on link "My Dashboard" at bounding box center [1069, 51] width 106 height 25
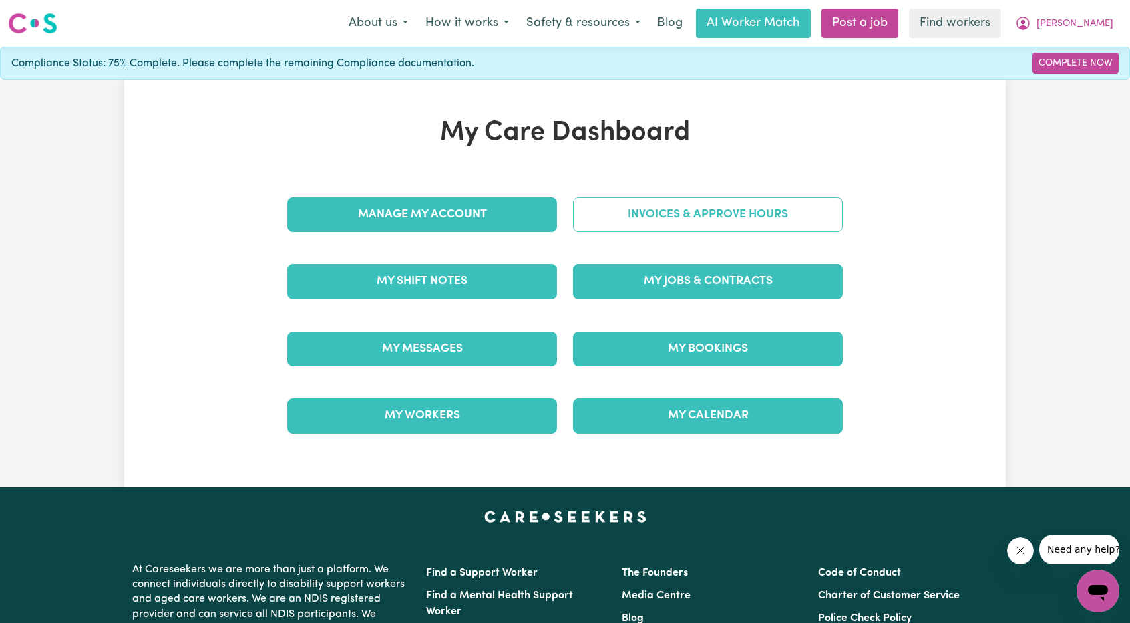
click at [774, 222] on link "Invoices & Approve Hours" at bounding box center [708, 214] width 270 height 35
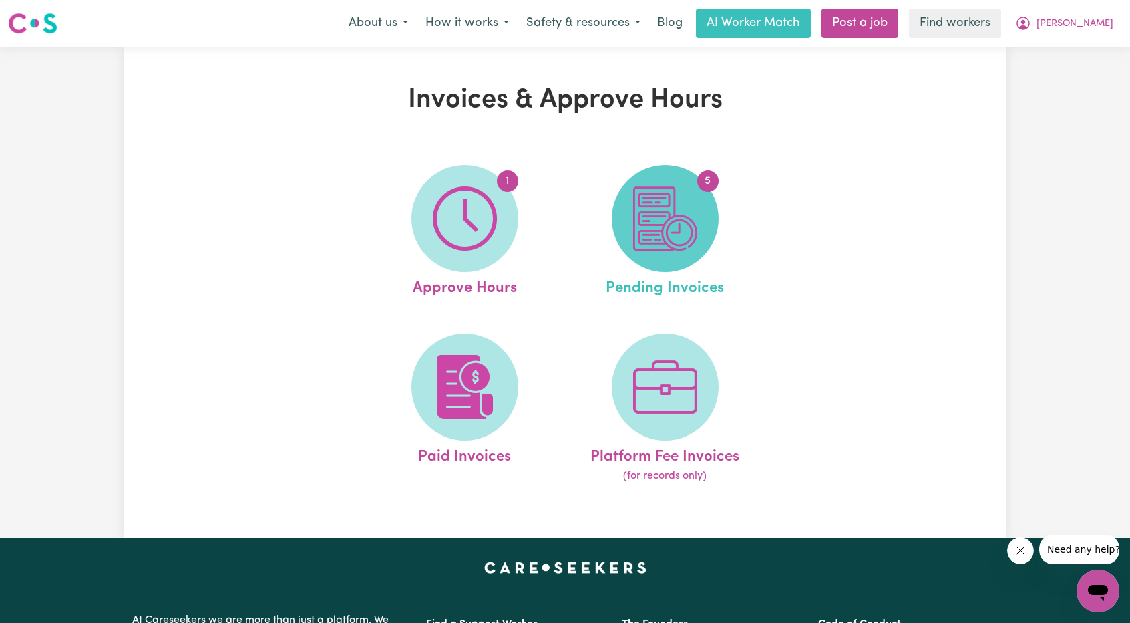
click at [663, 251] on img at bounding box center [665, 218] width 64 height 64
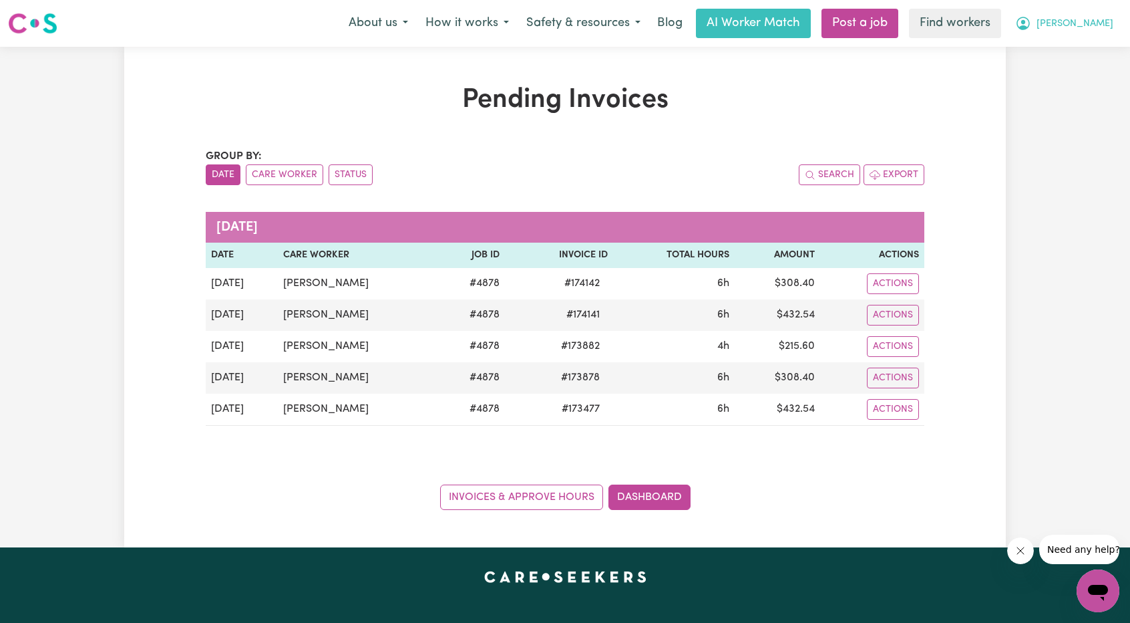
click at [1098, 25] on span "[PERSON_NAME]" at bounding box center [1075, 24] width 77 height 15
click at [1084, 41] on link "My Dashboard" at bounding box center [1069, 51] width 106 height 25
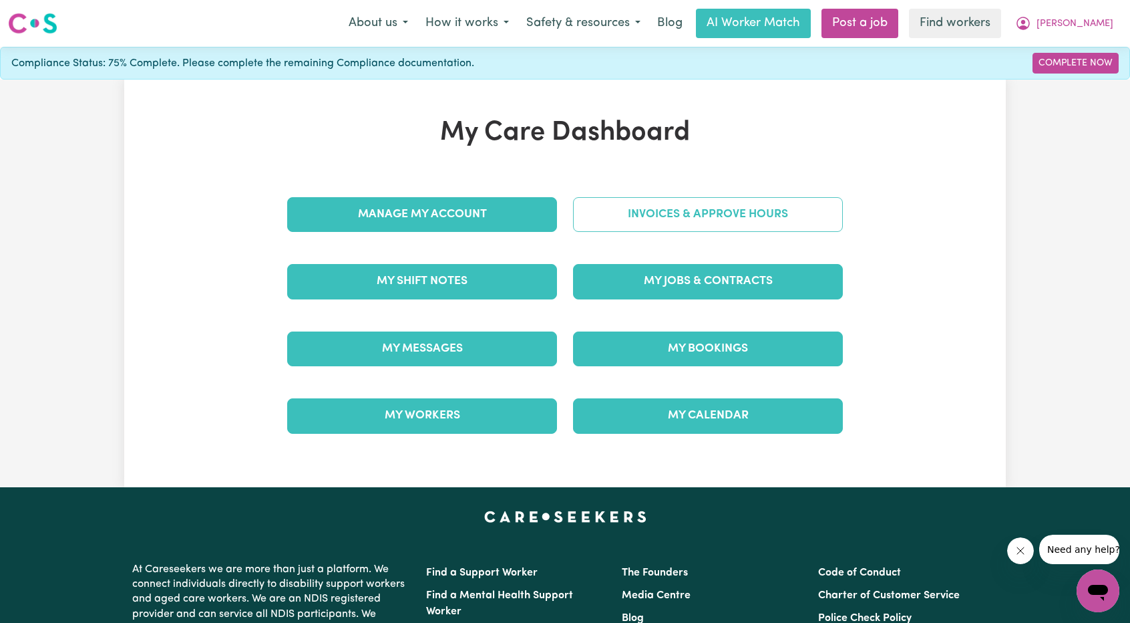
click at [699, 217] on link "Invoices & Approve Hours" at bounding box center [708, 214] width 270 height 35
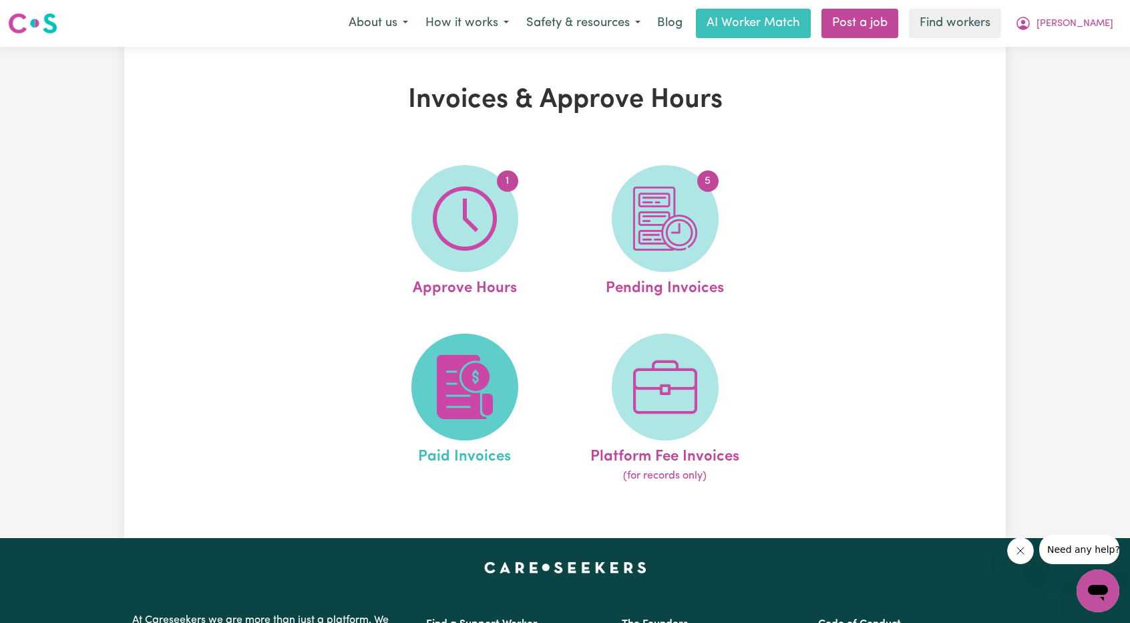
click at [493, 372] on img at bounding box center [465, 387] width 64 height 64
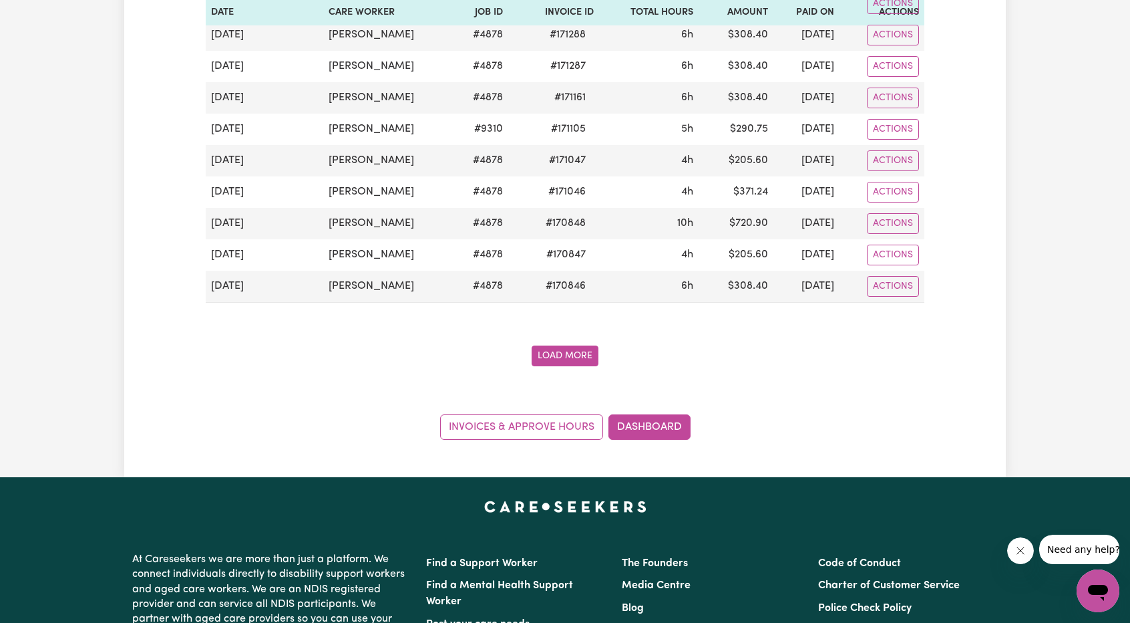
scroll to position [1737, 0]
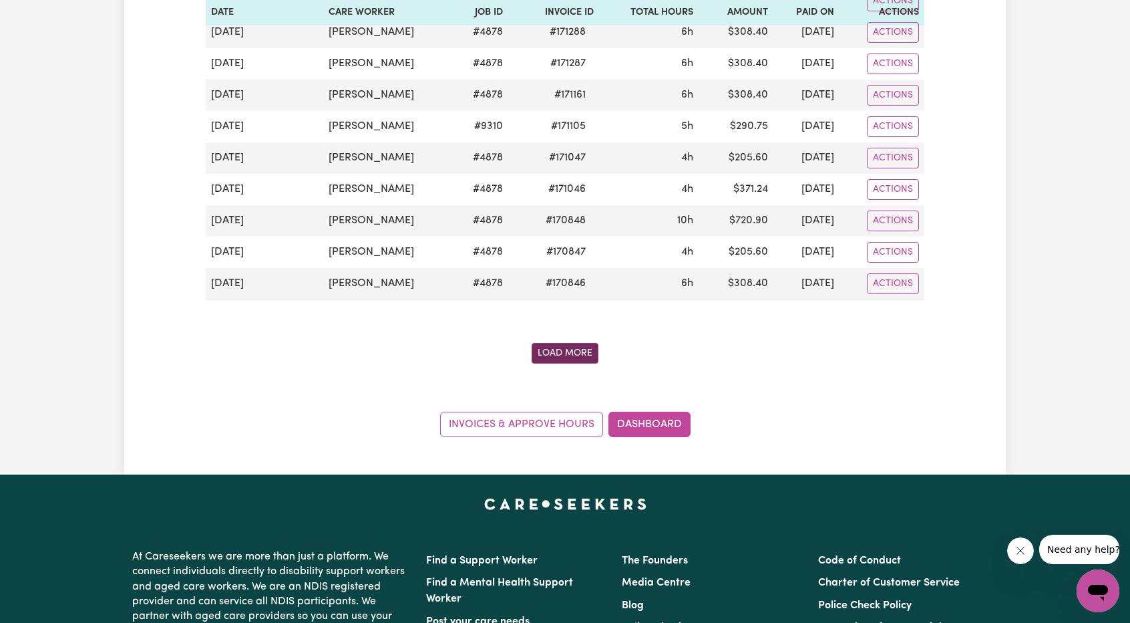
click at [561, 343] on button "Load More" at bounding box center [565, 353] width 67 height 21
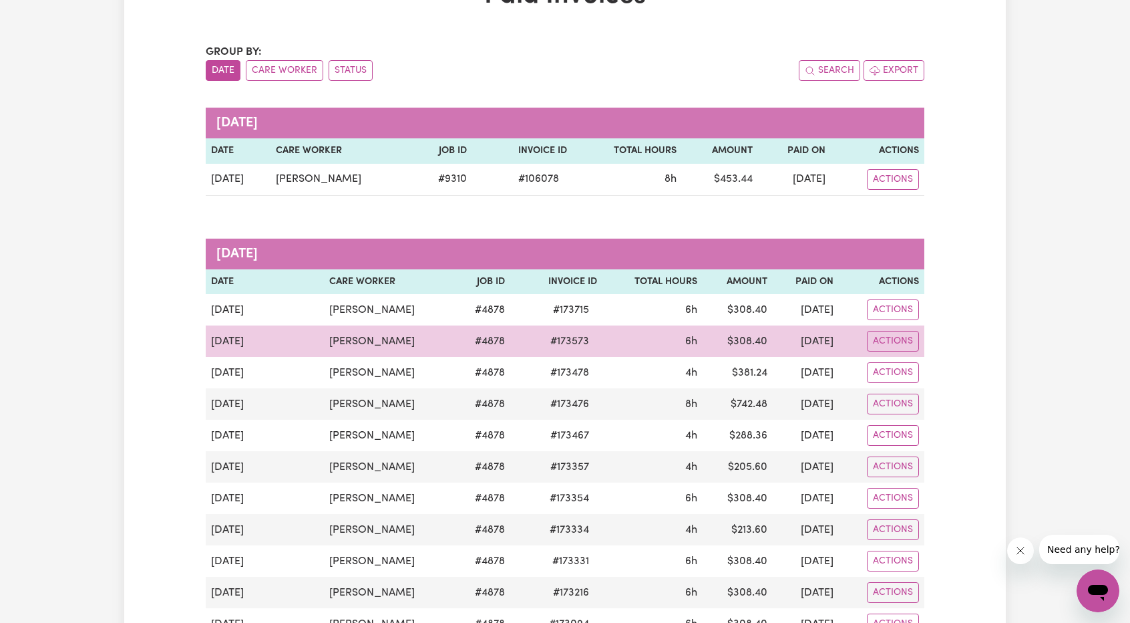
scroll to position [200, 0]
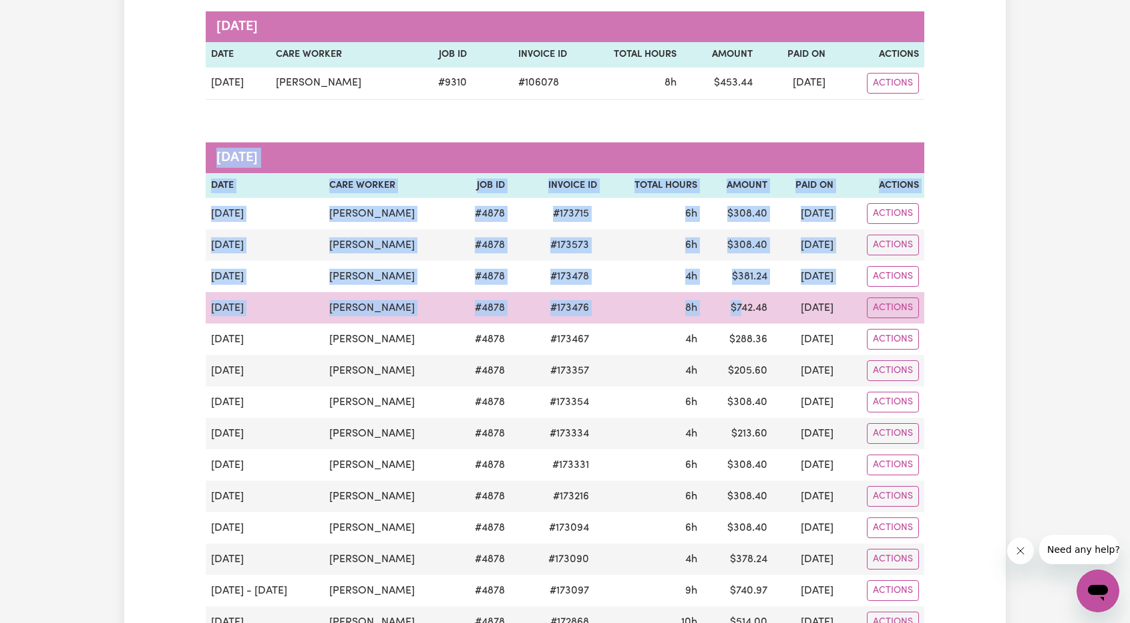
drag, startPoint x: 205, startPoint y: 275, endPoint x: 721, endPoint y: 315, distance: 518.0
click at [721, 315] on td "$ 742.48" at bounding box center [738, 307] width 70 height 31
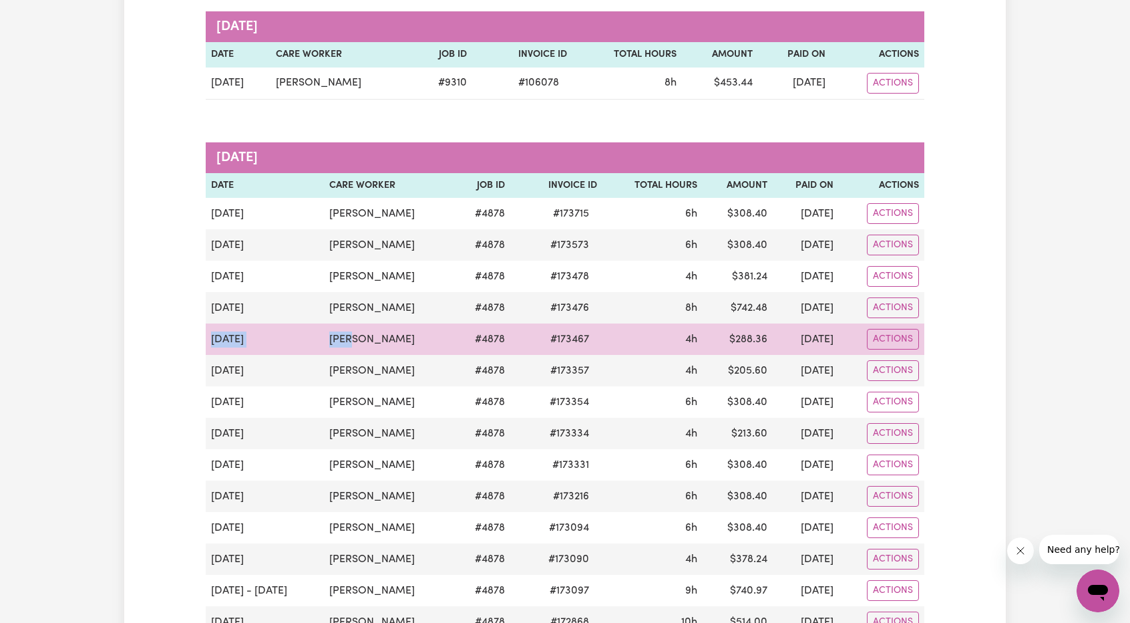
drag, startPoint x: 852, startPoint y: 311, endPoint x: 339, endPoint y: 331, distance: 513.5
click at [339, 331] on td "Francine Ong" at bounding box center [389, 338] width 131 height 31
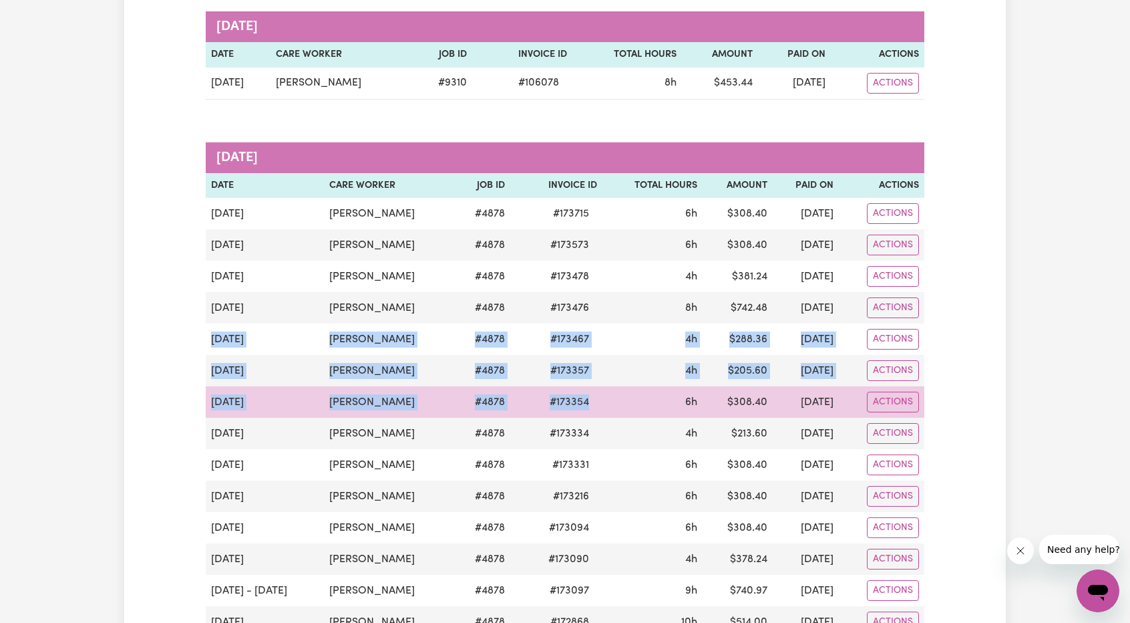
drag, startPoint x: 212, startPoint y: 333, endPoint x: 609, endPoint y: 388, distance: 401.2
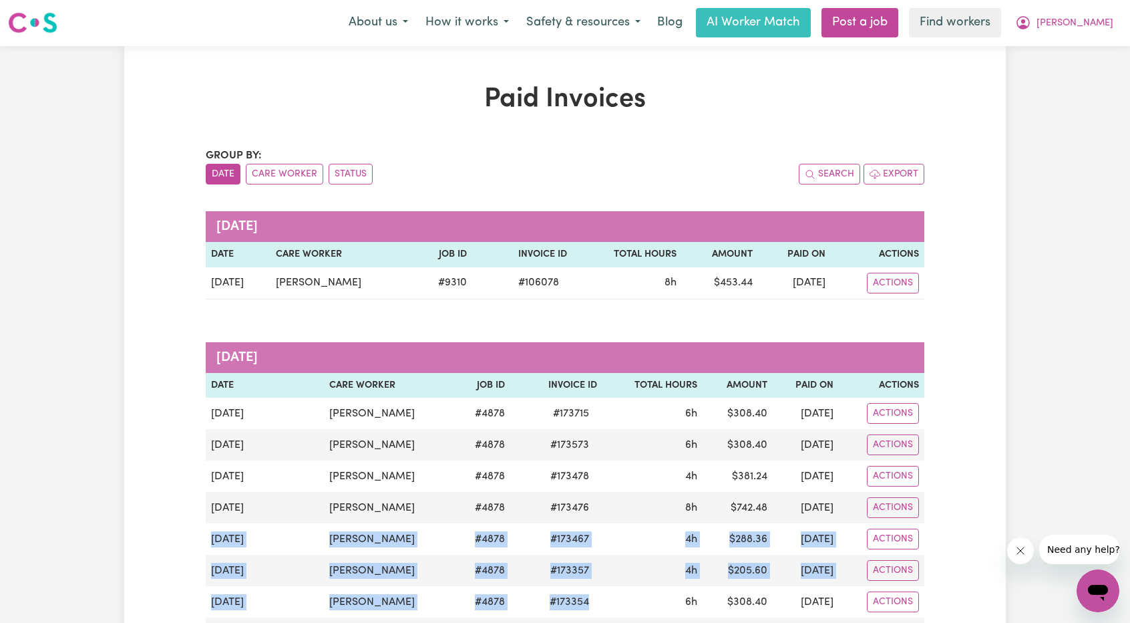
scroll to position [0, 0]
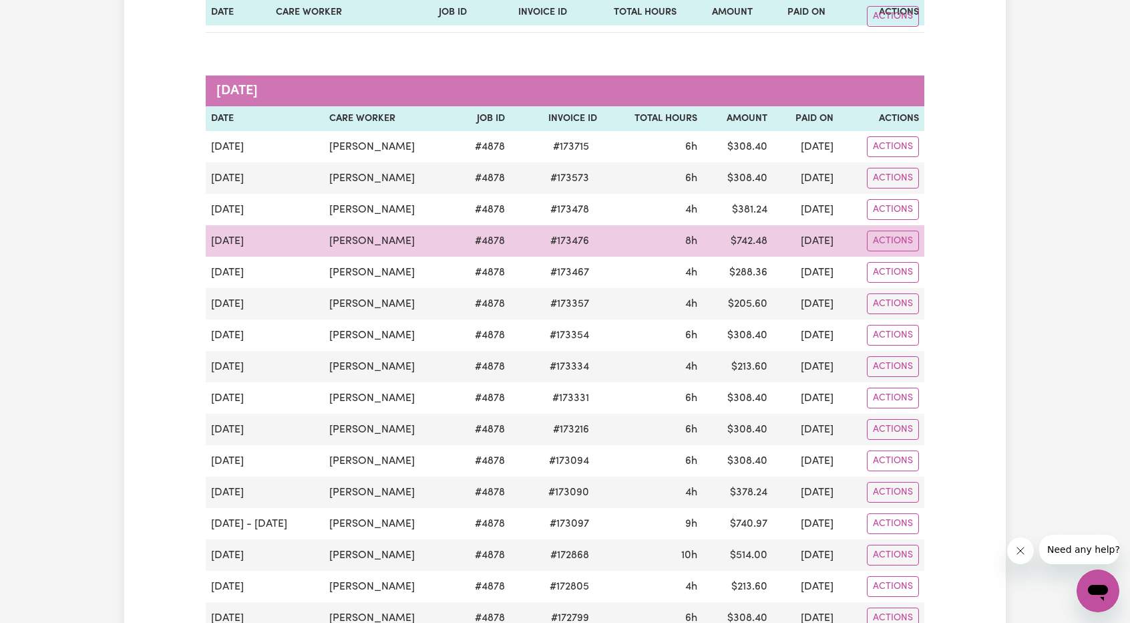
click at [583, 492] on span "# 173090" at bounding box center [568, 492] width 57 height 16
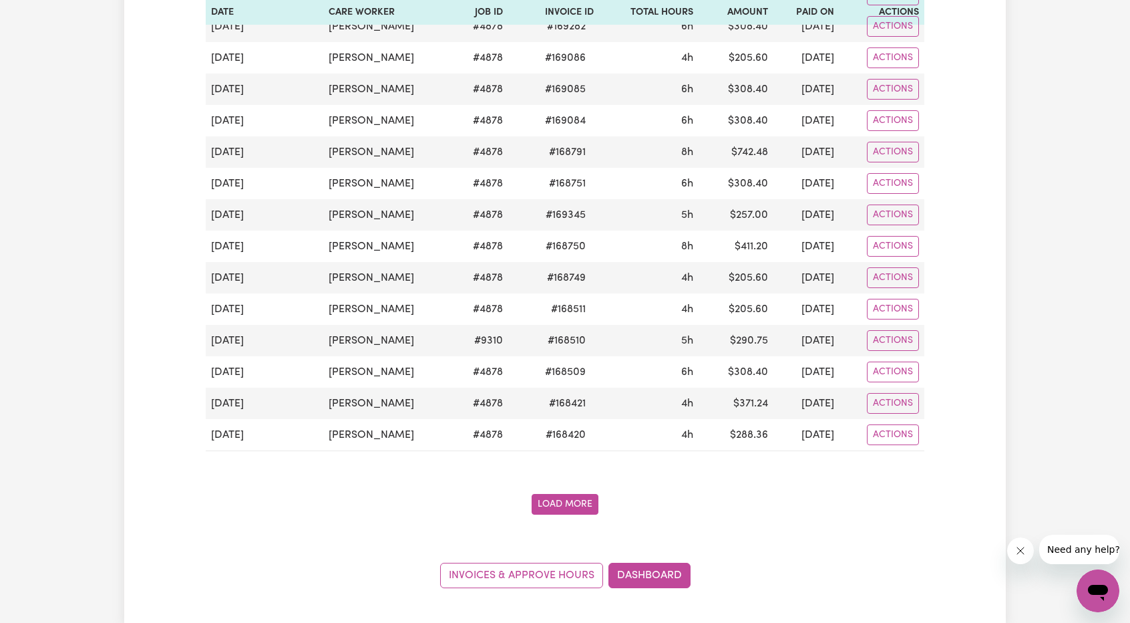
scroll to position [3340, 0]
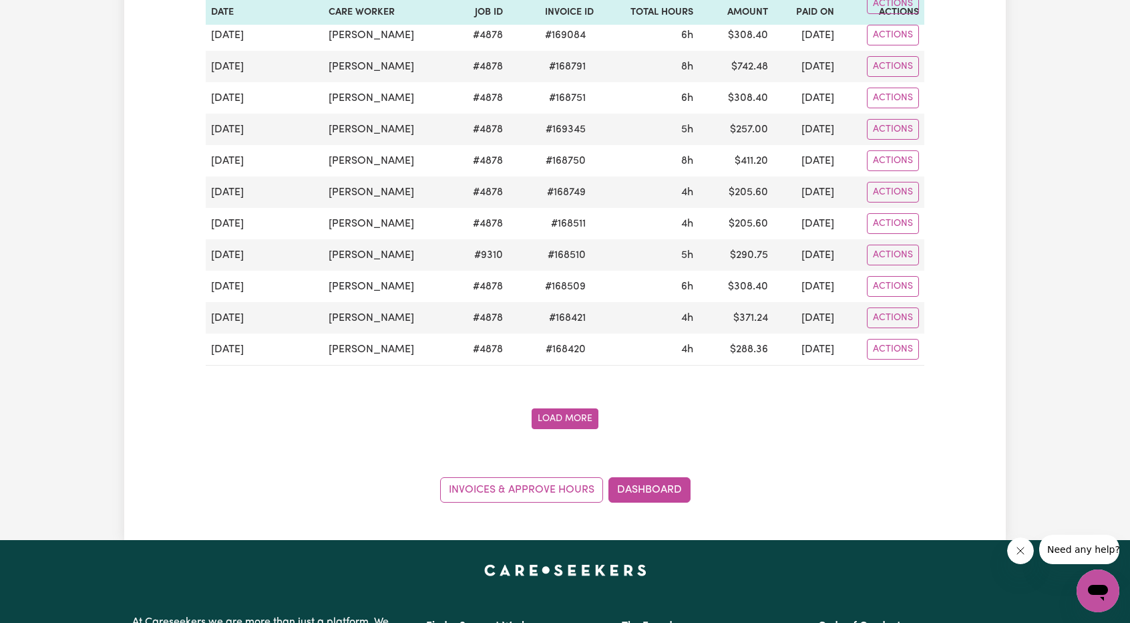
click at [556, 408] on button "Load More" at bounding box center [565, 418] width 67 height 21
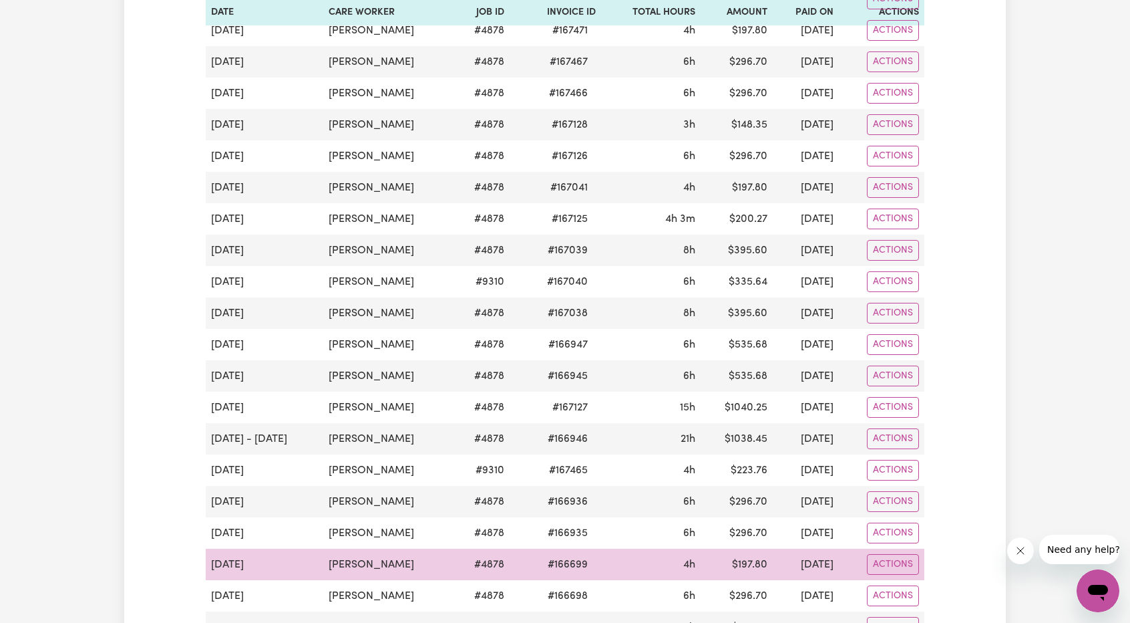
scroll to position [4543, 0]
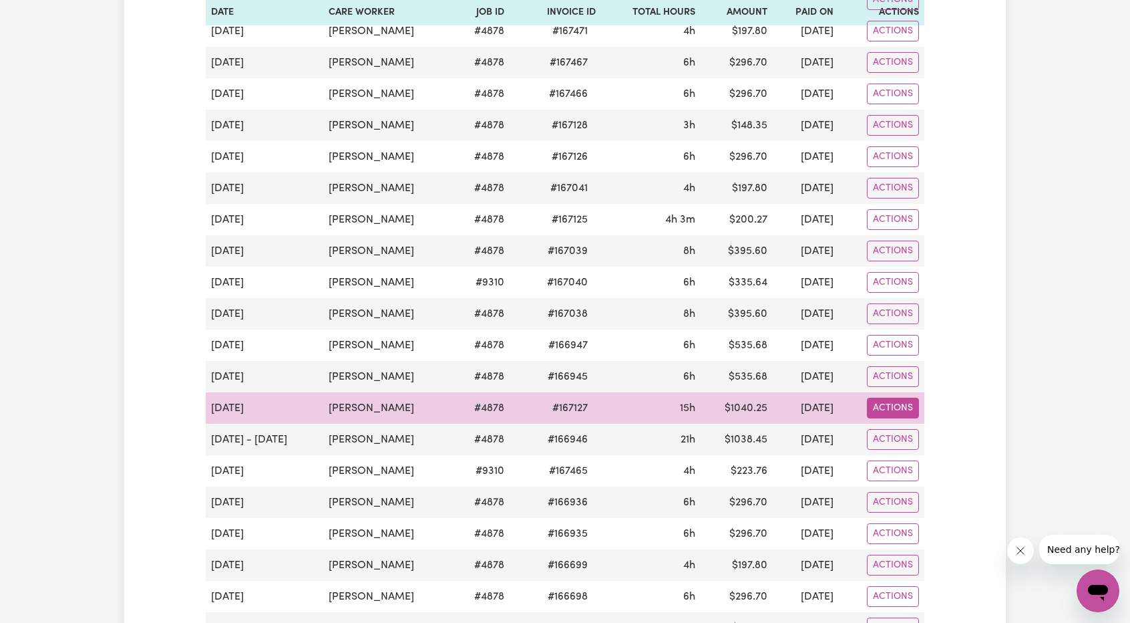
click at [882, 397] on button "Actions" at bounding box center [893, 407] width 52 height 21
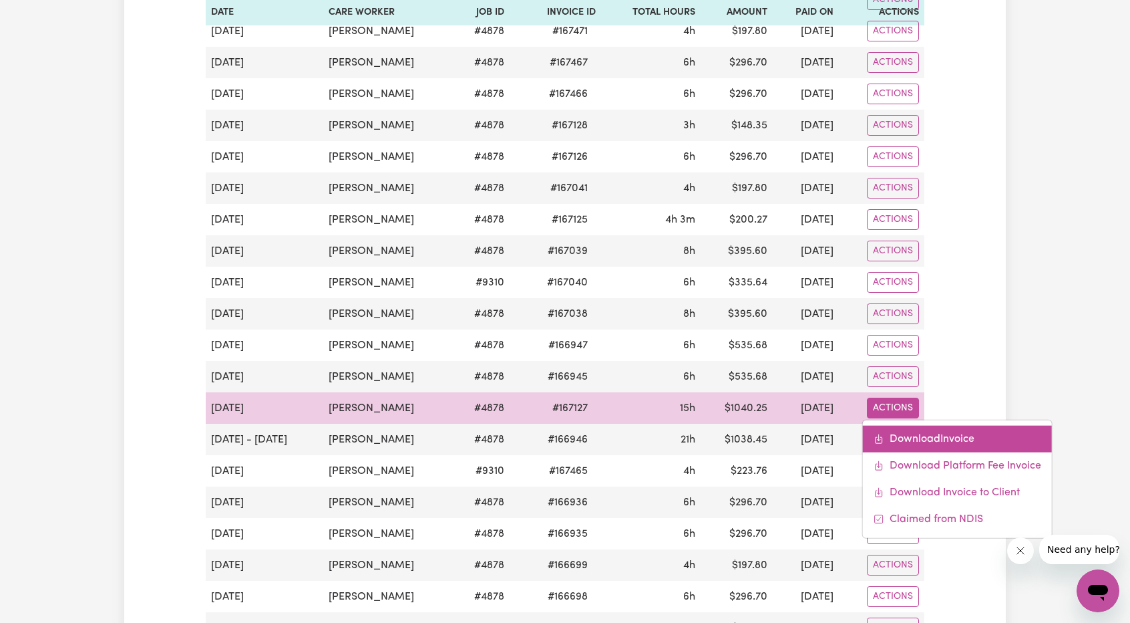
drag, startPoint x: 883, startPoint y: 355, endPoint x: 887, endPoint y: 368, distance: 13.1
click at [887, 426] on link "Download Invoice" at bounding box center [957, 439] width 189 height 27
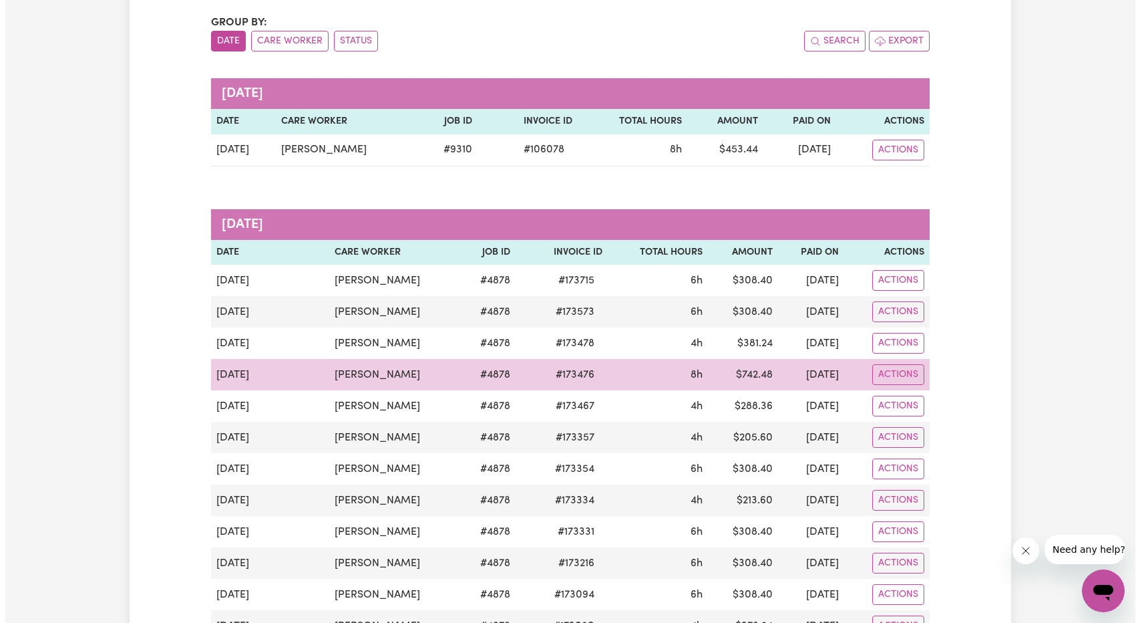
scroll to position [0, 0]
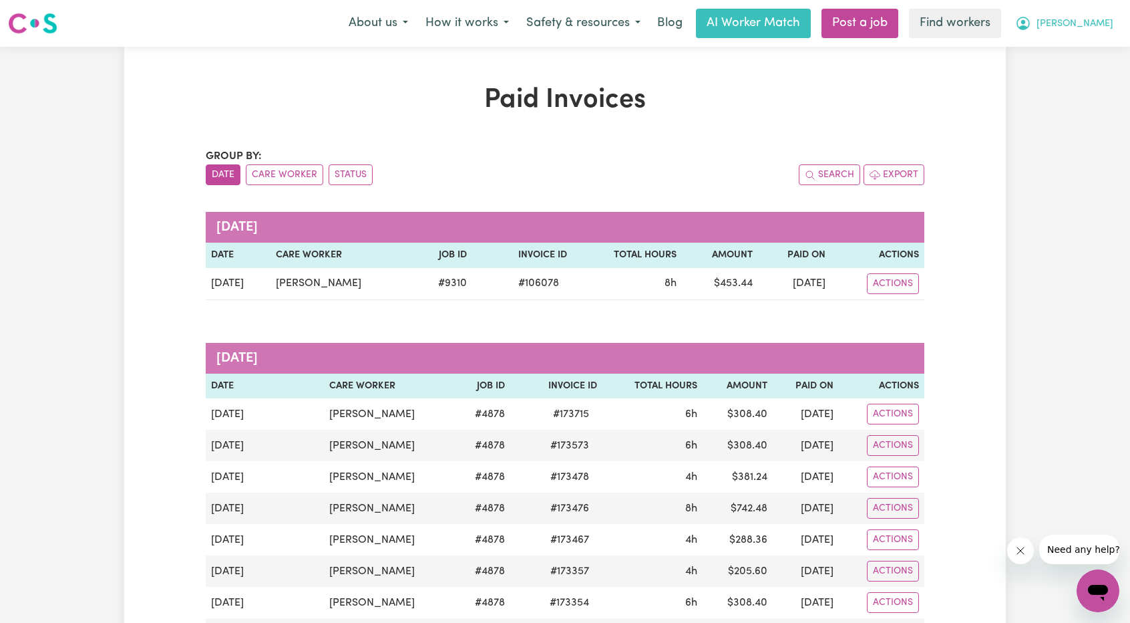
click at [1093, 19] on span "[PERSON_NAME]" at bounding box center [1075, 24] width 77 height 15
click at [1060, 53] on link "My Dashboard" at bounding box center [1069, 51] width 106 height 25
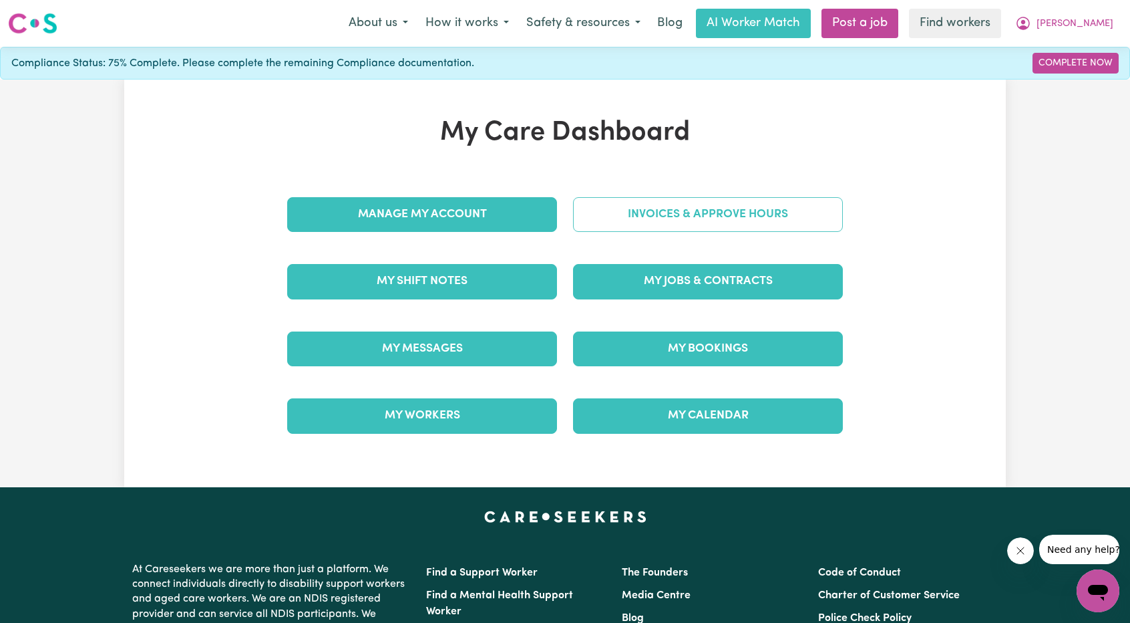
click at [687, 204] on link "Invoices & Approve Hours" at bounding box center [708, 214] width 270 height 35
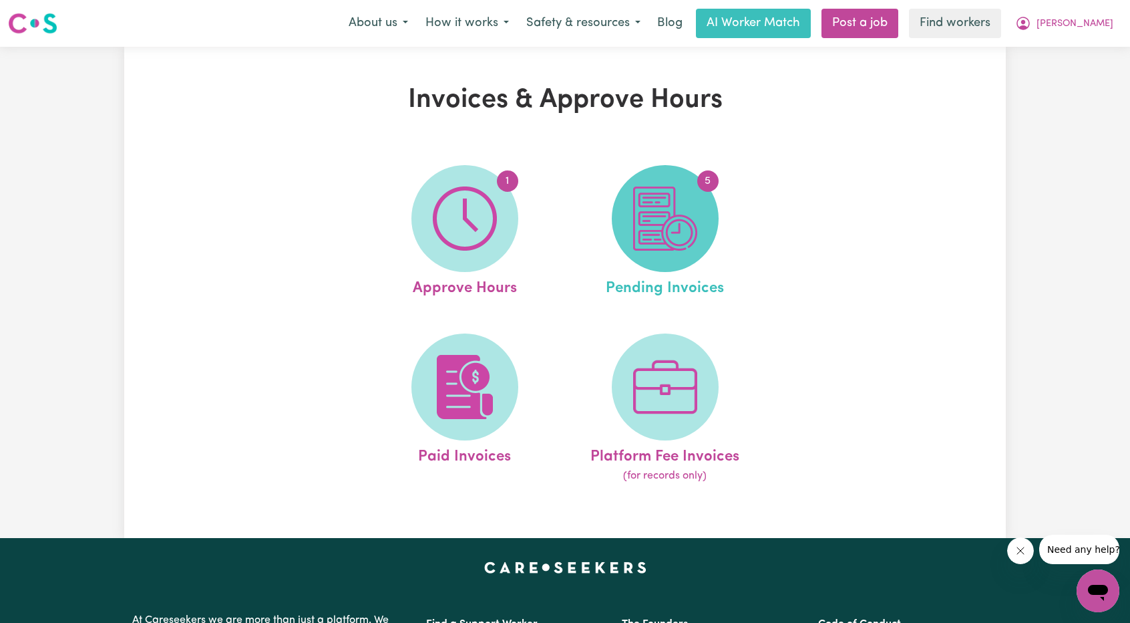
click at [689, 206] on img at bounding box center [665, 218] width 64 height 64
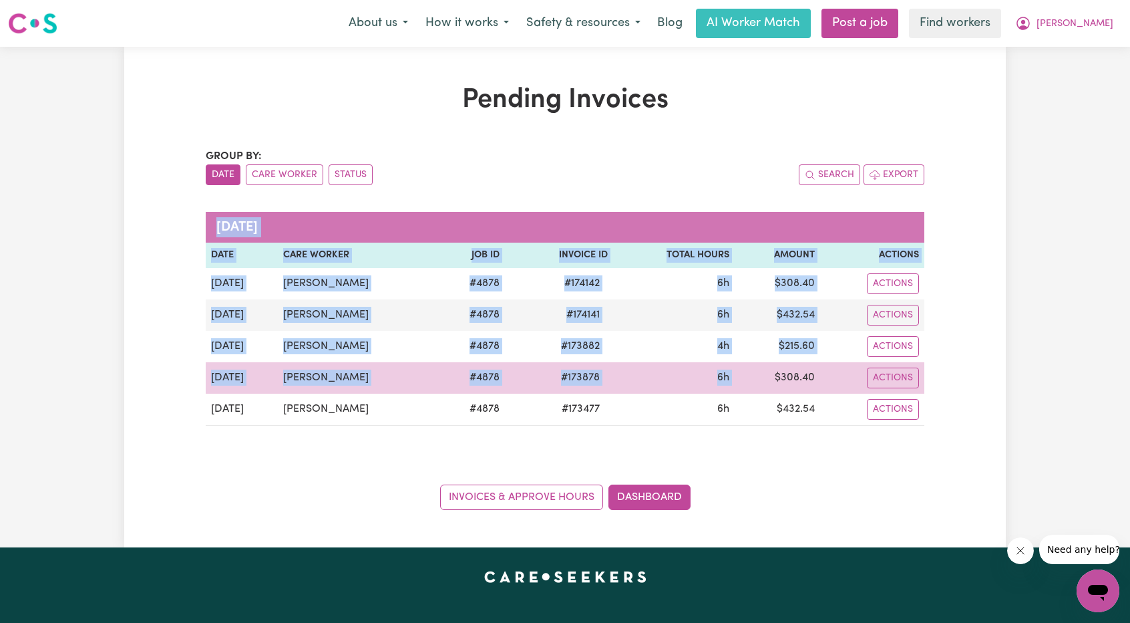
drag, startPoint x: 830, startPoint y: 411, endPoint x: 780, endPoint y: 369, distance: 64.5
click at [782, 371] on tbody "Sep 29 Francine Ong # 4878 # 174142 6h $ 308.40 Actions Sep 27 Francine Ong # 4…" at bounding box center [565, 347] width 719 height 158
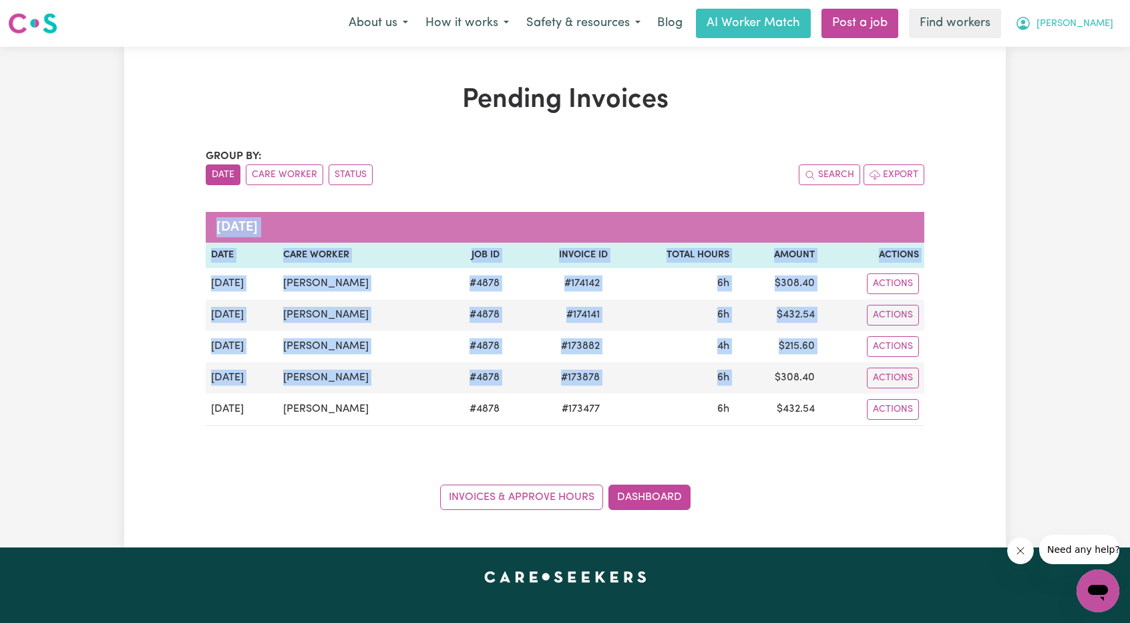
click at [1121, 25] on button "[PERSON_NAME]" at bounding box center [1065, 23] width 116 height 28
click at [1092, 42] on link "My Dashboard" at bounding box center [1069, 51] width 106 height 25
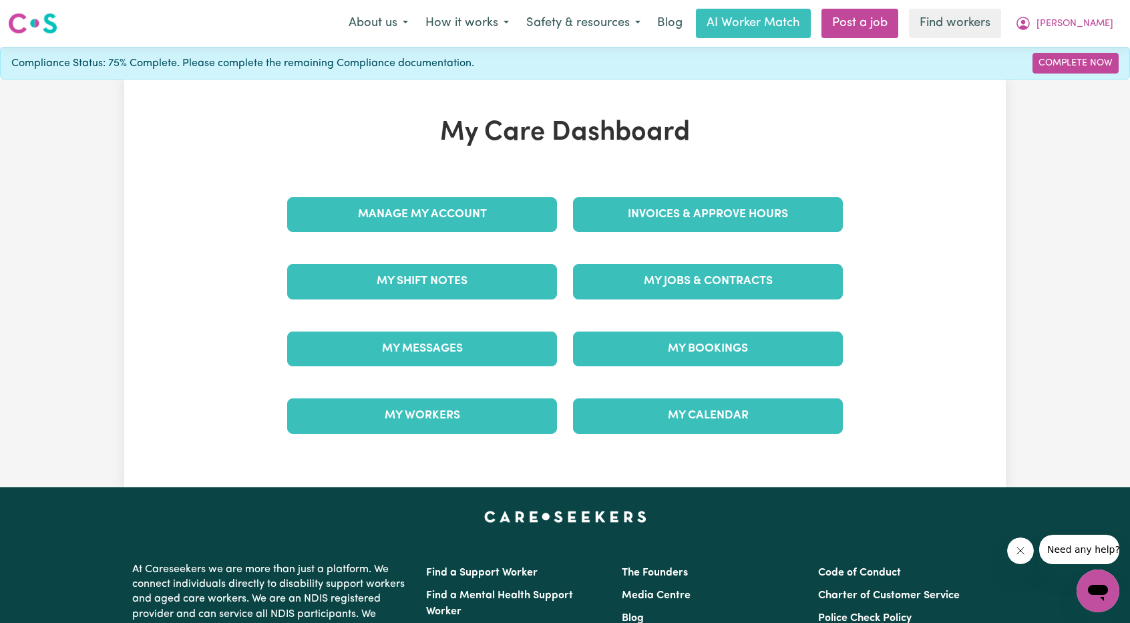
click at [504, 262] on div "My Shift Notes" at bounding box center [422, 281] width 286 height 67
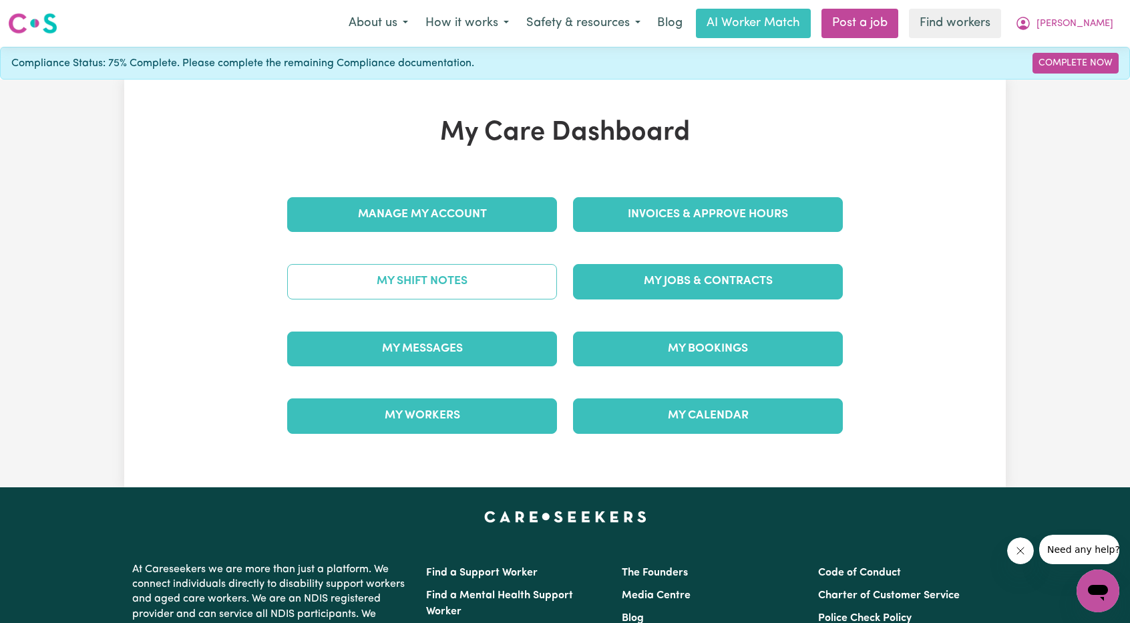
click at [498, 266] on link "My Shift Notes" at bounding box center [422, 281] width 270 height 35
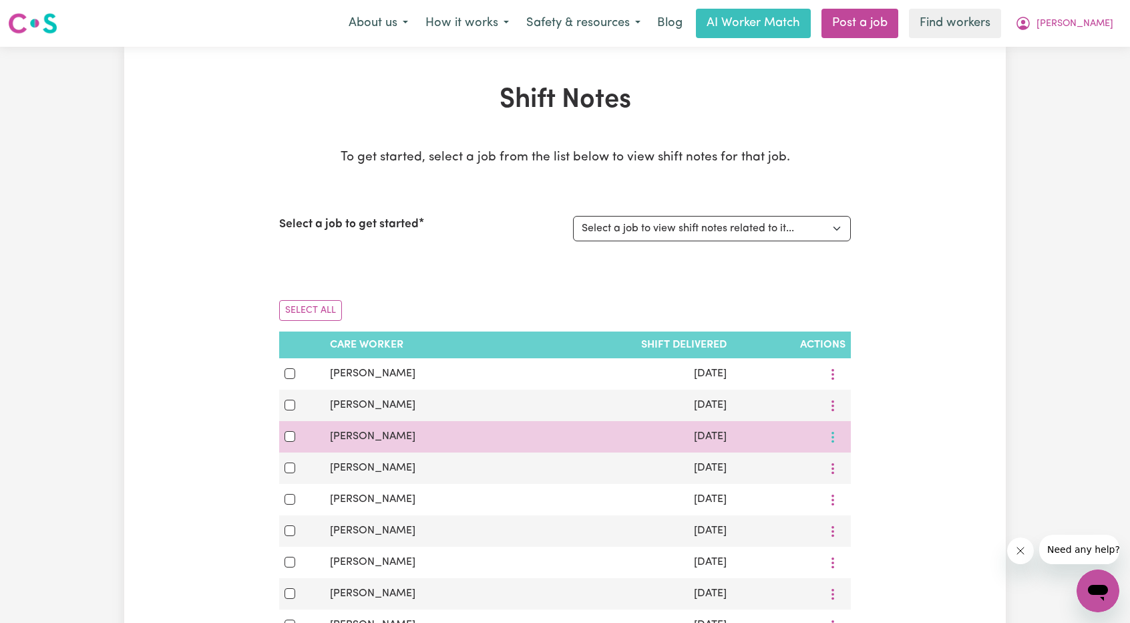
click at [831, 429] on button "More options" at bounding box center [832, 436] width 25 height 21
click at [854, 463] on span "View Shift Note" at bounding box center [878, 467] width 73 height 11
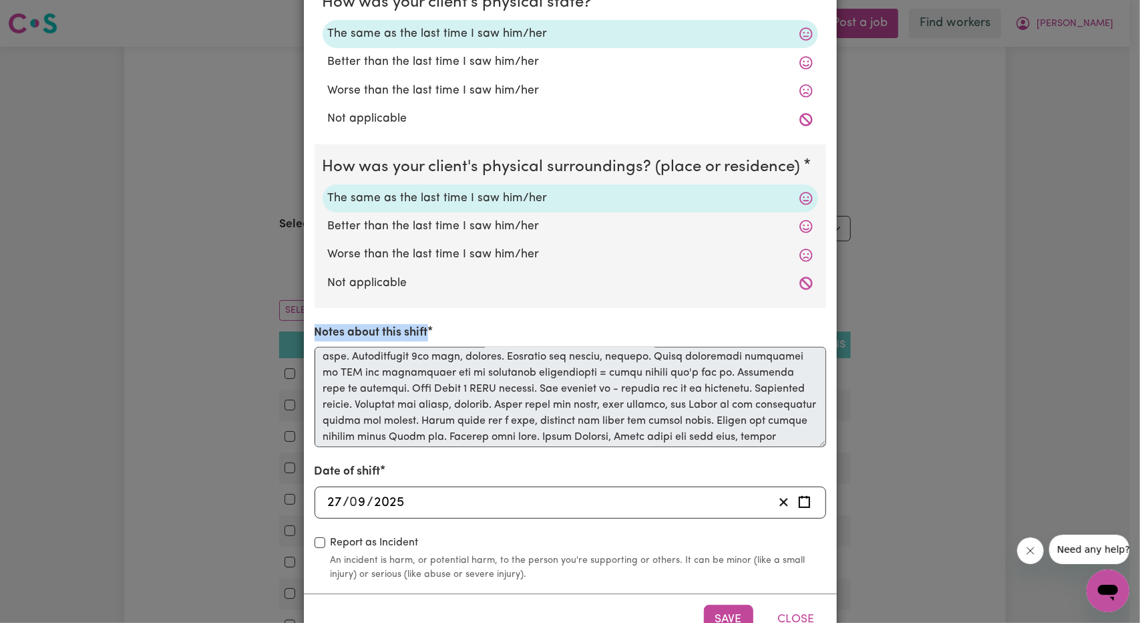
scroll to position [41, 0]
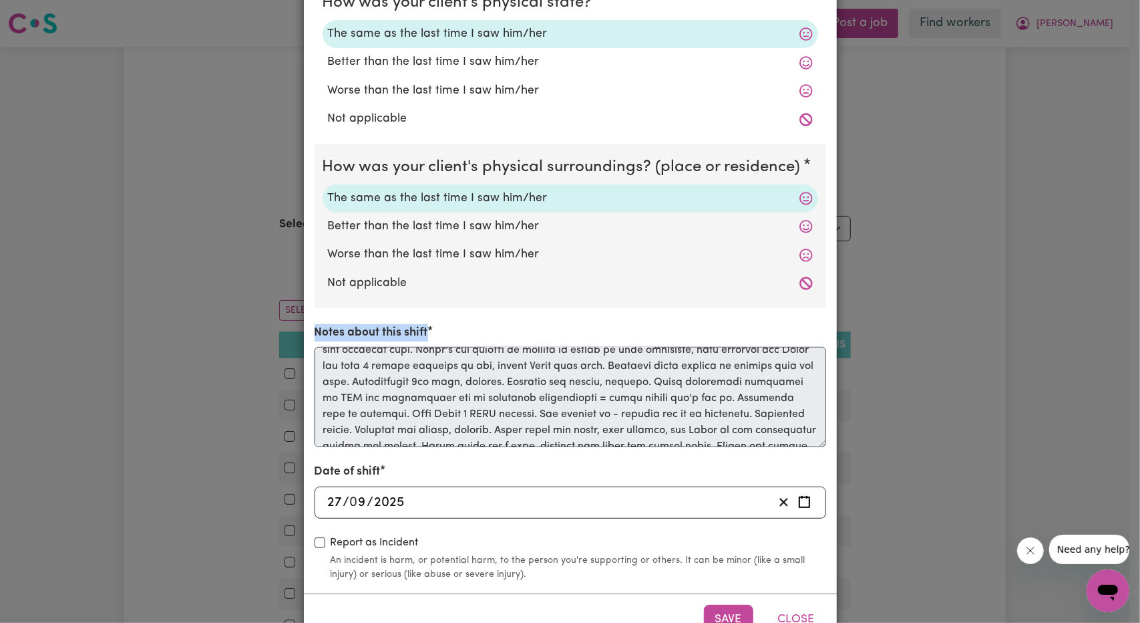
click at [589, 368] on div "Notes about this shift" at bounding box center [571, 385] width 512 height 123
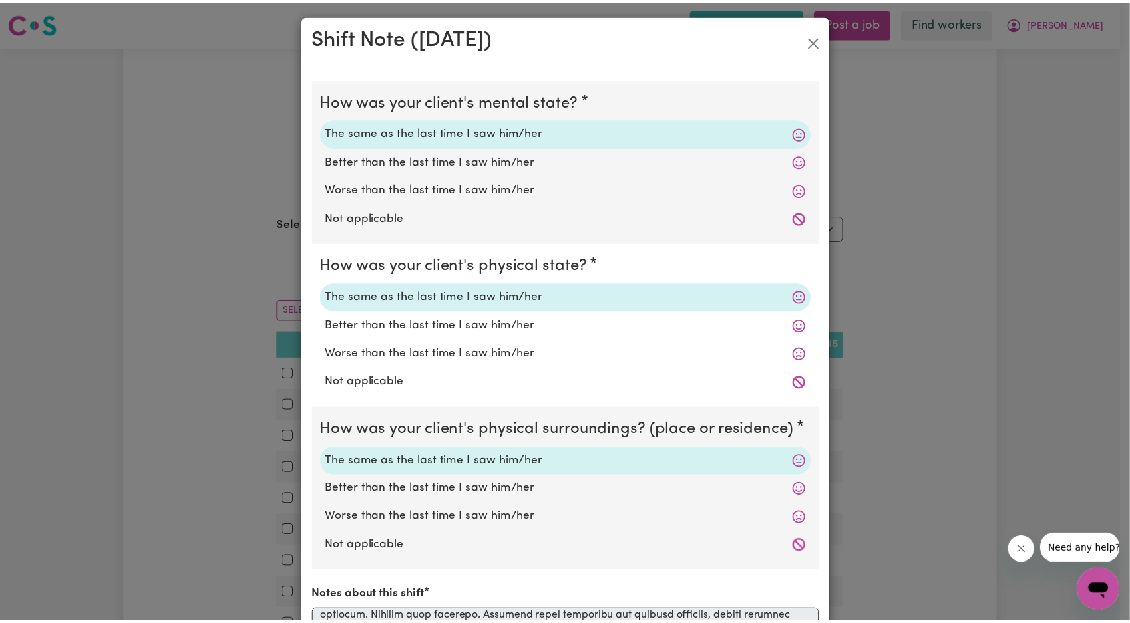
scroll to position [0, 0]
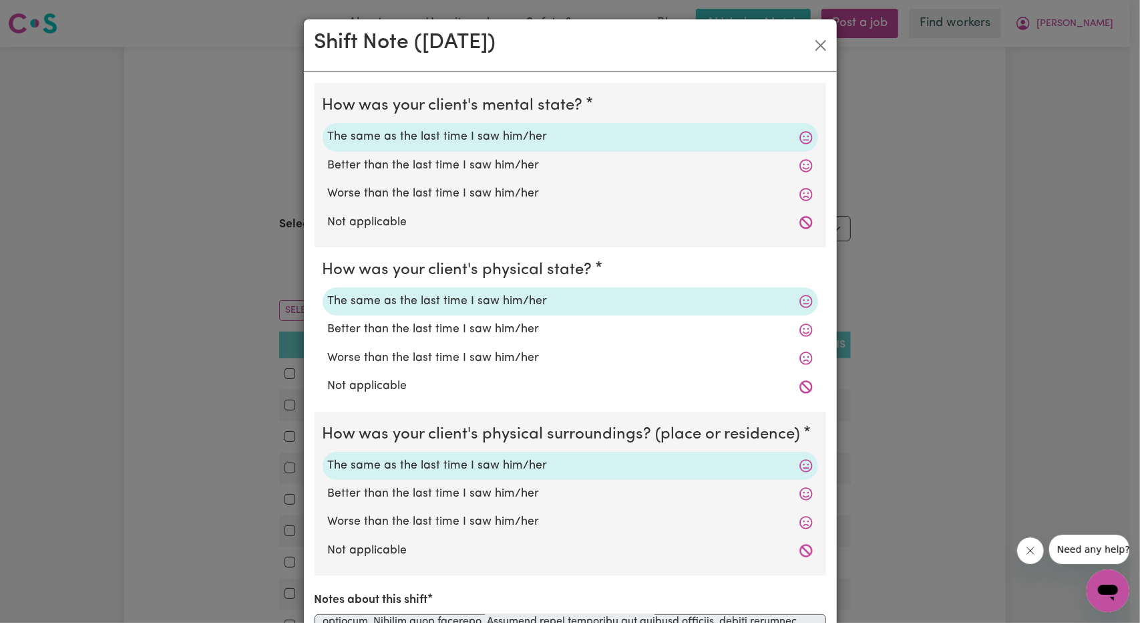
click at [813, 61] on div "Shift Note ( 27 Sep, 2025 )" at bounding box center [570, 45] width 533 height 53
click at [822, 56] on div "Shift Note ( 27 Sep, 2025 )" at bounding box center [570, 45] width 533 height 53
click at [815, 41] on button "Close" at bounding box center [820, 45] width 21 height 21
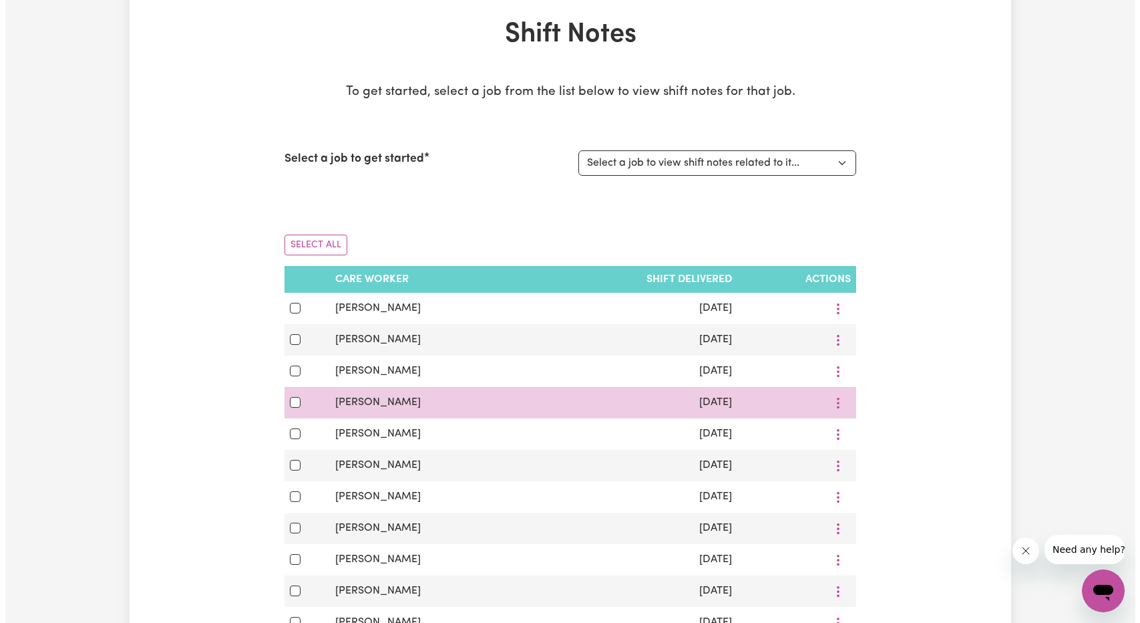
scroll to position [67, 0]
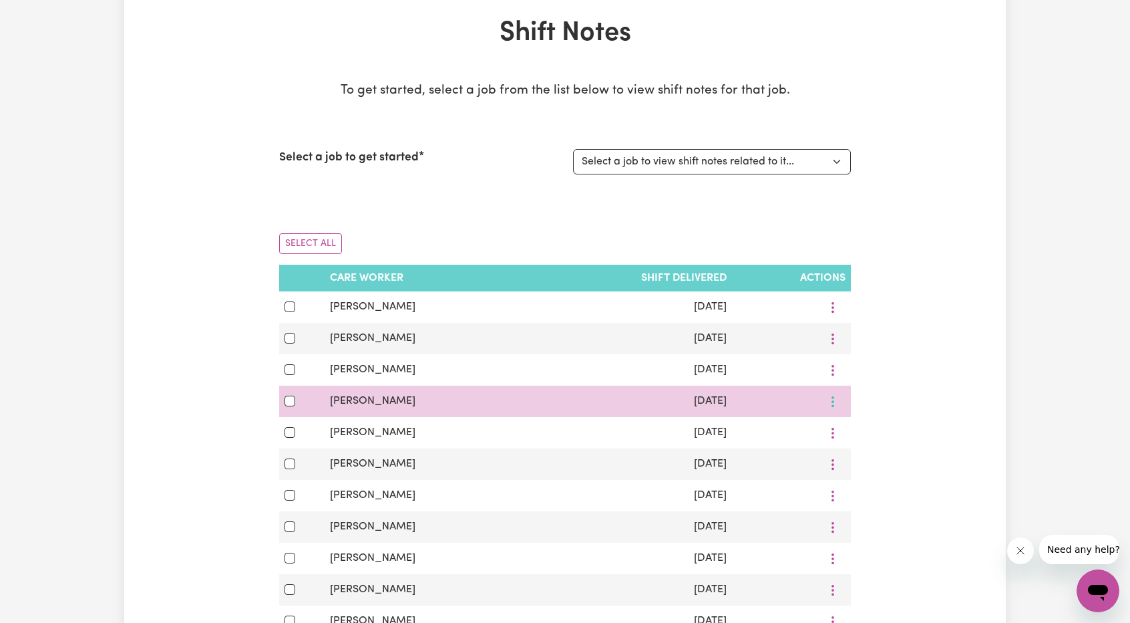
click at [832, 401] on circle "More options" at bounding box center [833, 401] width 3 height 3
click at [844, 430] on link "View Shift Note" at bounding box center [870, 432] width 110 height 27
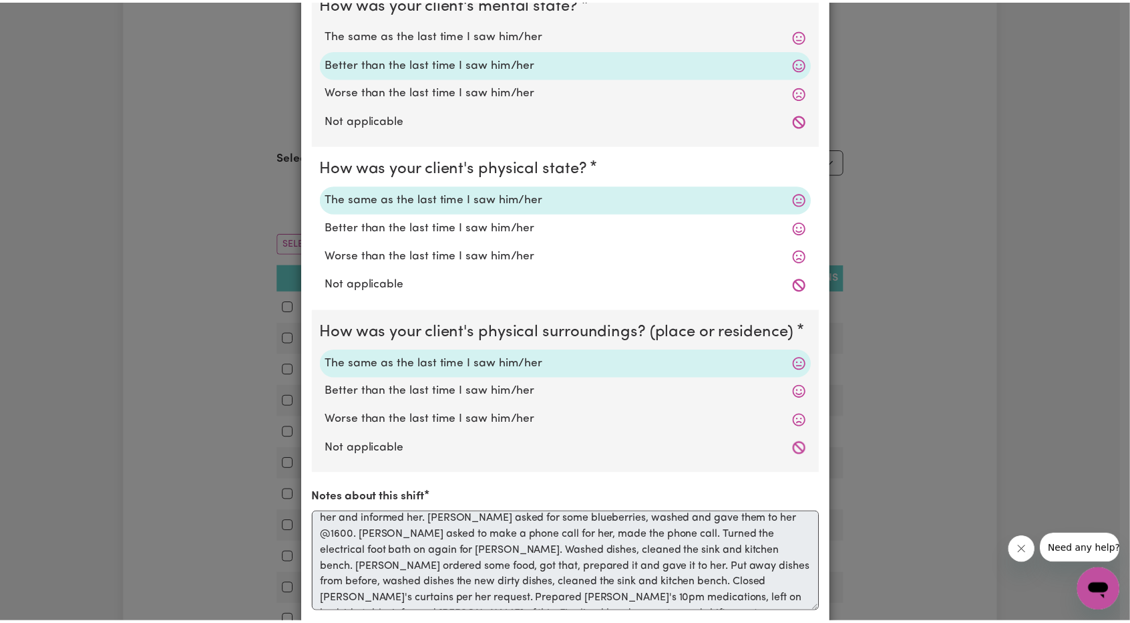
scroll to position [0, 0]
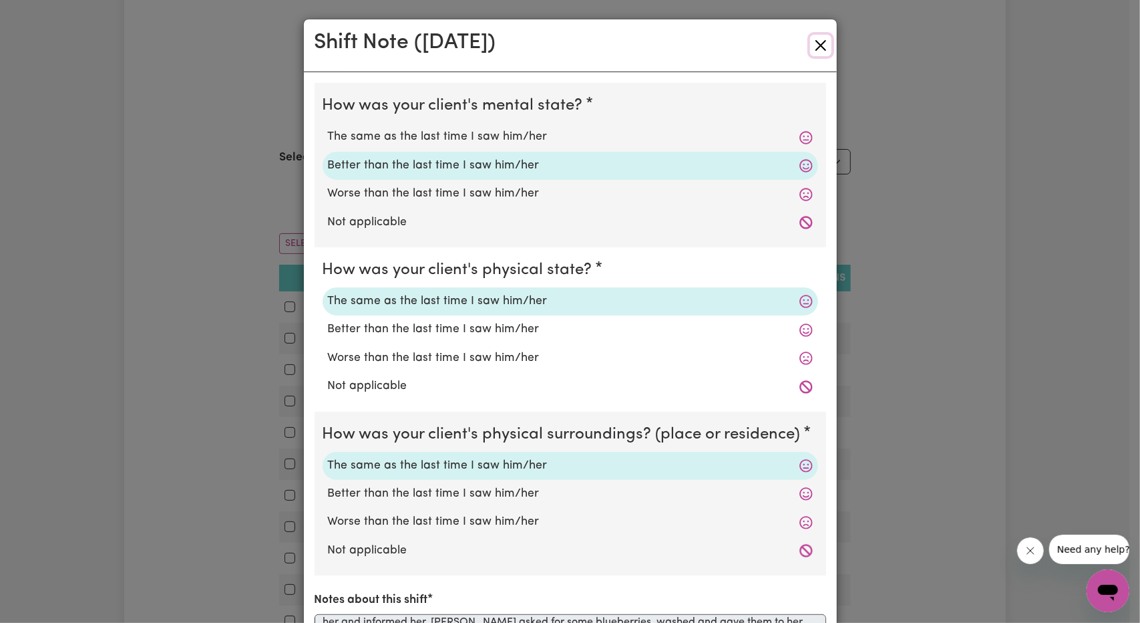
click at [816, 35] on button "Close" at bounding box center [820, 45] width 21 height 21
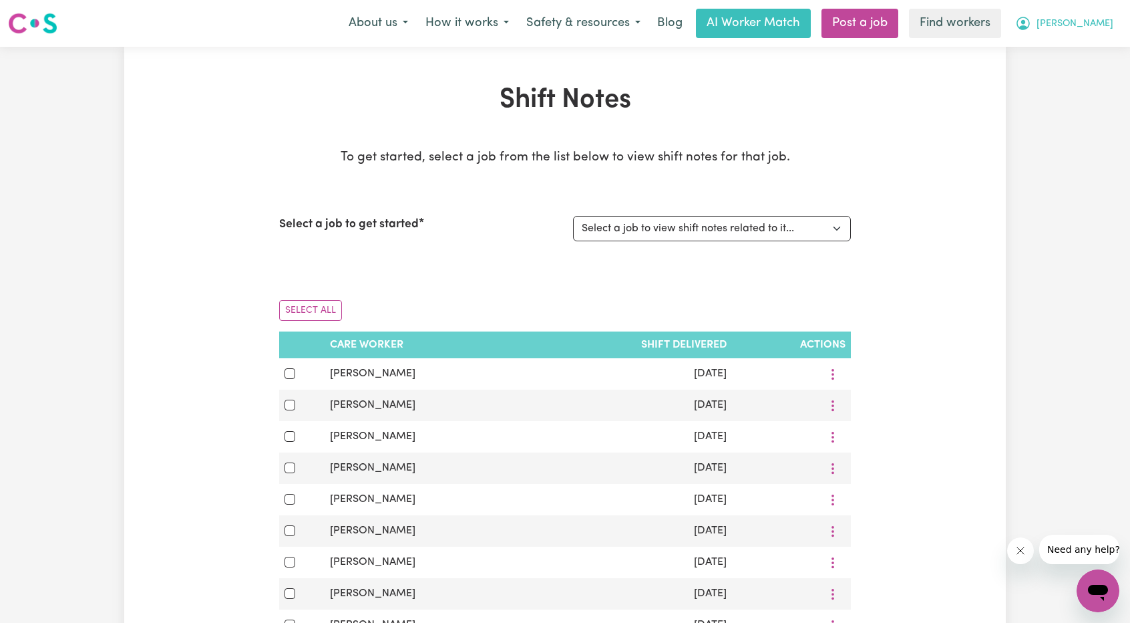
click at [1098, 25] on span "[PERSON_NAME]" at bounding box center [1075, 24] width 77 height 15
click at [1082, 41] on link "My Dashboard" at bounding box center [1069, 51] width 106 height 25
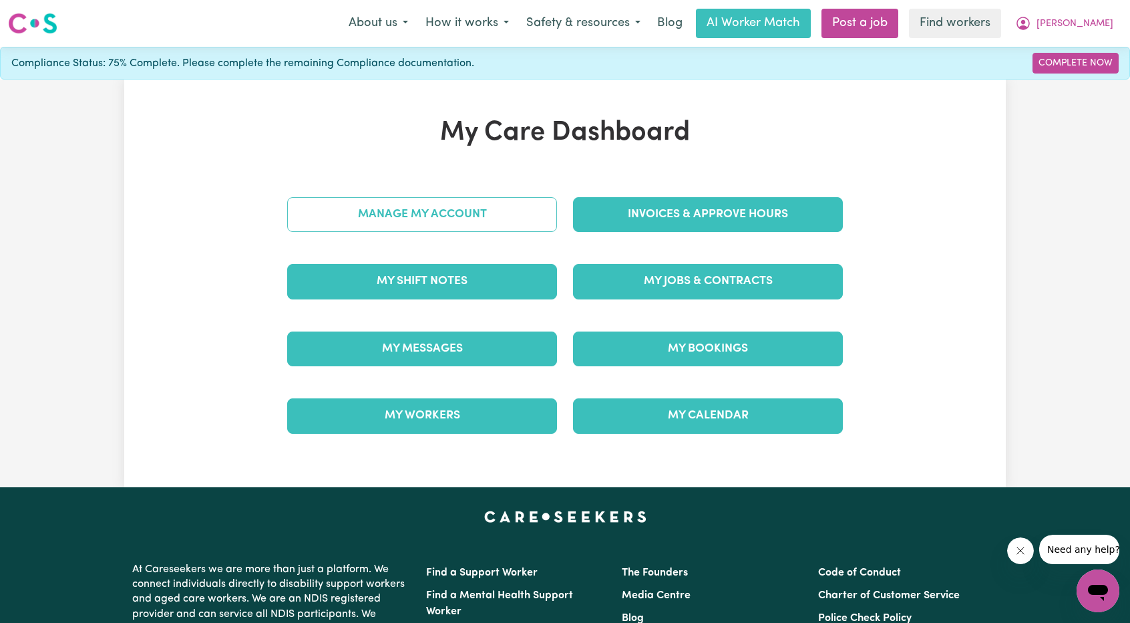
click at [448, 216] on link "Manage My Account" at bounding box center [422, 214] width 270 height 35
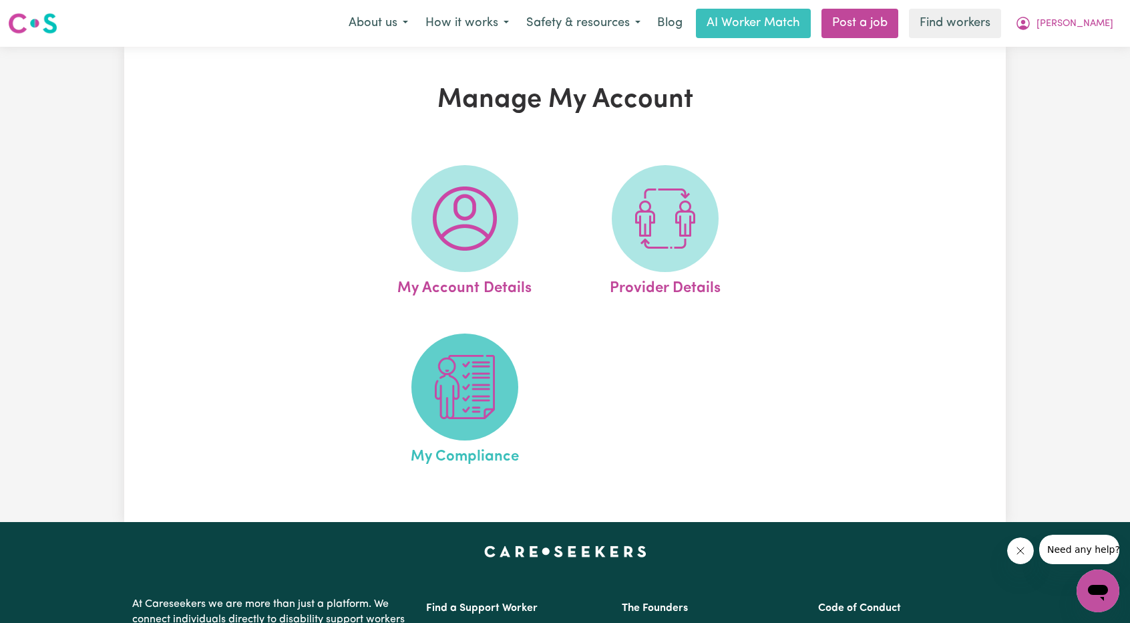
click at [452, 396] on img at bounding box center [465, 387] width 64 height 64
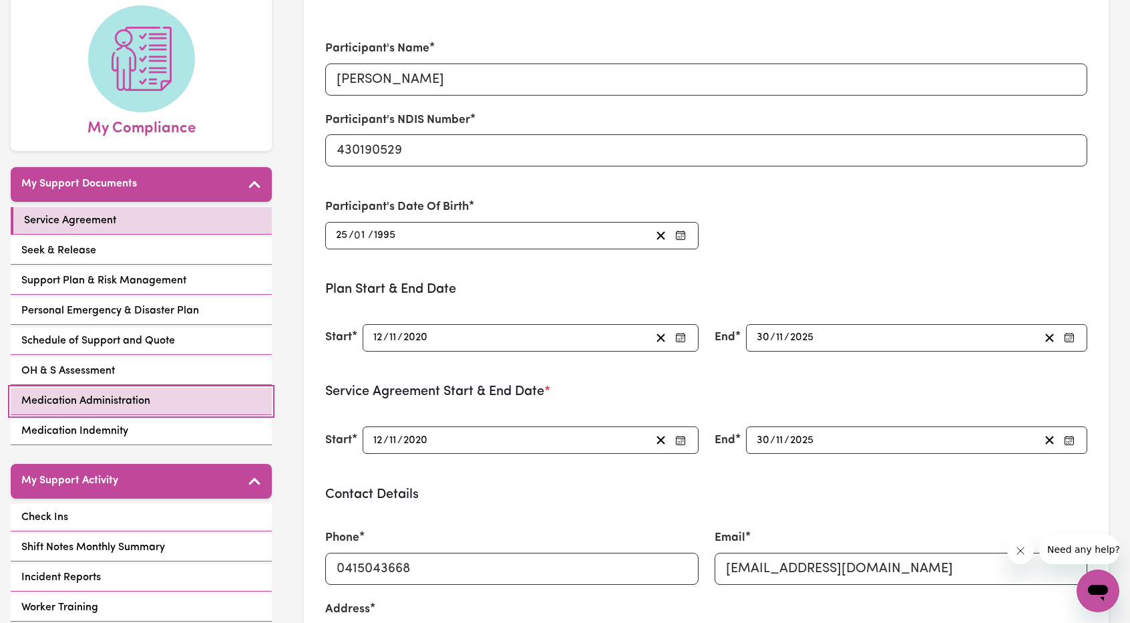
click at [114, 393] on span "Medication Administration" at bounding box center [85, 401] width 129 height 16
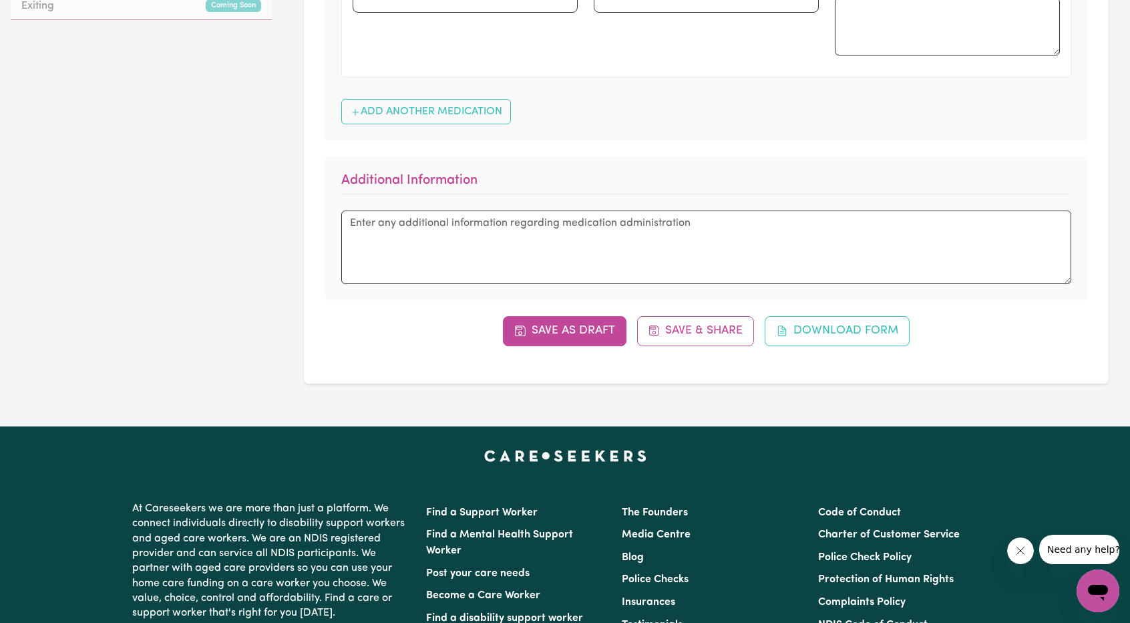
scroll to position [795, 0]
click at [826, 337] on button "Download Form" at bounding box center [837, 330] width 145 height 29
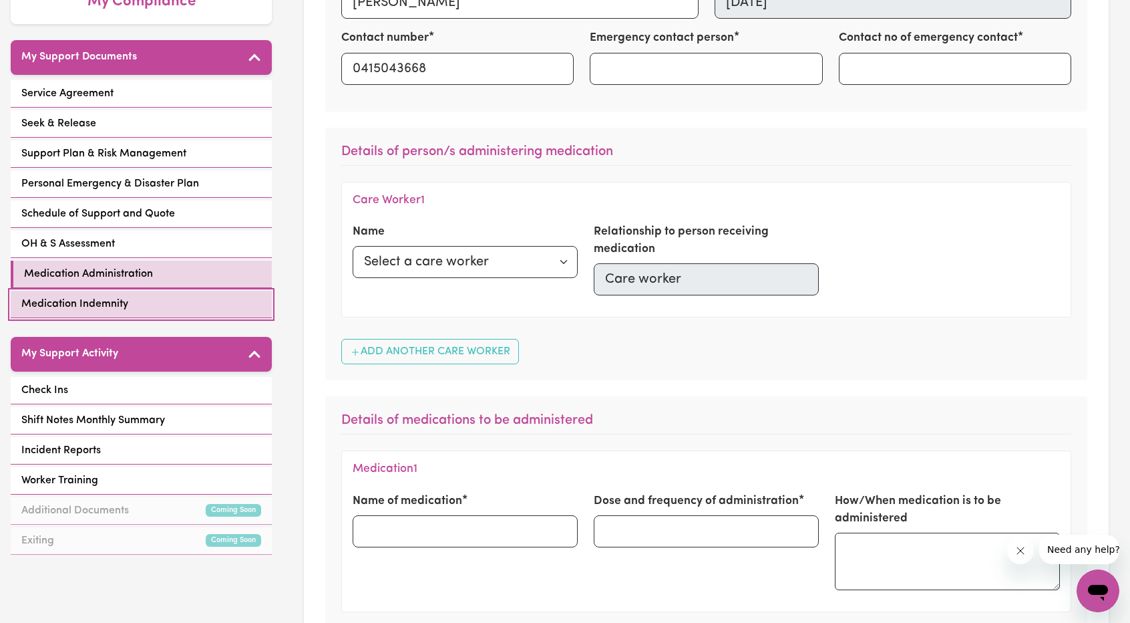
click at [118, 296] on span "Medication Indemnity" at bounding box center [74, 304] width 107 height 16
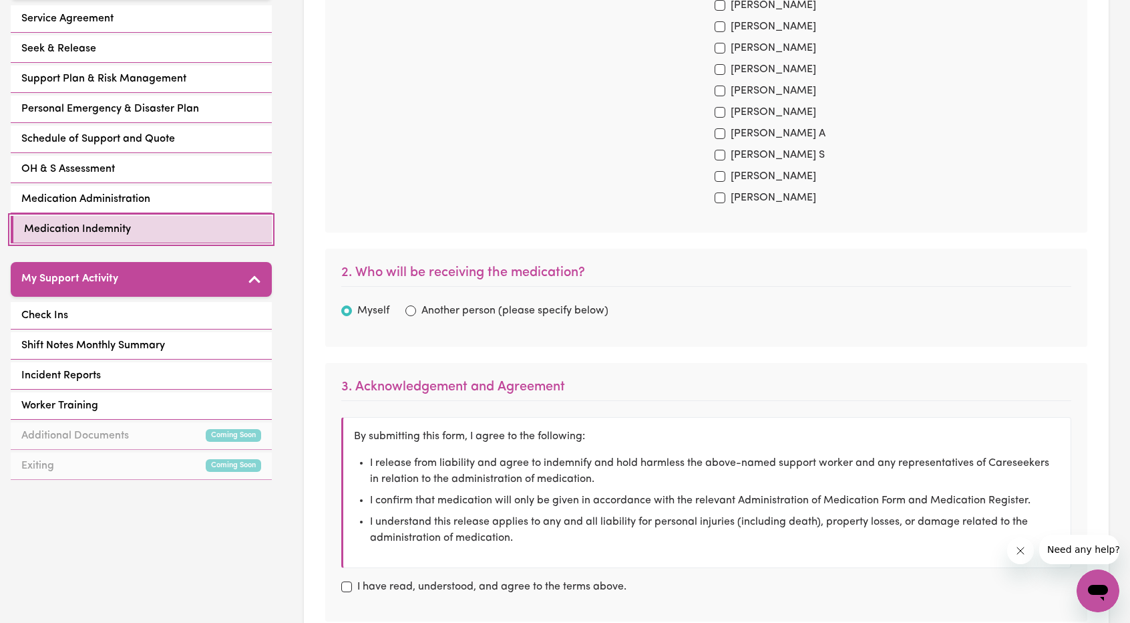
scroll to position [468, 0]
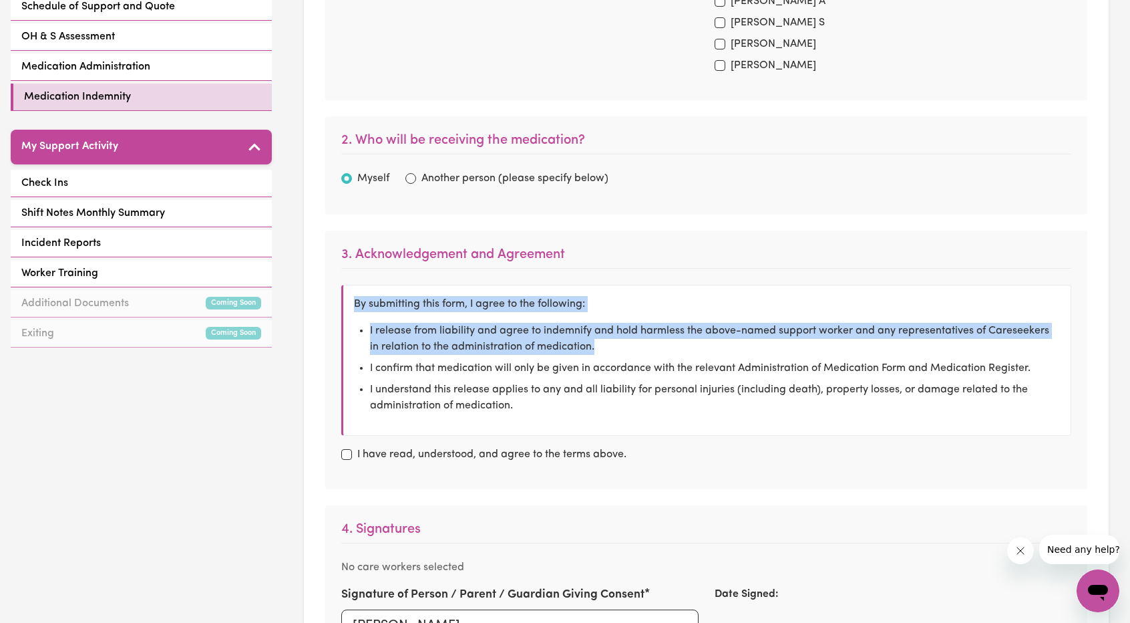
drag, startPoint x: 355, startPoint y: 303, endPoint x: 590, endPoint y: 345, distance: 238.4
click at [590, 345] on div "By submitting this form, I agree to the following: I release from liability and…" at bounding box center [706, 360] width 730 height 151
click at [590, 345] on li "I release from liability and agree to indemnify and hold harmless the above-nam…" at bounding box center [715, 339] width 690 height 32
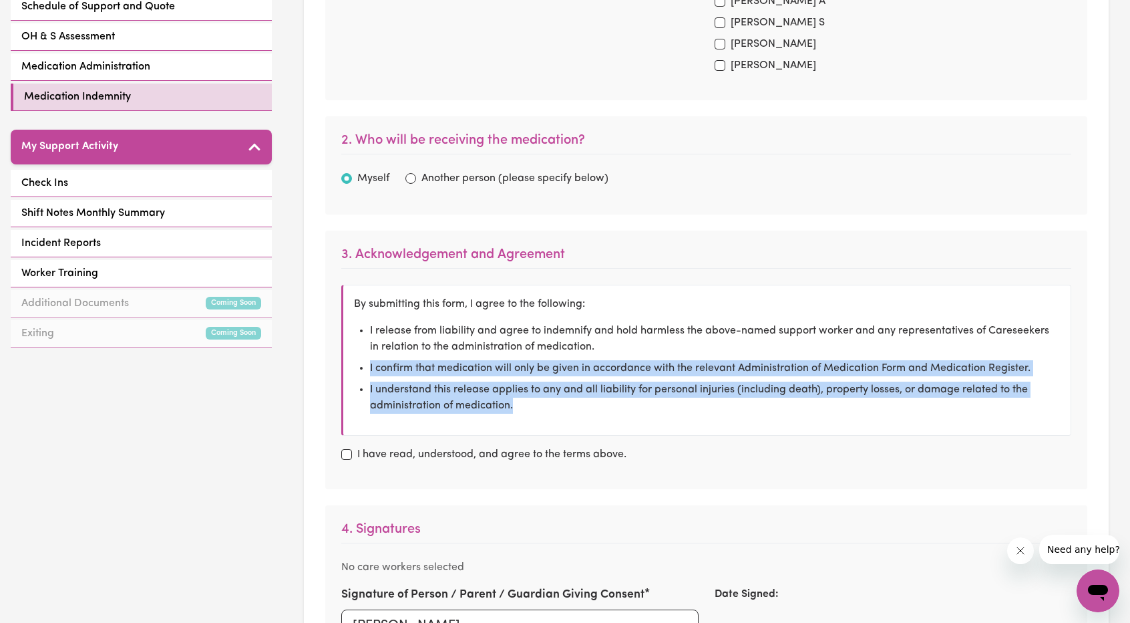
drag, startPoint x: 594, startPoint y: 347, endPoint x: 567, endPoint y: 417, distance: 74.4
click at [567, 417] on div "By submitting this form, I agree to the following: I release from liability and…" at bounding box center [706, 360] width 730 height 151
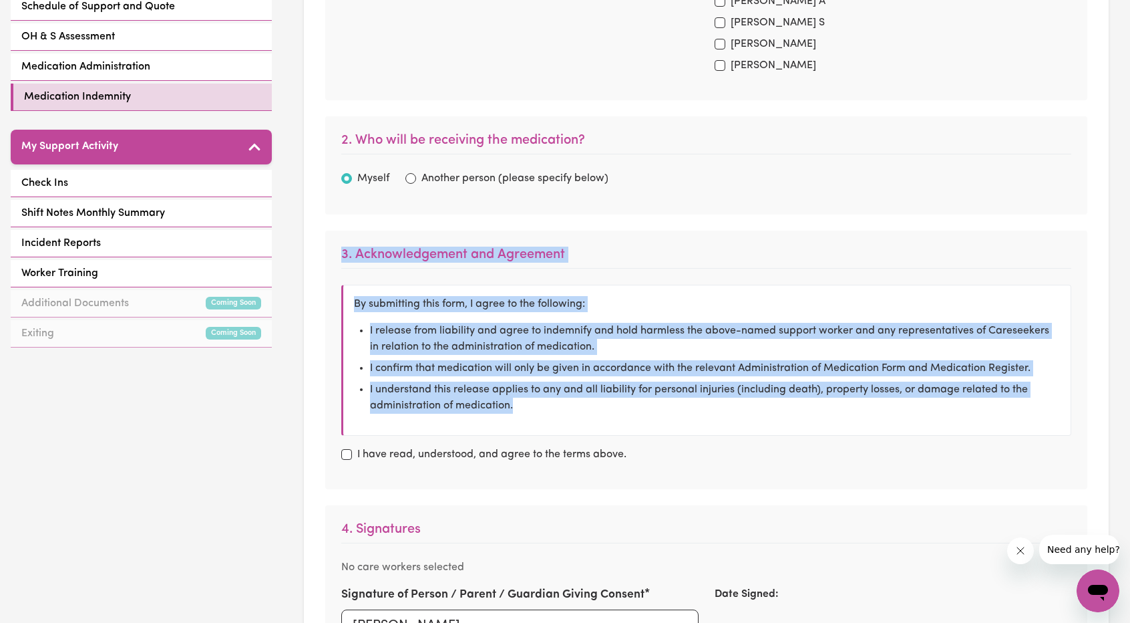
drag, startPoint x: 569, startPoint y: 417, endPoint x: 343, endPoint y: 252, distance: 279.1
click at [343, 252] on div "3. Acknowledgement and Agreement By submitting this form, I agree to the follow…" at bounding box center [706, 359] width 762 height 259
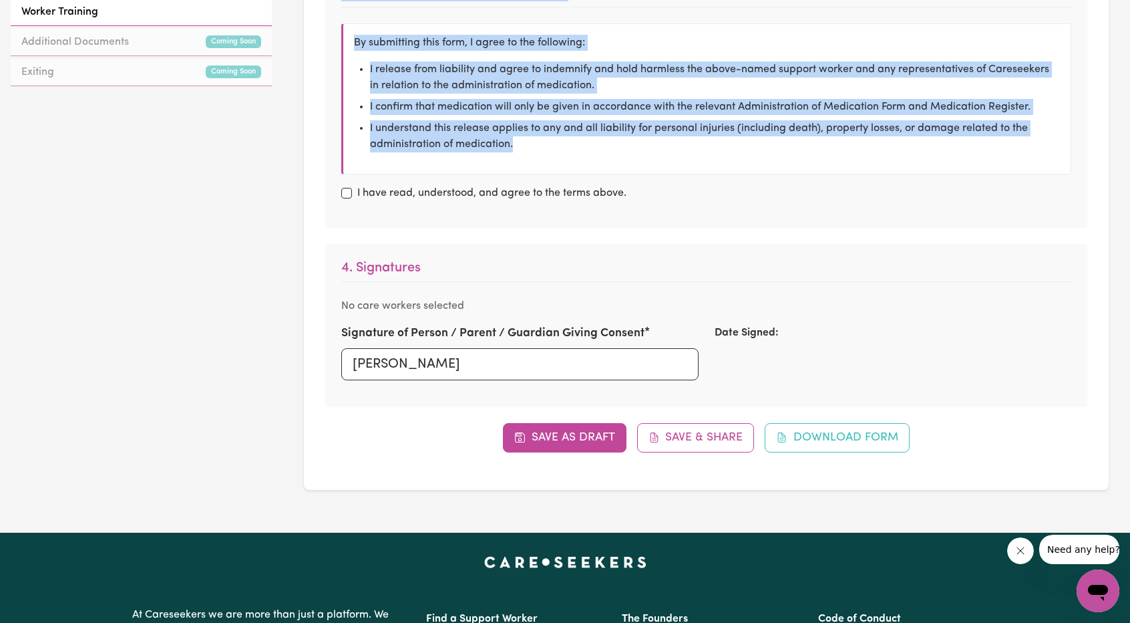
scroll to position [601, 0]
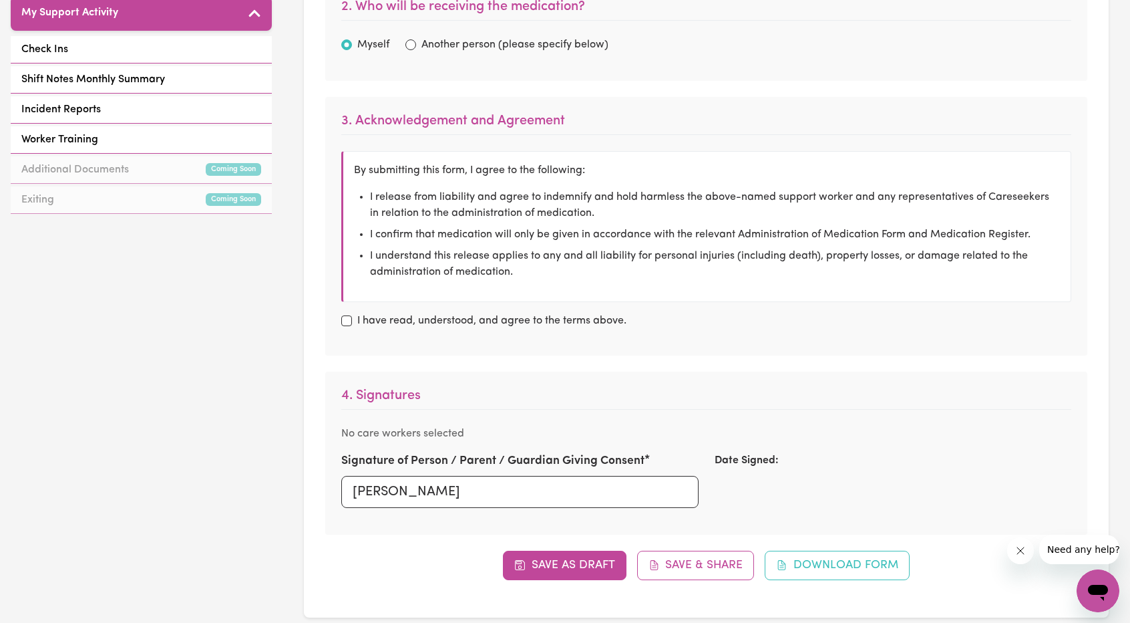
click at [659, 341] on div "3. Acknowledgement and Agreement By submitting this form, I agree to the follow…" at bounding box center [706, 226] width 762 height 259
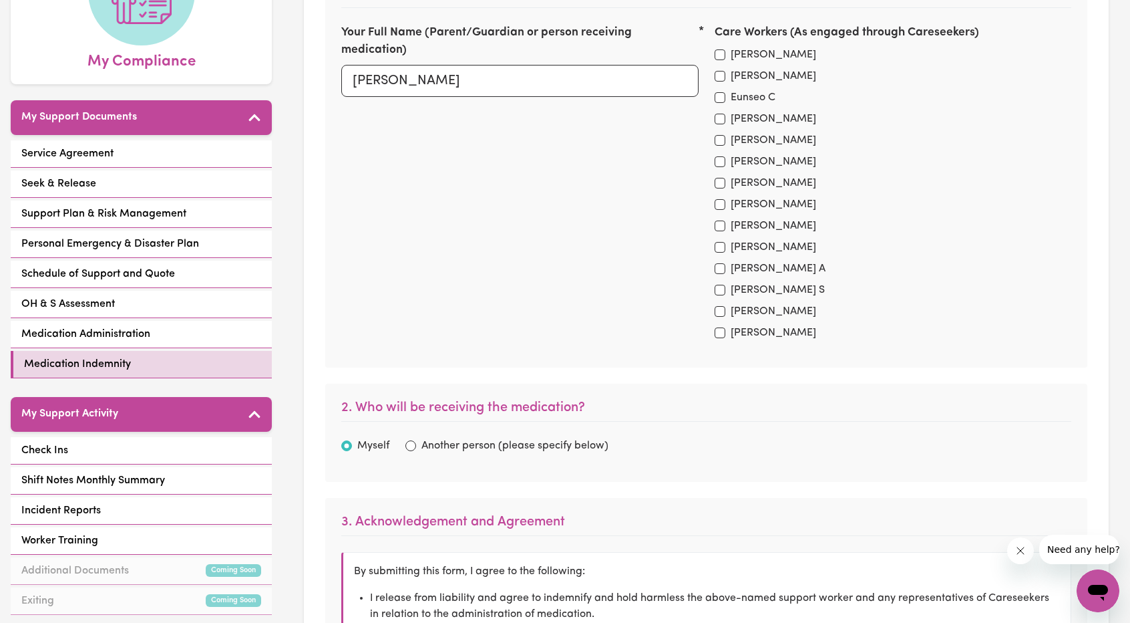
scroll to position [0, 0]
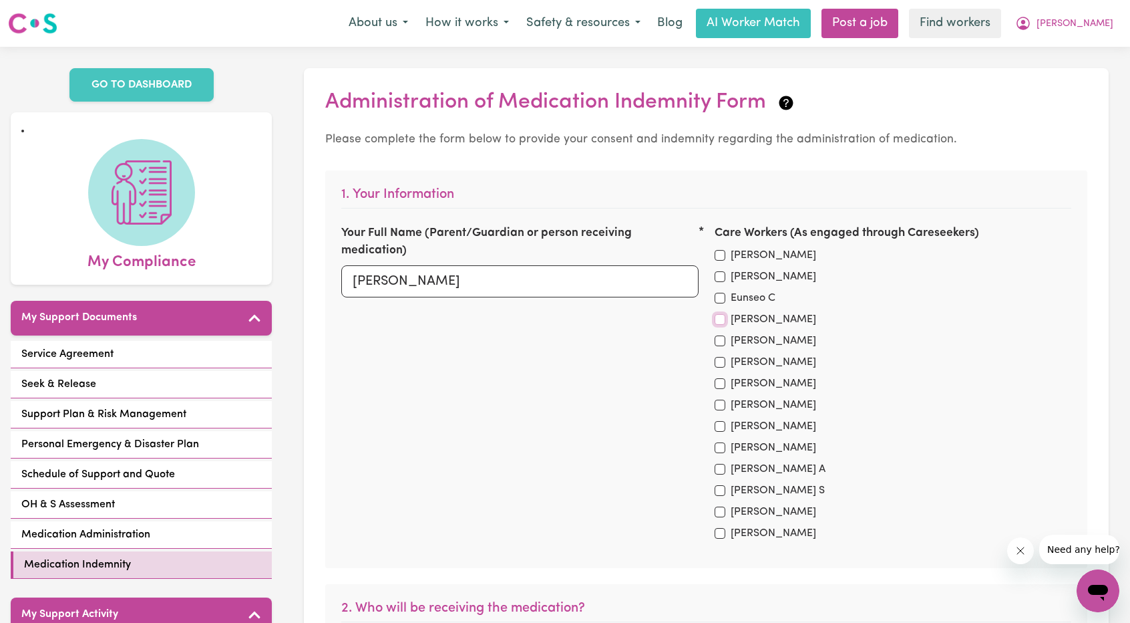
click at [720, 317] on input "[PERSON_NAME]" at bounding box center [720, 319] width 11 height 11
checkbox input "true"
click at [718, 337] on input "[PERSON_NAME]" at bounding box center [720, 340] width 11 height 11
checkbox input "true"
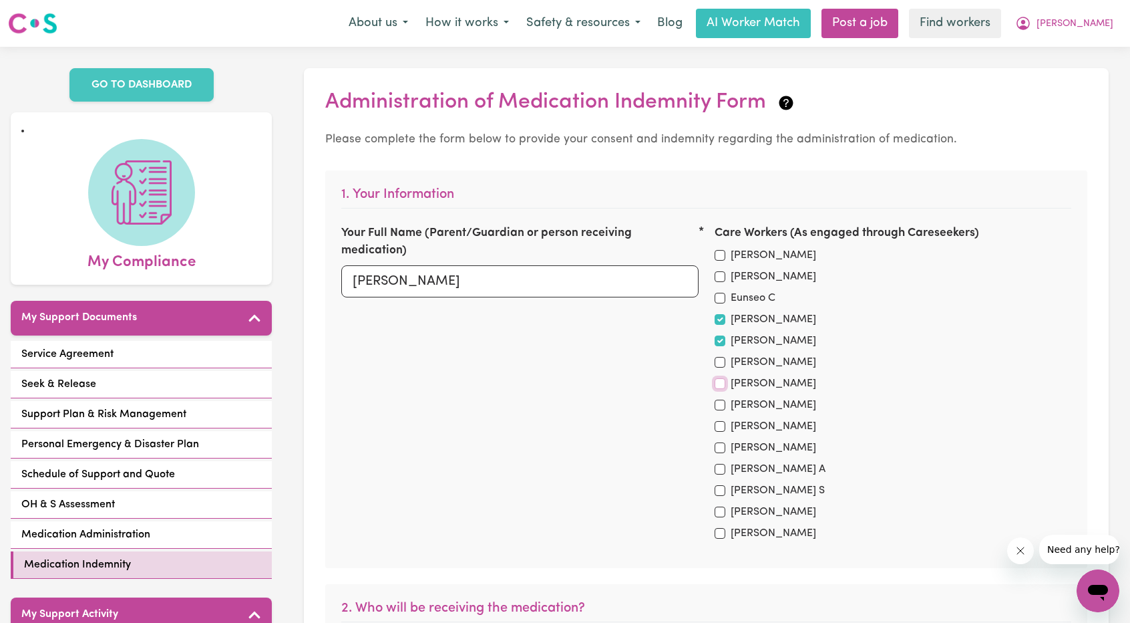
click at [719, 387] on input "[PERSON_NAME]" at bounding box center [720, 383] width 11 height 11
checkbox input "true"
click at [721, 427] on input "[PERSON_NAME]" at bounding box center [720, 426] width 11 height 11
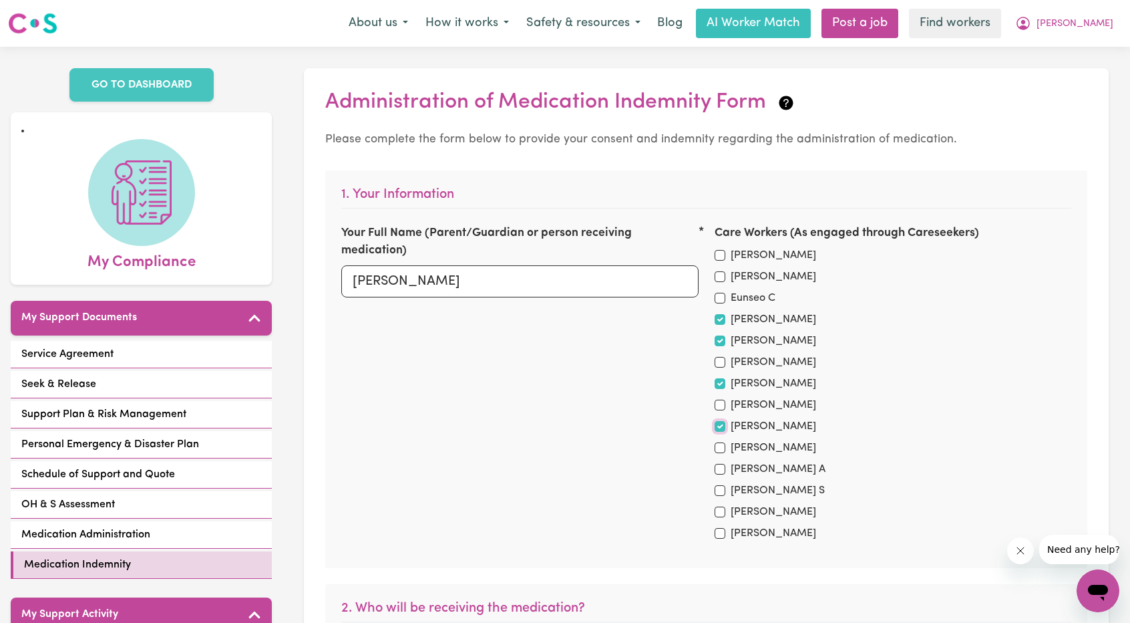
checkbox input "true"
click at [719, 492] on input "[PERSON_NAME] S" at bounding box center [720, 490] width 11 height 11
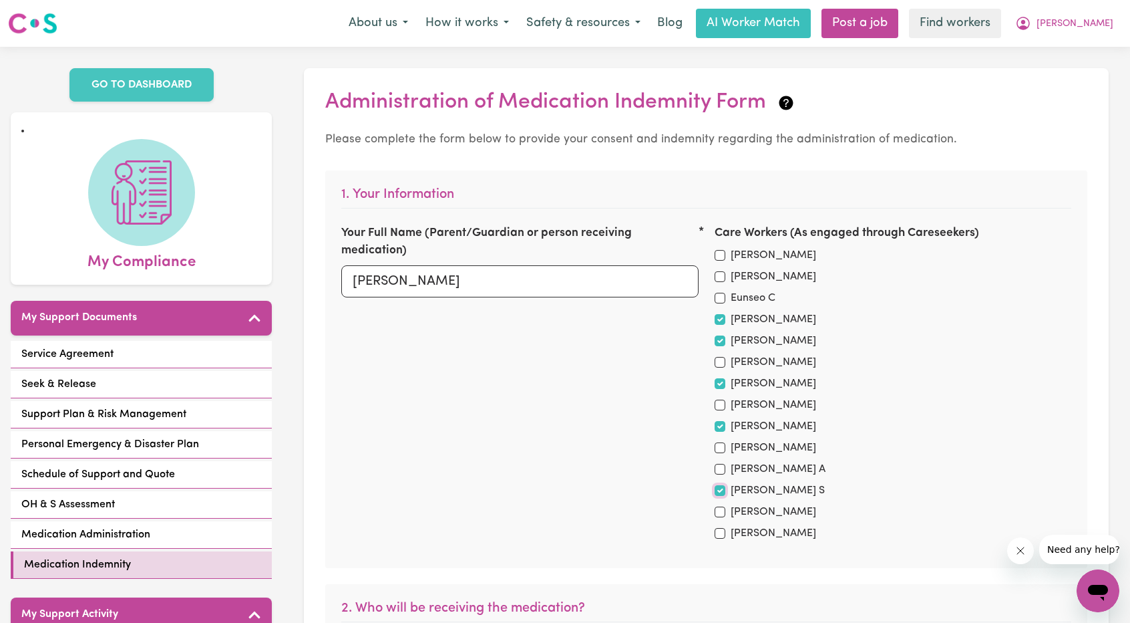
checkbox input "true"
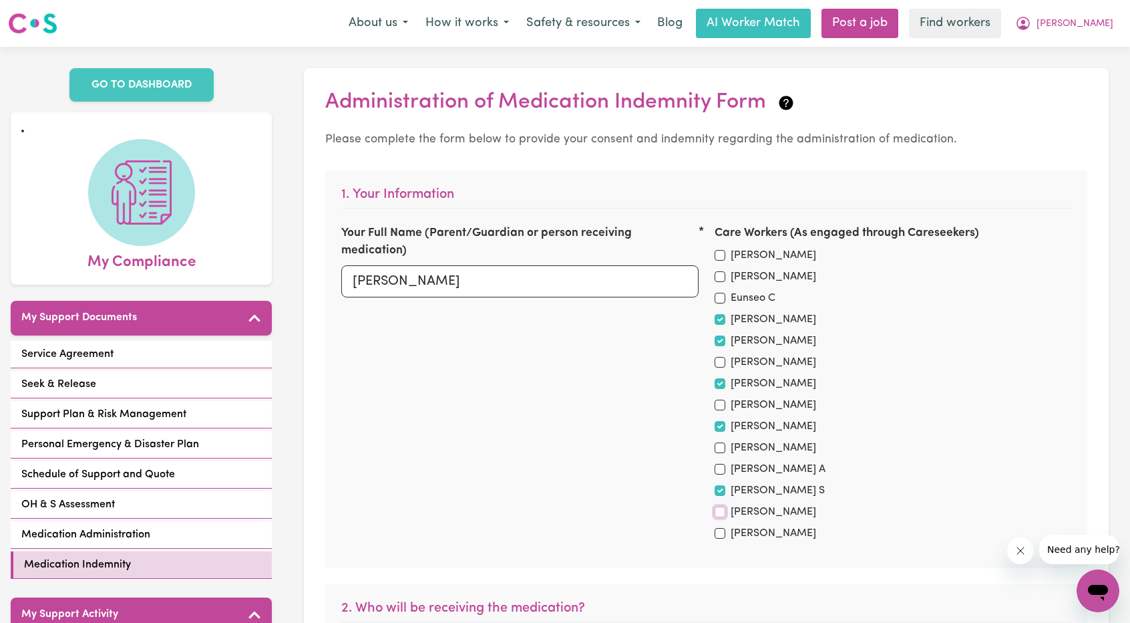
click at [721, 511] on input "[PERSON_NAME]" at bounding box center [720, 511] width 11 height 11
checkbox input "true"
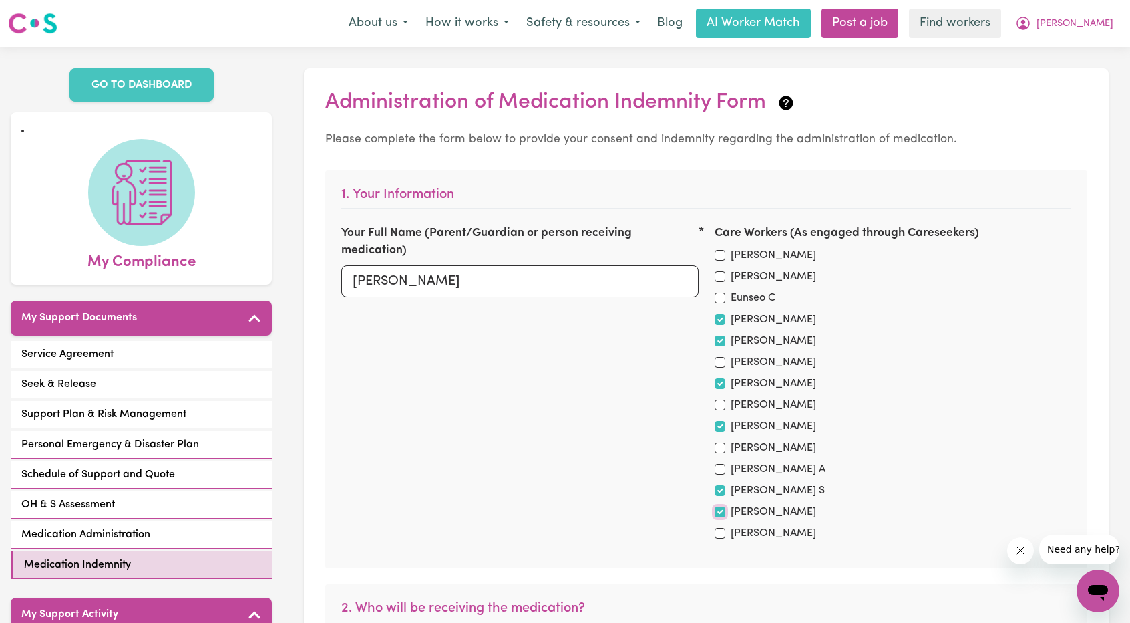
checkbox input "true"
click at [721, 534] on input "[PERSON_NAME]" at bounding box center [720, 533] width 11 height 11
checkbox input "true"
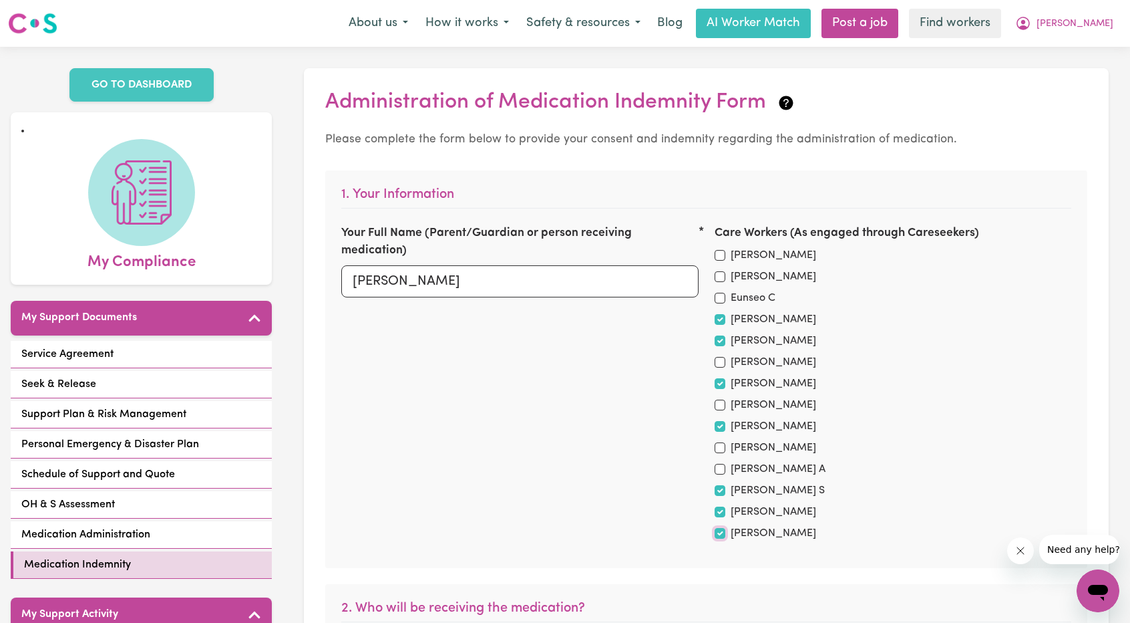
checkbox input "true"
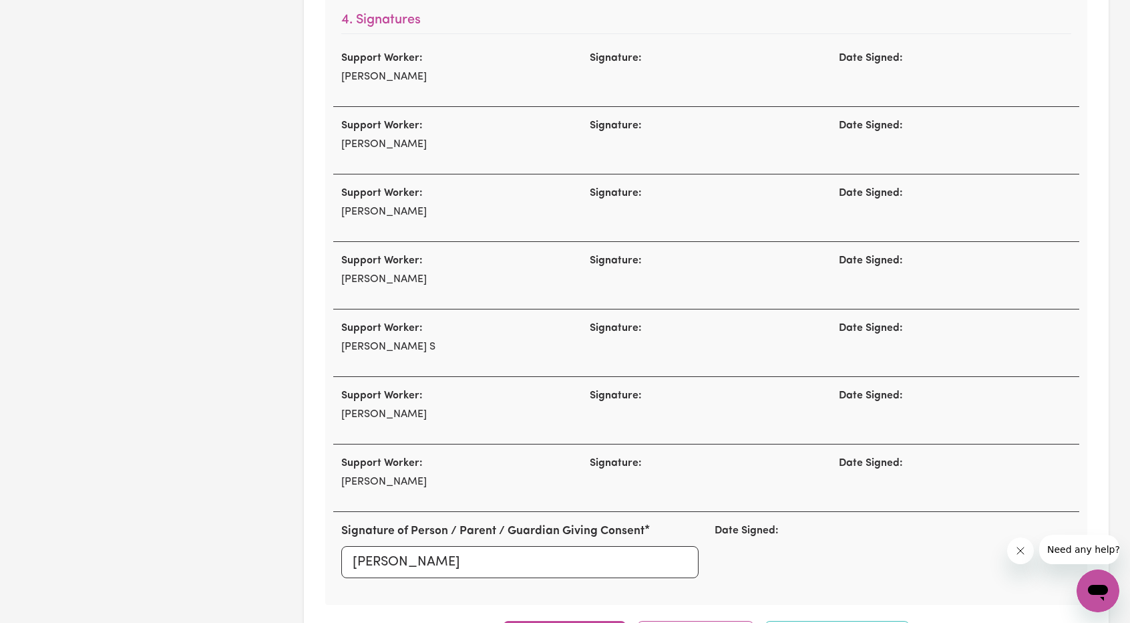
scroll to position [1069, 0]
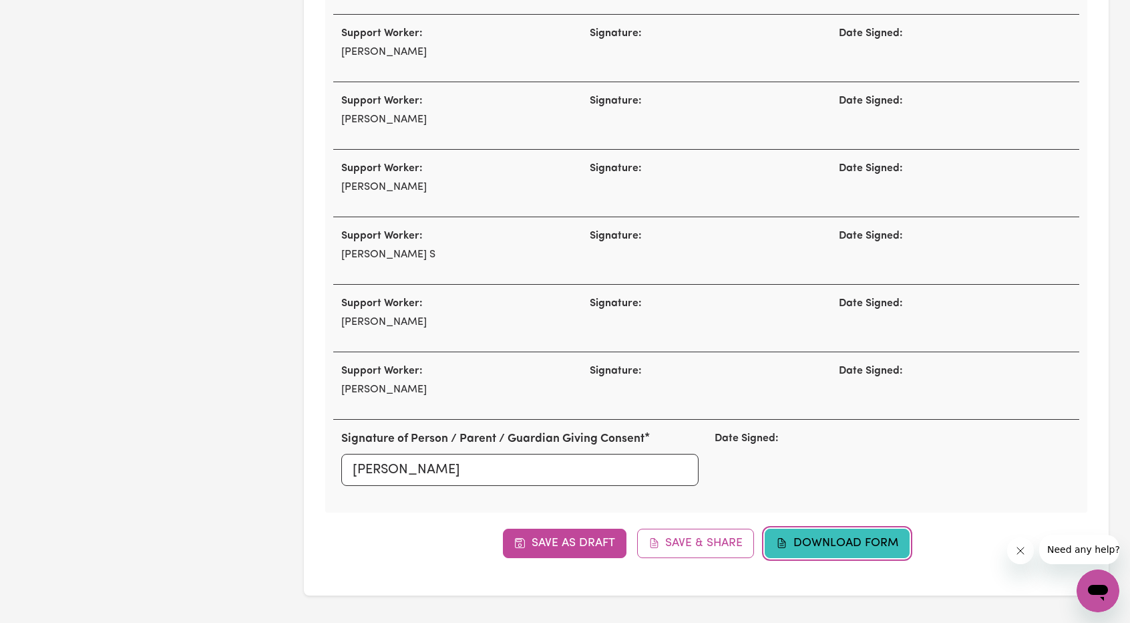
click at [842, 541] on button "Download Form" at bounding box center [837, 542] width 145 height 29
checkbox input "true"
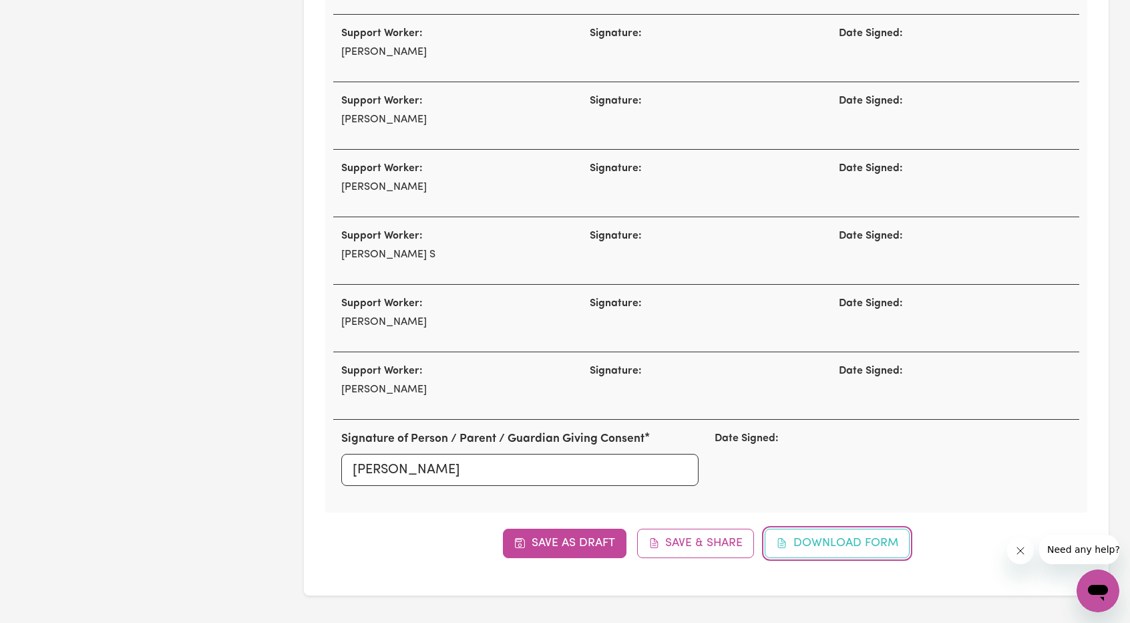
checkbox input "true"
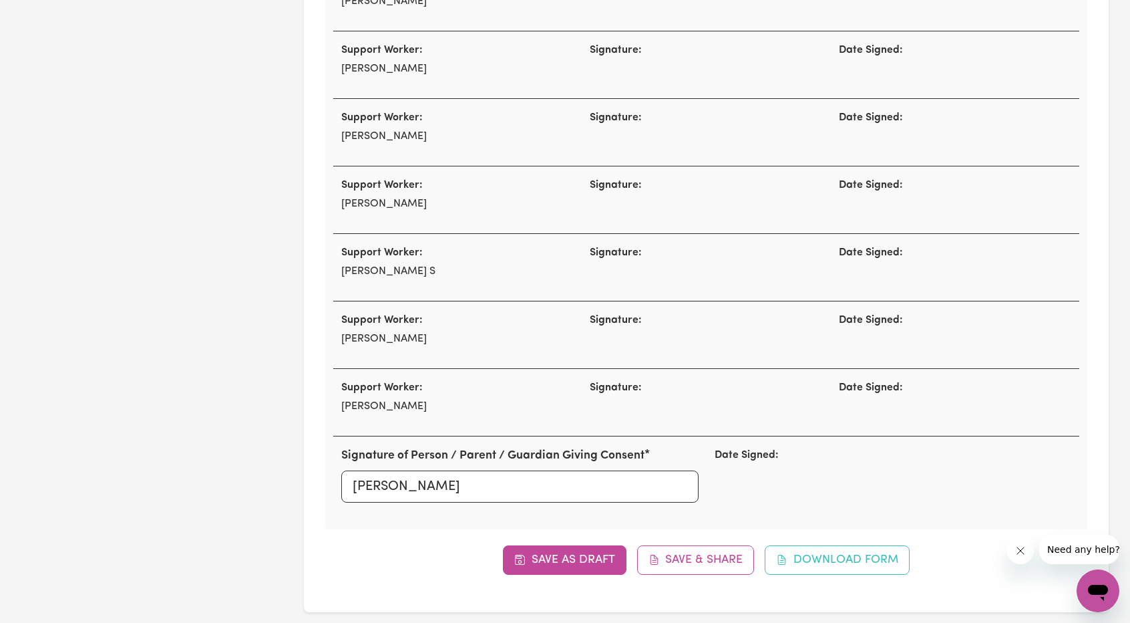
click at [927, 558] on div "Save as Draft Save & Share Download Form" at bounding box center [706, 559] width 762 height 29
click at [854, 560] on button "Download Form" at bounding box center [837, 559] width 145 height 29
